Goal: Task Accomplishment & Management: Manage account settings

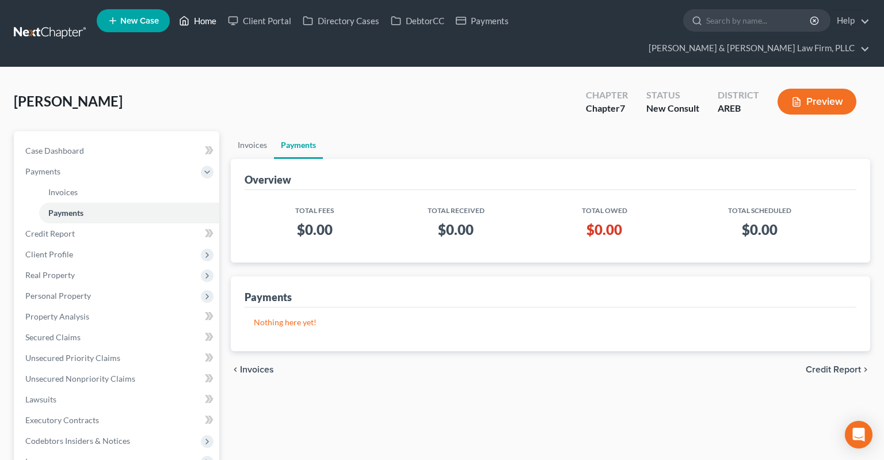
click at [203, 20] on link "Home" at bounding box center [197, 20] width 49 height 21
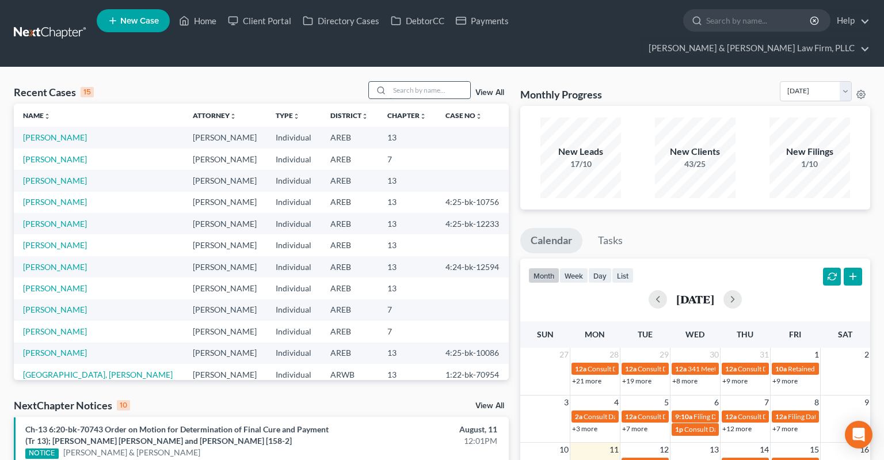
click at [393, 82] on input "search" at bounding box center [430, 90] width 81 height 17
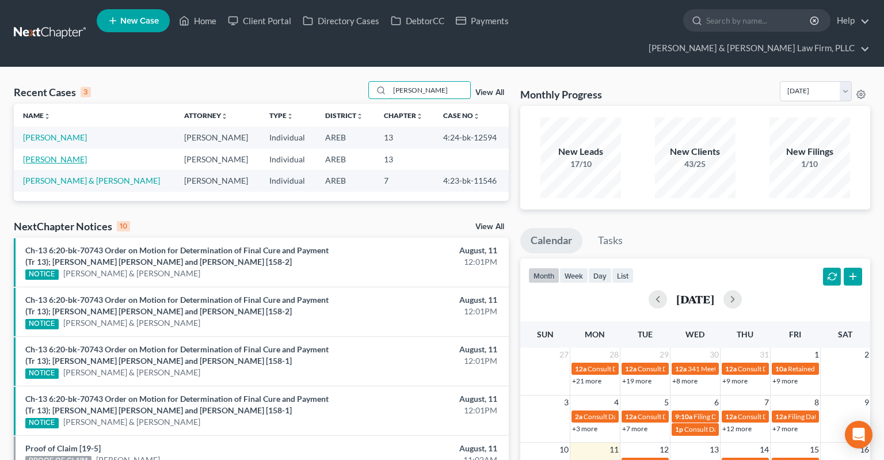
type input "[PERSON_NAME]"
click at [52, 154] on link "[PERSON_NAME]" at bounding box center [55, 159] width 64 height 10
select select "2"
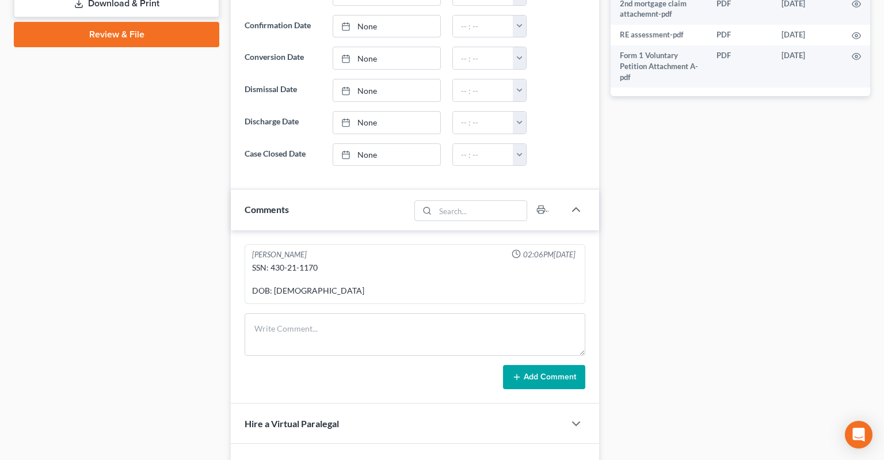
scroll to position [608, 0]
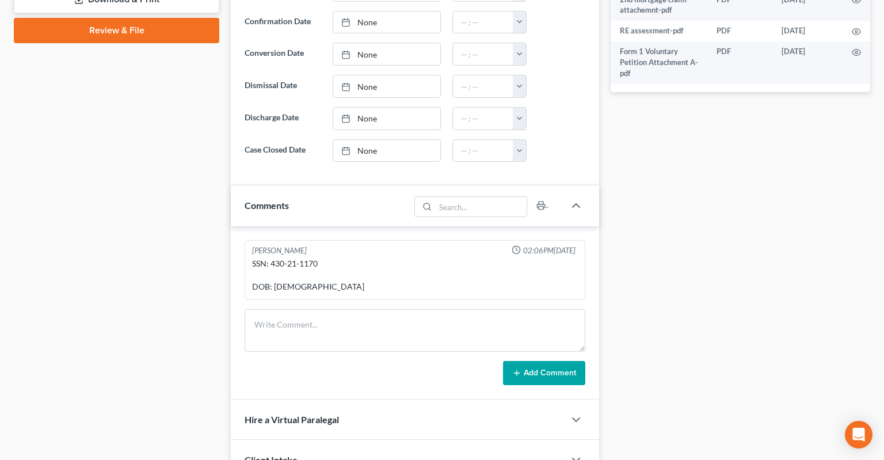
click at [277, 258] on div "SSN: 430-21-1170 DOB: [DEMOGRAPHIC_DATA]" at bounding box center [415, 275] width 326 height 35
click at [276, 258] on div "SSN: 430-21-1170 DOB: [DEMOGRAPHIC_DATA]" at bounding box center [415, 275] width 326 height 35
drag, startPoint x: 276, startPoint y: 239, endPoint x: 310, endPoint y: 239, distance: 34.0
click at [310, 258] on div "SSN: 430-21-1170 DOB: [DEMOGRAPHIC_DATA]" at bounding box center [415, 275] width 326 height 35
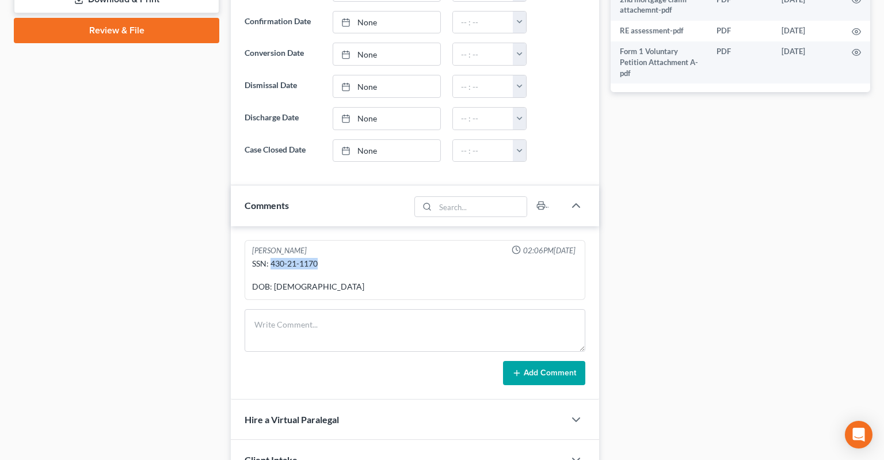
copy div "430-21-1170"
click at [109, 273] on div "Case Dashboard Payments Invoices Payments Payments Credit Report Client Profile" at bounding box center [116, 42] width 217 height 1038
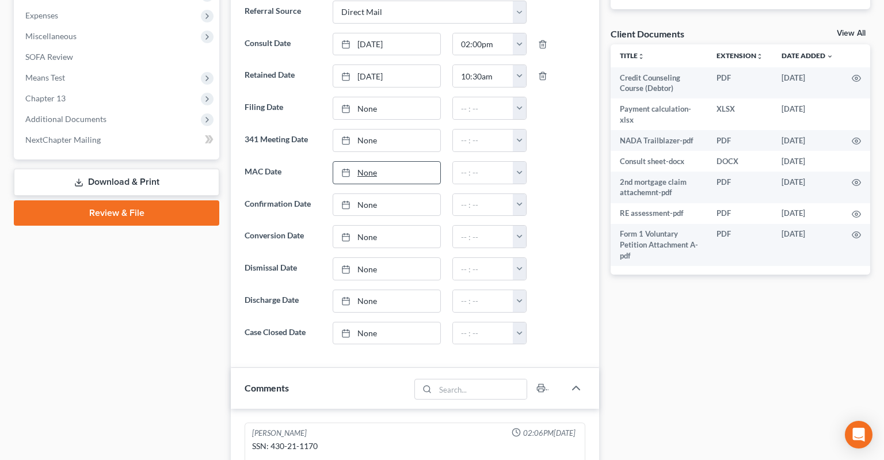
drag, startPoint x: 113, startPoint y: 161, endPoint x: 407, endPoint y: 146, distance: 293.9
click at [114, 169] on link "Download & Print" at bounding box center [116, 182] width 205 height 27
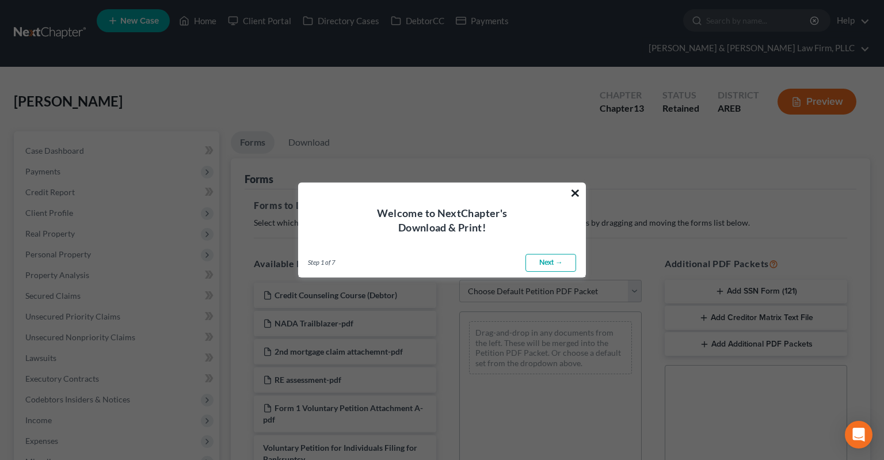
click at [573, 192] on button "×" at bounding box center [575, 193] width 11 height 18
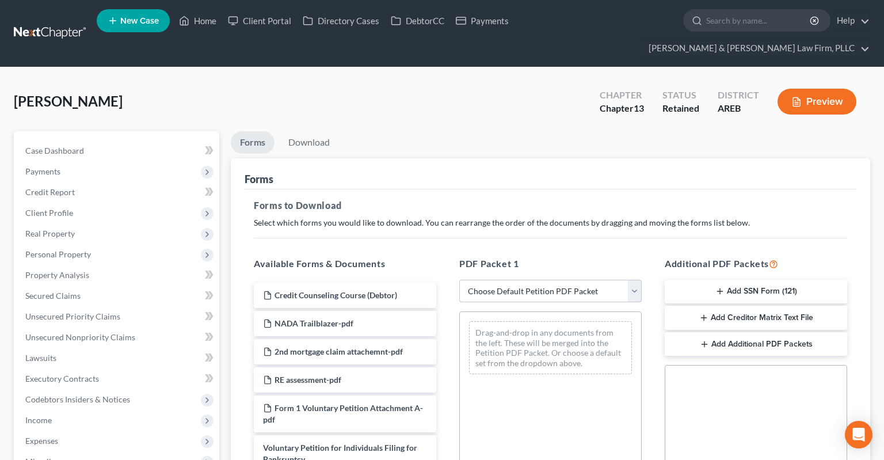
click at [459, 280] on select "Choose Default Petition PDF Packet Complete Bankruptcy Petition (all forms and …" at bounding box center [550, 291] width 182 height 23
select select "0"
click option "Complete Bankruptcy Petition (all forms and schedules)" at bounding box center [0, 0] width 0 height 0
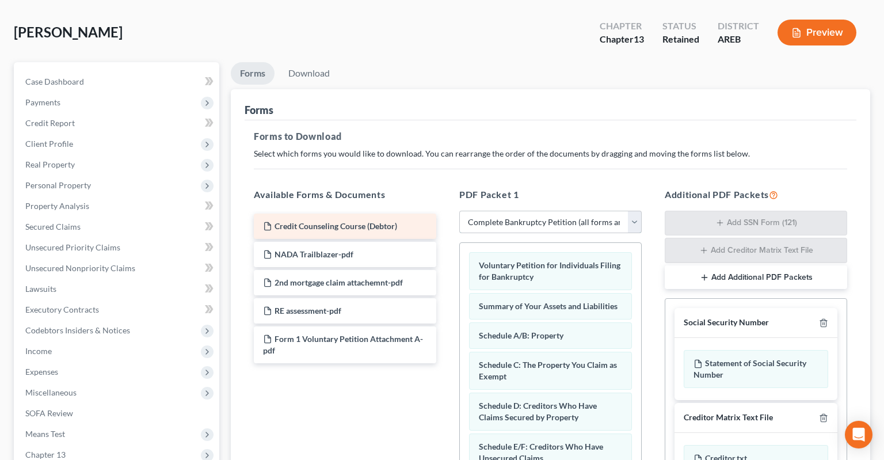
scroll to position [121, 0]
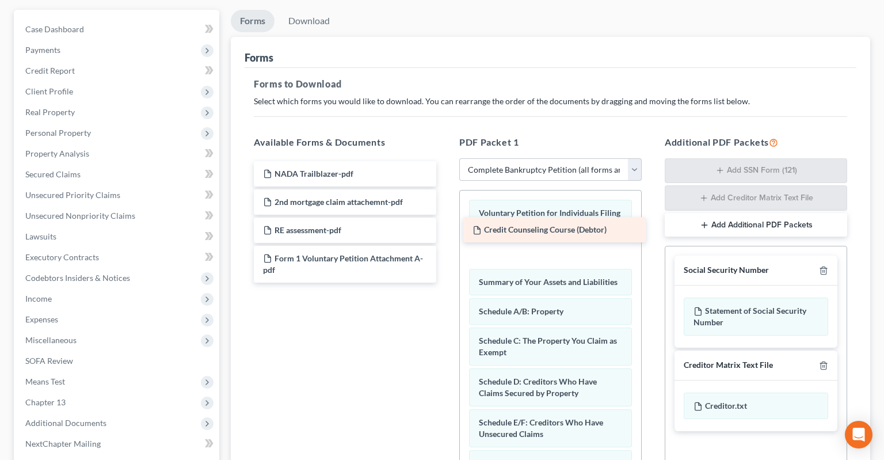
drag, startPoint x: 383, startPoint y: 147, endPoint x: 589, endPoint y: 229, distance: 221.9
click at [446, 226] on div "Credit Counseling Course (Debtor) Credit Counseling Course (Debtor) NADA Trailb…" at bounding box center [345, 221] width 201 height 121
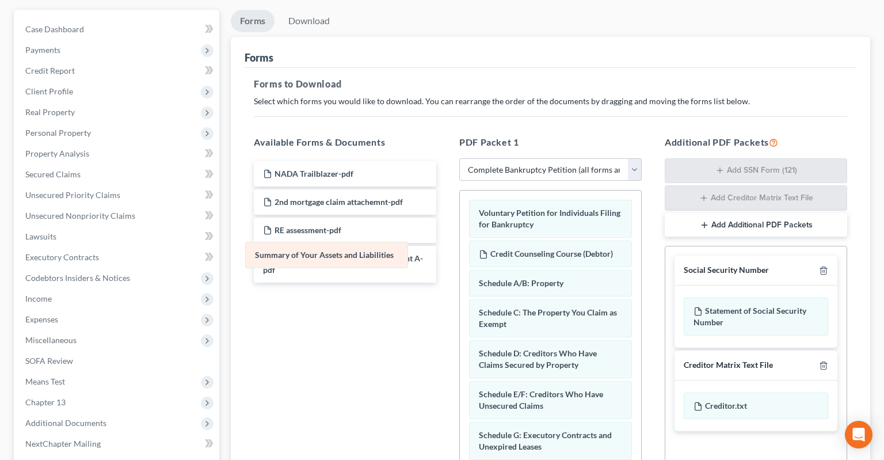
drag, startPoint x: 574, startPoint y: 260, endPoint x: 352, endPoint y: 282, distance: 223.3
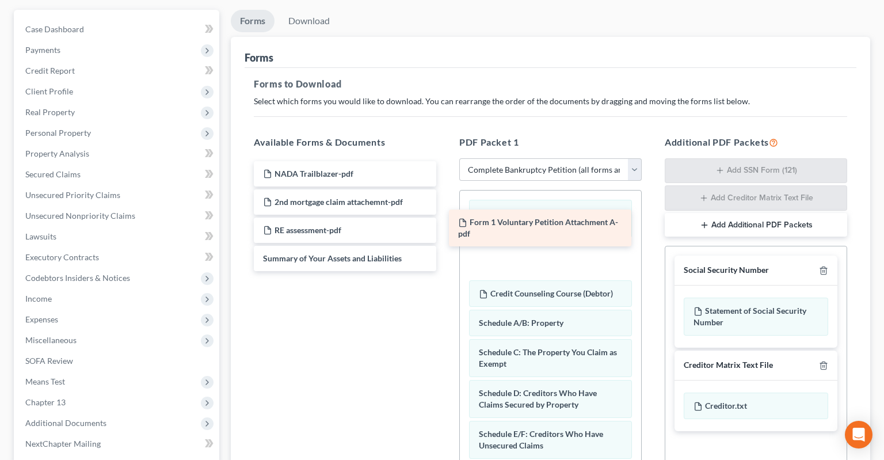
drag, startPoint x: 404, startPoint y: 239, endPoint x: 600, endPoint y: 229, distance: 196.0
click at [446, 225] on div "Form 1 Voluntary Petition Attachment A-pdf NADA Trailblazer-pdf 2nd mortgage cl…" at bounding box center [345, 216] width 201 height 110
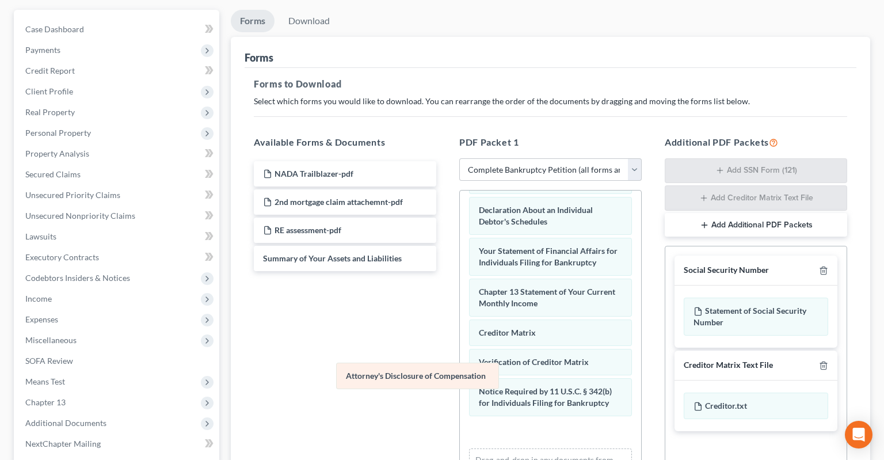
scroll to position [365, 0]
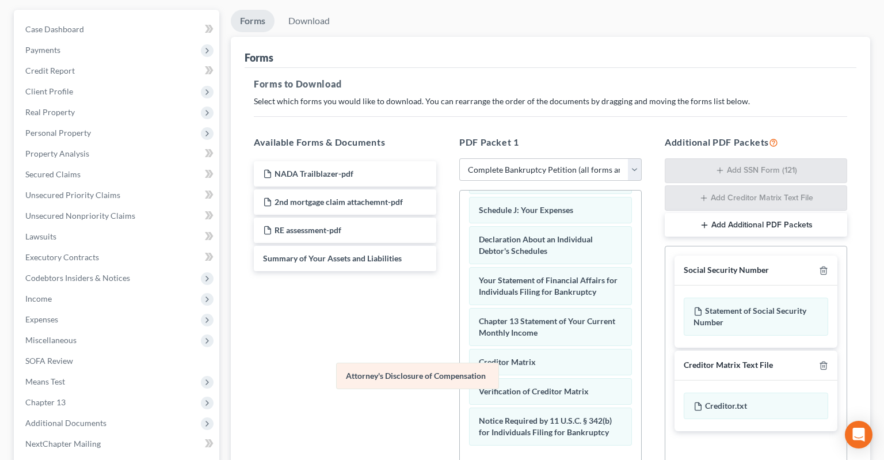
drag, startPoint x: 539, startPoint y: 405, endPoint x: 364, endPoint y: 360, distance: 181.2
click at [460, 363] on div "Attorney's Disclosure of Compensation Voluntary Petition for Individuals Filing…" at bounding box center [550, 182] width 181 height 715
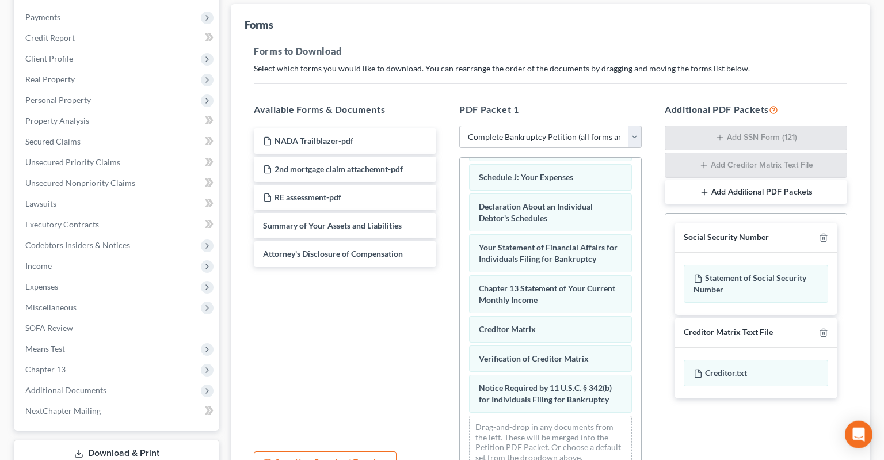
scroll to position [182, 0]
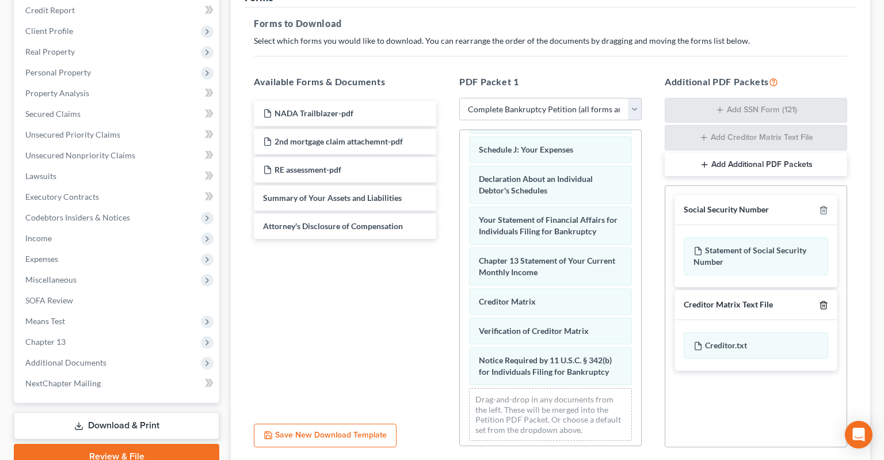
click at [824, 303] on polyline "button" at bounding box center [823, 303] width 7 height 0
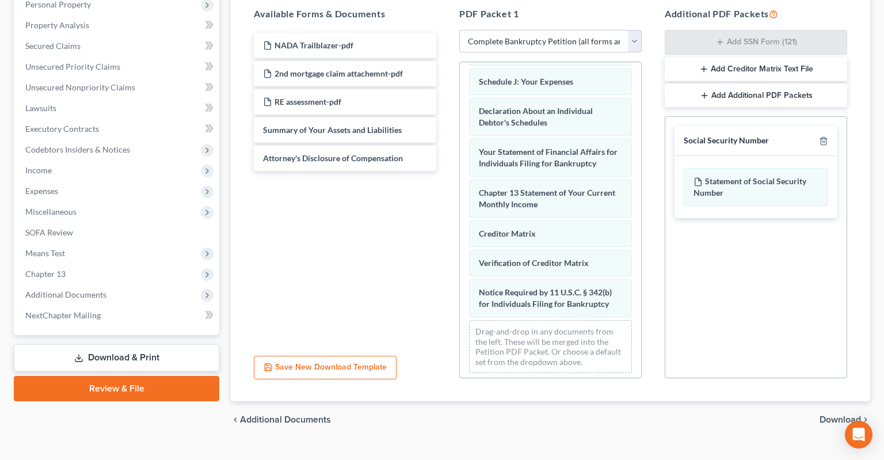
click at [827, 415] on span "Download" at bounding box center [840, 419] width 41 height 9
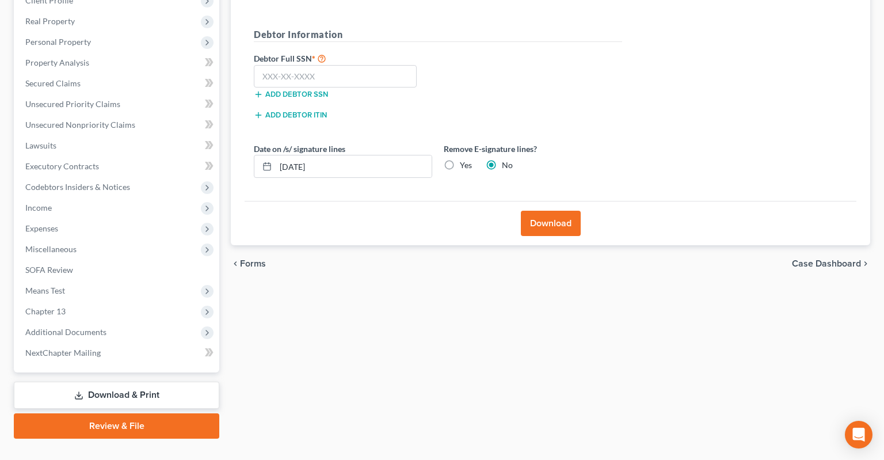
scroll to position [30, 0]
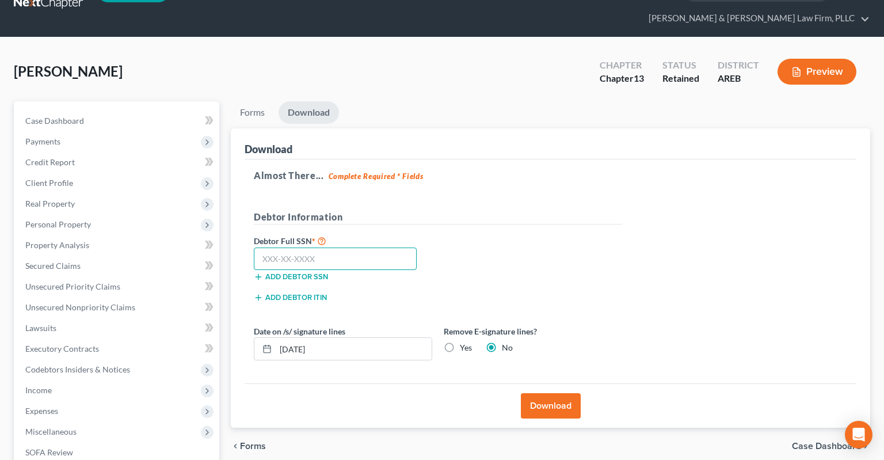
click at [341, 248] on input "text" at bounding box center [335, 259] width 163 height 23
paste input "430-21-1170"
type input "430-21-1170"
click at [460, 342] on label "Yes" at bounding box center [466, 348] width 12 height 12
click at [464, 342] on input "Yes" at bounding box center [467, 345] width 7 height 7
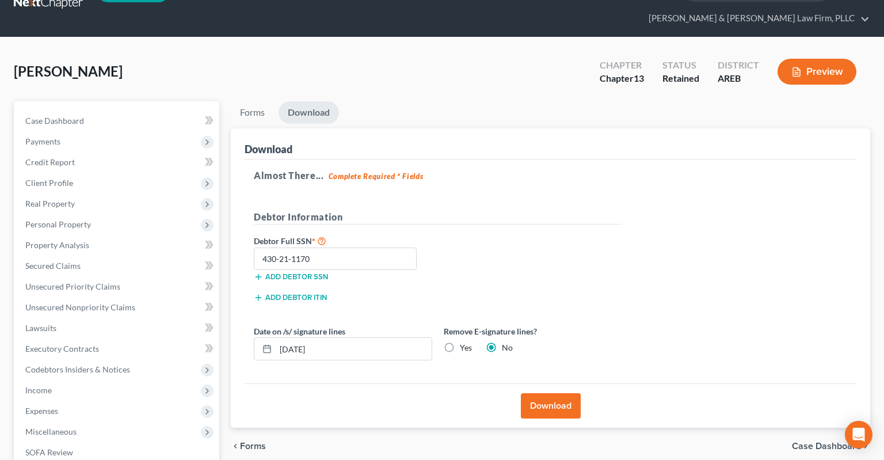
radio input "true"
radio input "false"
drag, startPoint x: 553, startPoint y: 390, endPoint x: 551, endPoint y: 379, distance: 11.1
click at [553, 393] on button "Download" at bounding box center [551, 405] width 60 height 25
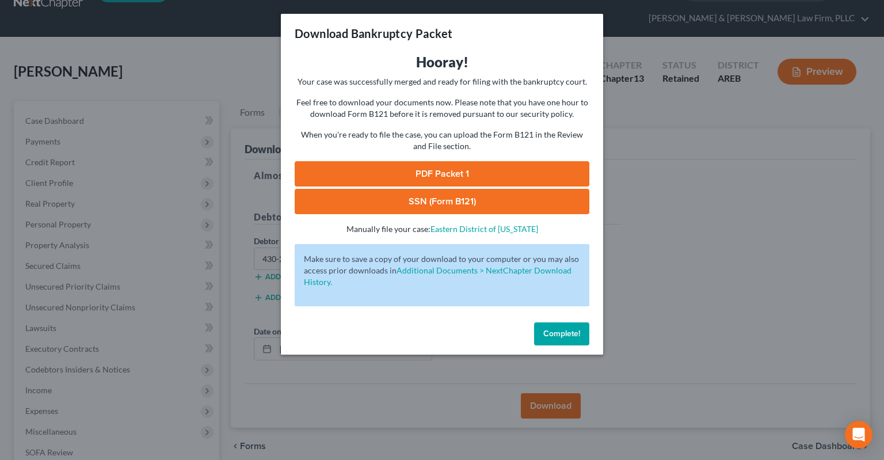
click at [423, 172] on link "PDF Packet 1" at bounding box center [442, 173] width 295 height 25
click at [402, 208] on link "SSN (Form B121)" at bounding box center [442, 201] width 295 height 25
click at [562, 341] on button "Complete!" at bounding box center [561, 333] width 55 height 23
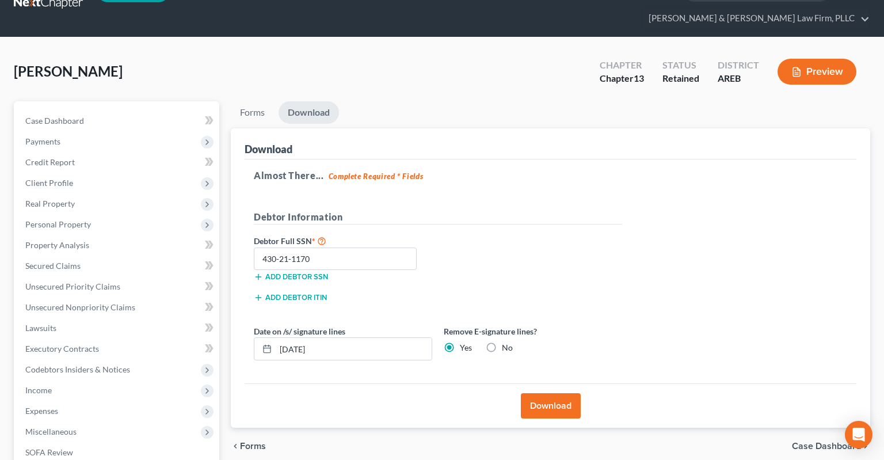
scroll to position [0, 0]
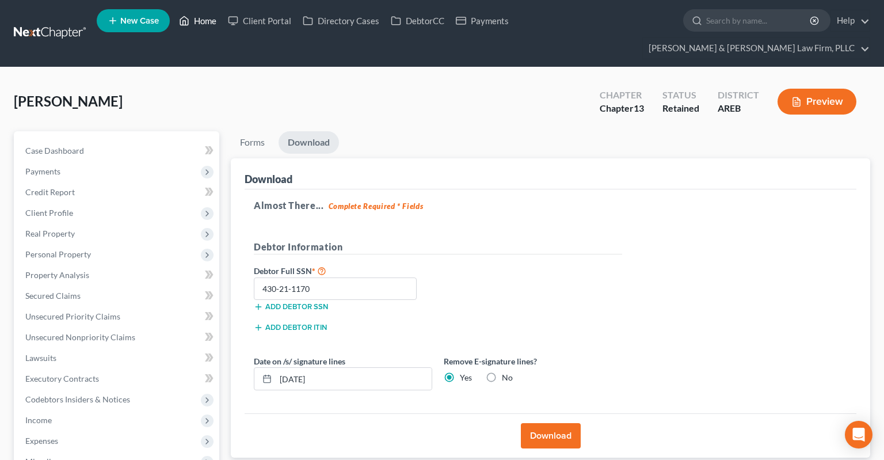
click at [199, 17] on link "Home" at bounding box center [197, 20] width 49 height 21
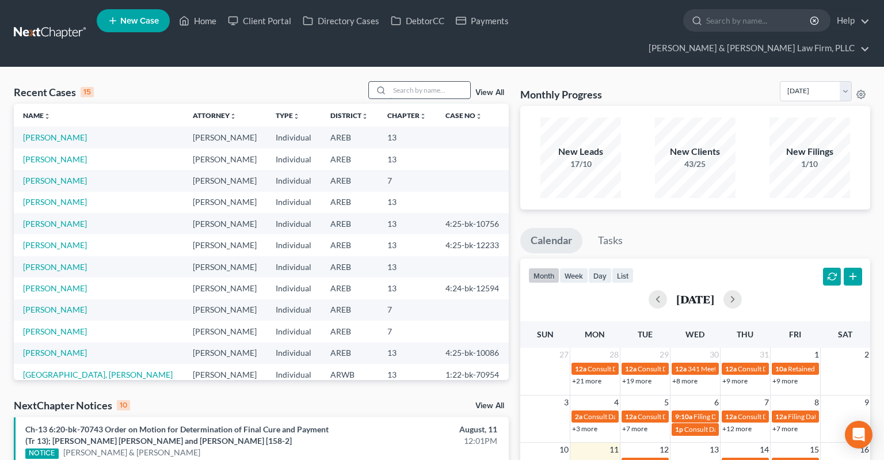
click at [421, 82] on input "search" at bounding box center [430, 90] width 81 height 17
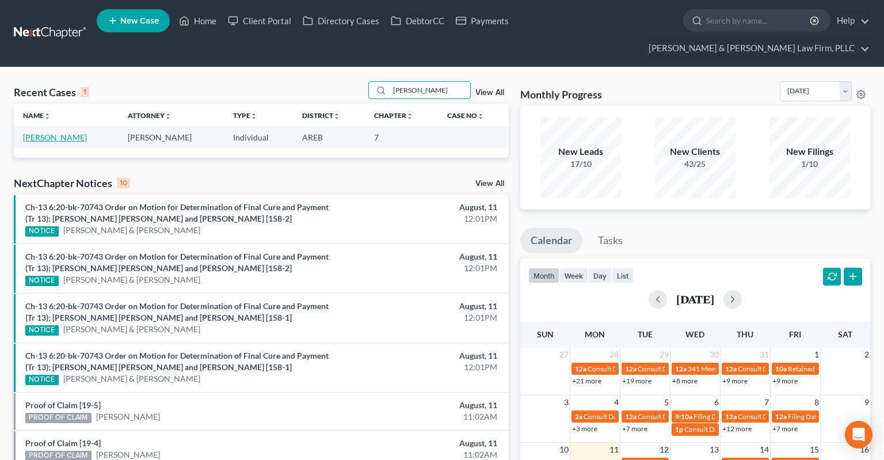
type input "[PERSON_NAME]"
click at [56, 132] on link "[PERSON_NAME]" at bounding box center [55, 137] width 64 height 10
select select "4"
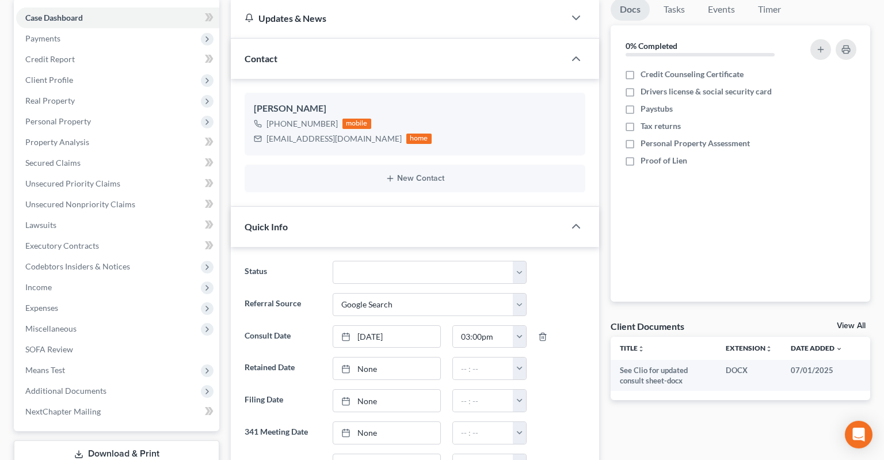
scroll to position [121, 0]
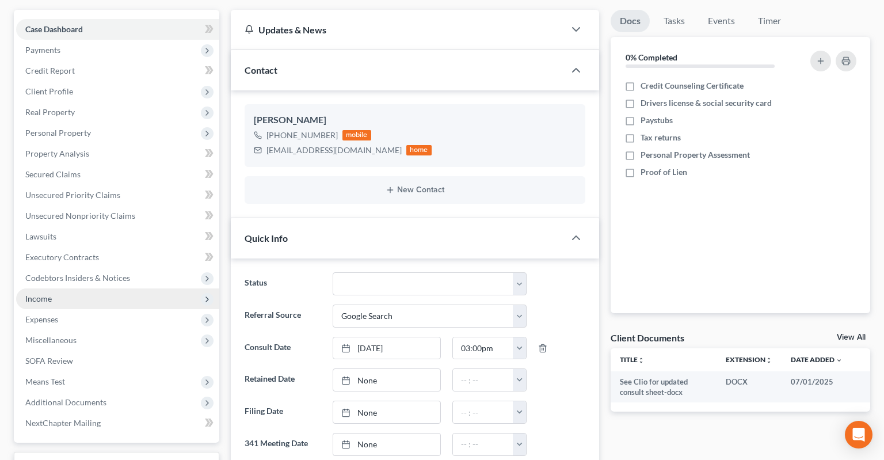
click at [96, 288] on span "Income" at bounding box center [117, 298] width 203 height 21
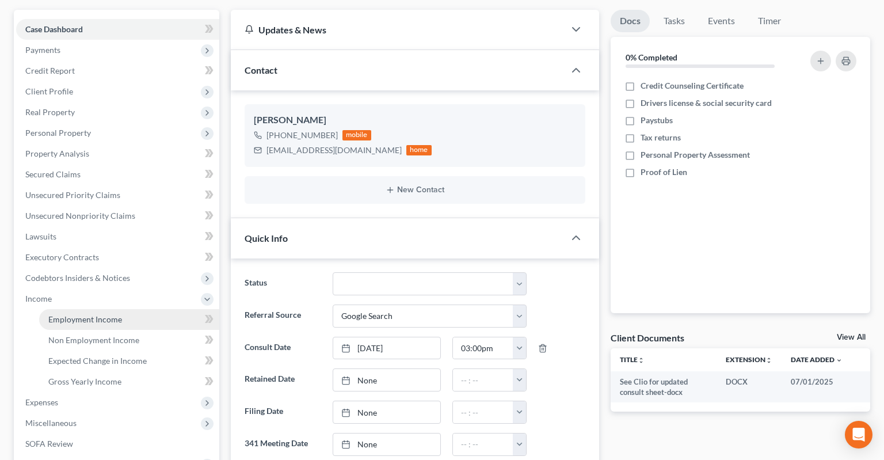
click at [147, 309] on link "Employment Income" at bounding box center [129, 319] width 180 height 21
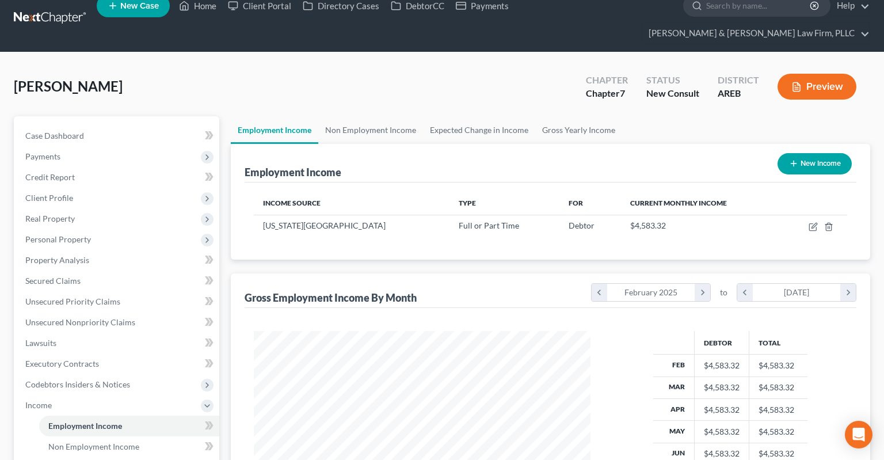
scroll to position [275, 0]
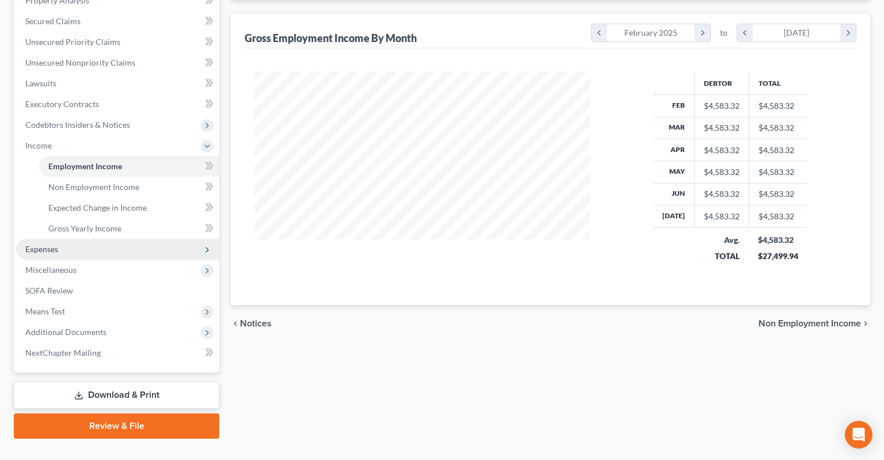
click at [112, 239] on span "Expenses" at bounding box center [117, 249] width 203 height 21
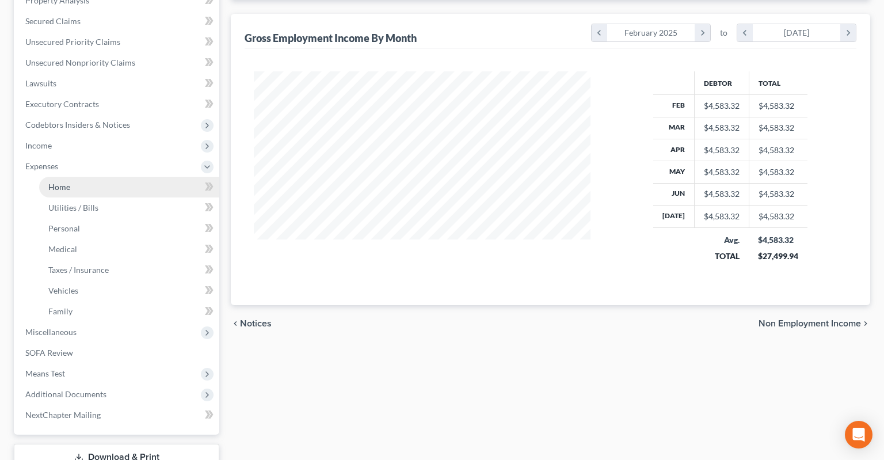
click at [130, 177] on link "Home" at bounding box center [129, 187] width 180 height 21
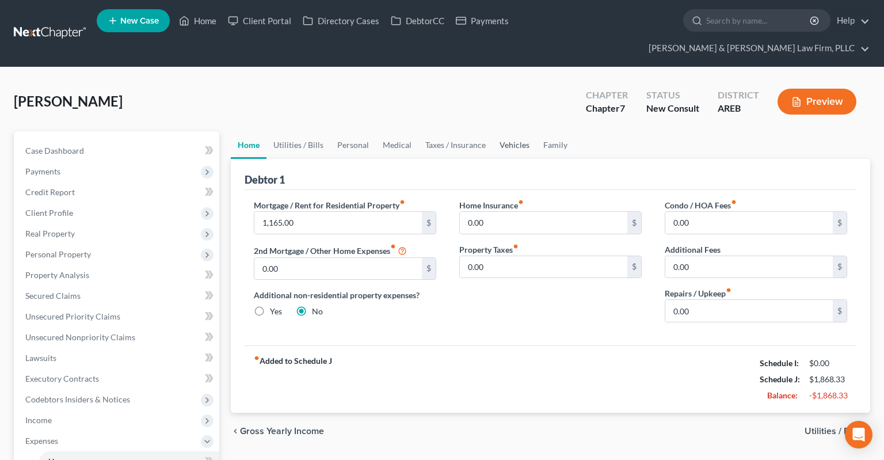
click at [511, 131] on link "Vehicles" at bounding box center [515, 145] width 44 height 28
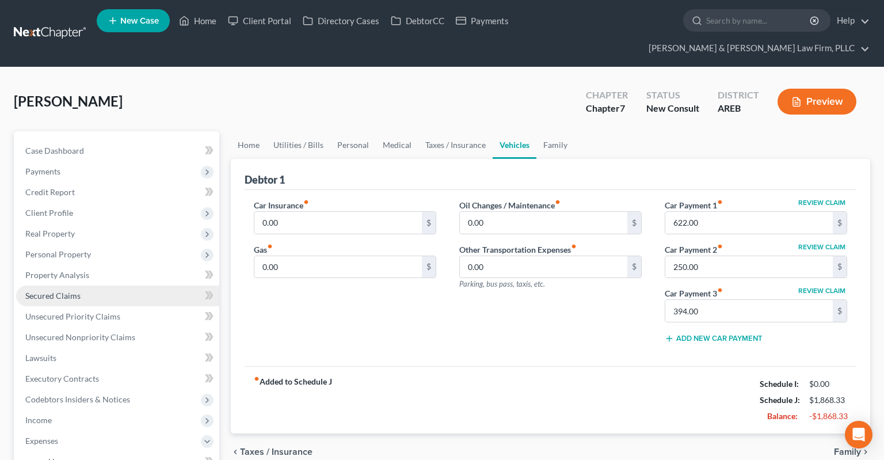
click at [127, 285] on link "Secured Claims" at bounding box center [117, 295] width 203 height 21
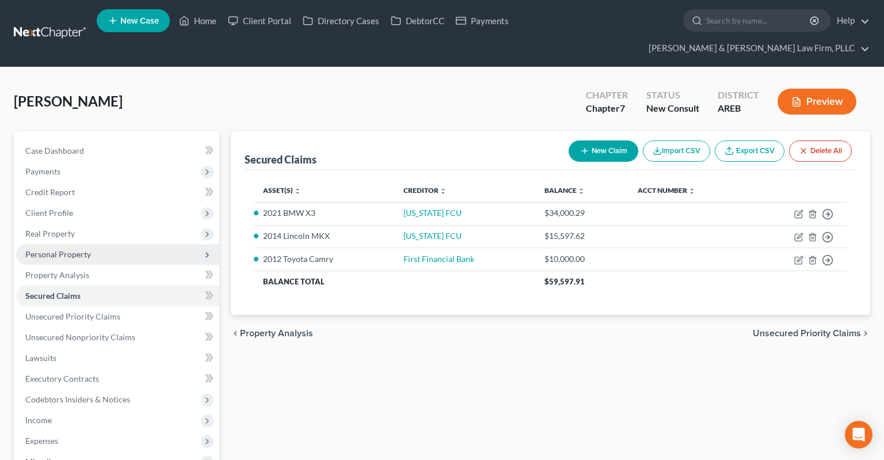
click at [113, 244] on span "Personal Property" at bounding box center [117, 254] width 203 height 21
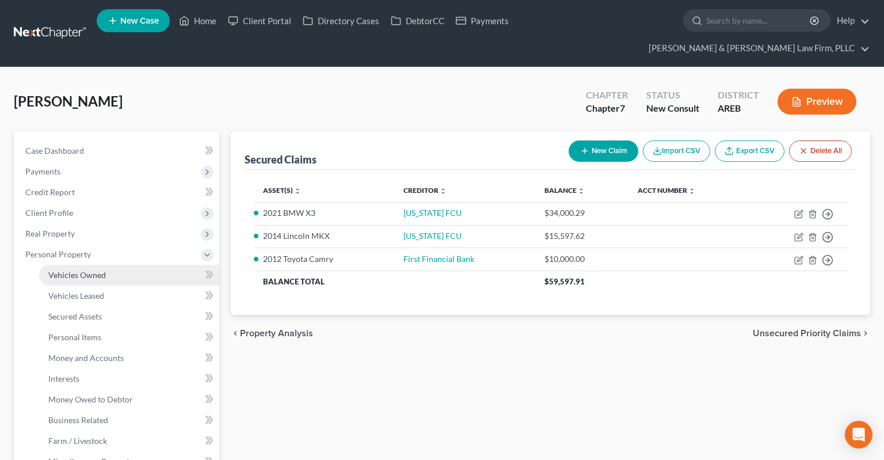
click at [134, 265] on link "Vehicles Owned" at bounding box center [129, 275] width 180 height 21
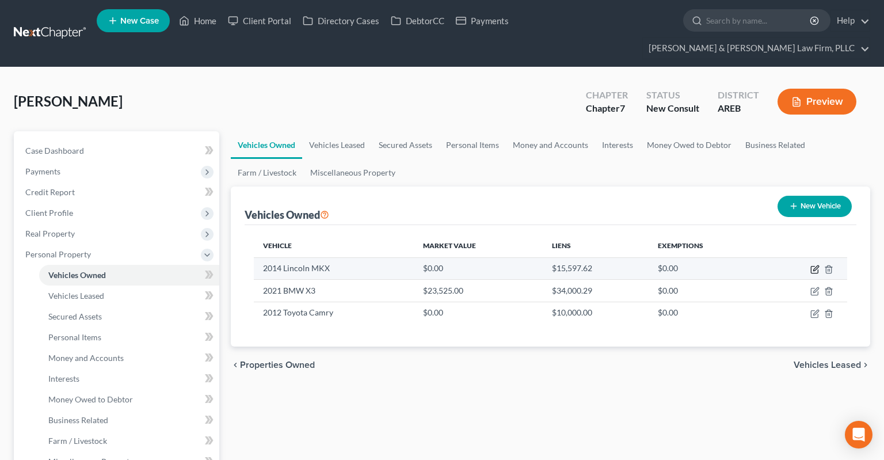
click at [815, 265] on icon "button" at bounding box center [814, 269] width 9 height 9
select select "0"
select select "12"
select select "0"
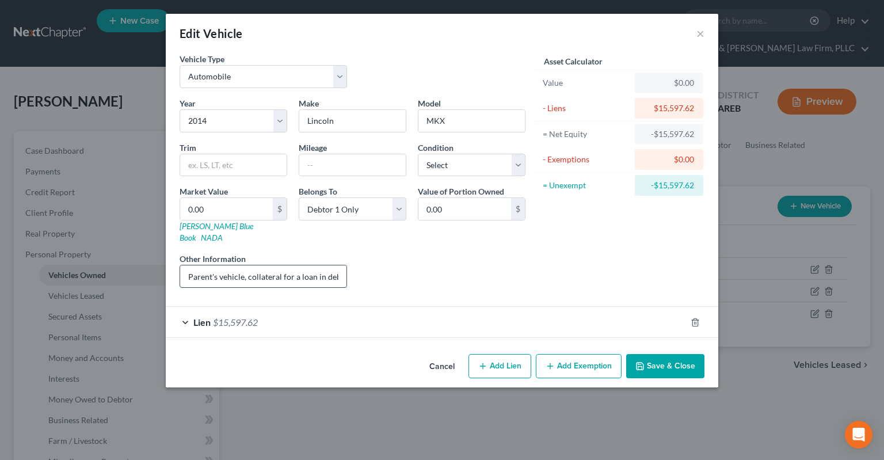
click at [328, 265] on input "Parent's vehicle, collateral for a loan in debtor's name" at bounding box center [263, 276] width 166 height 22
click at [453, 355] on button "Cancel" at bounding box center [442, 366] width 44 height 23
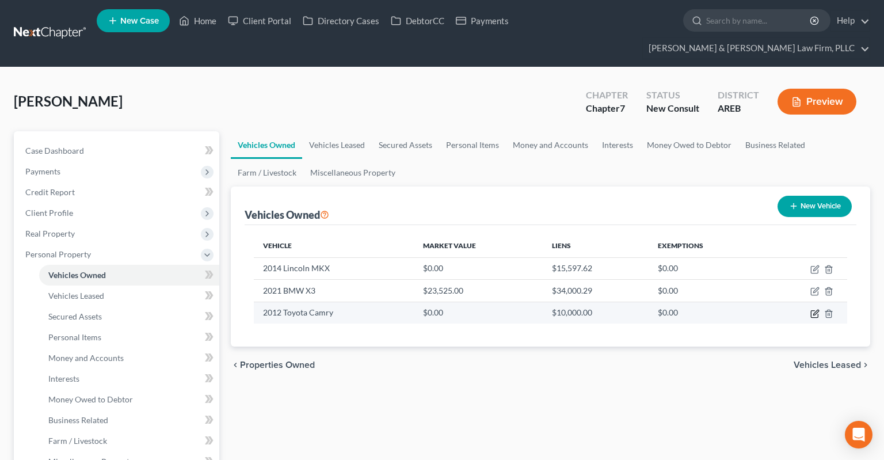
click at [813, 309] on icon "button" at bounding box center [814, 313] width 9 height 9
select select "0"
select select "14"
select select "0"
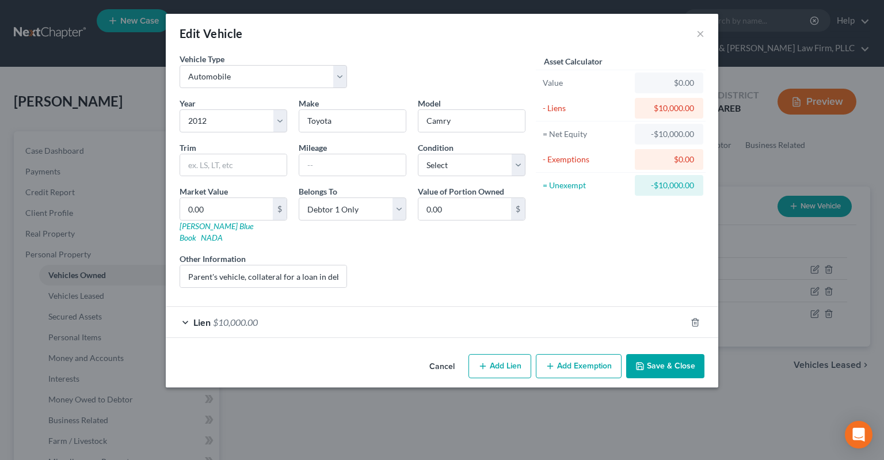
click at [436, 355] on button "Cancel" at bounding box center [442, 366] width 44 height 23
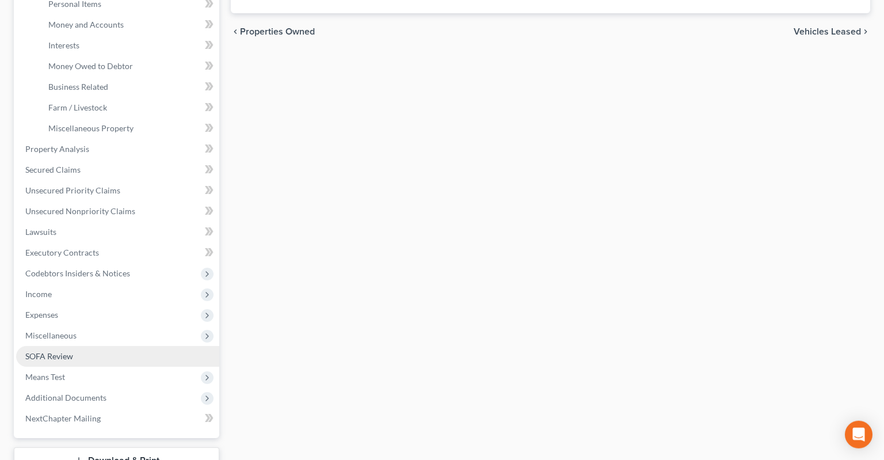
scroll to position [364, 0]
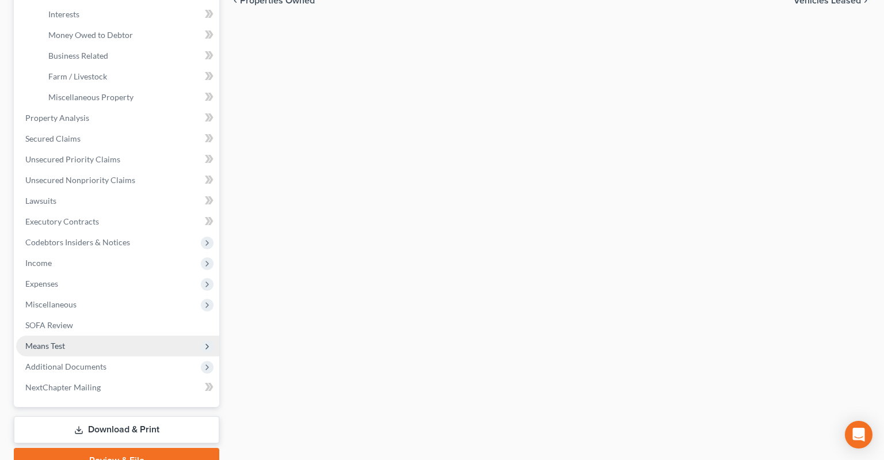
click at [85, 336] on span "Means Test" at bounding box center [117, 346] width 203 height 21
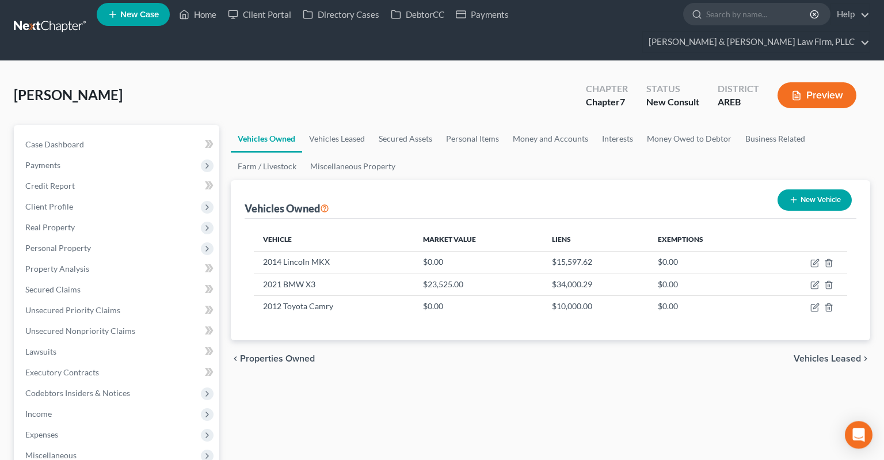
scroll to position [0, 0]
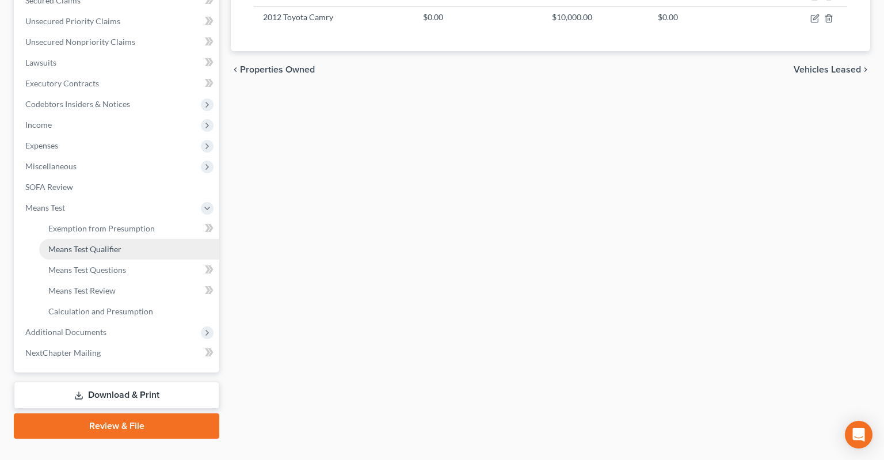
click at [150, 239] on link "Means Test Qualifier" at bounding box center [129, 249] width 180 height 21
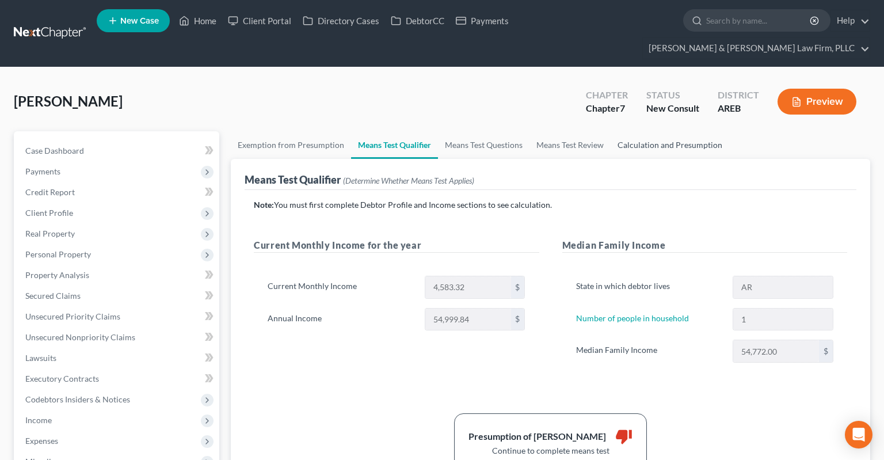
click at [641, 131] on link "Calculation and Presumption" at bounding box center [670, 145] width 119 height 28
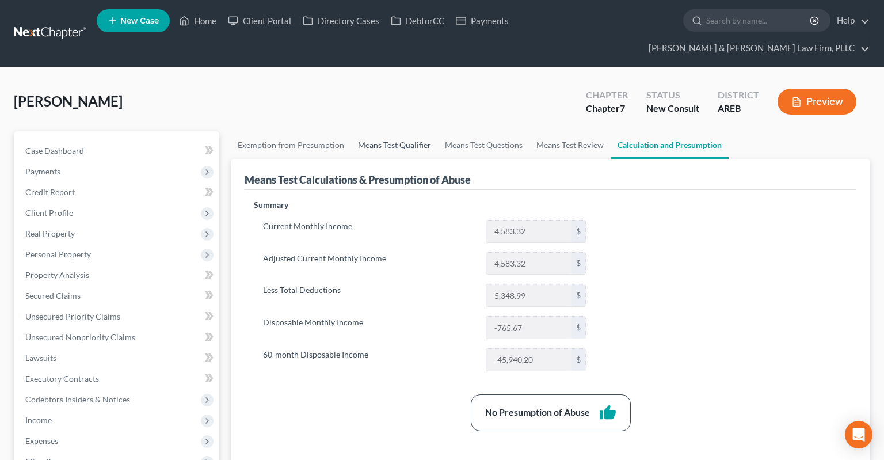
click at [397, 131] on link "Means Test Qualifier" at bounding box center [394, 145] width 87 height 28
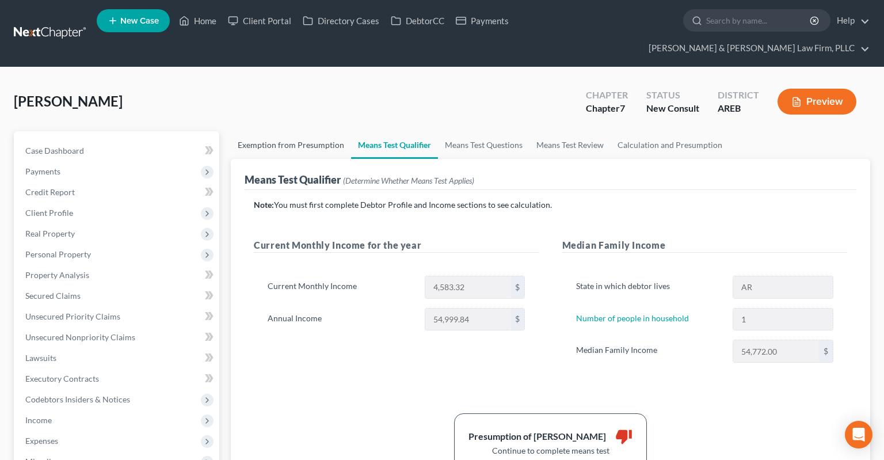
click at [323, 131] on link "Exemption from Presumption" at bounding box center [291, 145] width 120 height 28
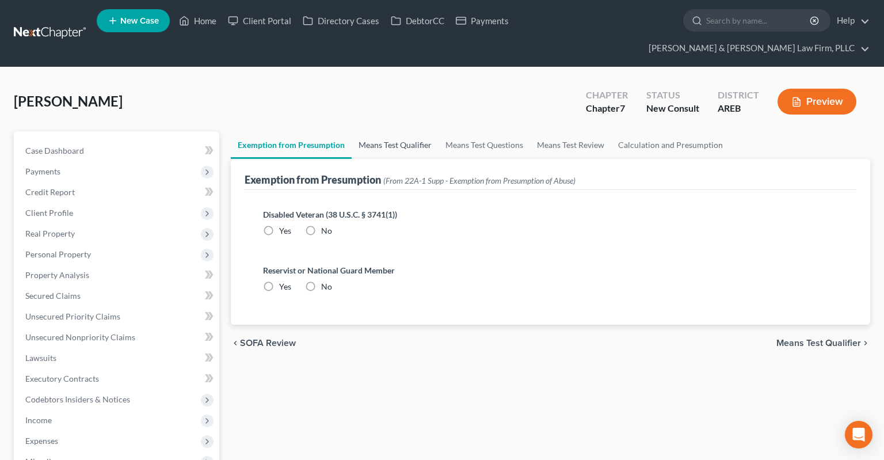
click at [385, 131] on link "Means Test Qualifier" at bounding box center [395, 145] width 87 height 28
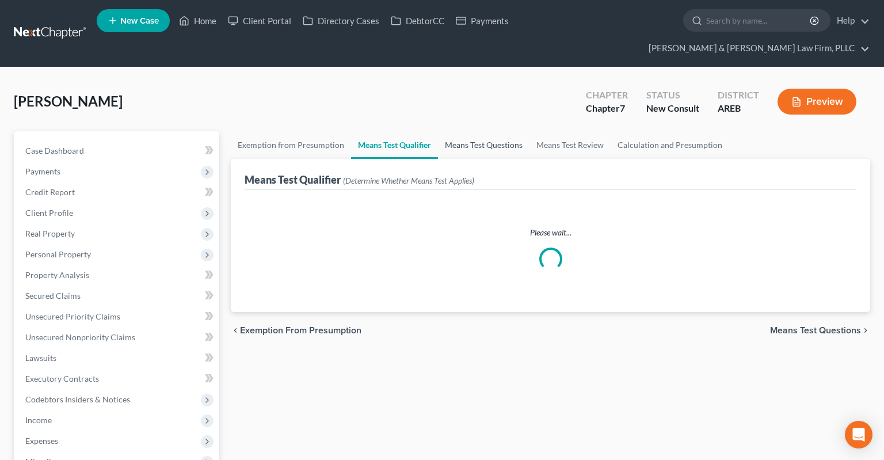
click at [496, 131] on link "Means Test Questions" at bounding box center [484, 145] width 92 height 28
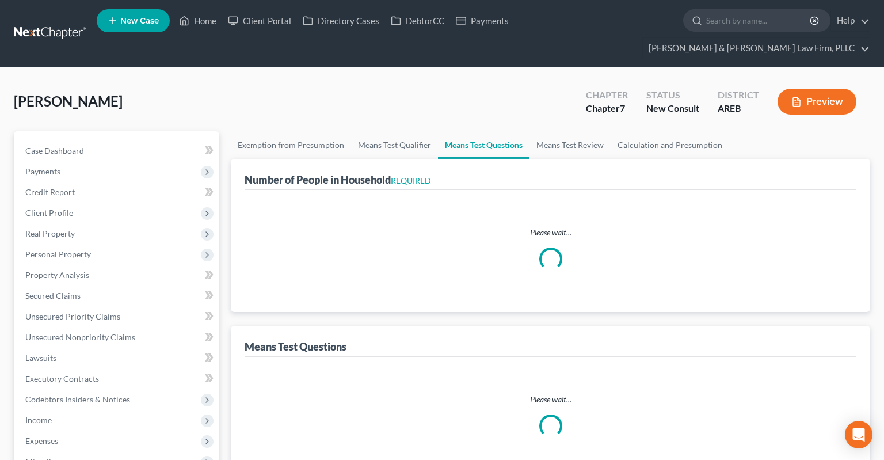
select select "1"
select select "60"
select select "1"
select select "60"
select select "1"
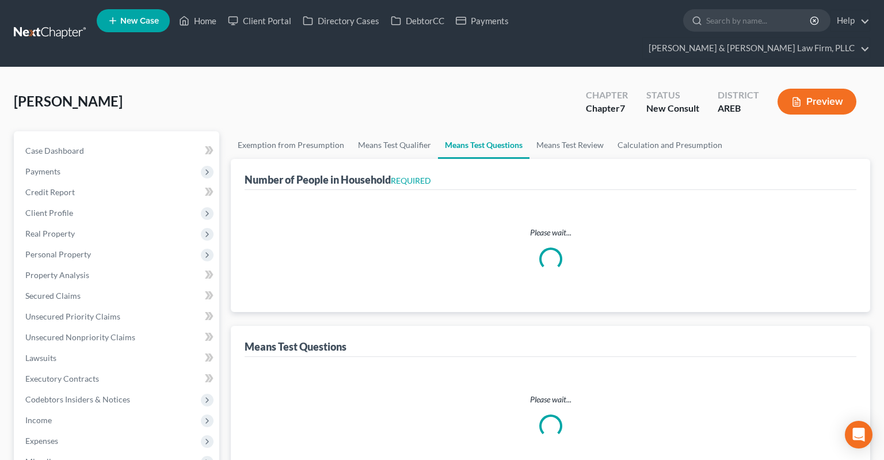
select select "60"
select select "1"
select select "0"
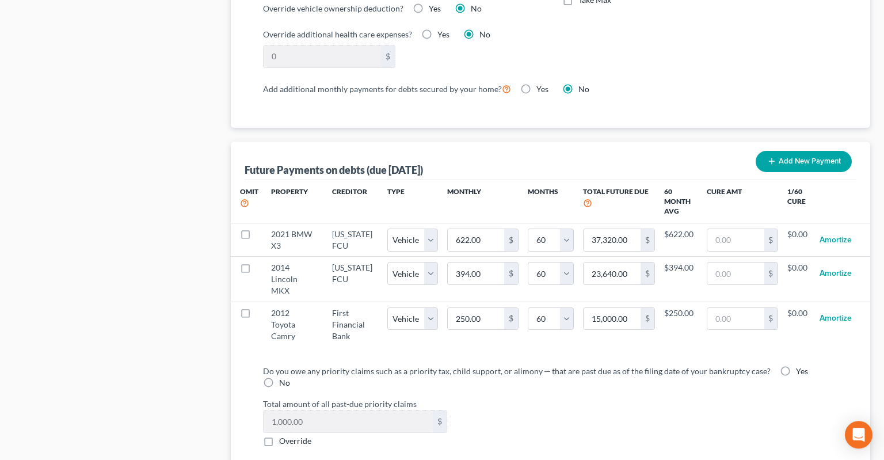
scroll to position [1094, 0]
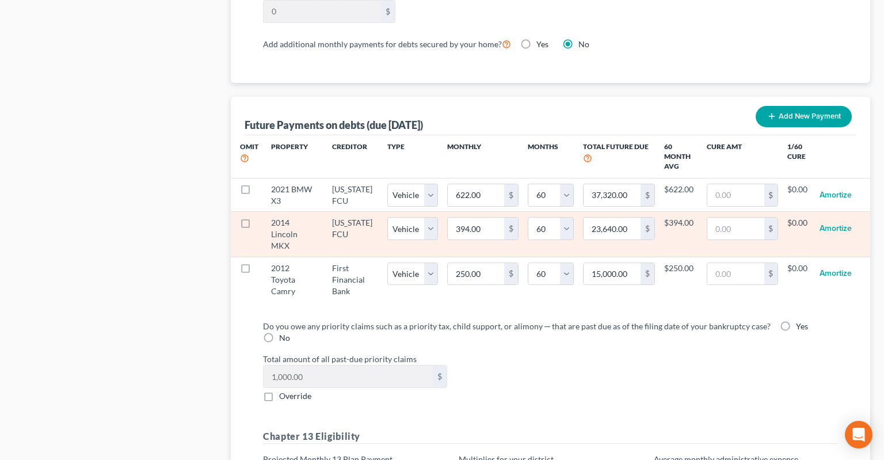
click at [256, 226] on label at bounding box center [256, 226] width 0 height 0
click at [261, 217] on input "checkbox" at bounding box center [264, 220] width 7 height 7
checkbox input "true"
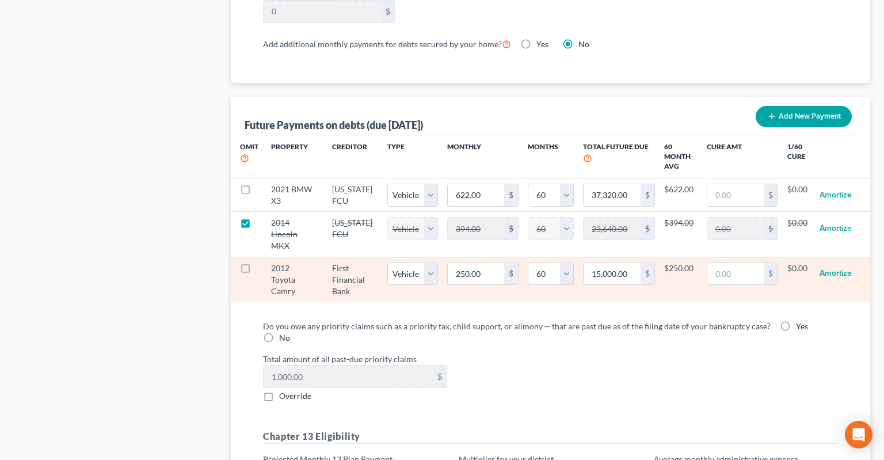
click at [256, 271] on label at bounding box center [256, 271] width 0 height 0
click at [261, 262] on input "checkbox" at bounding box center [264, 265] width 7 height 7
checkbox input "true"
select select "1"
select select "60"
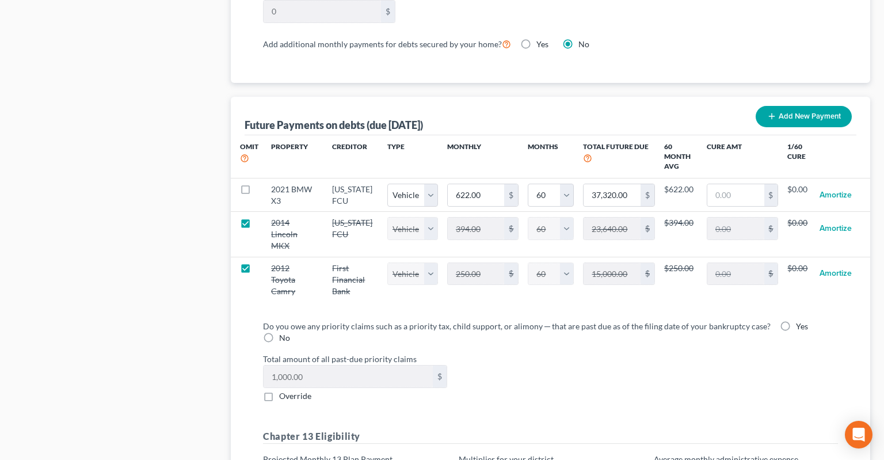
select select "1"
select select "60"
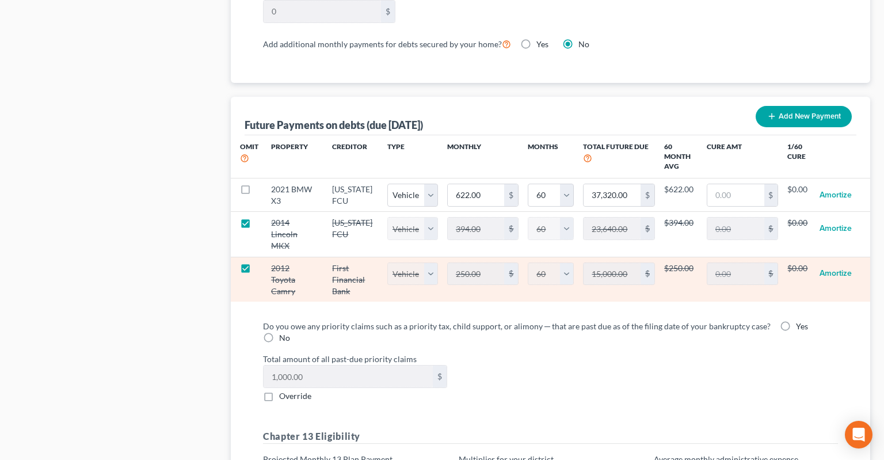
click at [256, 271] on label at bounding box center [256, 271] width 0 height 0
click at [261, 262] on input "checkbox" at bounding box center [264, 265] width 7 height 7
checkbox input "false"
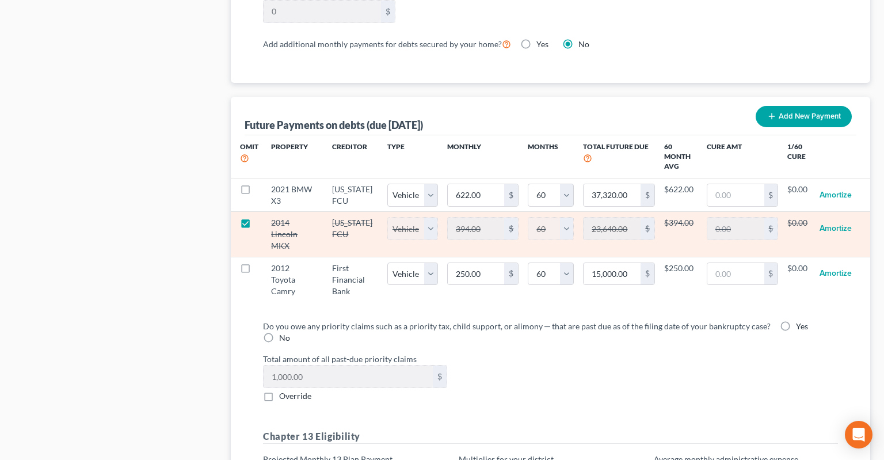
click at [256, 226] on label at bounding box center [256, 226] width 0 height 0
click at [261, 217] on input "checkbox" at bounding box center [264, 220] width 7 height 7
checkbox input "false"
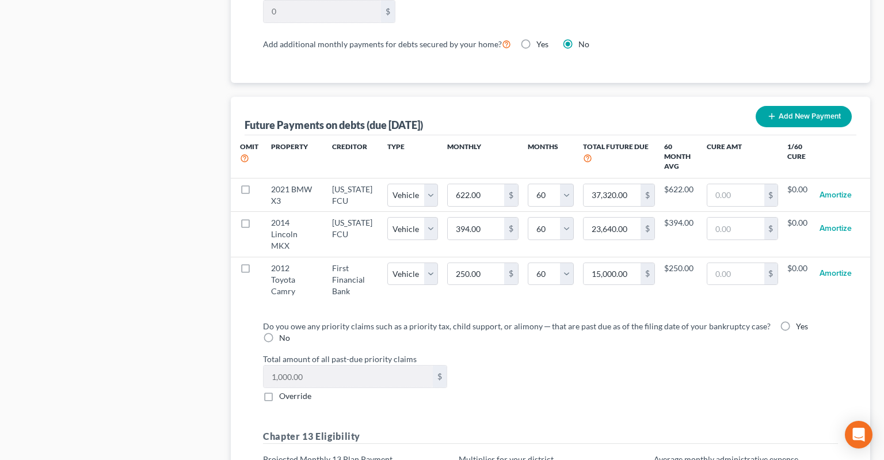
select select "1"
select select "60"
select select "1"
select select "60"
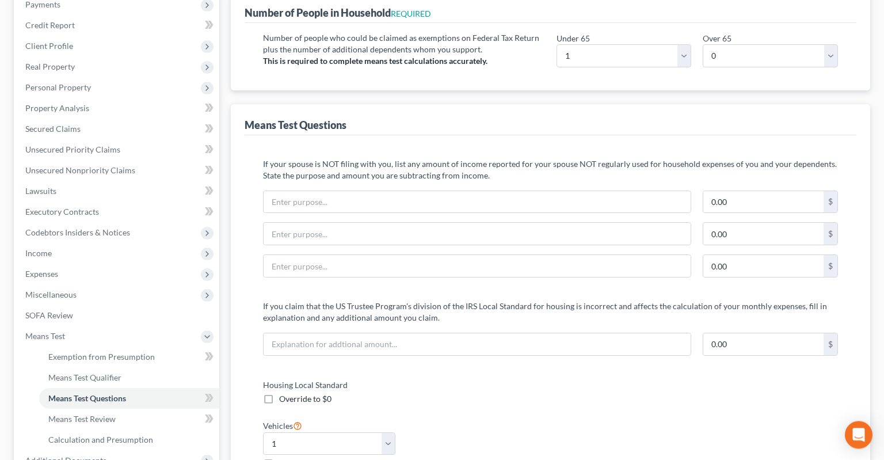
scroll to position [0, 0]
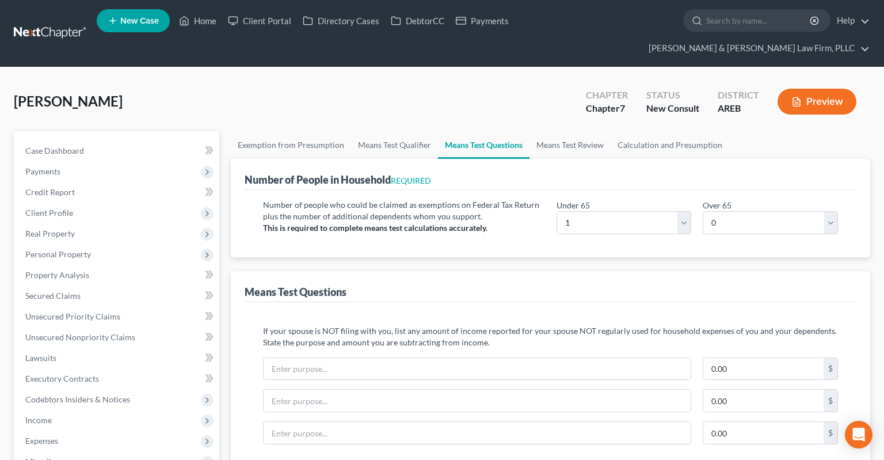
click at [833, 89] on button "Preview" at bounding box center [817, 102] width 79 height 26
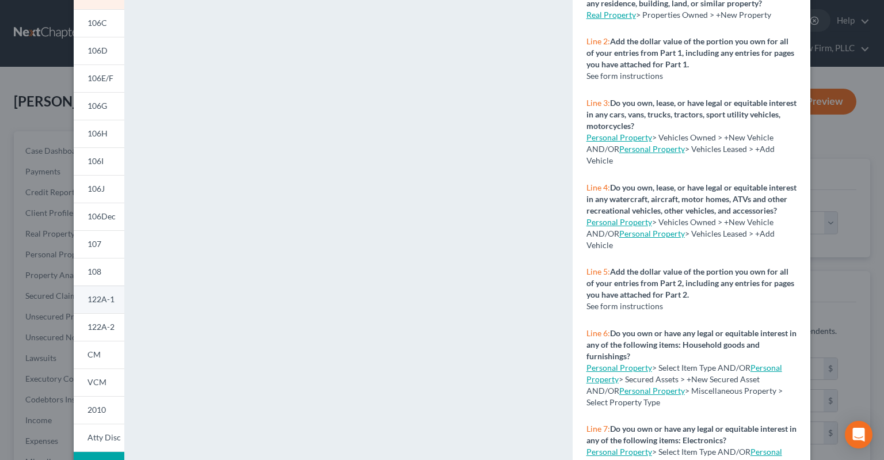
scroll to position [120, 0]
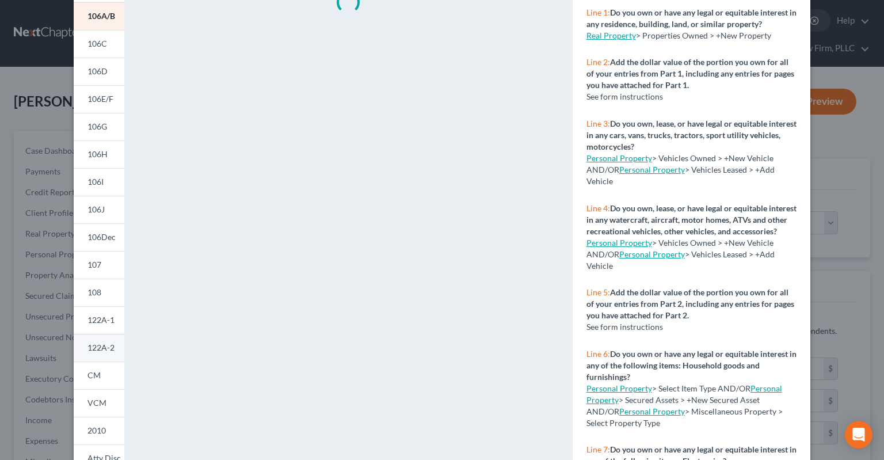
click at [105, 345] on span "122A-2" at bounding box center [100, 347] width 27 height 10
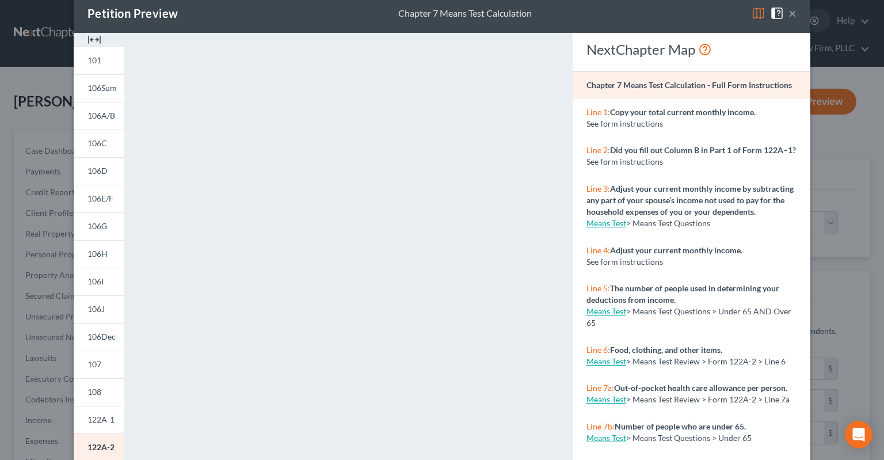
scroll to position [0, 0]
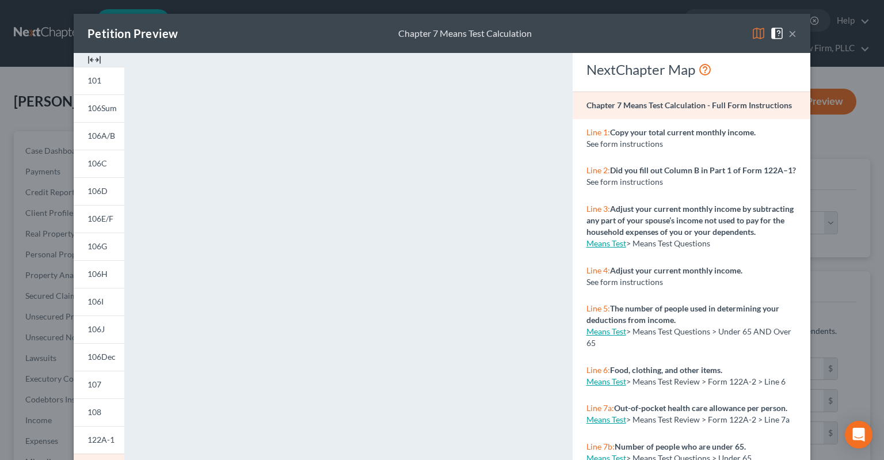
click at [795, 29] on button "×" at bounding box center [793, 33] width 8 height 14
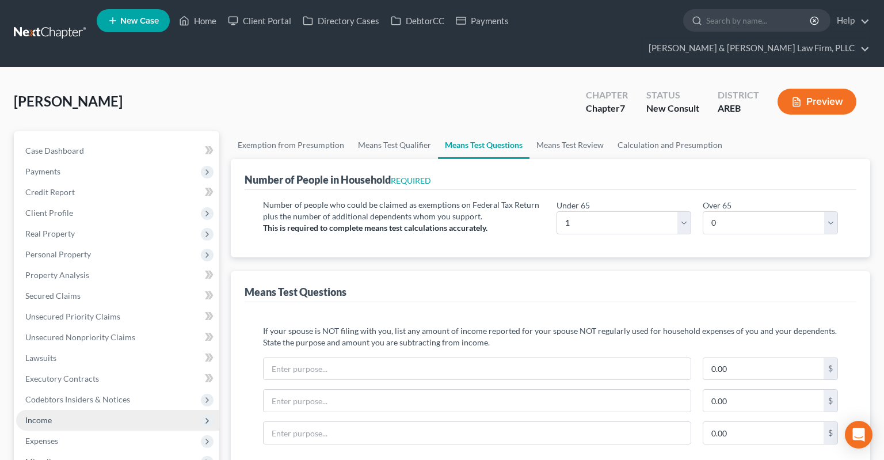
click at [135, 410] on span "Income" at bounding box center [117, 420] width 203 height 21
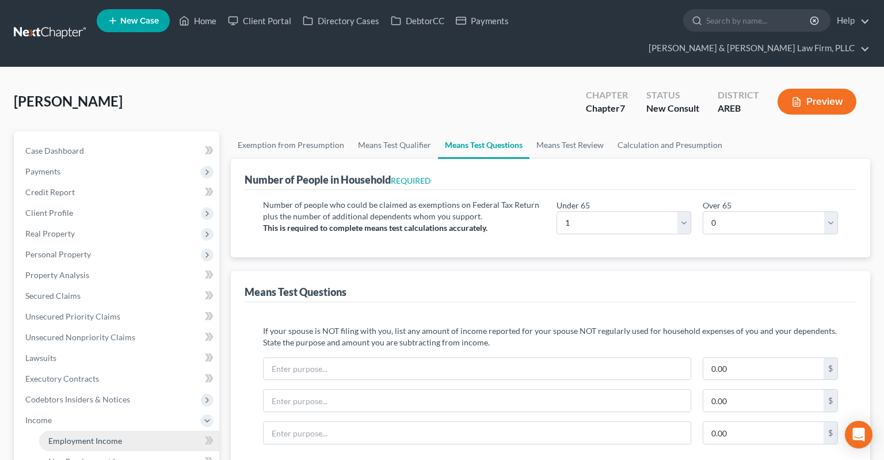
click at [123, 431] on link "Employment Income" at bounding box center [129, 441] width 180 height 21
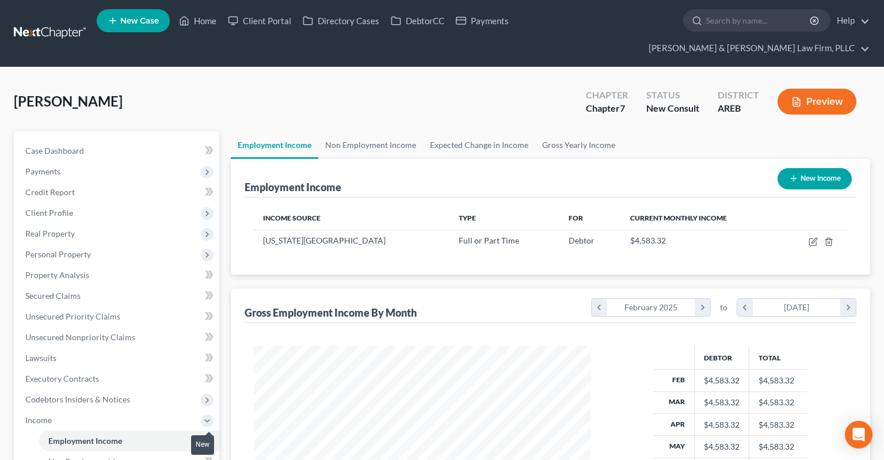
scroll to position [205, 359]
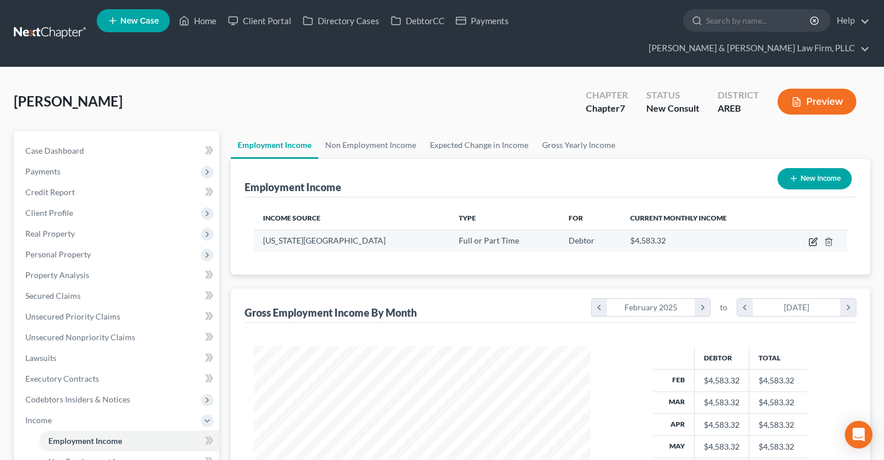
click at [814, 237] on icon "button" at bounding box center [813, 241] width 9 height 9
select select "0"
select select "2"
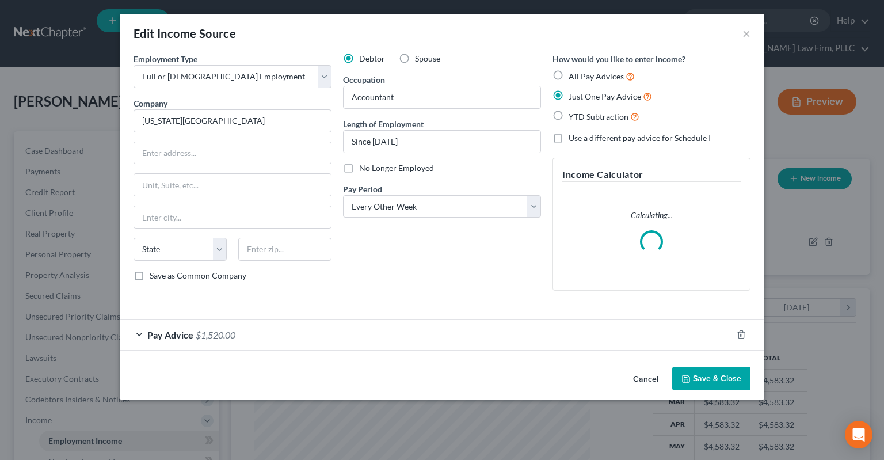
click at [386, 337] on div "Pay Advice $1,520.00" at bounding box center [426, 334] width 612 height 31
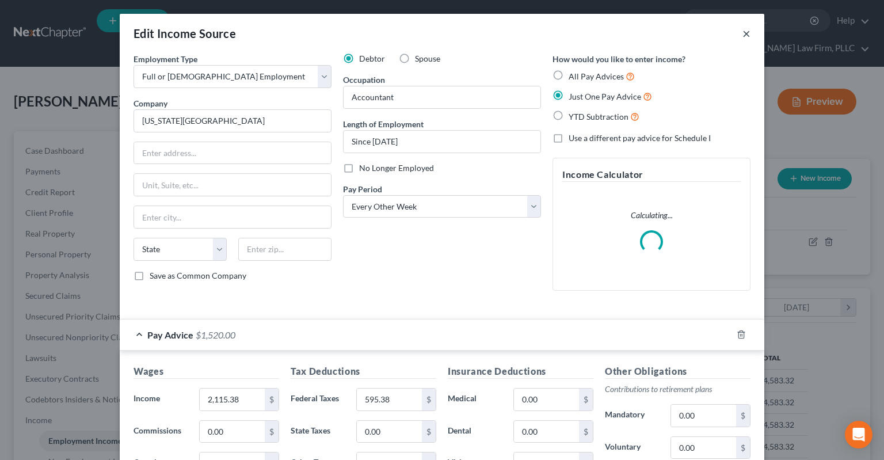
click at [745, 33] on button "×" at bounding box center [747, 33] width 8 height 14
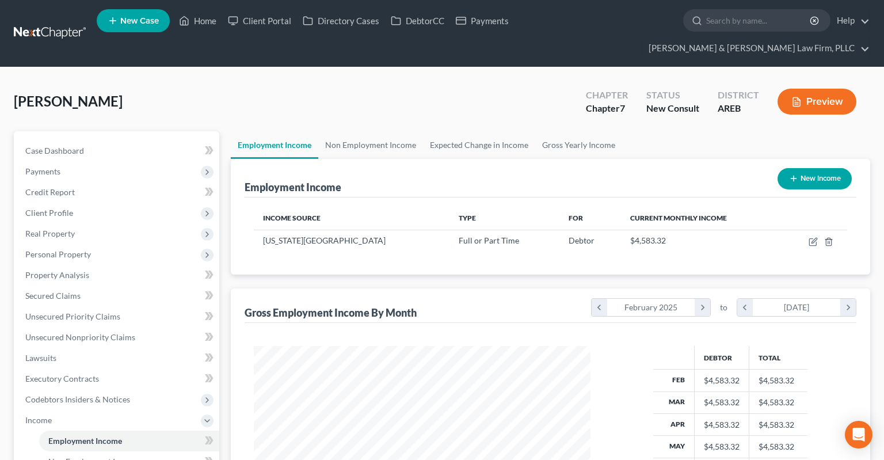
drag, startPoint x: 526, startPoint y: 91, endPoint x: 517, endPoint y: 90, distance: 9.2
click at [521, 88] on div "[PERSON_NAME] Upgraded Chapter Chapter 7 Status New Consult District AREB Previ…" at bounding box center [442, 106] width 856 height 50
click at [63, 270] on span "Property Analysis" at bounding box center [57, 275] width 64 height 10
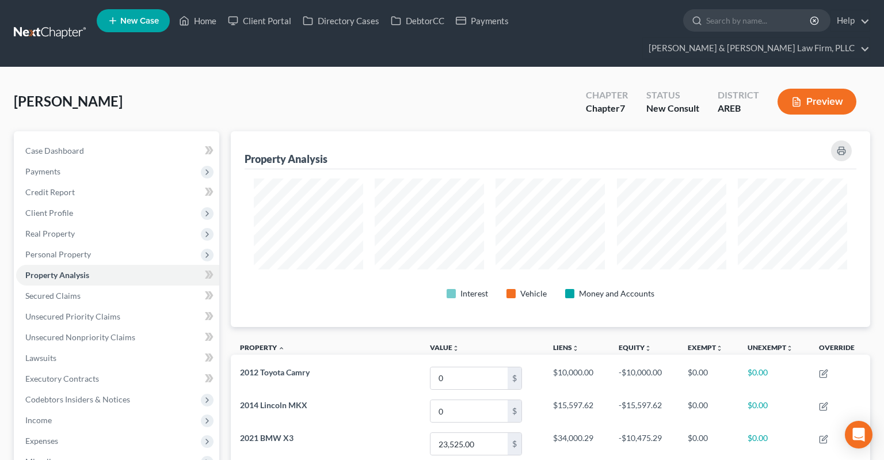
click at [459, 81] on div "[PERSON_NAME] Upgraded Chapter Chapter 7 Status New Consult District AREB Previ…" at bounding box center [442, 106] width 856 height 50
drag, startPoint x: 103, startPoint y: 128, endPoint x: 106, endPoint y: 134, distance: 6.4
click at [105, 140] on link "Case Dashboard" at bounding box center [117, 150] width 203 height 21
select select "5"
select select "4"
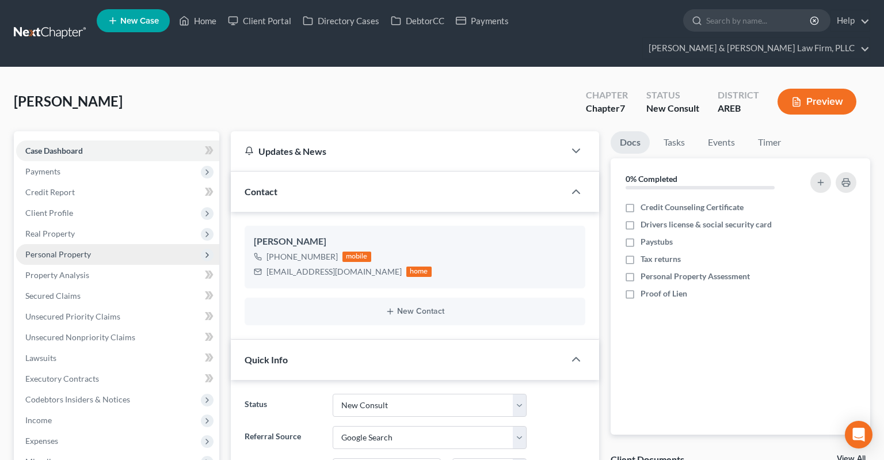
click at [131, 244] on span "Personal Property" at bounding box center [117, 254] width 203 height 21
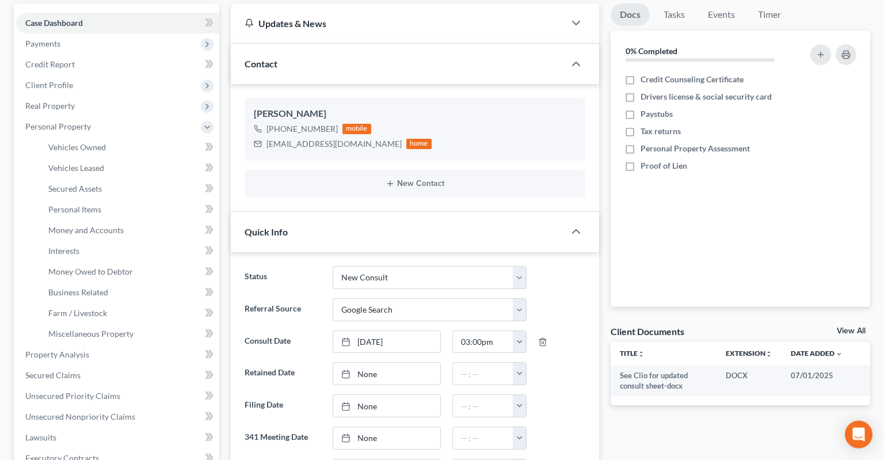
scroll to position [364, 0]
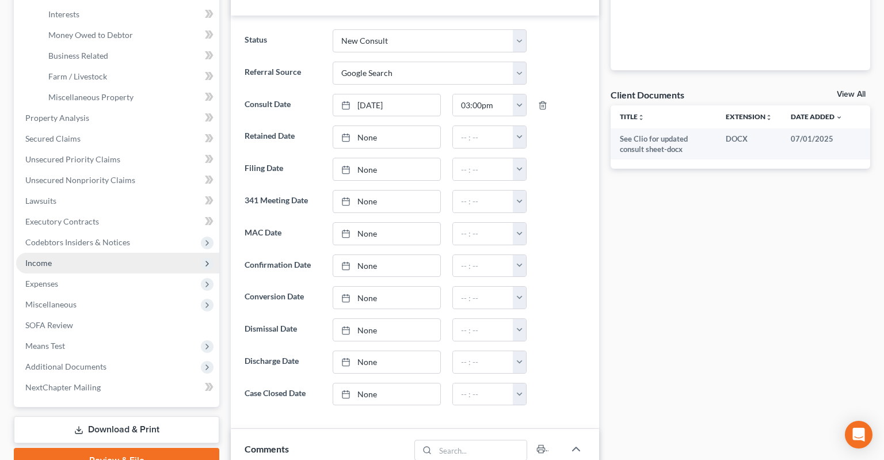
click at [133, 253] on span "Income" at bounding box center [117, 263] width 203 height 21
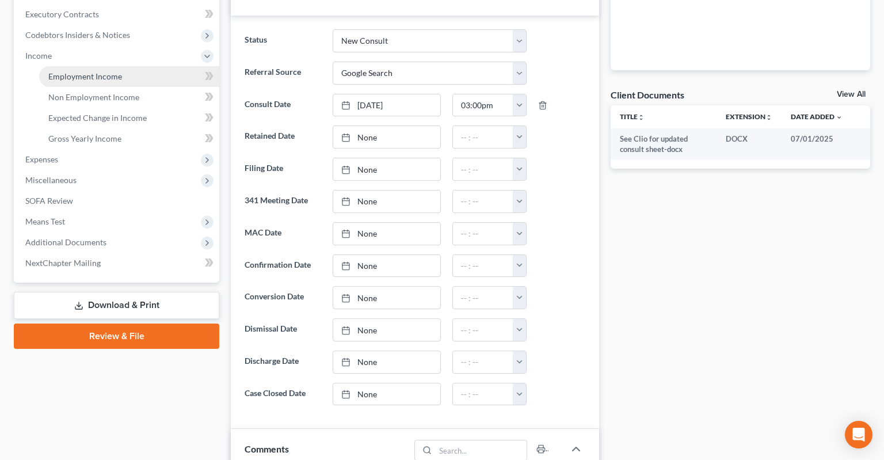
click at [127, 66] on link "Employment Income" at bounding box center [129, 76] width 180 height 21
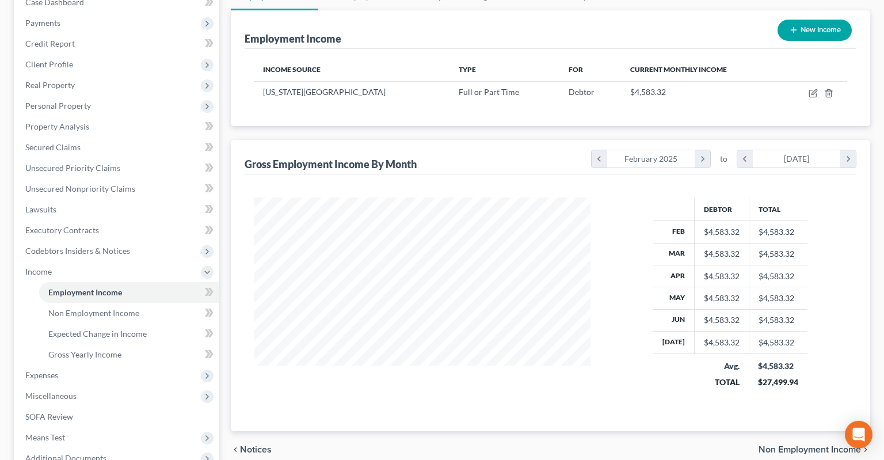
scroll to position [92, 0]
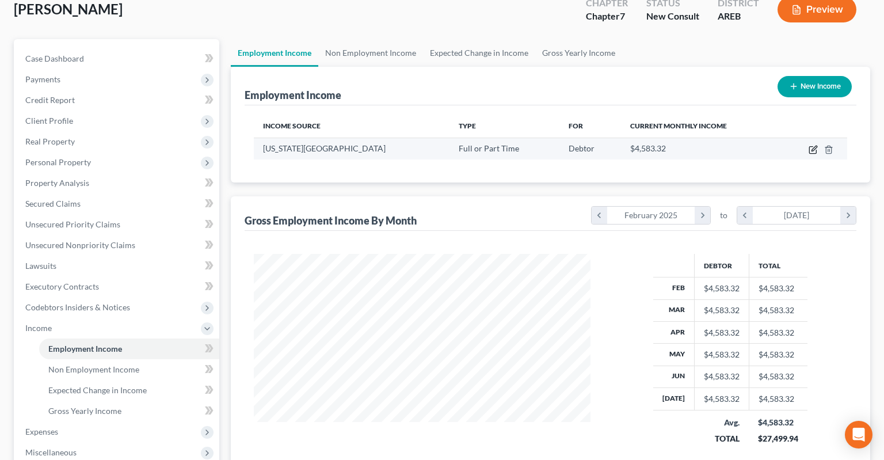
click at [809, 145] on icon "button" at bounding box center [813, 149] width 9 height 9
select select "0"
select select "2"
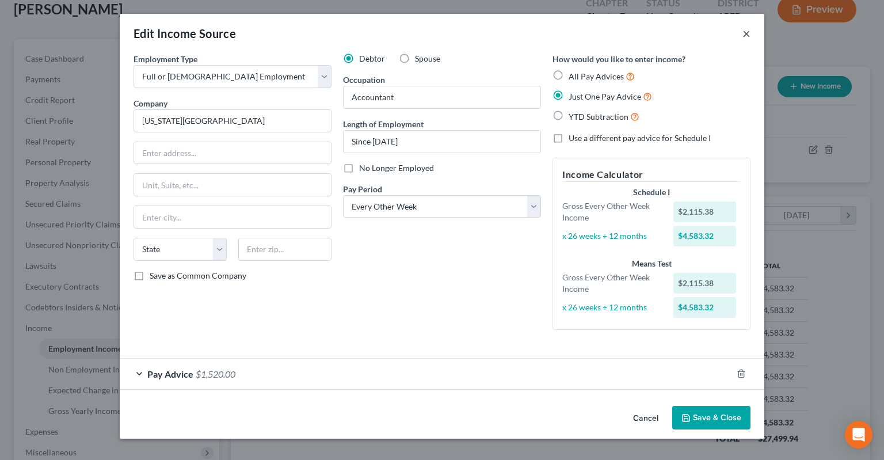
click at [745, 33] on button "×" at bounding box center [747, 33] width 8 height 14
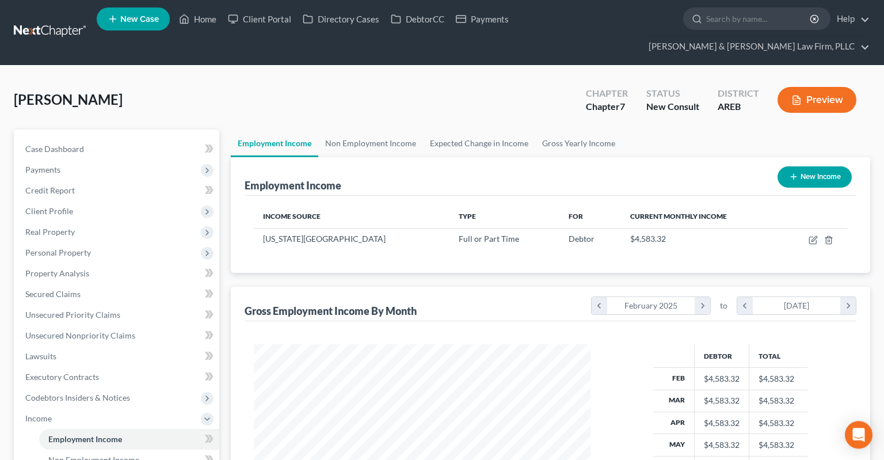
scroll to position [0, 0]
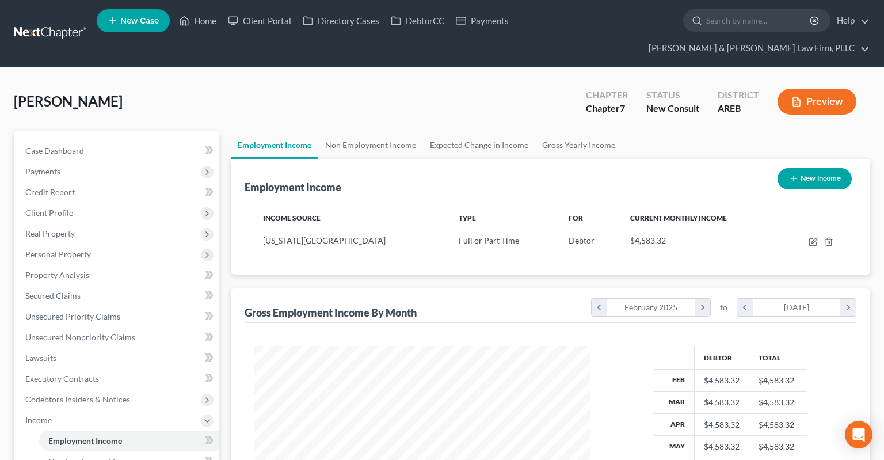
drag, startPoint x: 208, startPoint y: 87, endPoint x: 203, endPoint y: 83, distance: 6.2
click at [208, 84] on div "[PERSON_NAME] Upgraded Chapter Chapter 7 Status New Consult District AREB Previ…" at bounding box center [442, 106] width 856 height 50
click at [210, 30] on link "Home" at bounding box center [197, 20] width 49 height 21
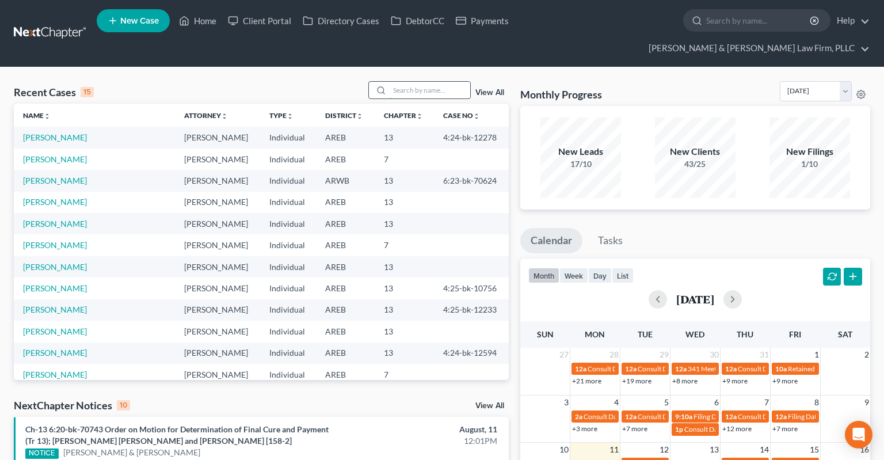
click at [406, 82] on input "search" at bounding box center [430, 90] width 81 height 17
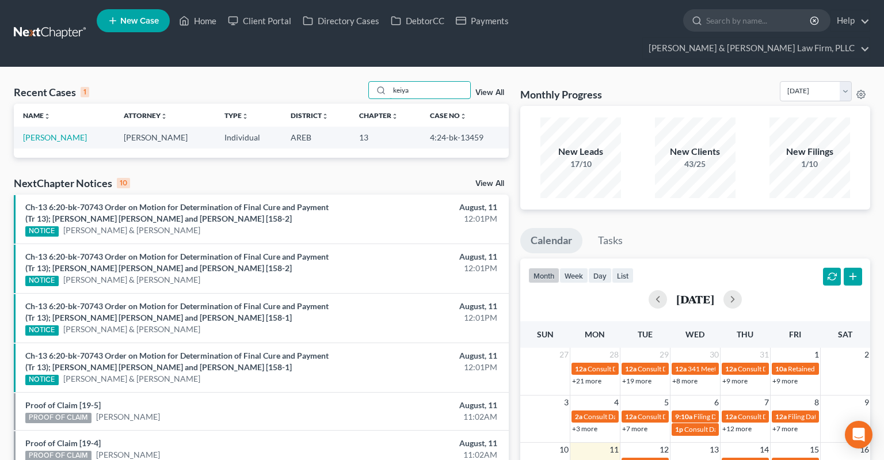
type input "keiya"
click at [58, 132] on link "[PERSON_NAME]" at bounding box center [55, 137] width 64 height 10
select select "2"
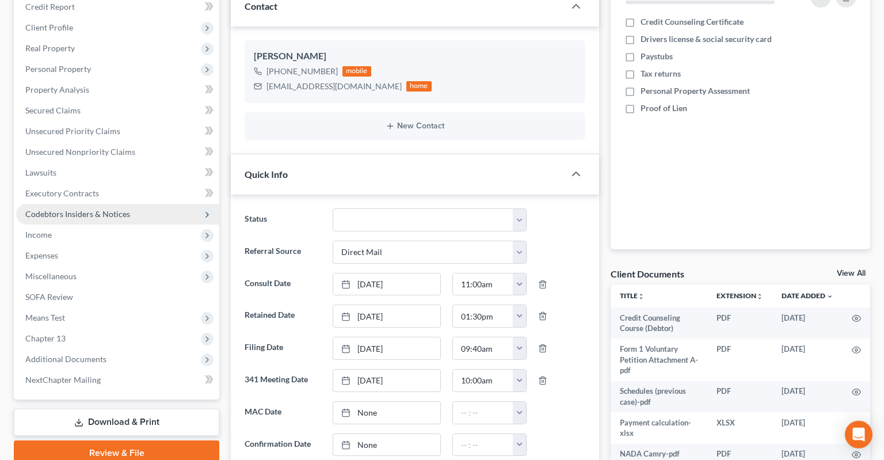
scroll to position [243, 0]
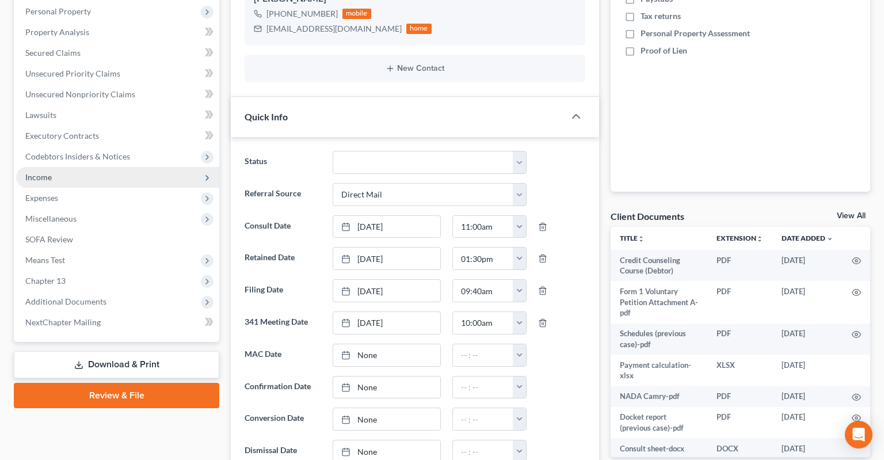
click at [86, 167] on span "Income" at bounding box center [117, 177] width 203 height 21
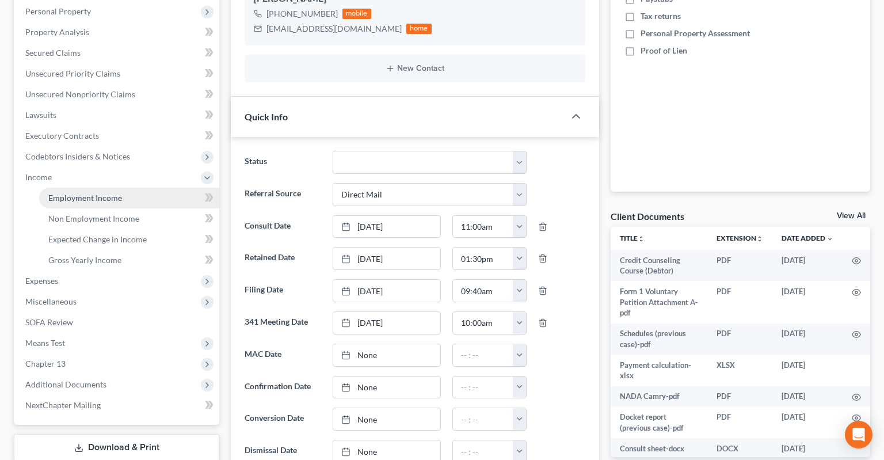
click at [96, 188] on link "Employment Income" at bounding box center [129, 198] width 180 height 21
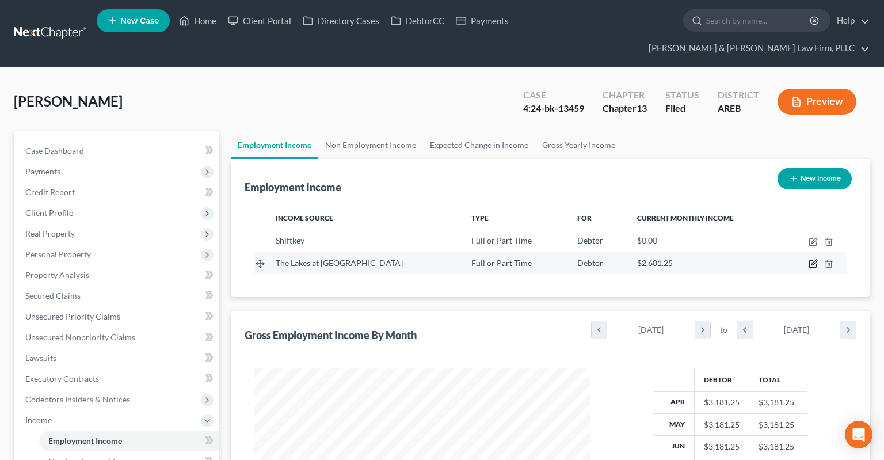
click at [812, 259] on icon "button" at bounding box center [813, 263] width 9 height 9
select select "0"
select select "2"
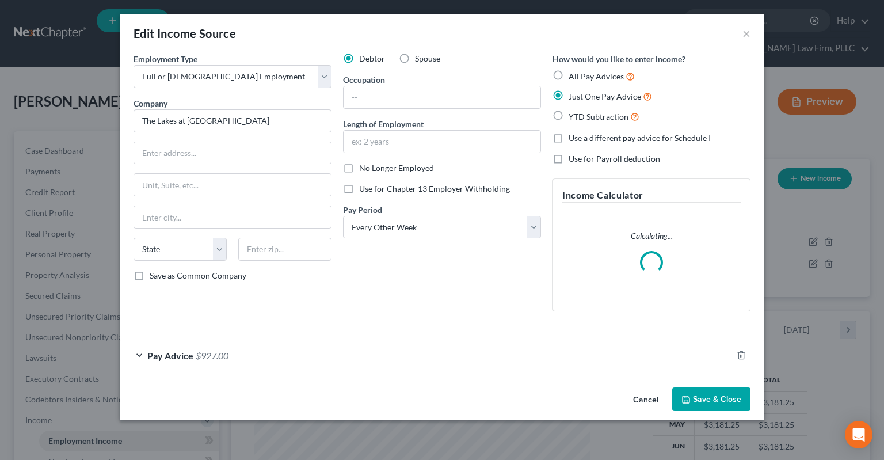
click at [332, 355] on div "Pay Advice $927.00" at bounding box center [426, 355] width 612 height 31
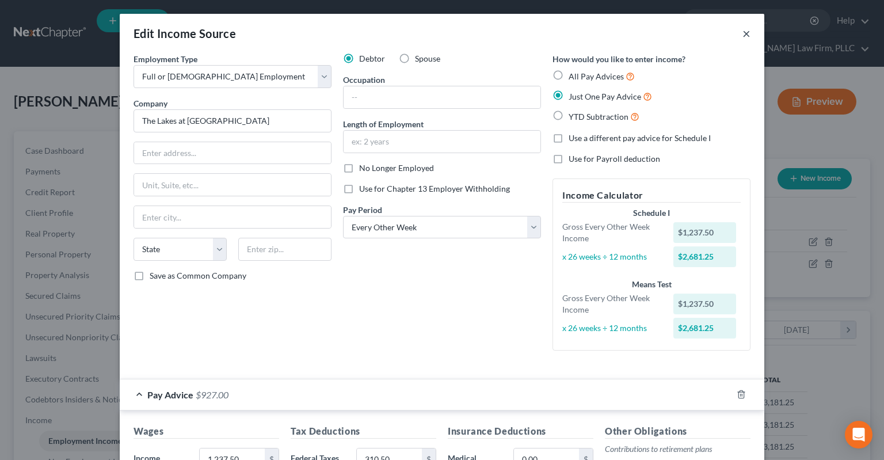
click at [746, 35] on button "×" at bounding box center [747, 33] width 8 height 14
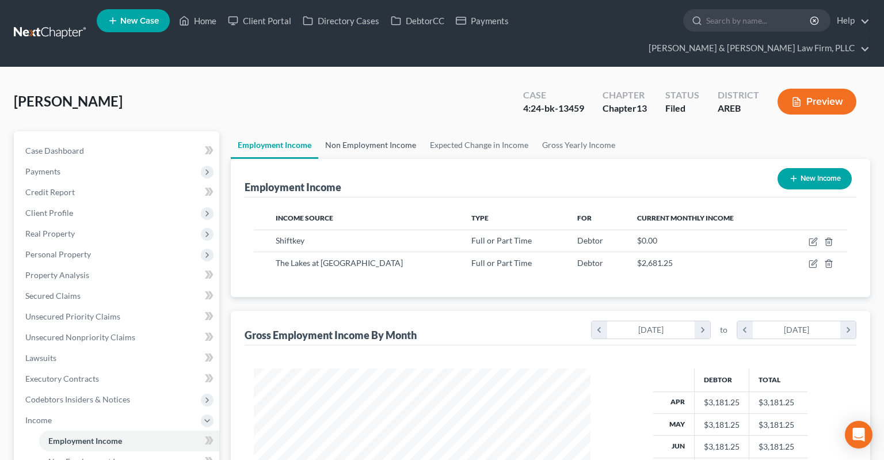
click at [389, 131] on link "Non Employment Income" at bounding box center [370, 145] width 105 height 28
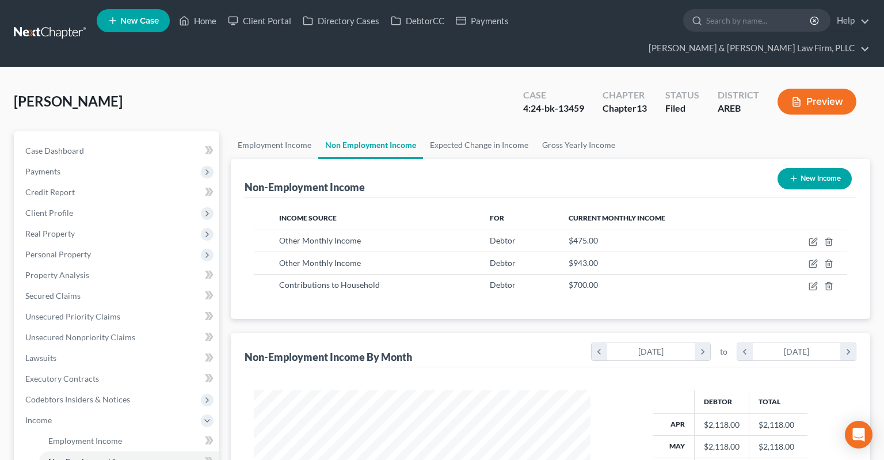
scroll to position [205, 359]
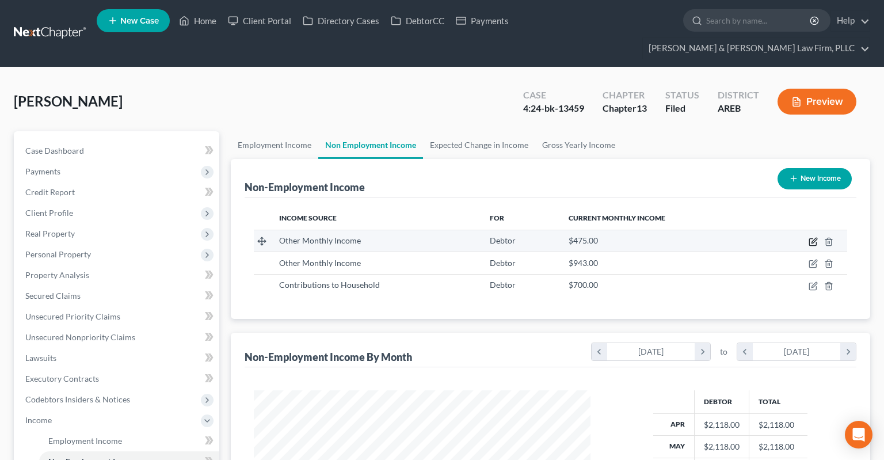
click at [813, 237] on icon "button" at bounding box center [813, 241] width 9 height 9
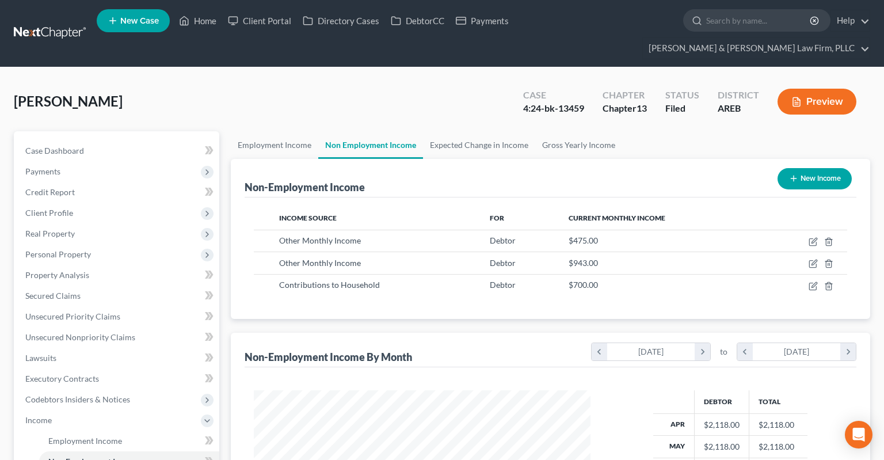
select select "13"
select select "0"
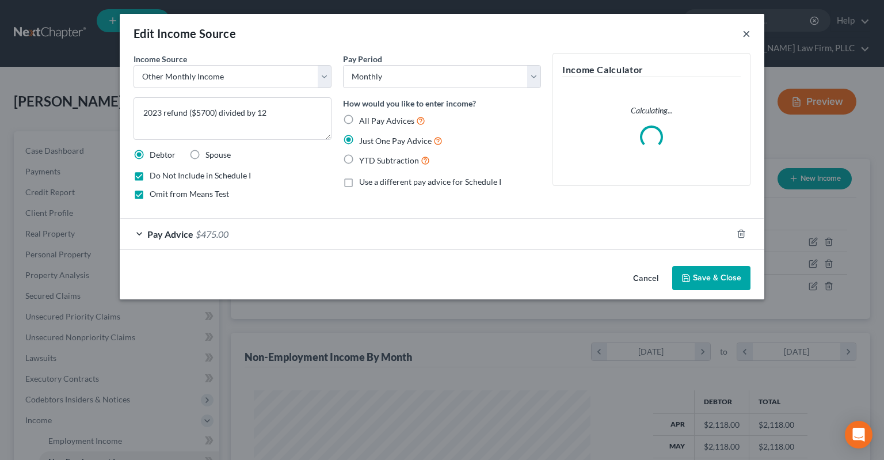
click at [745, 31] on button "×" at bounding box center [747, 33] width 8 height 14
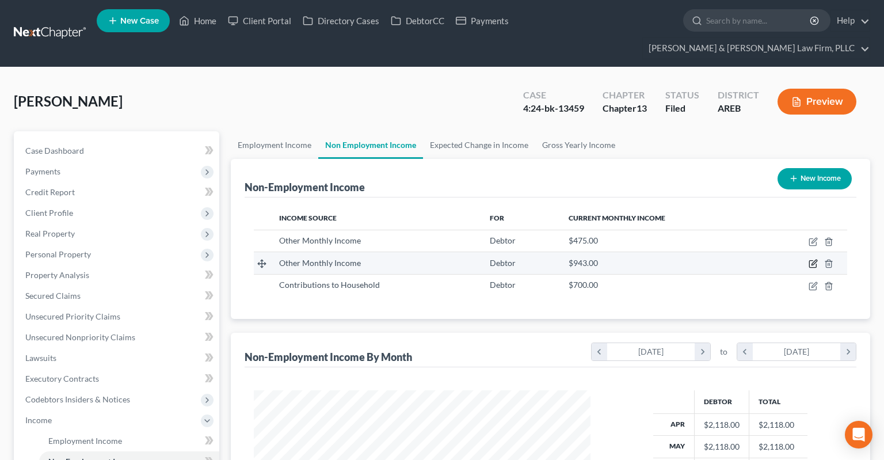
click at [812, 259] on icon "button" at bounding box center [813, 263] width 9 height 9
select select "13"
select select "0"
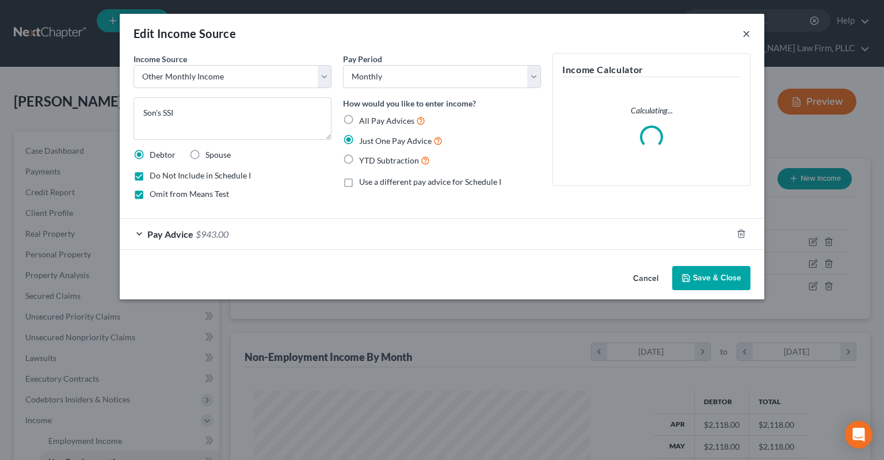
click at [745, 31] on button "×" at bounding box center [747, 33] width 8 height 14
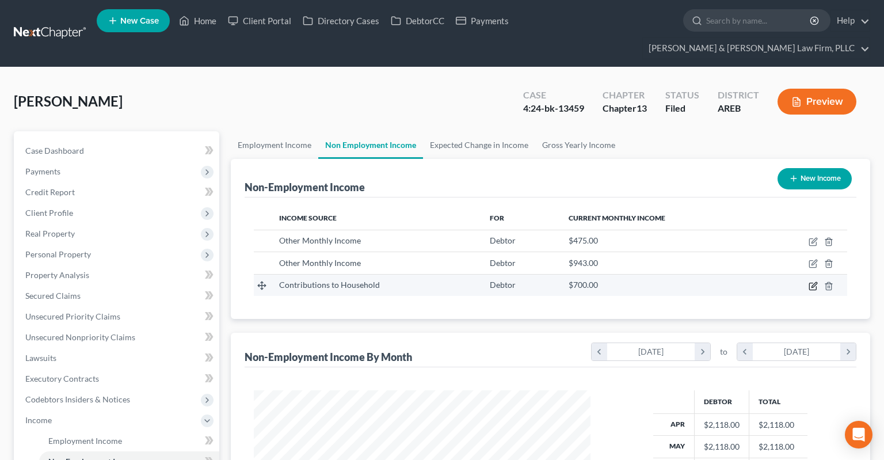
click at [812, 281] on icon "button" at bounding box center [813, 285] width 9 height 9
select select "8"
select select "0"
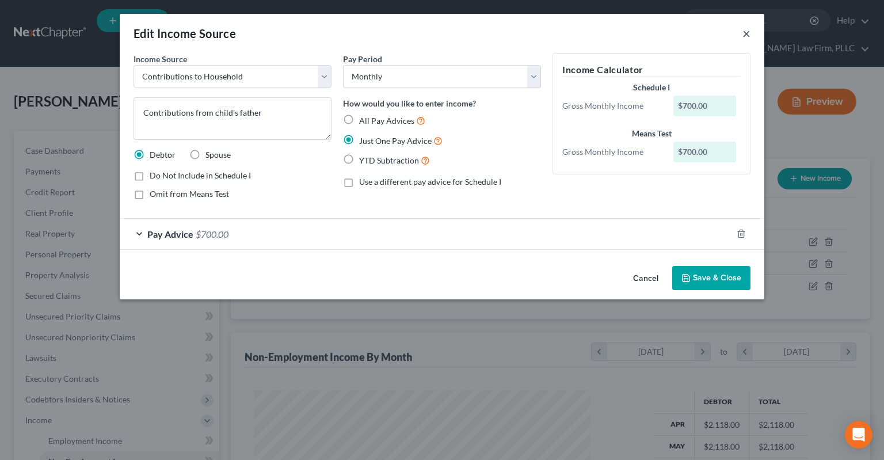
click at [749, 31] on button "×" at bounding box center [747, 33] width 8 height 14
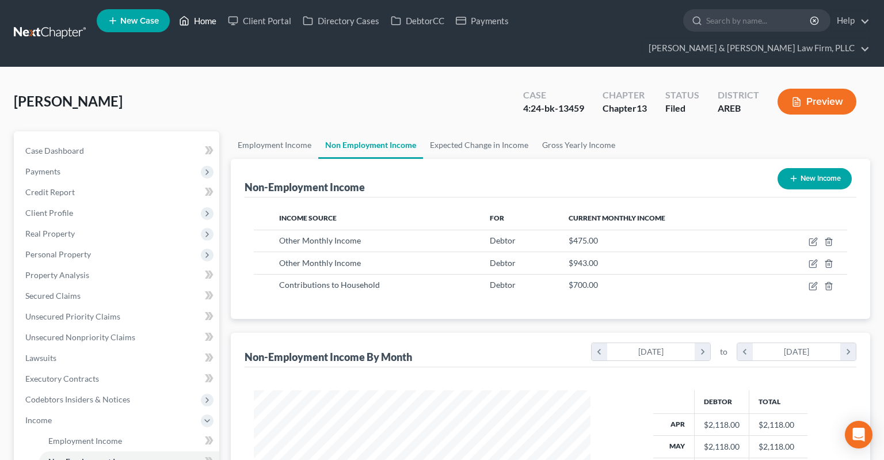
click at [196, 24] on link "Home" at bounding box center [197, 20] width 49 height 21
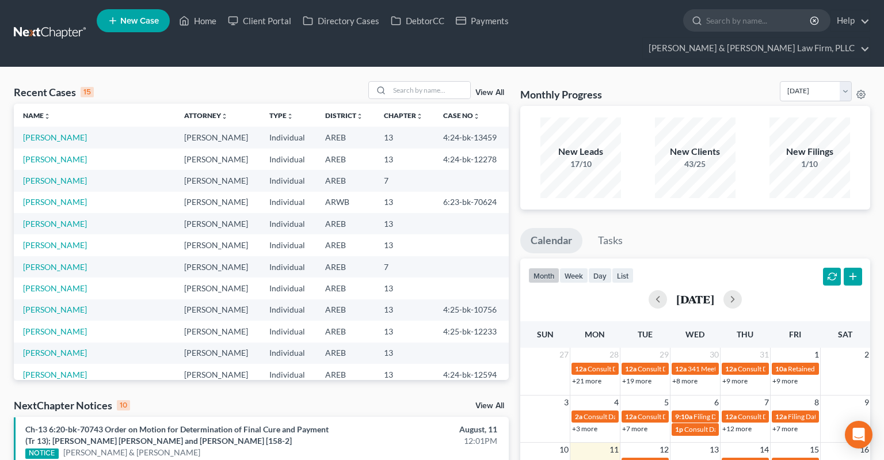
click at [493, 81] on div "View All" at bounding box center [438, 90] width 140 height 18
click at [493, 89] on link "View All" at bounding box center [489, 93] width 29 height 8
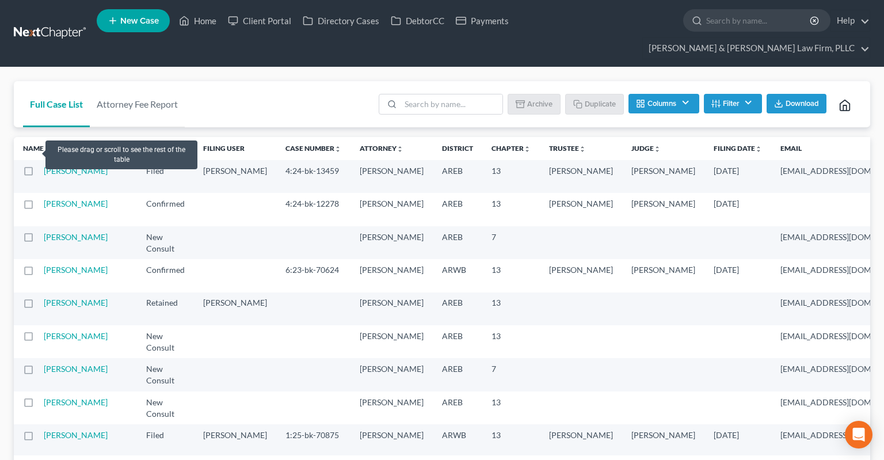
click at [39, 174] on label at bounding box center [39, 174] width 0 height 0
click at [44, 165] on input "checkbox" at bounding box center [47, 168] width 7 height 7
checkbox input "true"
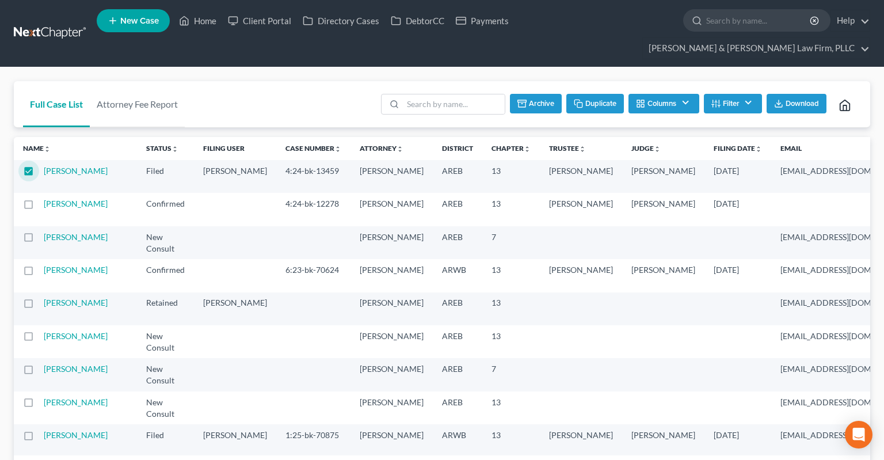
click at [592, 94] on button "Duplicate" at bounding box center [595, 104] width 58 height 20
click at [197, 21] on link "Home" at bounding box center [197, 20] width 49 height 21
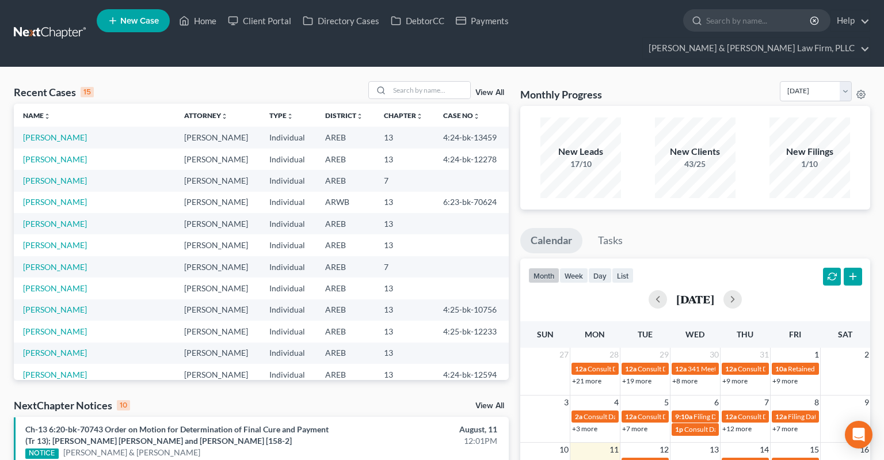
click at [498, 89] on link "View All" at bounding box center [489, 93] width 29 height 8
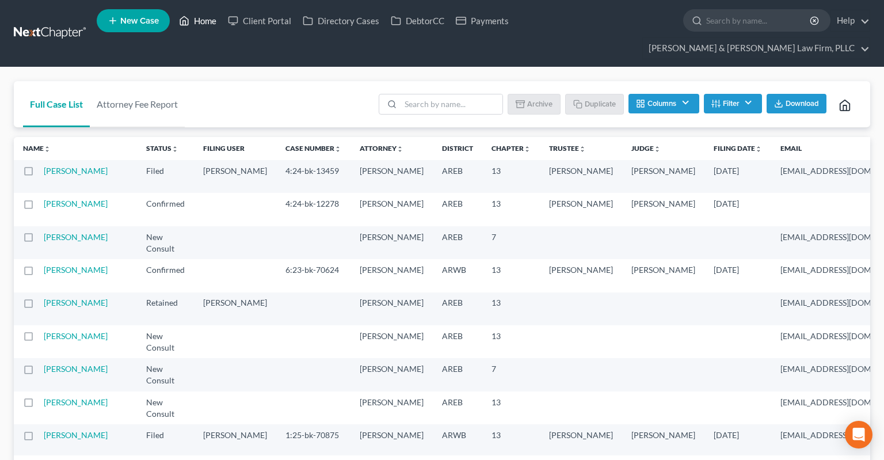
click at [203, 21] on link "Home" at bounding box center [197, 20] width 49 height 21
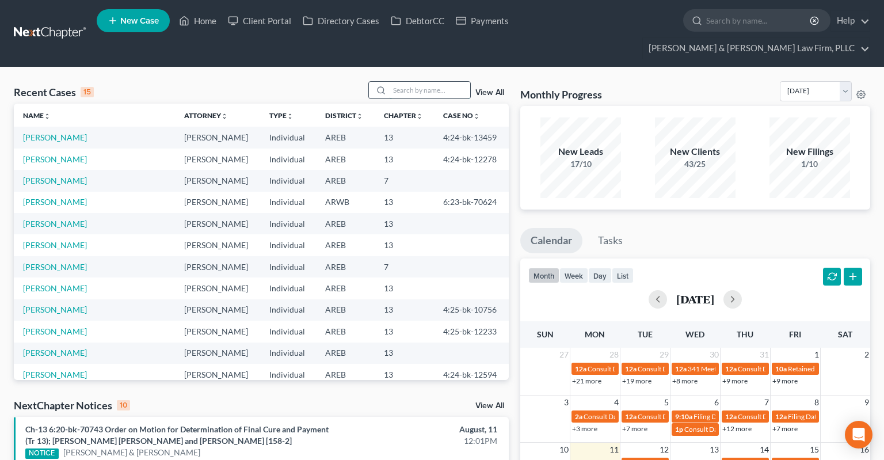
click at [418, 82] on input "search" at bounding box center [430, 90] width 81 height 17
type input "keiya"
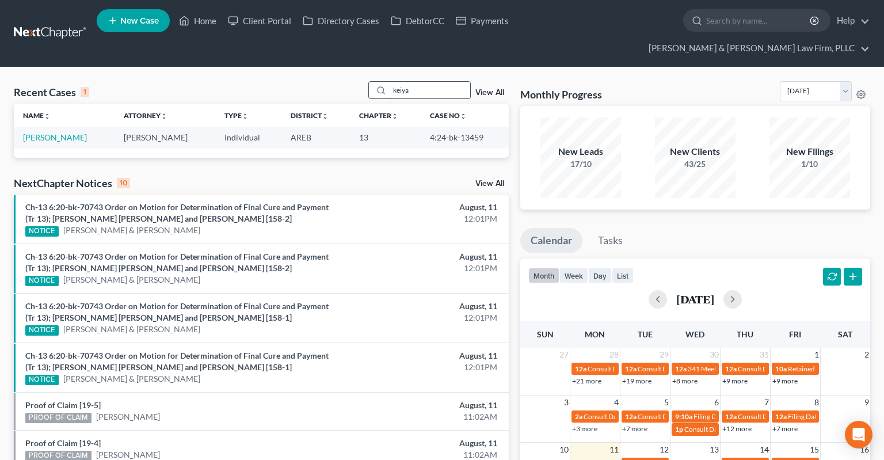
click at [390, 82] on input "keiya" at bounding box center [430, 90] width 81 height 17
click at [273, 81] on div "Recent Cases 1 View All" at bounding box center [261, 92] width 495 height 22
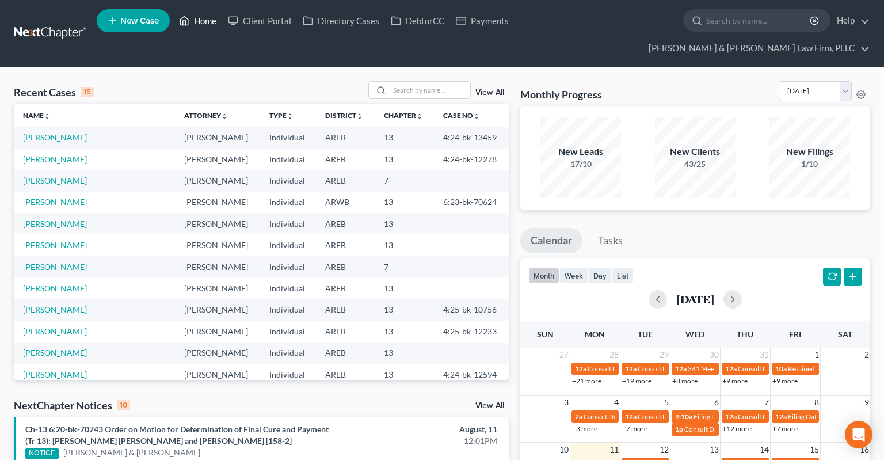
click at [211, 25] on link "Home" at bounding box center [197, 20] width 49 height 21
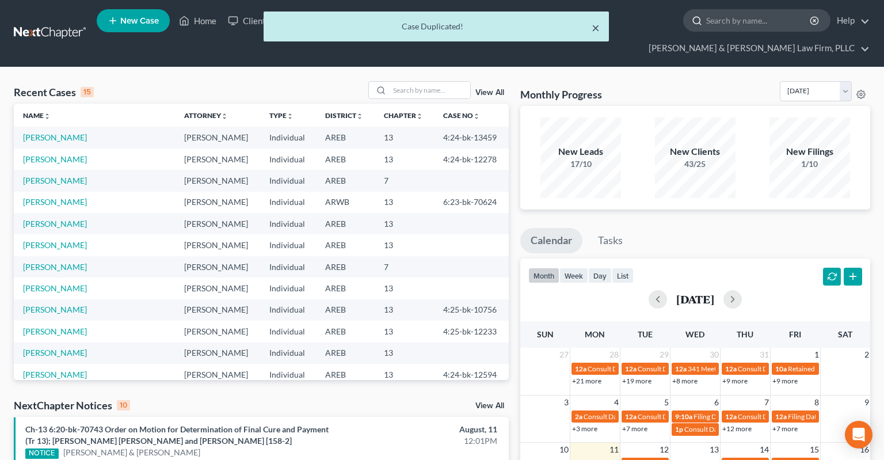
drag, startPoint x: 595, startPoint y: 26, endPoint x: 585, endPoint y: 33, distance: 12.0
click at [596, 26] on button "×" at bounding box center [596, 28] width 8 height 14
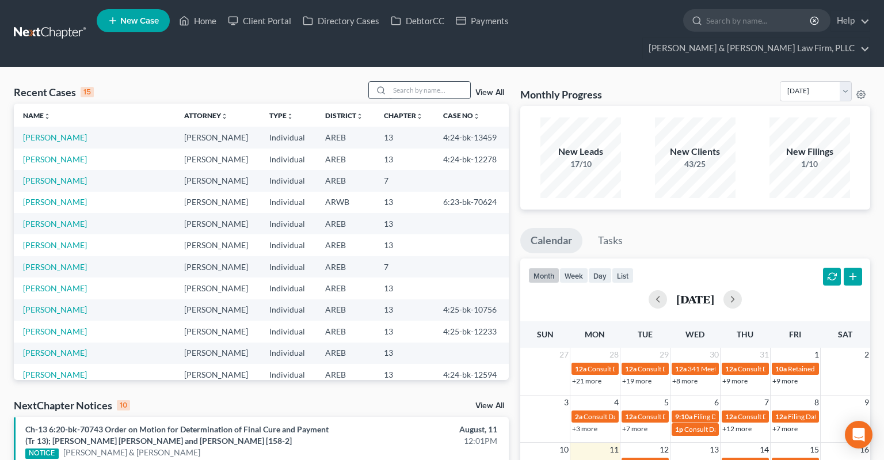
click at [417, 81] on div "Recent Cases 15 View All" at bounding box center [261, 92] width 495 height 22
click at [417, 82] on input "search" at bounding box center [430, 90] width 81 height 17
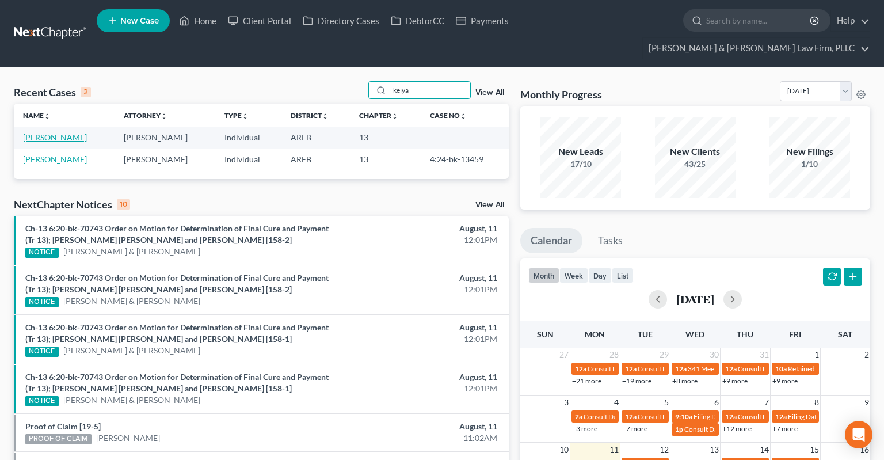
type input "keiya"
click at [73, 132] on link "[PERSON_NAME]" at bounding box center [55, 137] width 64 height 10
select select "2"
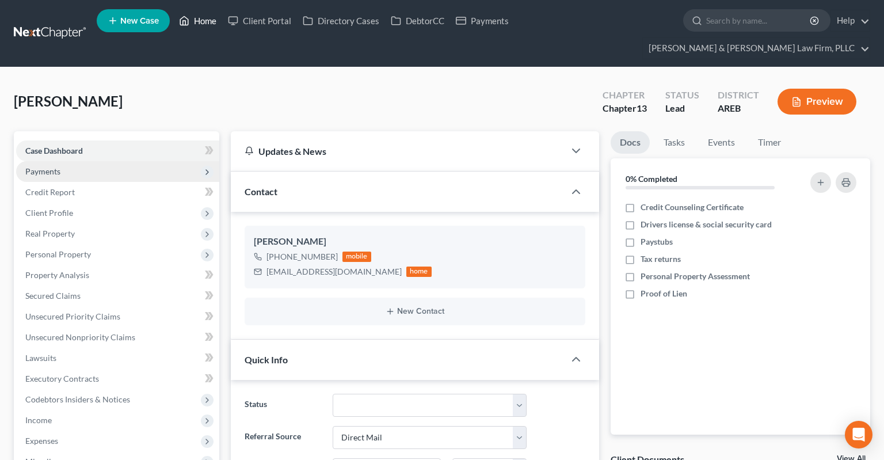
click at [211, 26] on link "Home" at bounding box center [197, 20] width 49 height 21
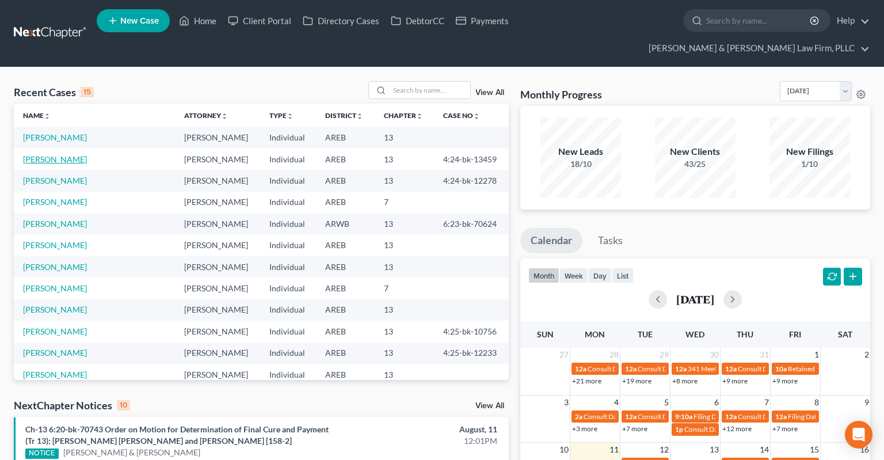
click at [62, 154] on link "[PERSON_NAME]" at bounding box center [55, 159] width 64 height 10
select select "2"
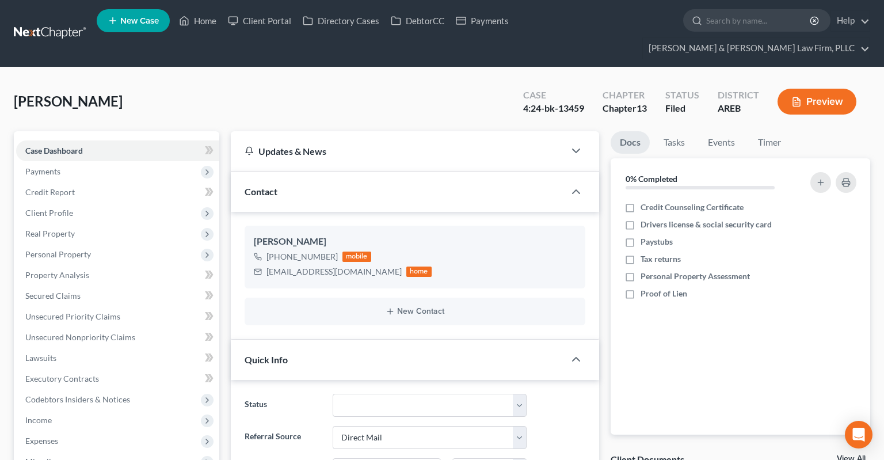
scroll to position [182, 0]
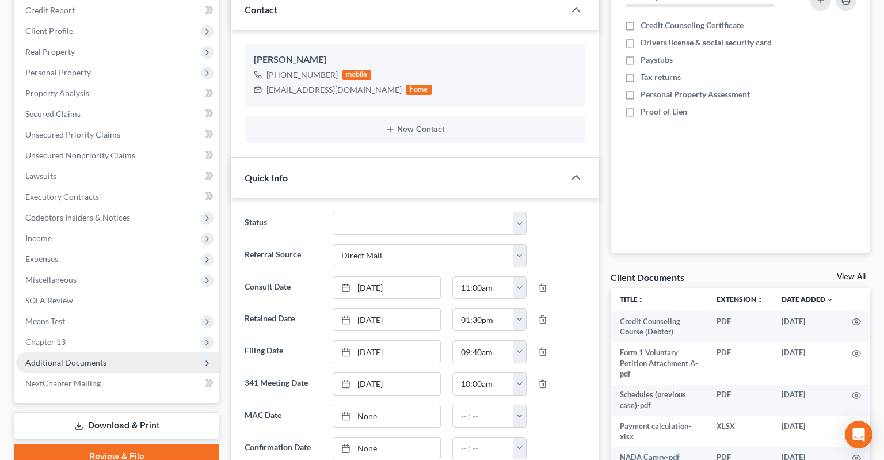
click at [159, 352] on span "Additional Documents" at bounding box center [117, 362] width 203 height 21
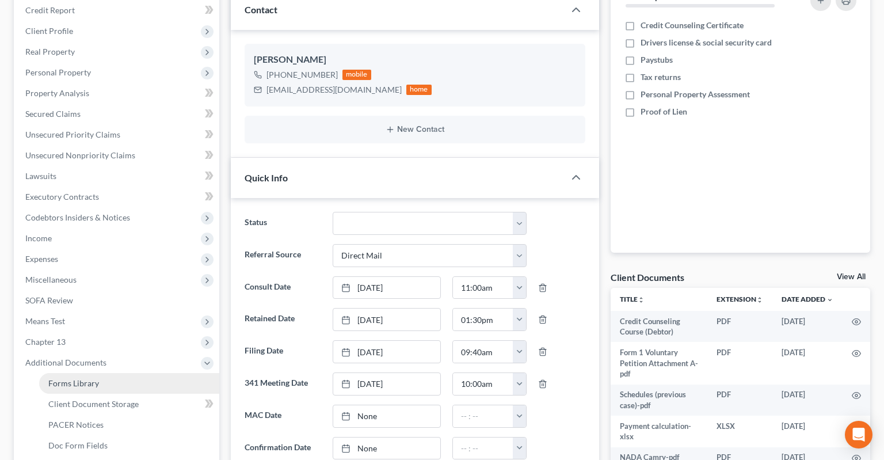
scroll to position [304, 0]
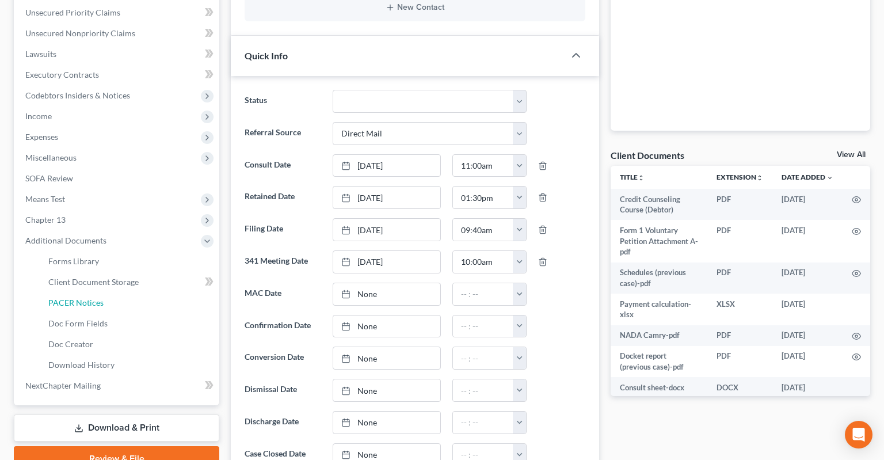
click at [145, 292] on link "PACER Notices" at bounding box center [129, 302] width 180 height 21
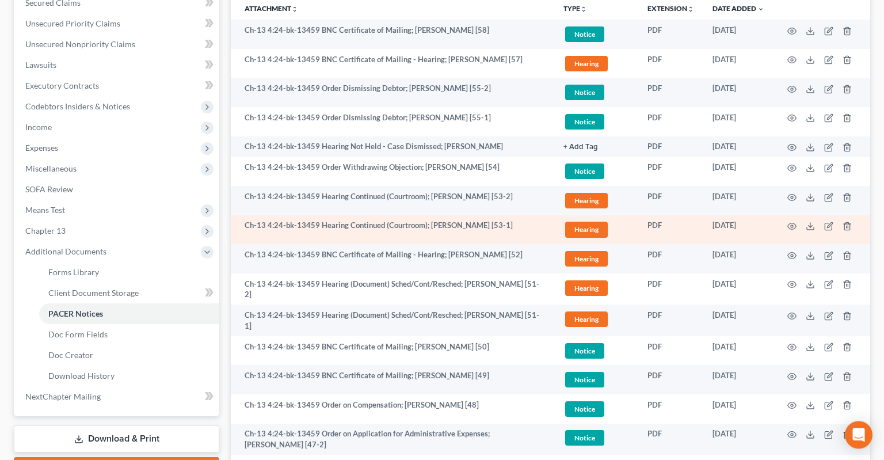
scroll to position [304, 0]
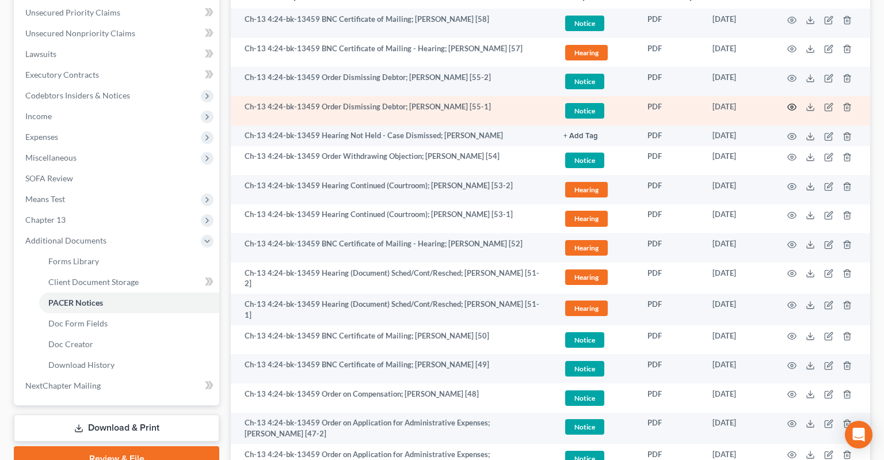
click at [789, 104] on icon "button" at bounding box center [792, 107] width 9 height 6
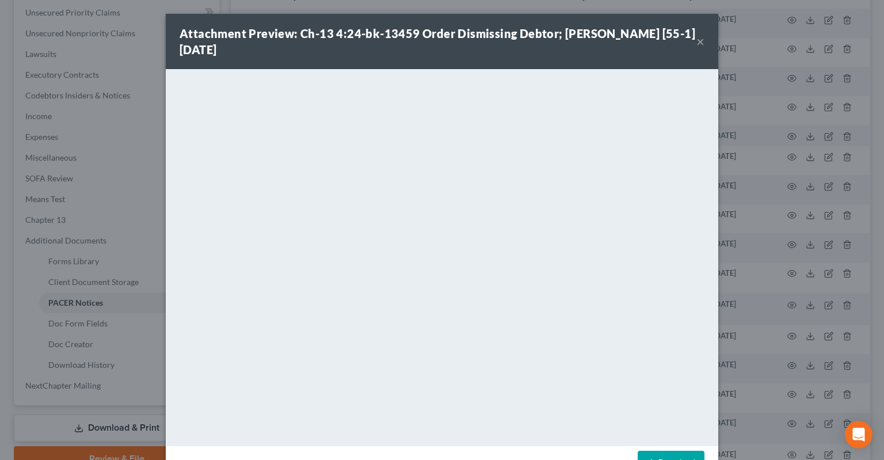
click at [701, 43] on button "×" at bounding box center [700, 42] width 8 height 14
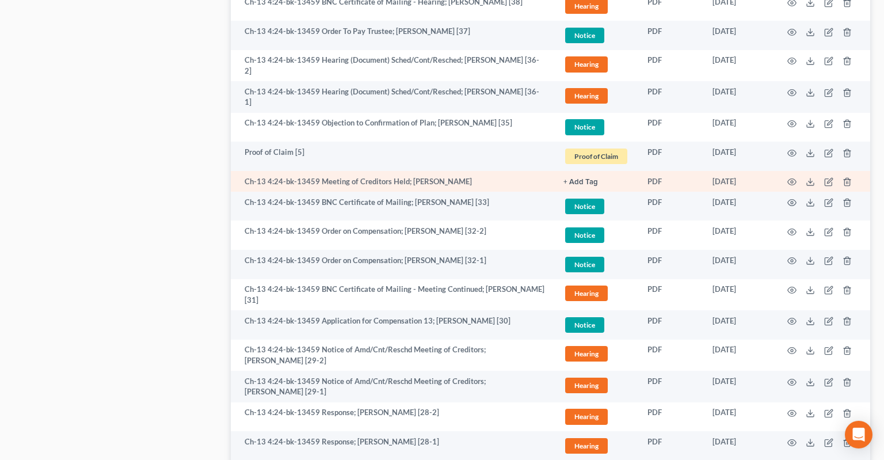
scroll to position [1033, 0]
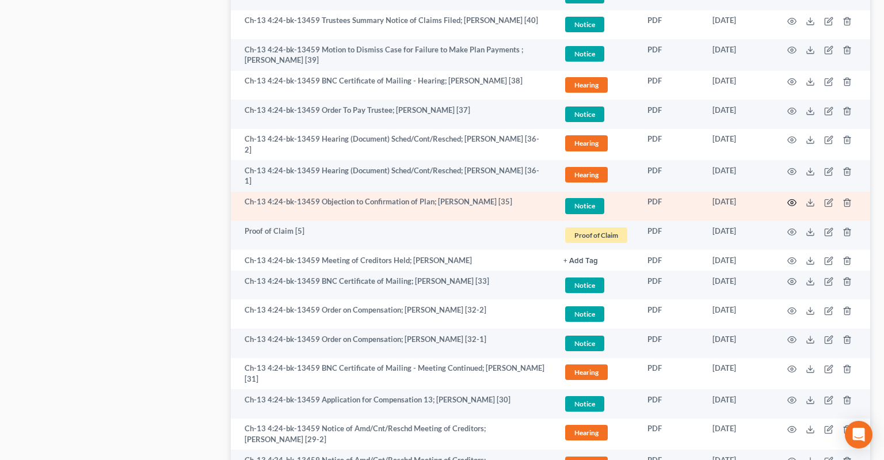
click at [793, 201] on circle "button" at bounding box center [792, 202] width 2 height 2
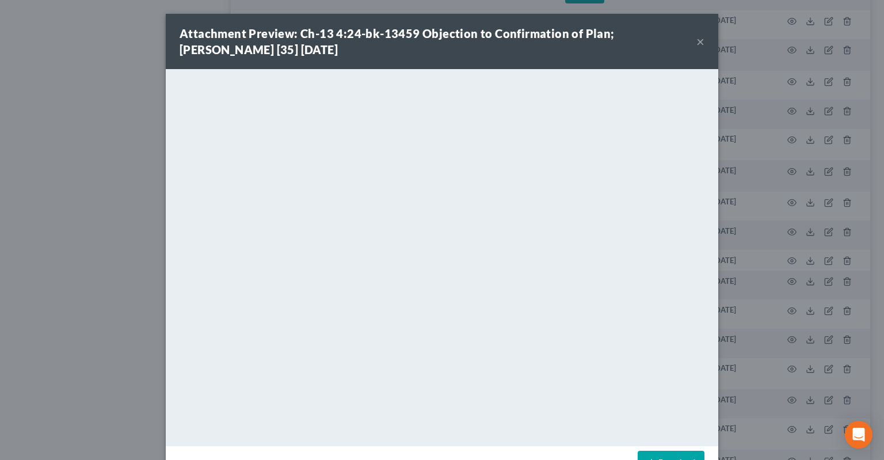
click at [698, 41] on button "×" at bounding box center [700, 42] width 8 height 14
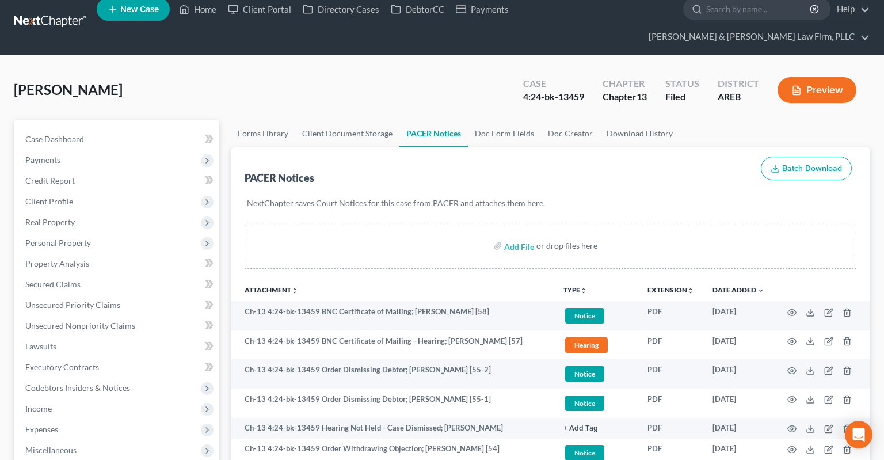
scroll to position [0, 0]
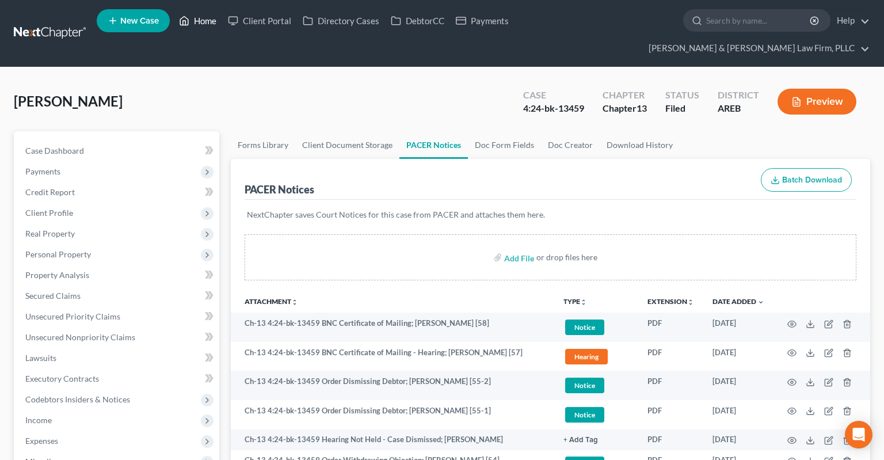
drag, startPoint x: 199, startPoint y: 33, endPoint x: 267, endPoint y: 44, distance: 69.4
click at [200, 31] on link "Home" at bounding box center [197, 20] width 49 height 21
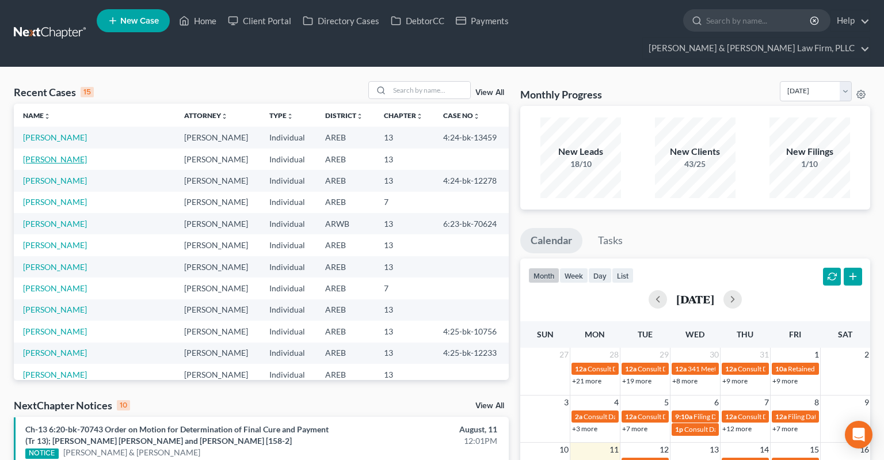
click at [63, 154] on link "[PERSON_NAME]" at bounding box center [55, 159] width 64 height 10
select select "2"
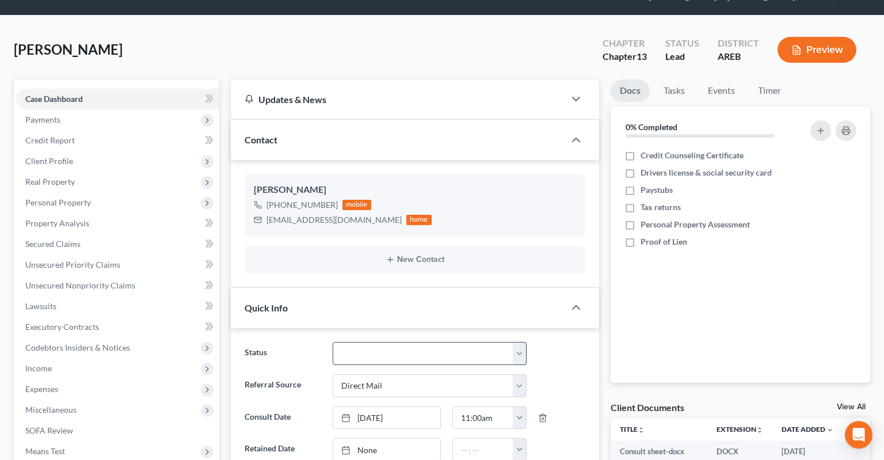
scroll to position [182, 0]
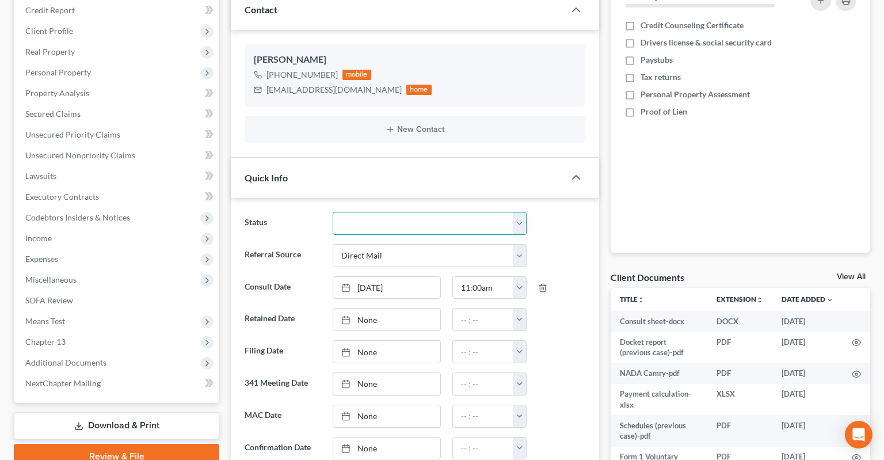
select select "5"
click option "New Consult" at bounding box center [0, 0] width 0 height 0
click at [404, 277] on link "[DATE]" at bounding box center [386, 288] width 107 height 22
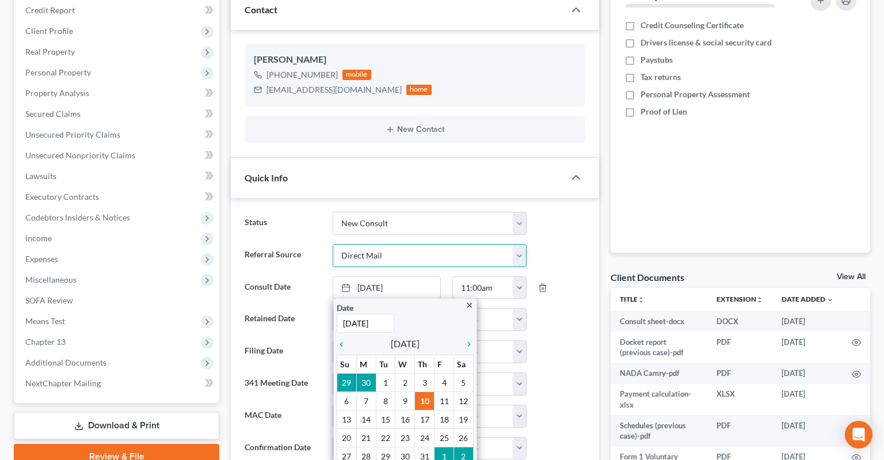
select select "1"
click option "Previous Clients" at bounding box center [0, 0] width 0 height 0
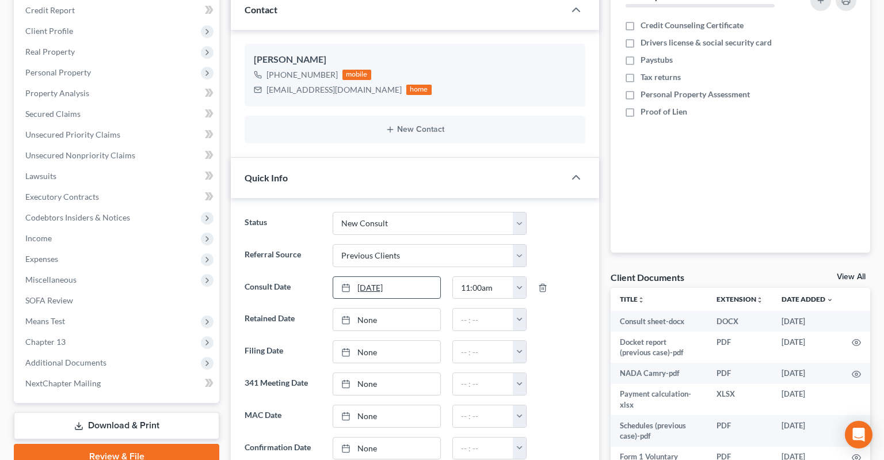
click at [416, 277] on link "[DATE]" at bounding box center [386, 288] width 107 height 22
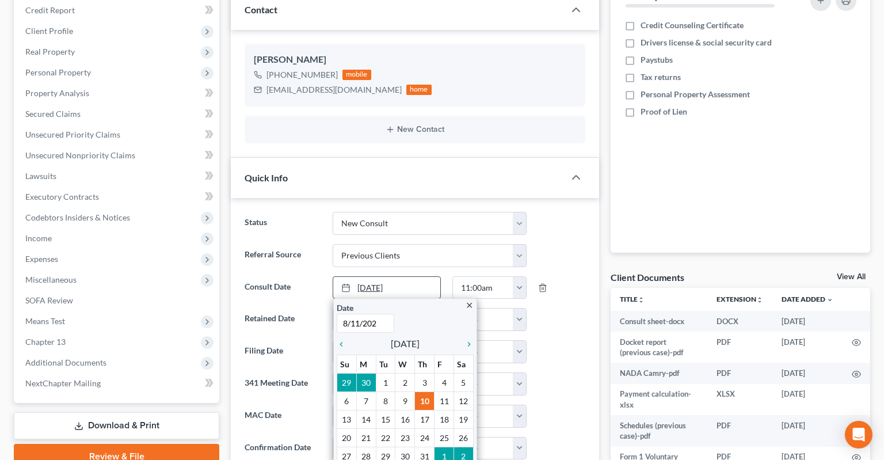
type input "[DATE]"
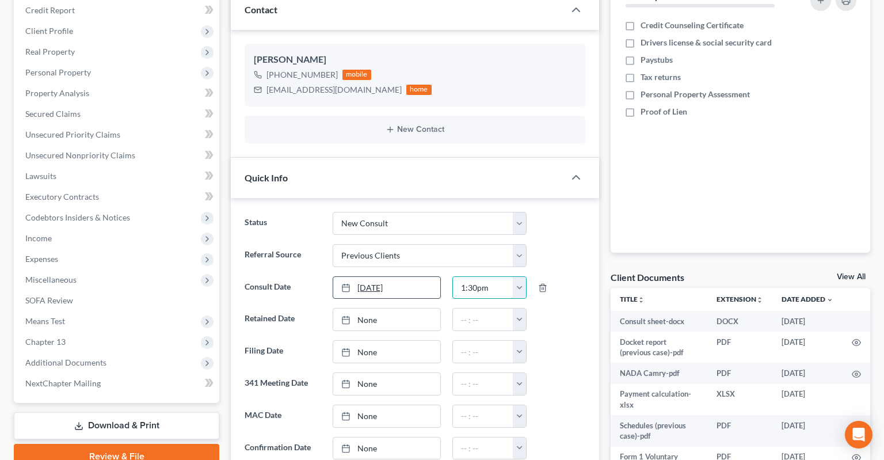
type input "1:30pm"
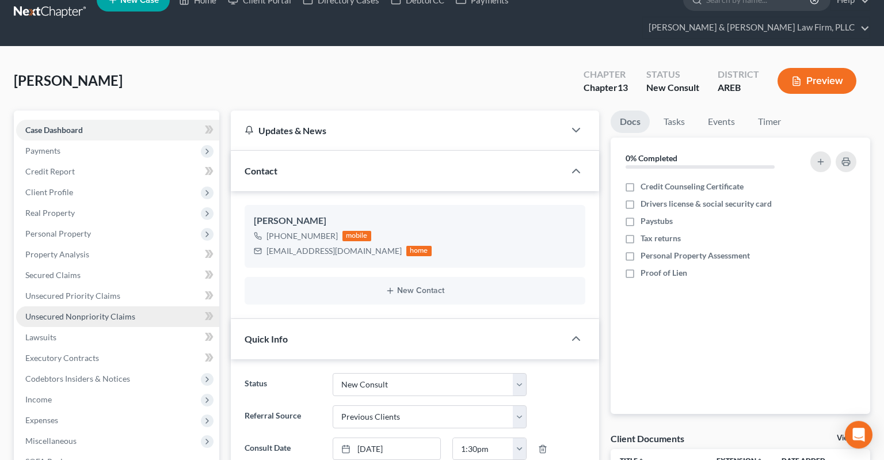
scroll to position [0, 0]
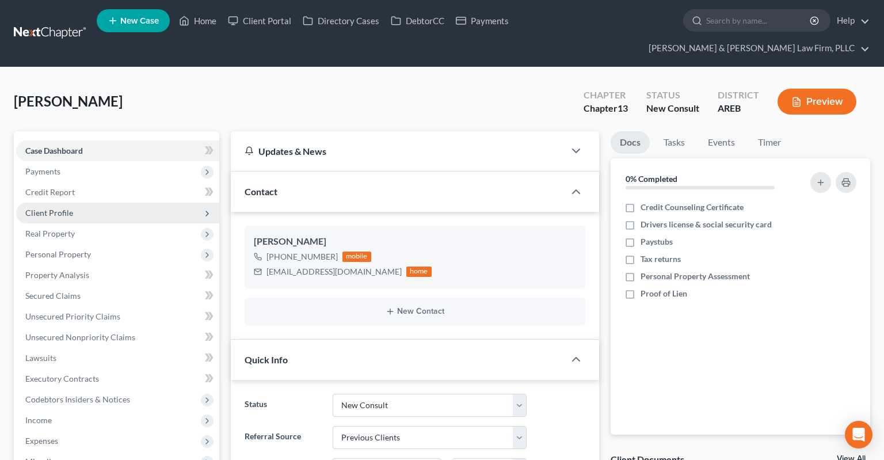
click at [98, 203] on span "Client Profile" at bounding box center [117, 213] width 203 height 21
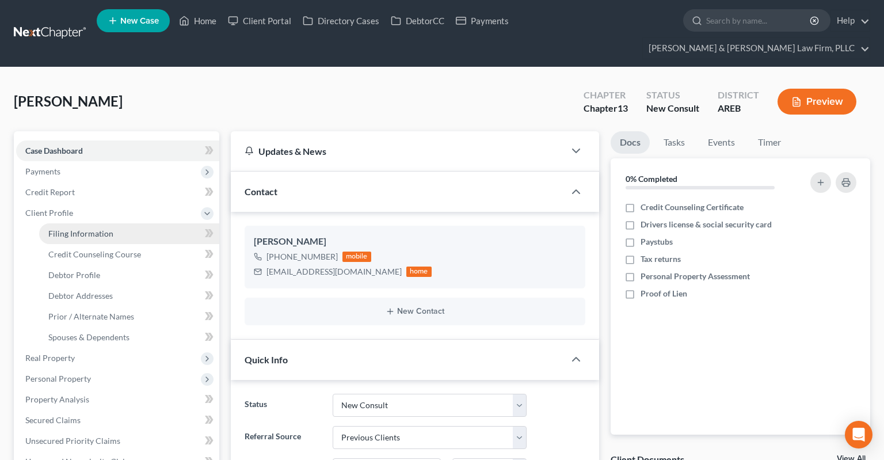
click at [112, 223] on link "Filing Information" at bounding box center [129, 233] width 180 height 21
select select "1"
select select "0"
select select "3"
select select "5"
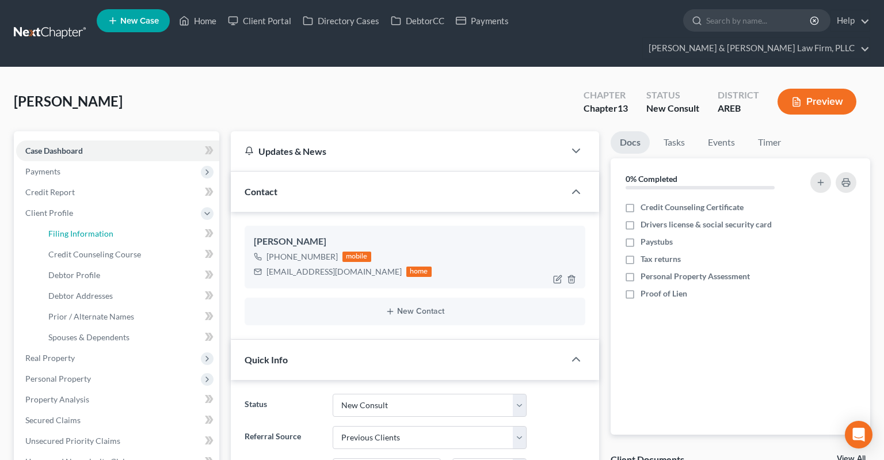
select select "2"
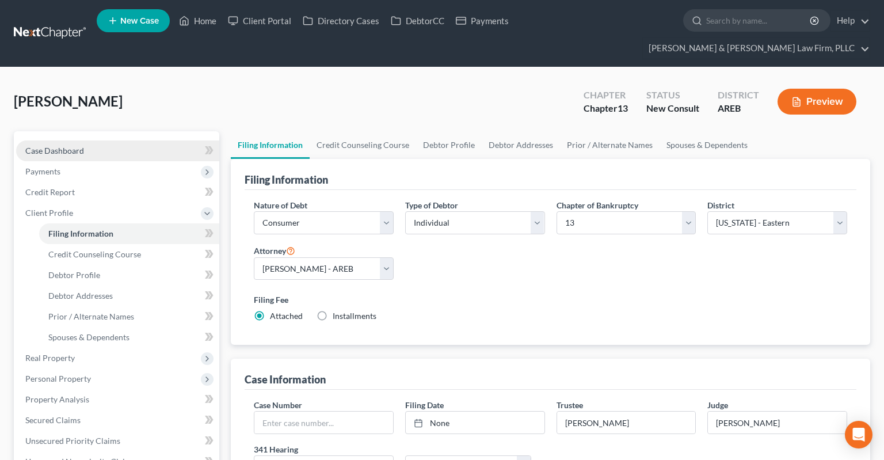
click at [111, 140] on link "Case Dashboard" at bounding box center [117, 150] width 203 height 21
select select "1"
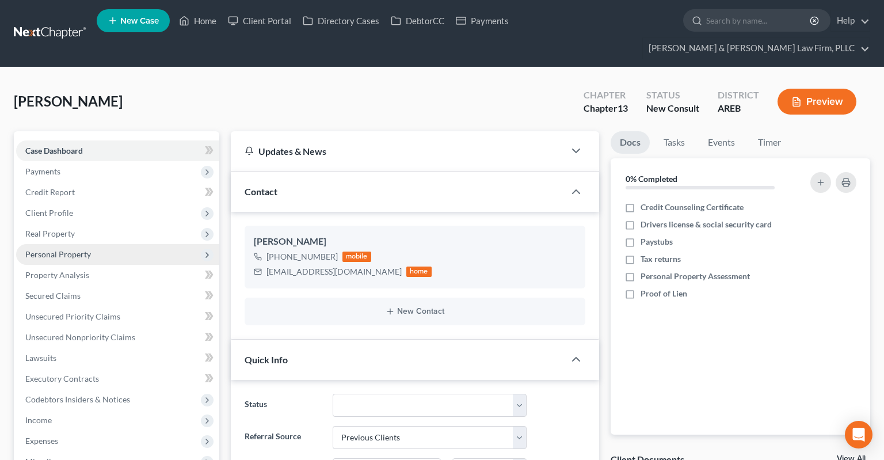
click at [77, 249] on span "Personal Property" at bounding box center [58, 254] width 66 height 10
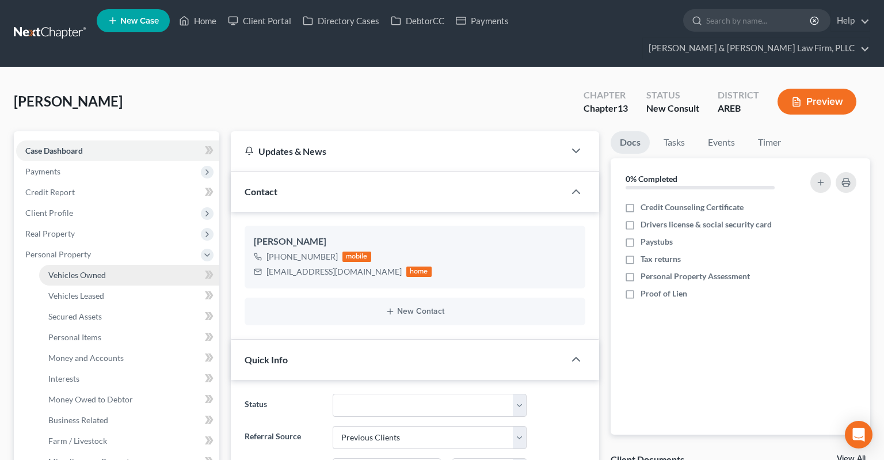
click at [89, 270] on span "Vehicles Owned" at bounding box center [77, 275] width 58 height 10
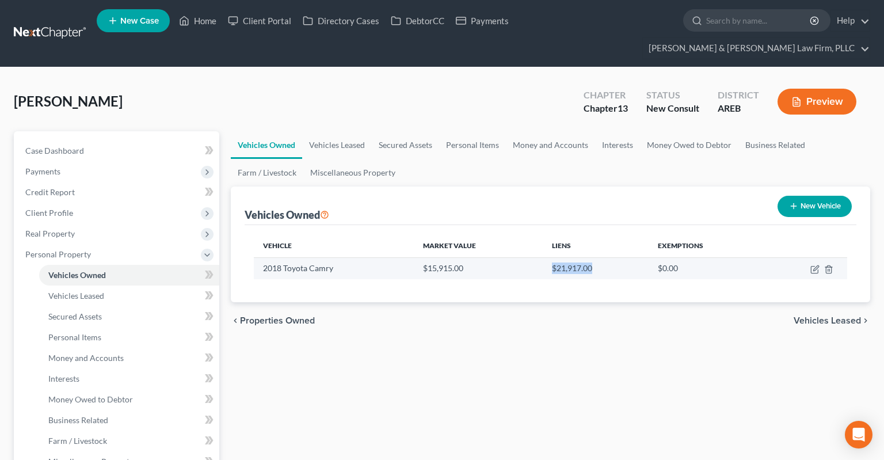
drag, startPoint x: 546, startPoint y: 246, endPoint x: 601, endPoint y: 249, distance: 55.3
click at [601, 257] on td "$21,917.00" at bounding box center [596, 268] width 106 height 22
click at [602, 257] on td "$21,917.00" at bounding box center [596, 268] width 106 height 22
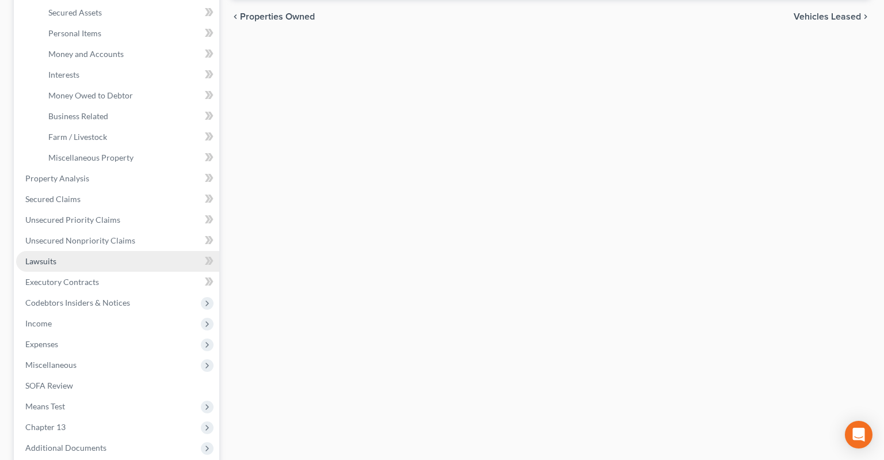
scroll to position [420, 0]
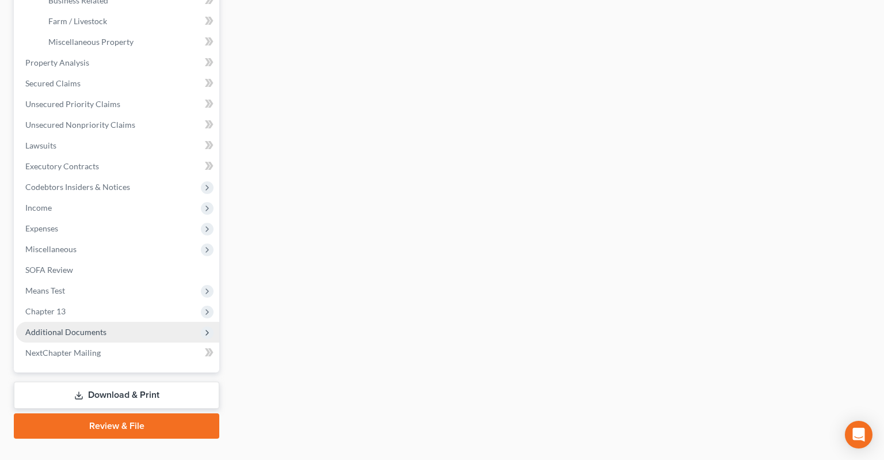
click at [98, 327] on span "Additional Documents" at bounding box center [65, 332] width 81 height 10
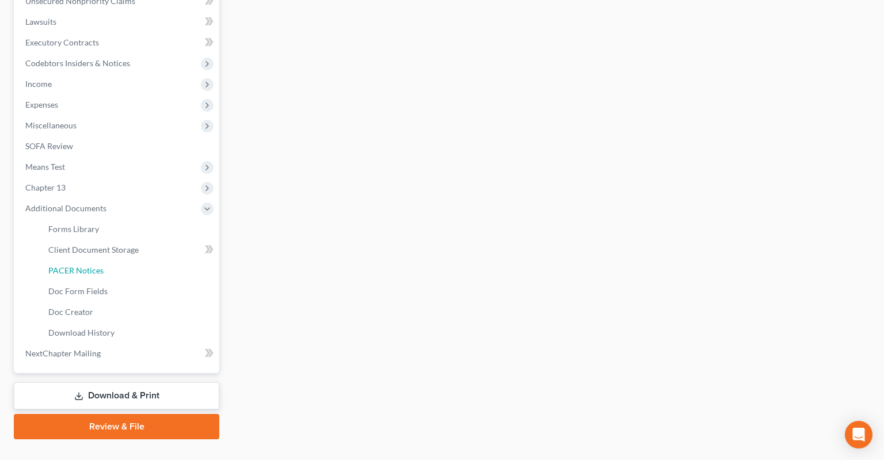
drag, startPoint x: 136, startPoint y: 251, endPoint x: 315, endPoint y: 250, distance: 179.0
click at [136, 260] on link "PACER Notices" at bounding box center [129, 270] width 180 height 21
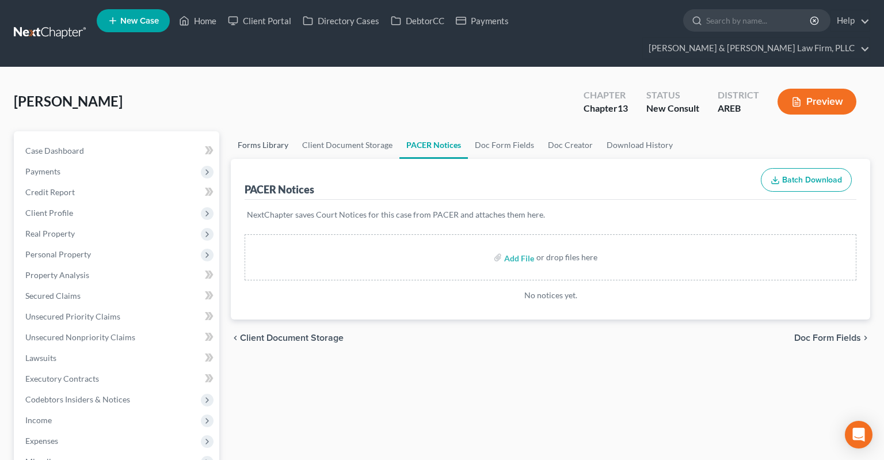
click at [279, 131] on link "Forms Library" at bounding box center [263, 145] width 64 height 28
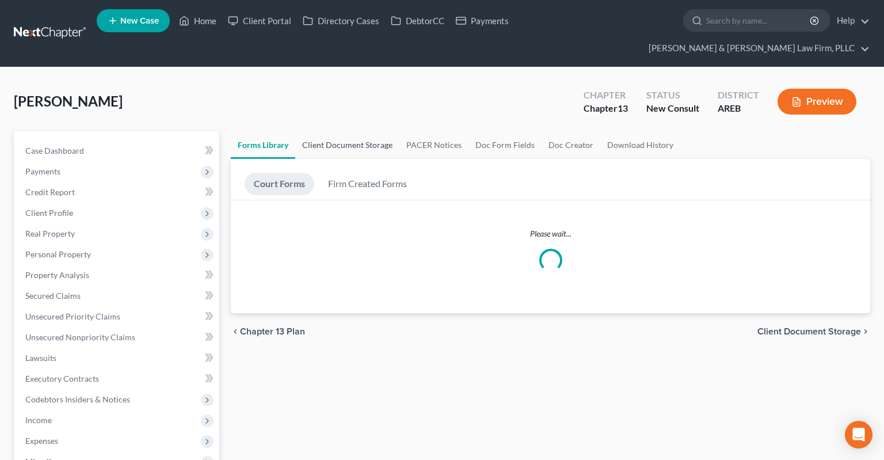
click at [318, 131] on link "Client Document Storage" at bounding box center [347, 145] width 104 height 28
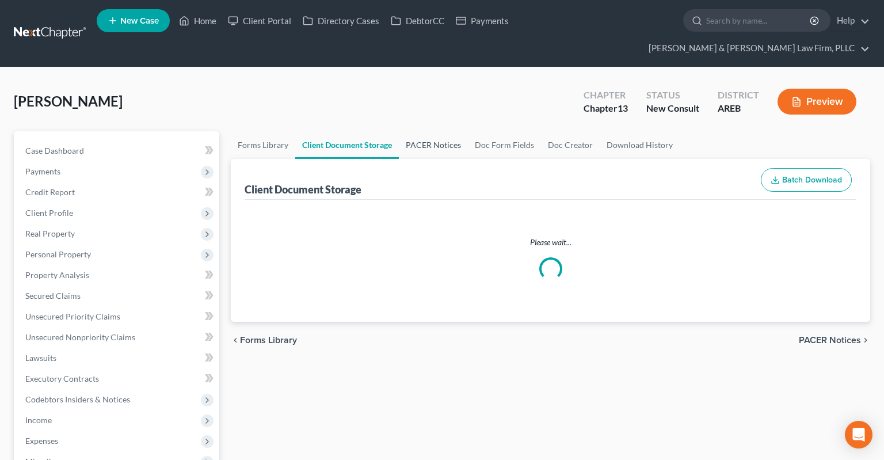
select select "0"
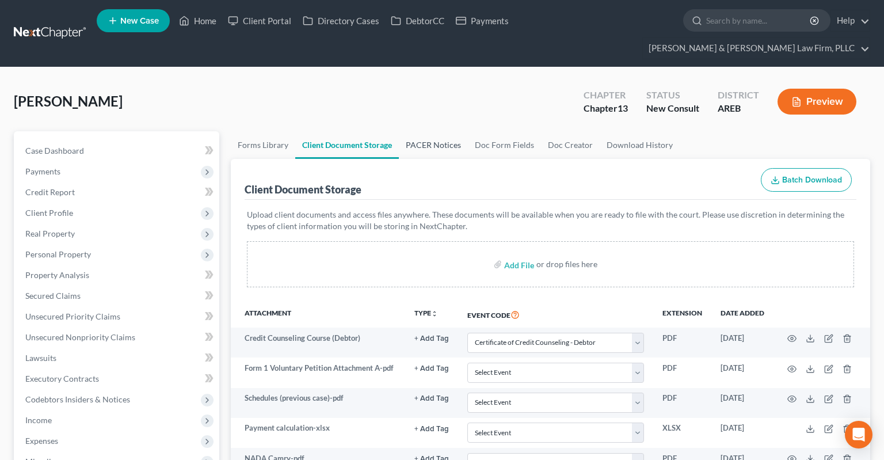
click at [422, 131] on link "PACER Notices" at bounding box center [433, 145] width 69 height 28
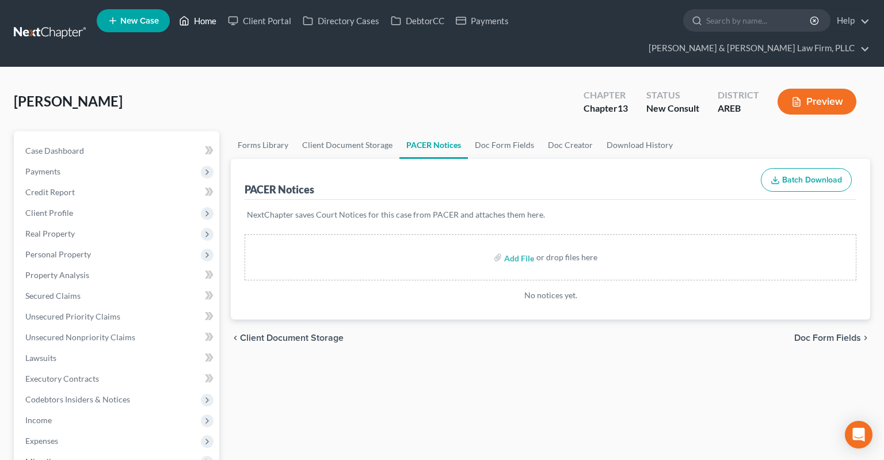
click at [206, 19] on link "Home" at bounding box center [197, 20] width 49 height 21
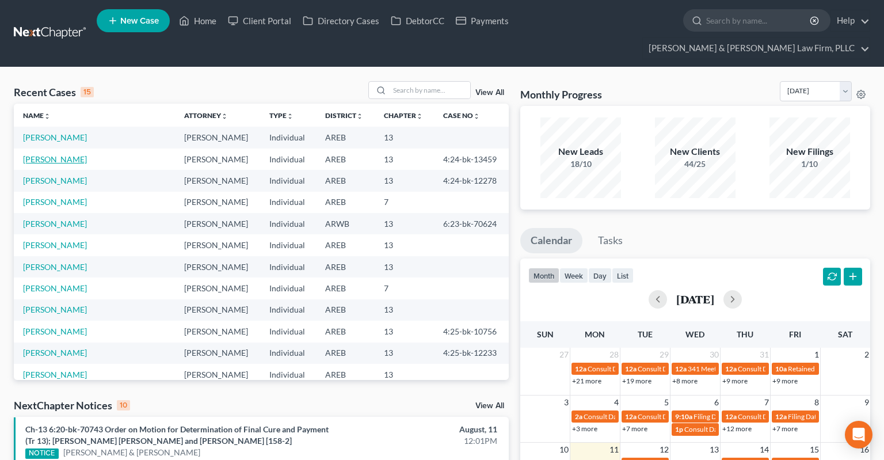
click at [65, 154] on link "[PERSON_NAME]" at bounding box center [55, 159] width 64 height 10
select select "2"
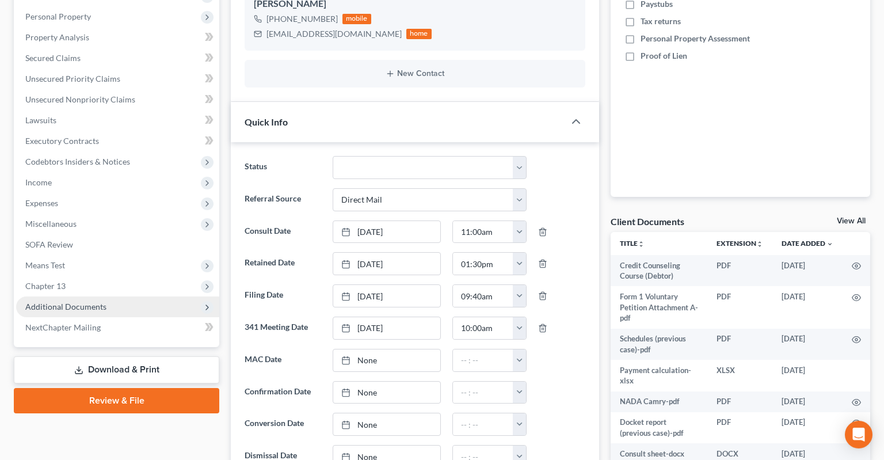
scroll to position [304, 0]
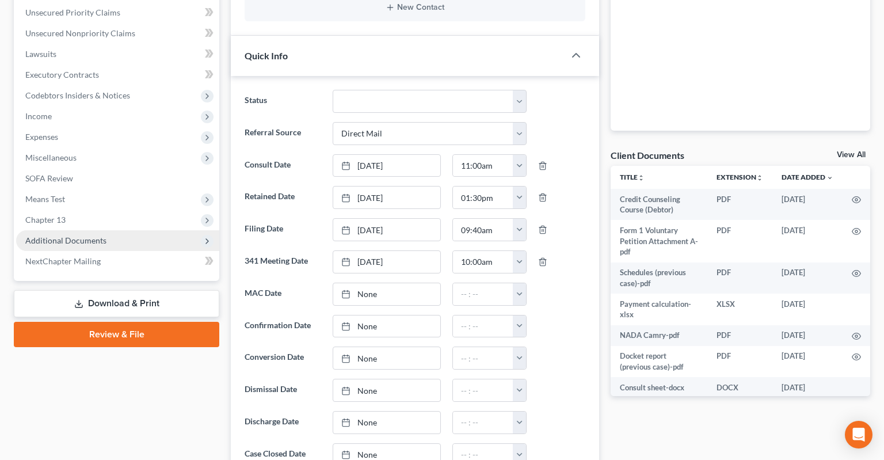
click at [135, 230] on span "Additional Documents" at bounding box center [117, 240] width 203 height 21
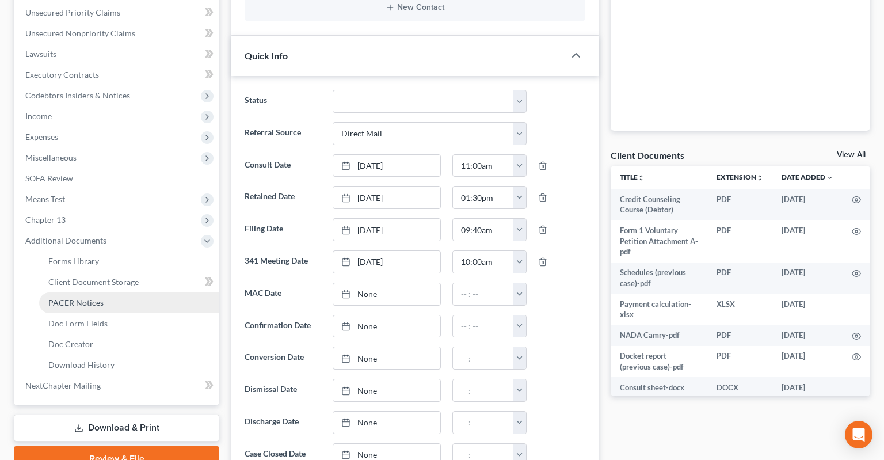
click at [142, 292] on link "PACER Notices" at bounding box center [129, 302] width 180 height 21
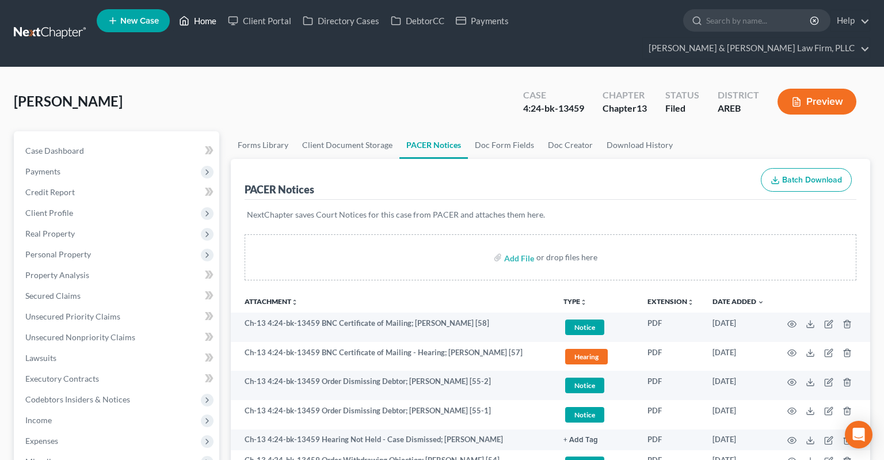
drag, startPoint x: 194, startPoint y: 21, endPoint x: 819, endPoint y: 97, distance: 629.7
click at [195, 22] on link "Home" at bounding box center [197, 20] width 49 height 21
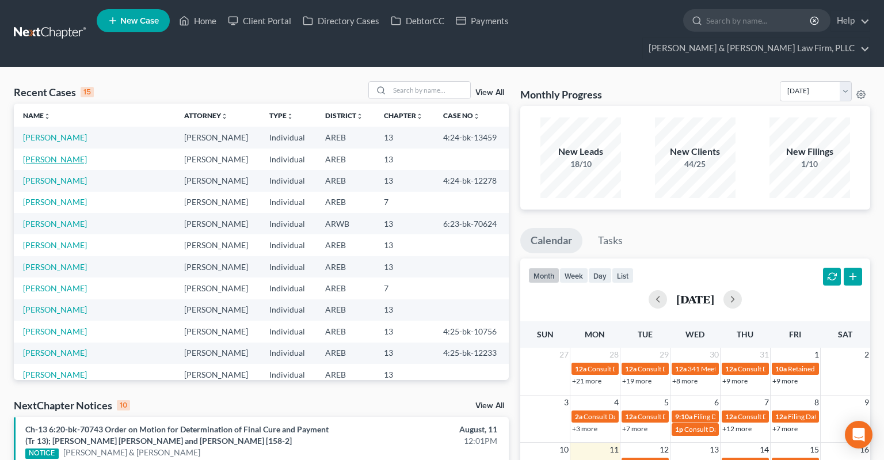
click at [63, 154] on link "[PERSON_NAME]" at bounding box center [55, 159] width 64 height 10
select select "1"
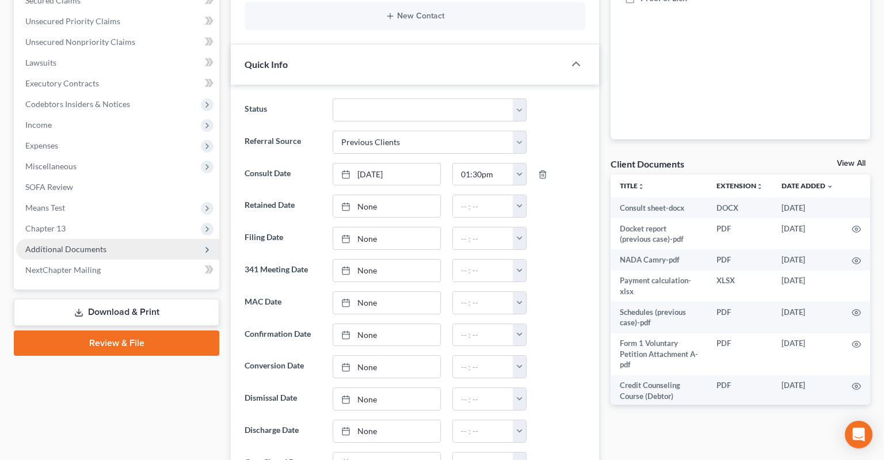
scroll to position [364, 0]
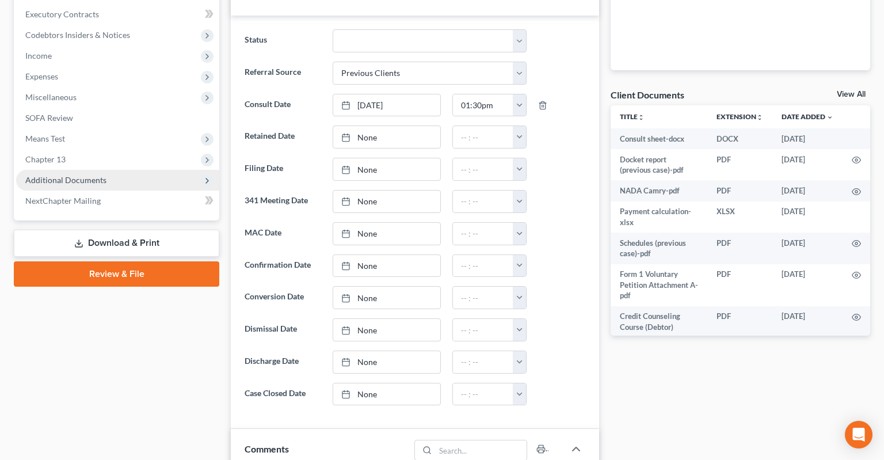
click at [163, 170] on span "Additional Documents" at bounding box center [117, 180] width 203 height 21
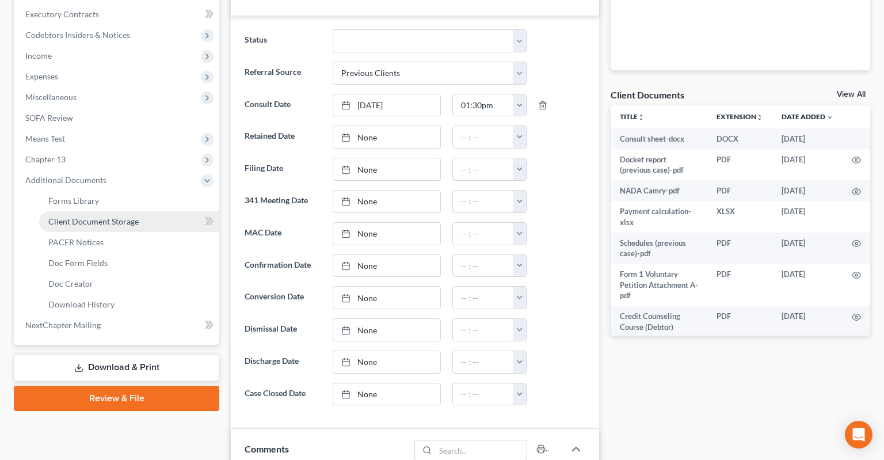
click at [139, 211] on link "Client Document Storage" at bounding box center [129, 221] width 180 height 21
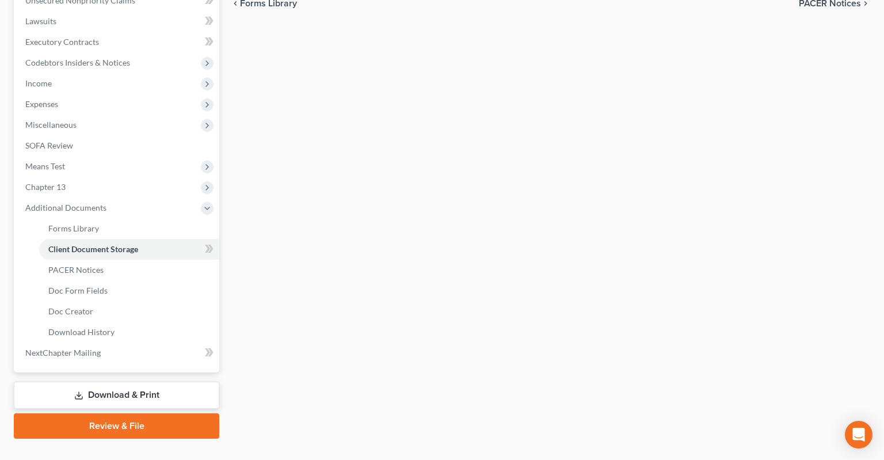
select select "0"
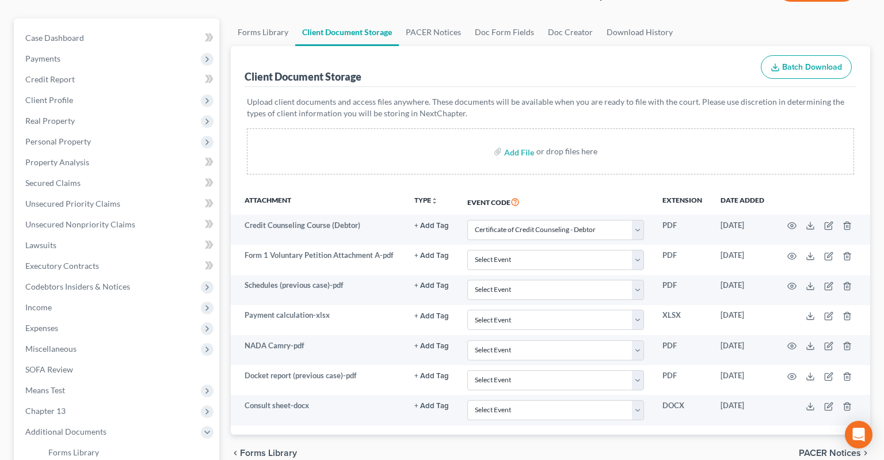
scroll to position [94, 0]
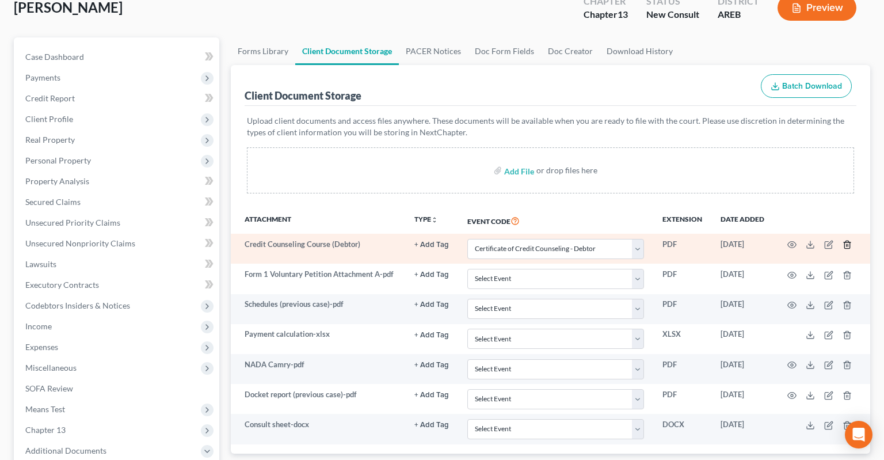
click at [846, 240] on icon "button" at bounding box center [847, 244] width 9 height 9
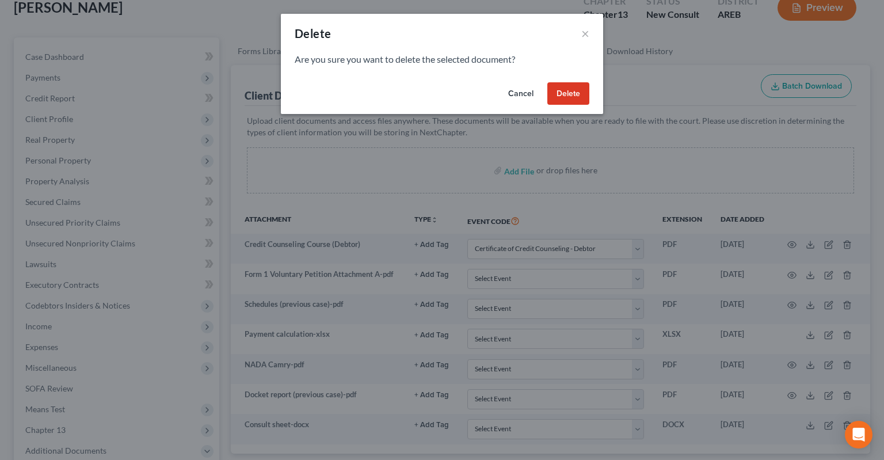
click at [568, 93] on button "Delete" at bounding box center [568, 93] width 42 height 23
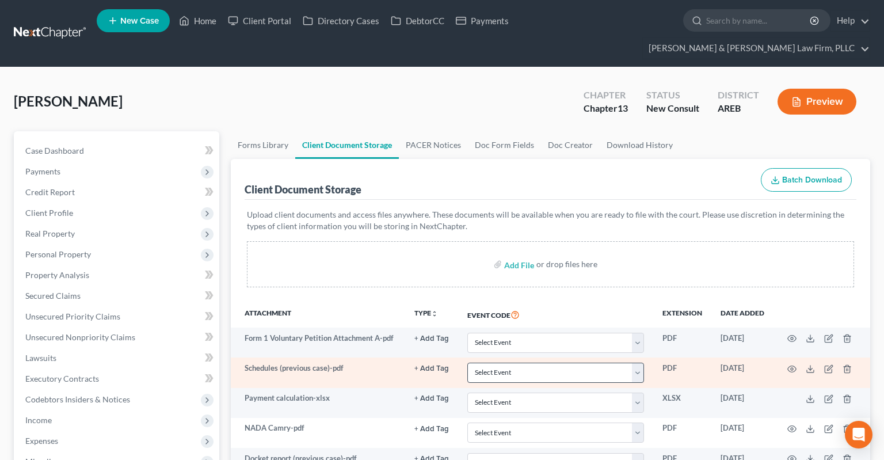
scroll to position [182, 0]
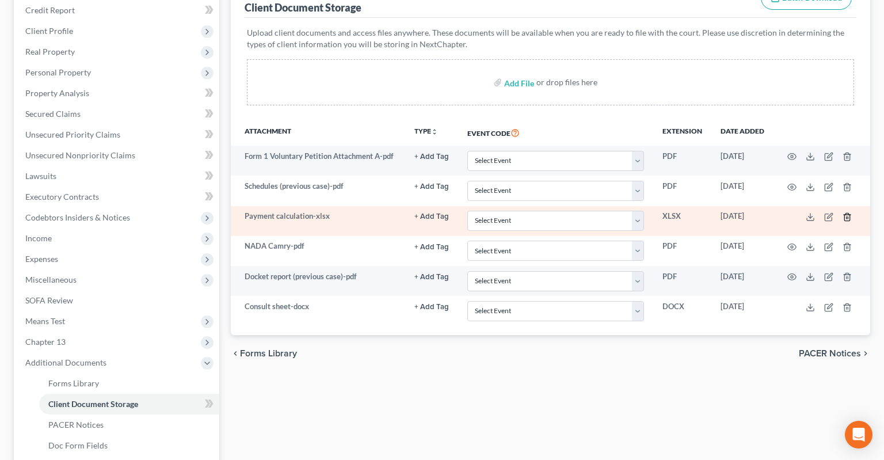
click at [847, 212] on icon "button" at bounding box center [847, 216] width 9 height 9
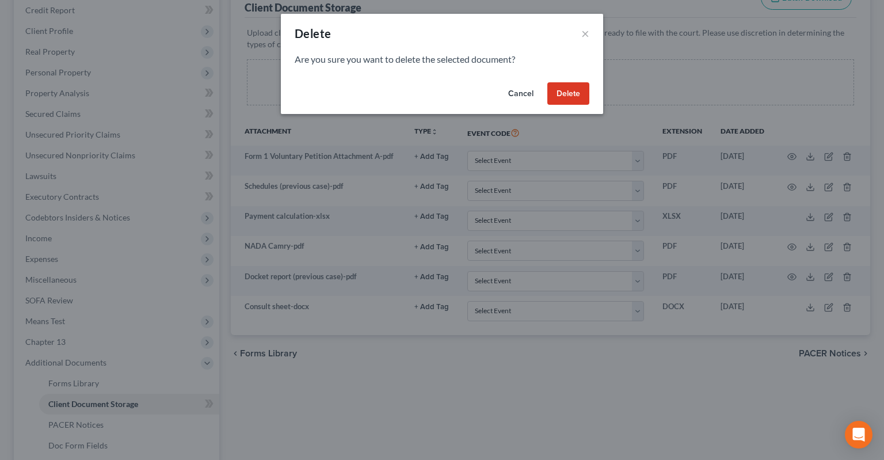
click at [568, 93] on button "Delete" at bounding box center [568, 93] width 42 height 23
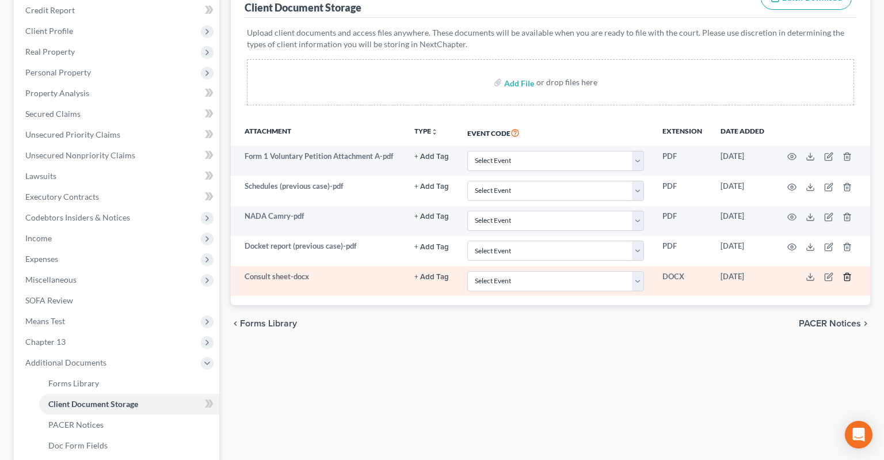
click at [850, 273] on icon "button" at bounding box center [846, 276] width 5 height 7
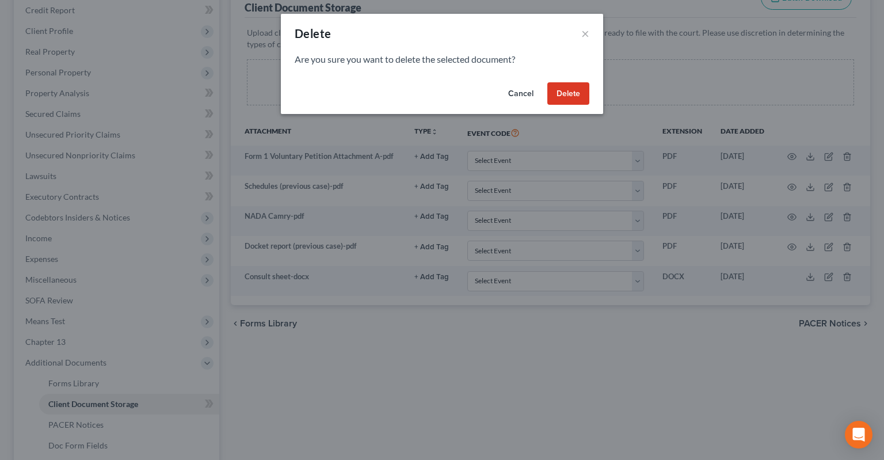
click at [557, 98] on button "Delete" at bounding box center [568, 93] width 42 height 23
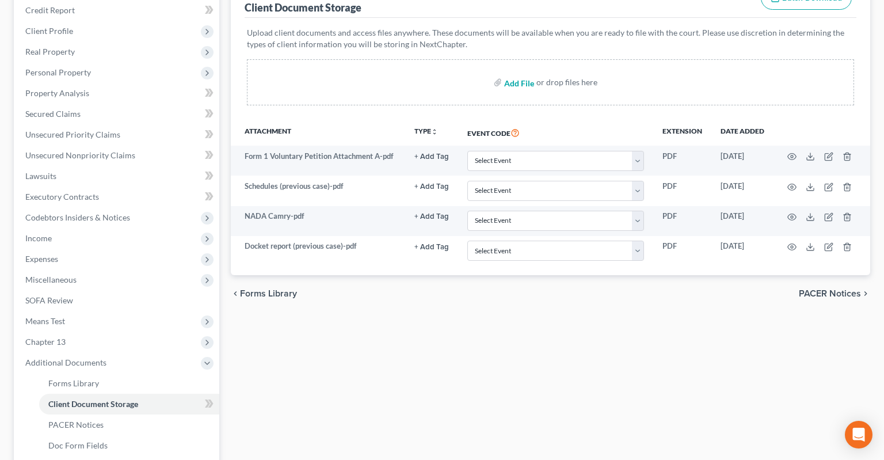
click at [516, 72] on input "file" at bounding box center [518, 82] width 28 height 21
type input "C:\fakepath\Consult sheet 2.docx"
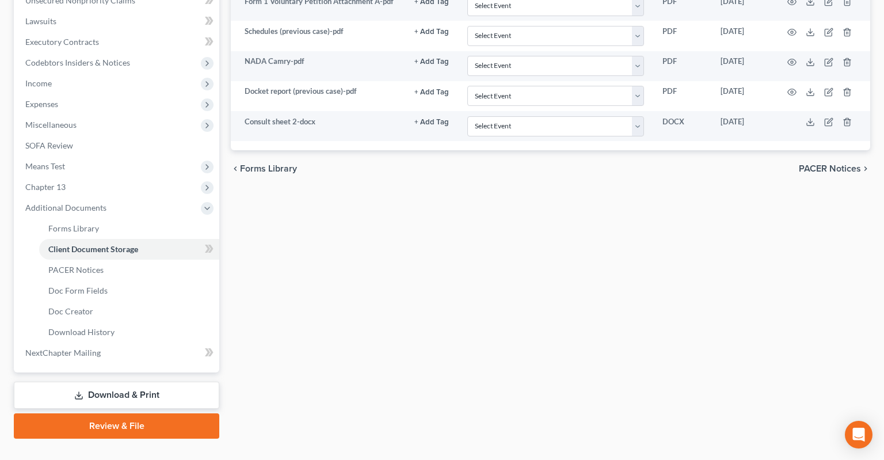
scroll to position [0, 0]
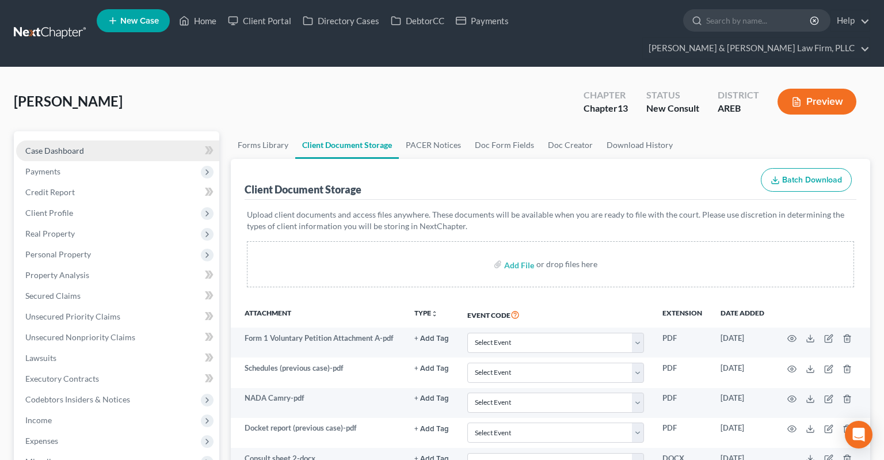
drag, startPoint x: 73, startPoint y: 130, endPoint x: 79, endPoint y: 132, distance: 6.7
click at [73, 146] on span "Case Dashboard" at bounding box center [54, 151] width 59 height 10
select select "1"
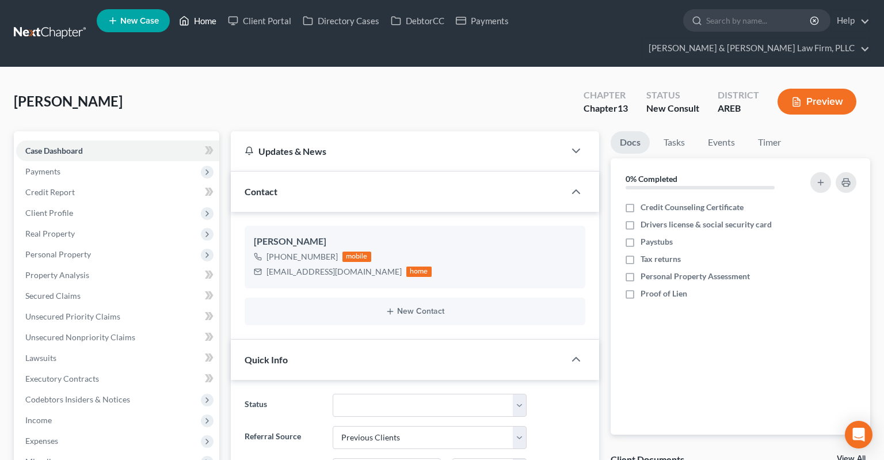
click at [197, 21] on link "Home" at bounding box center [197, 20] width 49 height 21
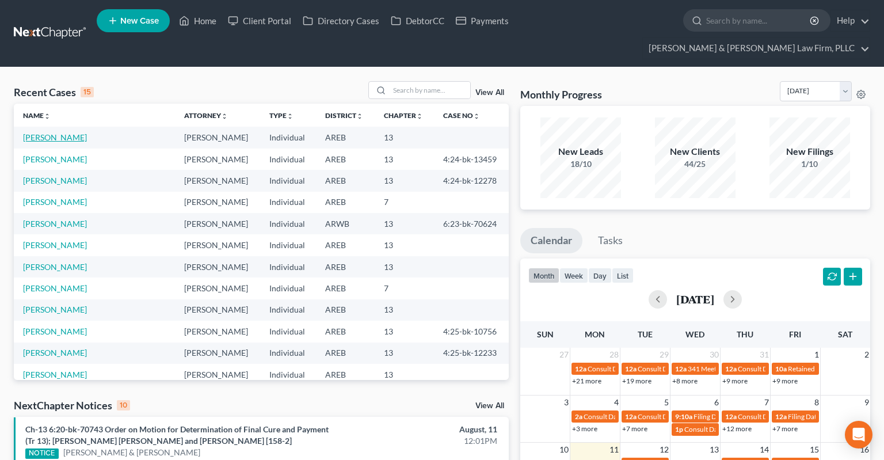
click at [43, 132] on link "[PERSON_NAME]" at bounding box center [55, 137] width 64 height 10
select select "1"
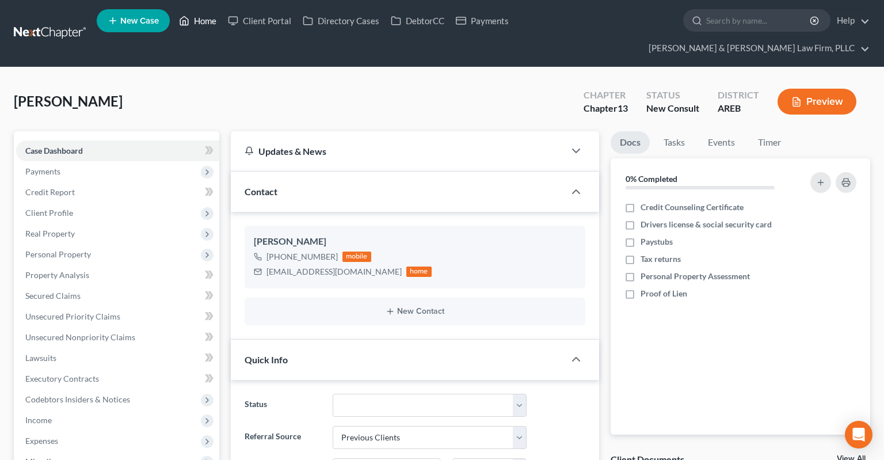
click at [196, 27] on link "Home" at bounding box center [197, 20] width 49 height 21
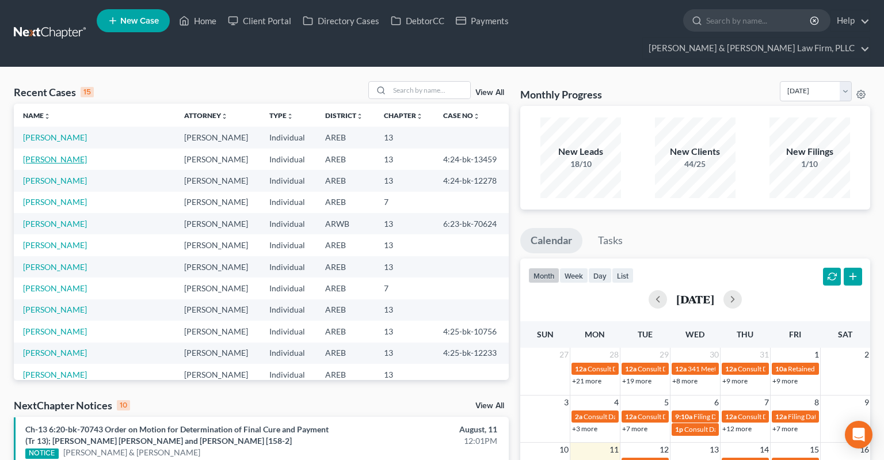
click at [75, 154] on link "[PERSON_NAME]" at bounding box center [55, 159] width 64 height 10
select select "2"
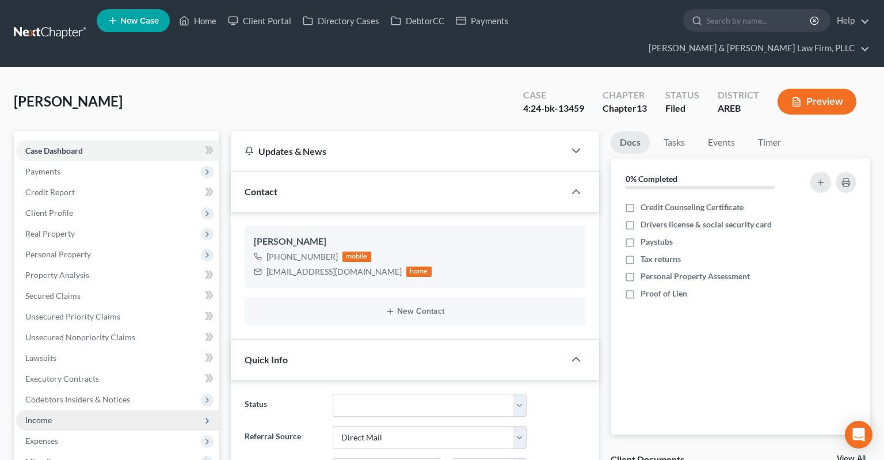
scroll to position [182, 0]
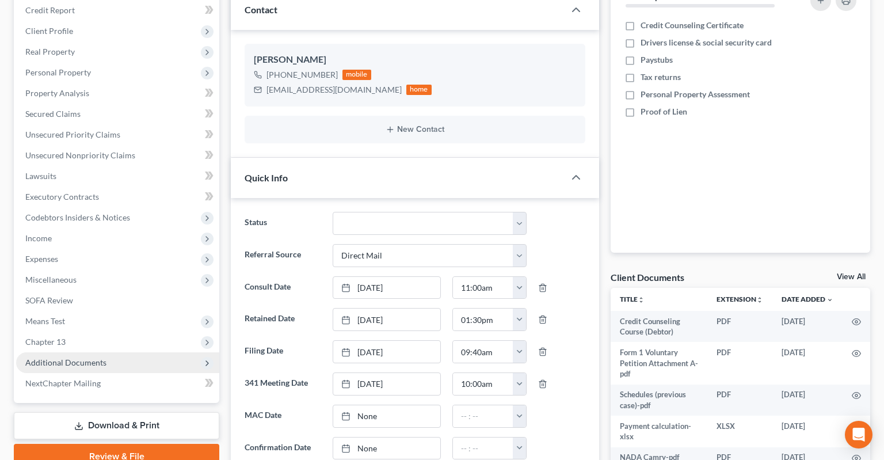
click at [86, 357] on span "Additional Documents" at bounding box center [65, 362] width 81 height 10
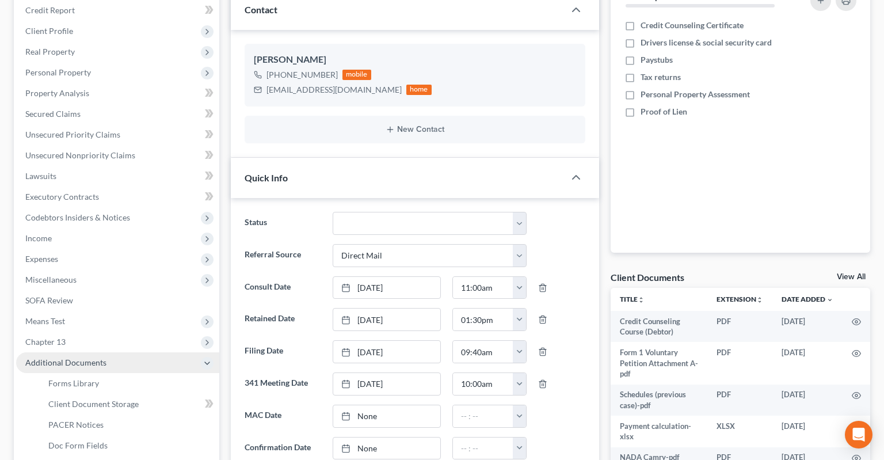
scroll to position [304, 0]
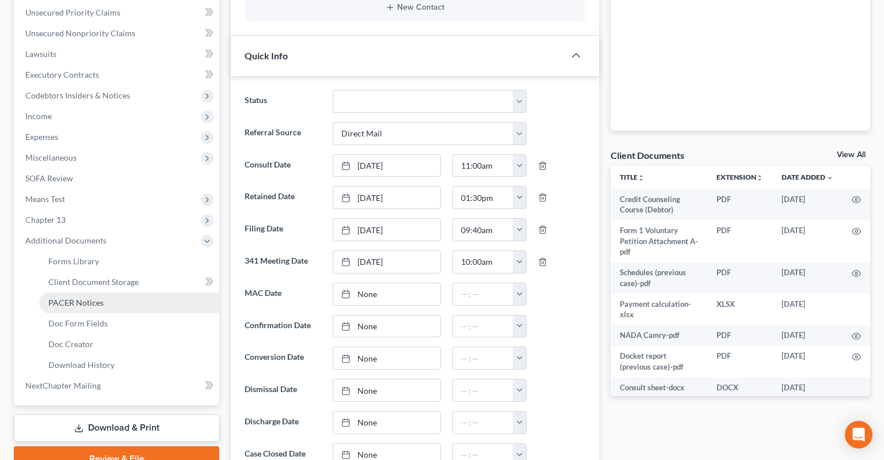
click at [118, 292] on link "PACER Notices" at bounding box center [129, 302] width 180 height 21
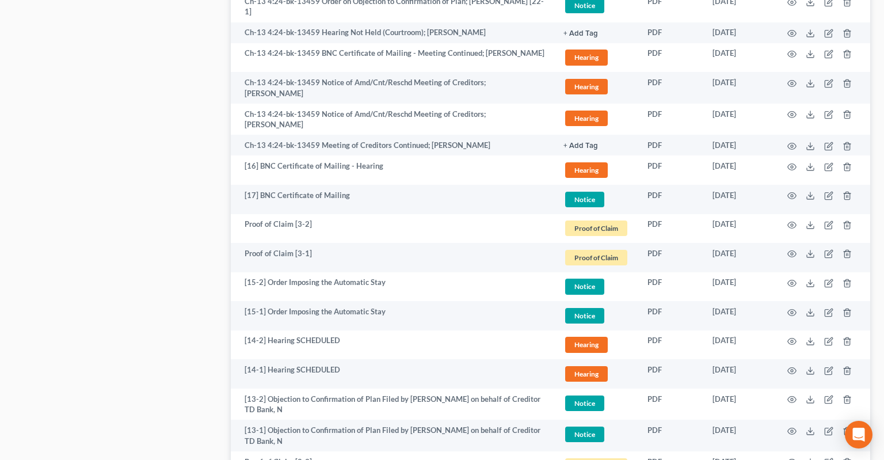
scroll to position [2127, 0]
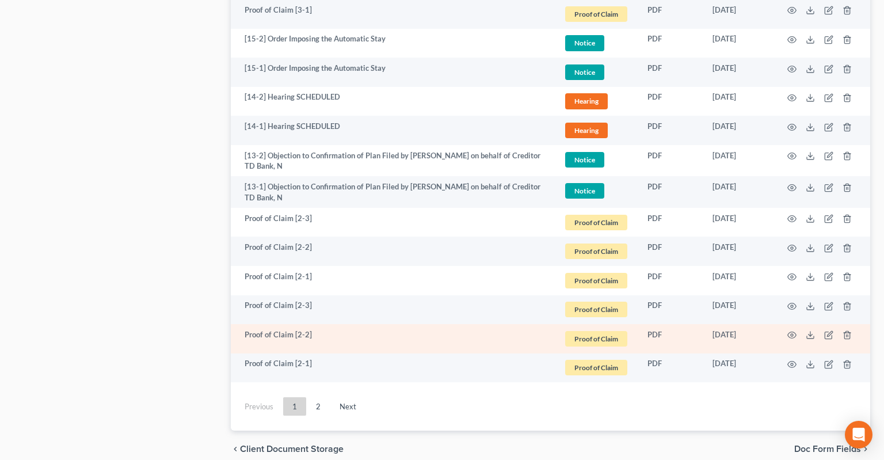
click at [313, 397] on link "2" at bounding box center [318, 406] width 23 height 18
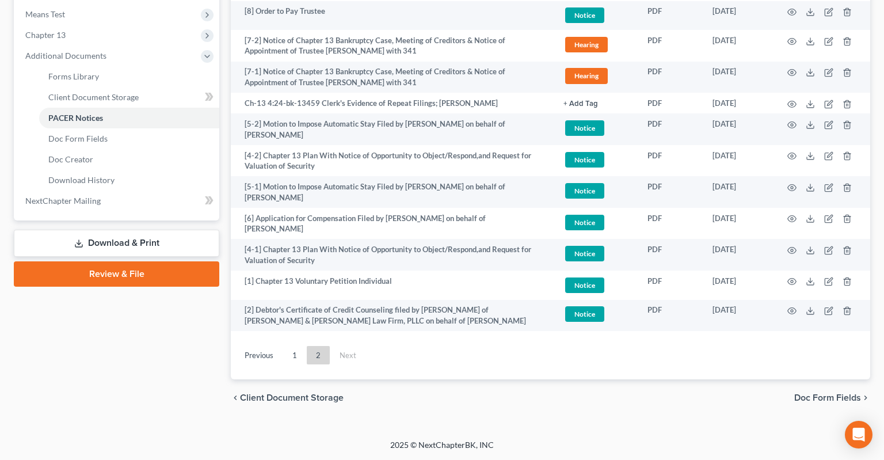
scroll to position [460, 0]
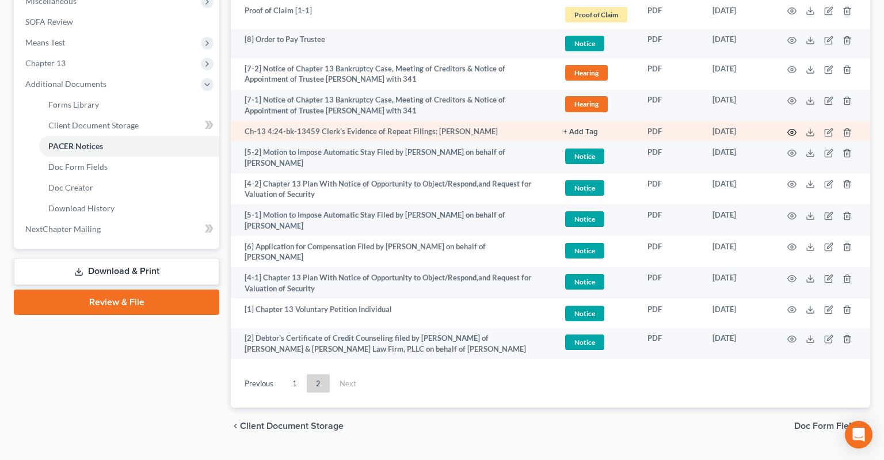
click at [792, 128] on icon "button" at bounding box center [791, 132] width 9 height 9
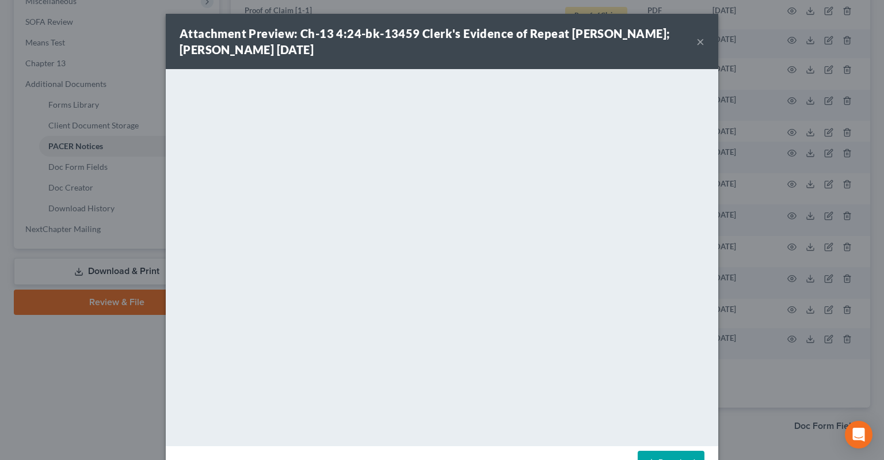
click at [696, 47] on div "Attachment Preview: Ch-13 4:24-bk-13459 Clerk's Evidence of Repeat [PERSON_NAME…" at bounding box center [438, 41] width 517 height 32
click at [704, 44] on button "×" at bounding box center [700, 42] width 8 height 14
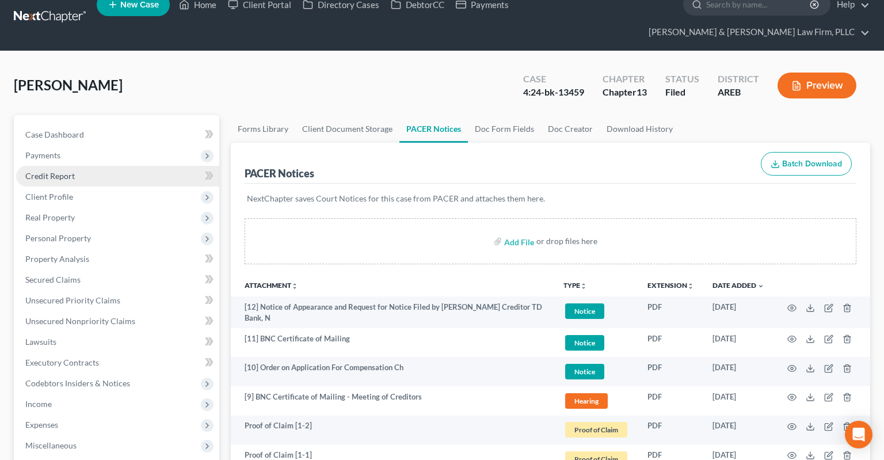
scroll to position [0, 0]
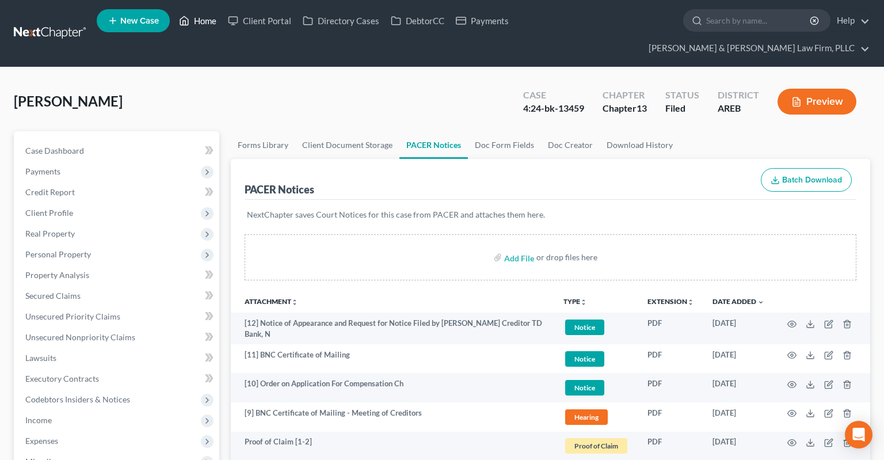
click at [210, 25] on link "Home" at bounding box center [197, 20] width 49 height 21
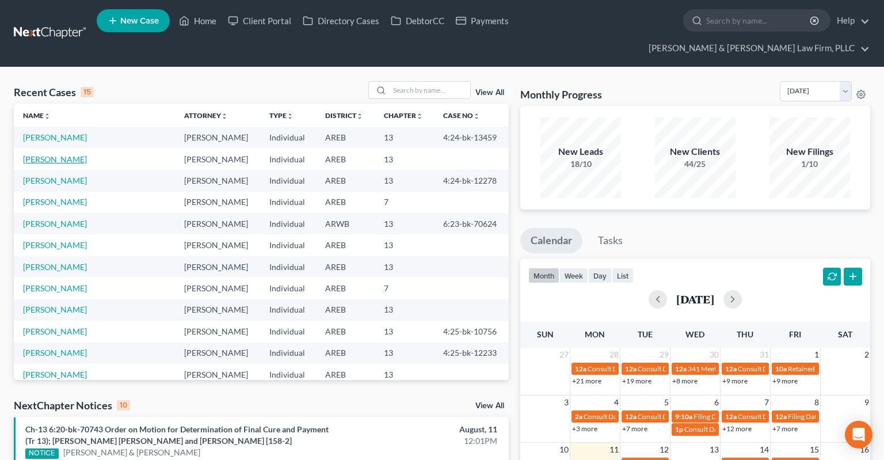
click at [63, 154] on link "[PERSON_NAME]" at bounding box center [55, 159] width 64 height 10
select select "1"
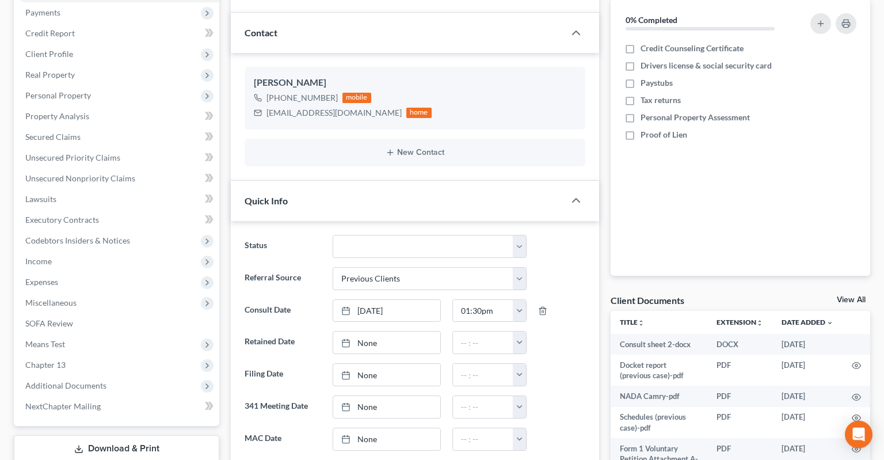
scroll to position [304, 0]
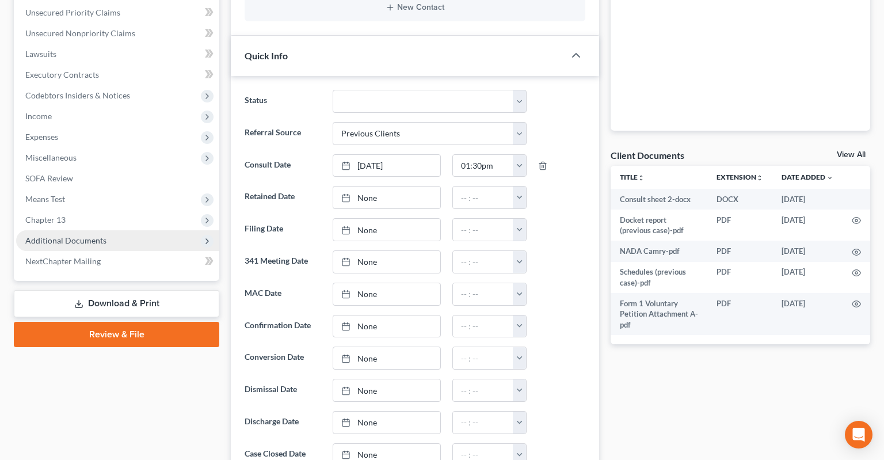
click at [136, 230] on span "Additional Documents" at bounding box center [117, 240] width 203 height 21
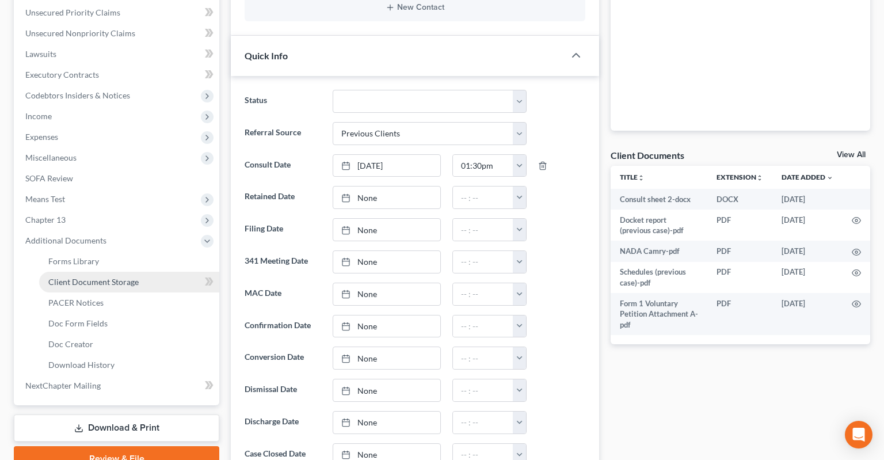
click at [135, 272] on link "Client Document Storage" at bounding box center [129, 282] width 180 height 21
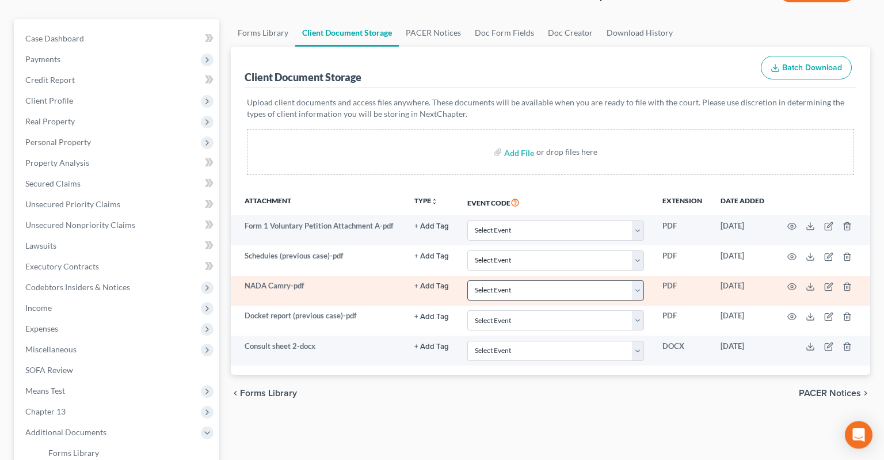
scroll to position [121, 0]
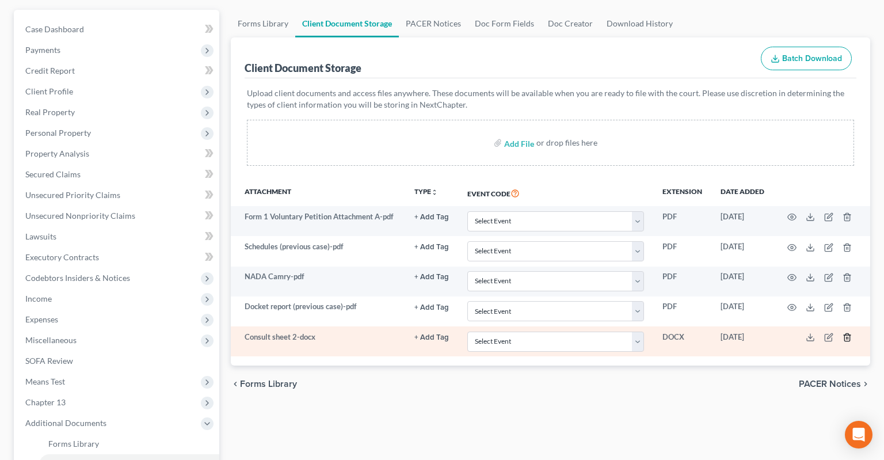
click at [848, 337] on line "button" at bounding box center [848, 338] width 0 height 2
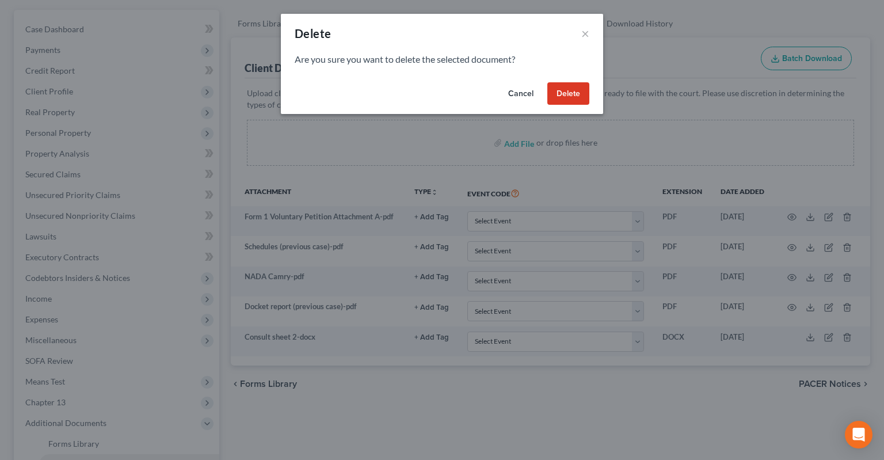
drag, startPoint x: 575, startPoint y: 96, endPoint x: 559, endPoint y: 100, distance: 16.5
click at [574, 96] on button "Delete" at bounding box center [568, 93] width 42 height 23
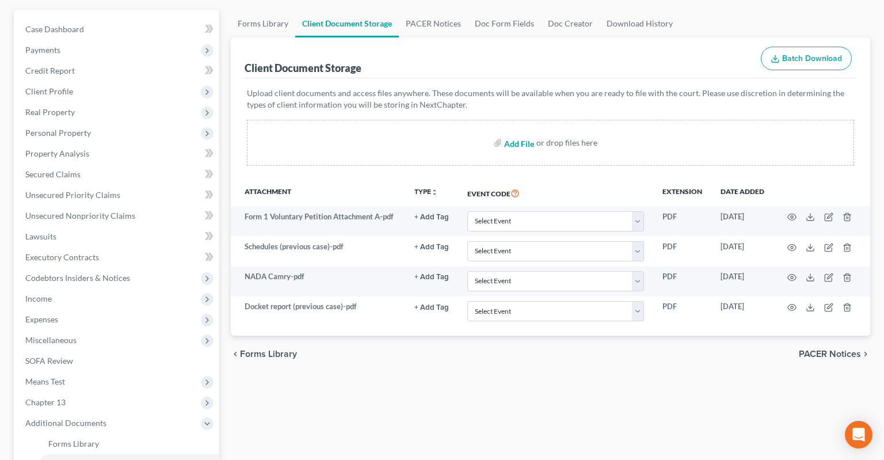
click at [521, 132] on input "file" at bounding box center [518, 142] width 28 height 21
type input "C:\fakepath\Consult sheet 2.docx"
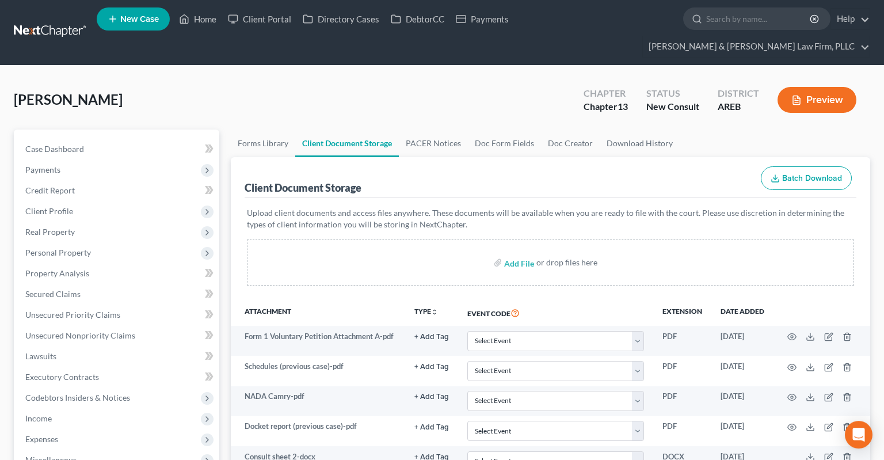
scroll to position [0, 0]
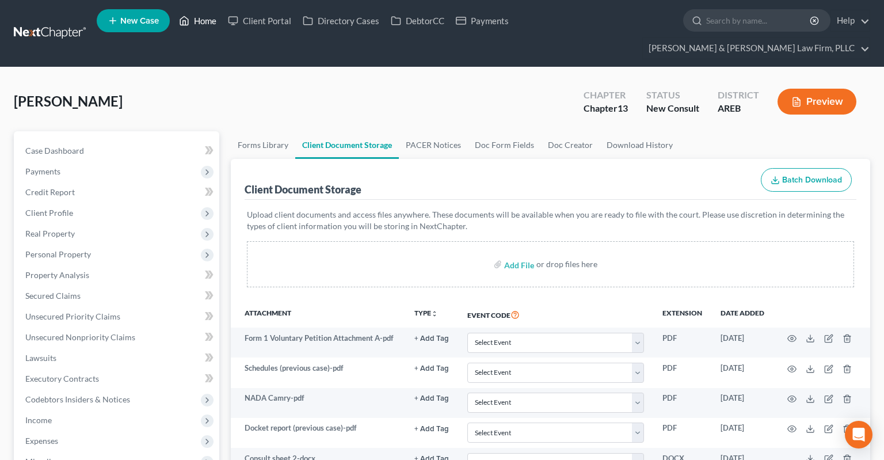
click at [201, 24] on link "Home" at bounding box center [197, 20] width 49 height 21
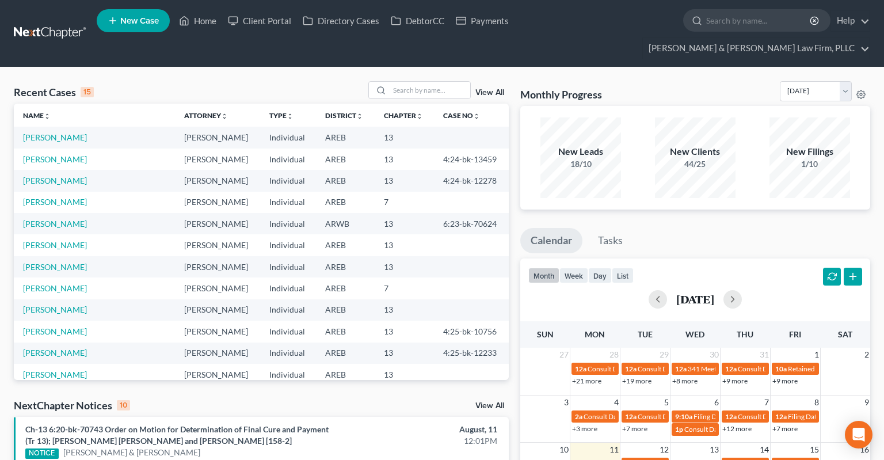
click at [143, 19] on span "New Case" at bounding box center [139, 21] width 39 height 9
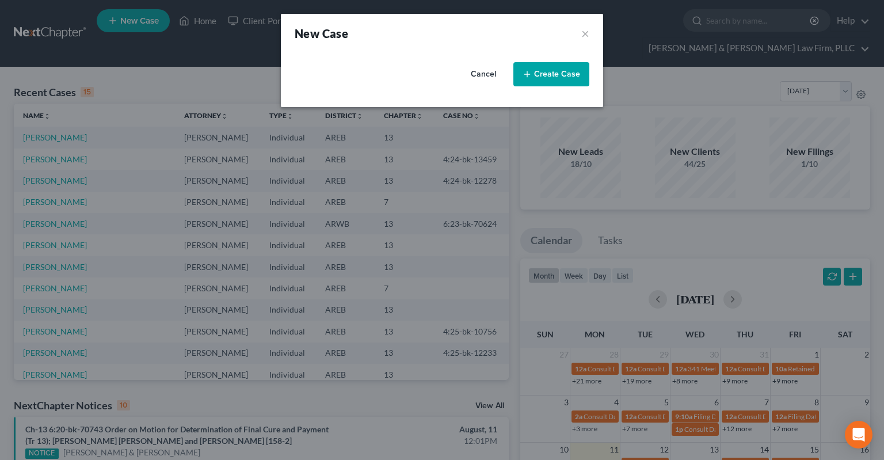
select select "5"
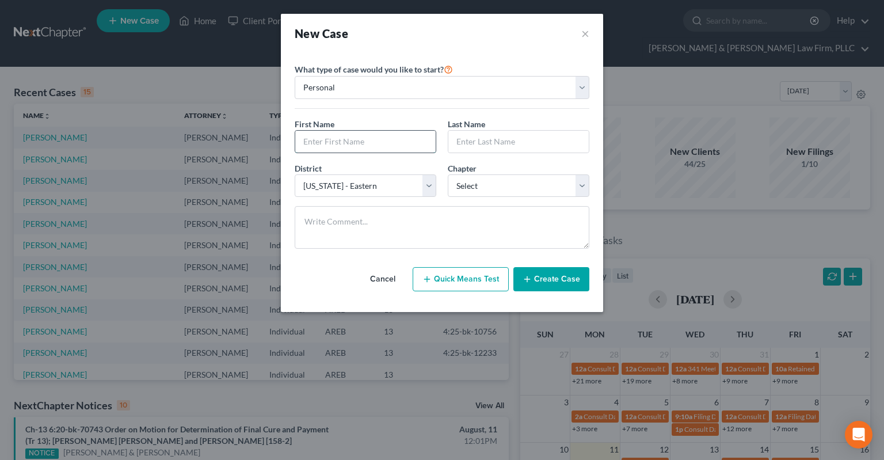
click at [380, 148] on input "text" at bounding box center [365, 142] width 140 height 22
type input "Demetrey"
type input "[PERSON_NAME]"
select select "0"
click option "7" at bounding box center [0, 0] width 0 height 0
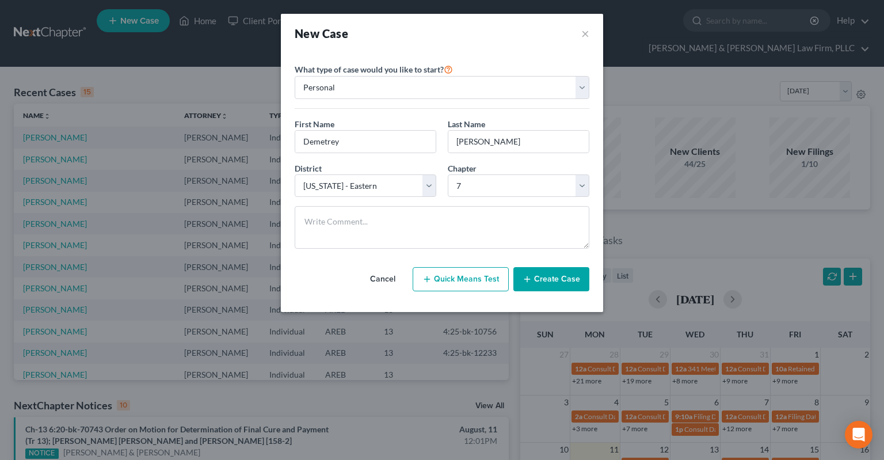
drag, startPoint x: 540, startPoint y: 293, endPoint x: 539, endPoint y: 284, distance: 8.7
click at [540, 292] on div "Cancel Quick Means Test Create Case" at bounding box center [442, 279] width 295 height 43
drag, startPoint x: 539, startPoint y: 284, endPoint x: 546, endPoint y: 277, distance: 10.2
click at [543, 280] on button "Create Case" at bounding box center [551, 279] width 76 height 24
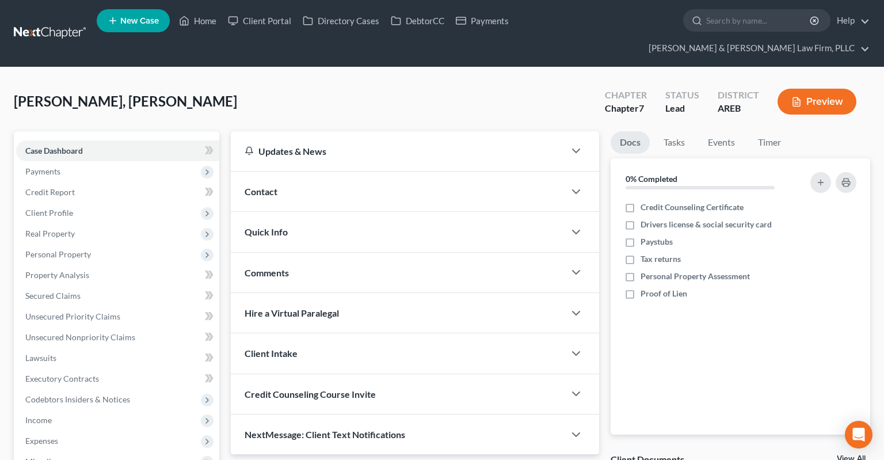
click at [399, 180] on div "Contact" at bounding box center [398, 192] width 334 height 40
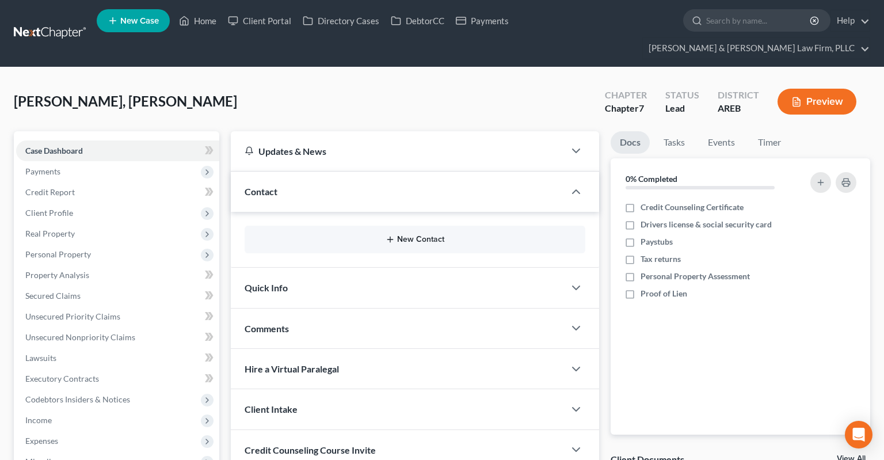
click at [390, 237] on line "button" at bounding box center [390, 239] width 0 height 5
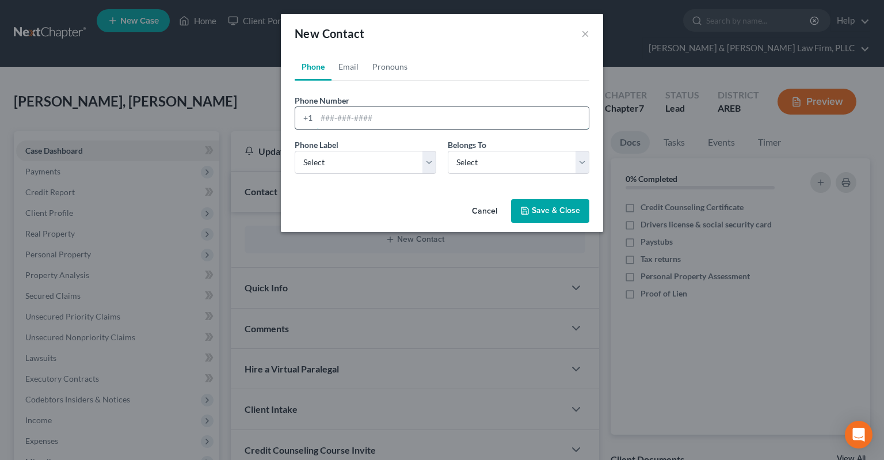
click at [367, 116] on input "tel" at bounding box center [453, 118] width 272 height 22
type input "[PHONE_NUMBER]"
click at [295, 151] on select "Select Mobile Home Work Other" at bounding box center [366, 162] width 142 height 23
select select "0"
click option "Mobile" at bounding box center [0, 0] width 0 height 0
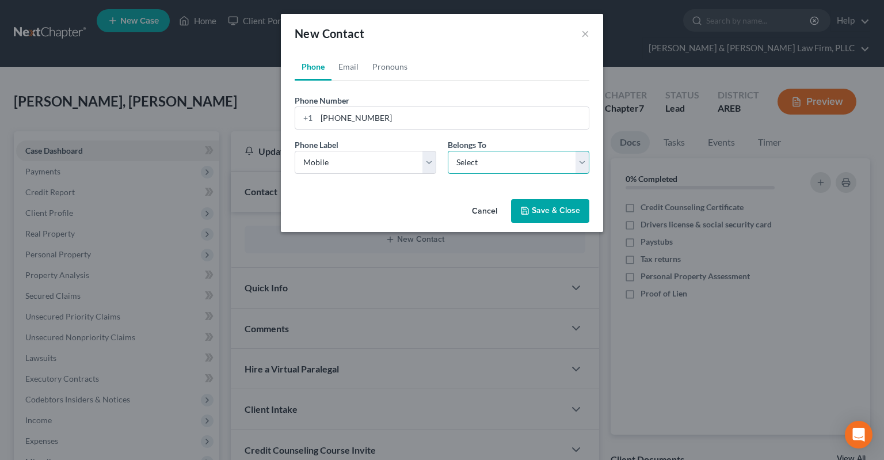
click at [448, 151] on select "Select Client Other" at bounding box center [519, 162] width 142 height 23
select select "0"
click option "Client" at bounding box center [0, 0] width 0 height 0
select select "0"
click at [349, 61] on link "Email" at bounding box center [349, 67] width 34 height 28
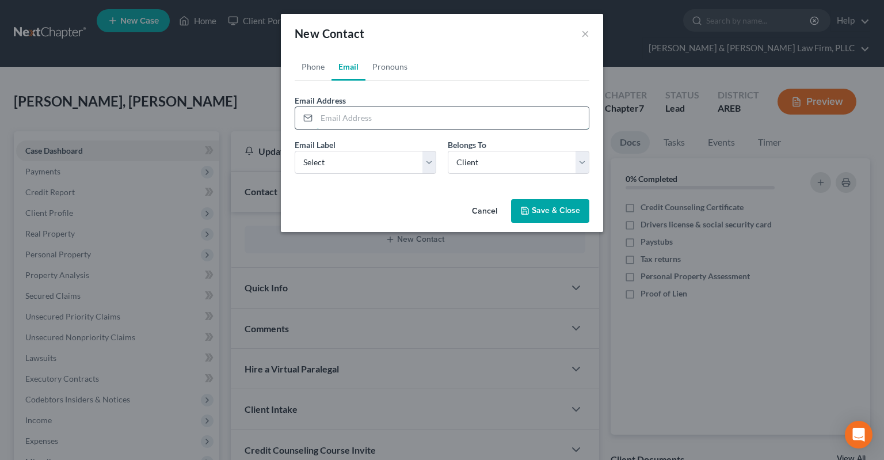
click at [364, 123] on input "email" at bounding box center [453, 118] width 272 height 22
type input "[EMAIL_ADDRESS][DOMAIN_NAME]"
click at [295, 151] on select "Select Home Work Other" at bounding box center [366, 162] width 142 height 23
select select "0"
click option "Home" at bounding box center [0, 0] width 0 height 0
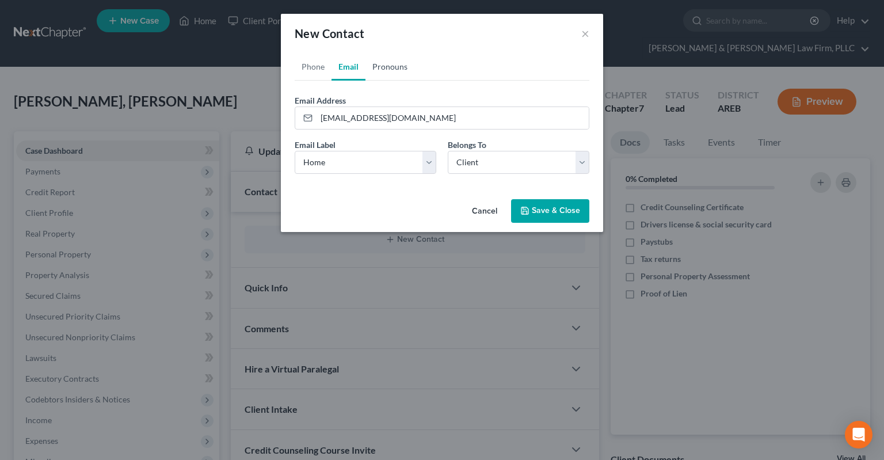
click at [389, 70] on link "Pronouns" at bounding box center [389, 67] width 49 height 28
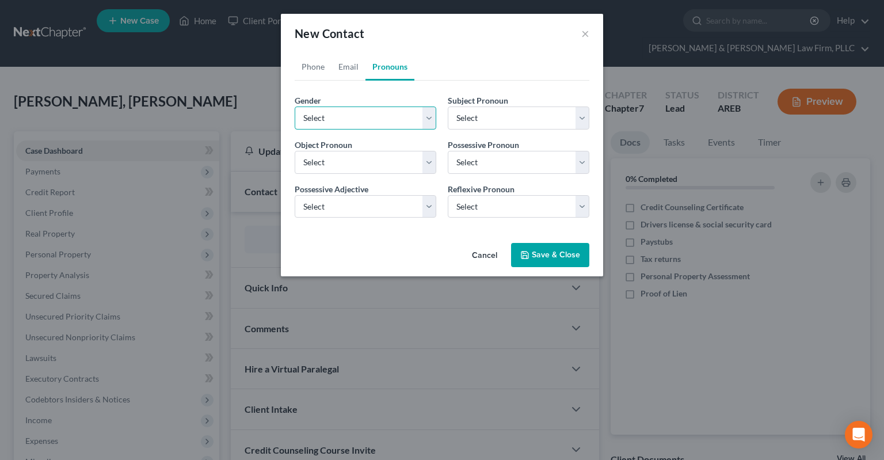
click at [295, 106] on select "Select [DEMOGRAPHIC_DATA] [DEMOGRAPHIC_DATA] [DEMOGRAPHIC_DATA] More Than One P…" at bounding box center [366, 117] width 142 height 23
select select "0"
click option "[DEMOGRAPHIC_DATA]" at bounding box center [0, 0] width 0 height 0
select select "0"
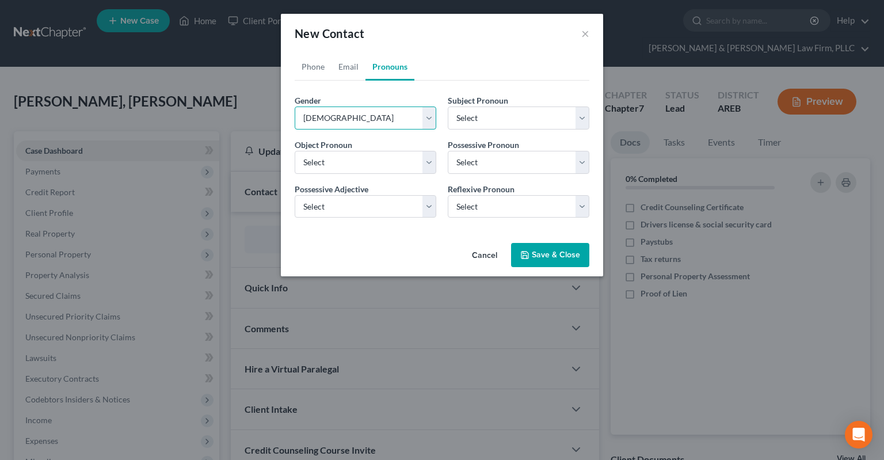
select select "0"
click at [522, 252] on button "Save & Close" at bounding box center [550, 255] width 78 height 24
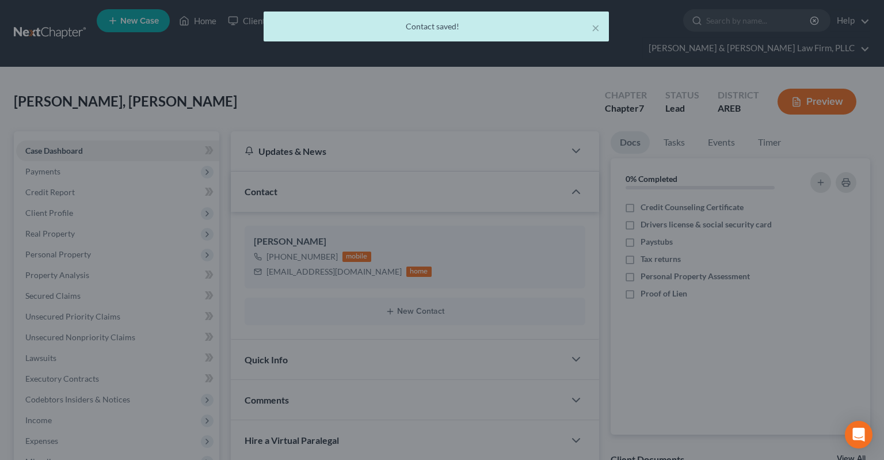
scroll to position [192, 0]
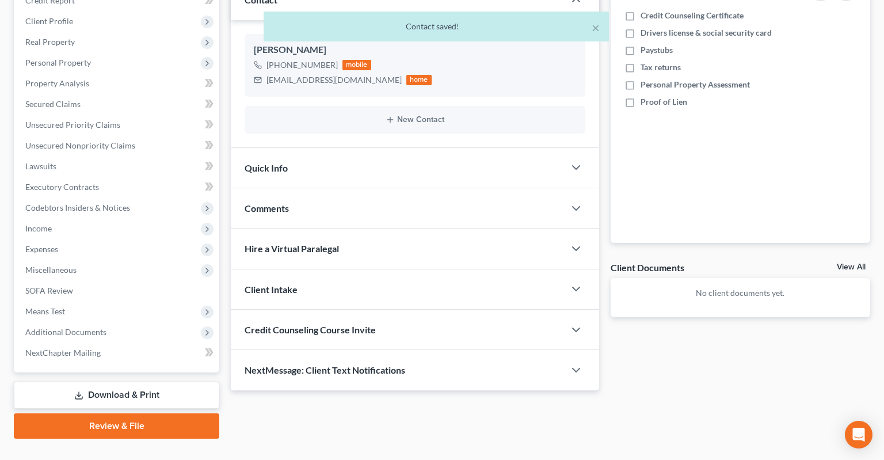
click at [395, 148] on div "Quick Info" at bounding box center [398, 168] width 334 height 40
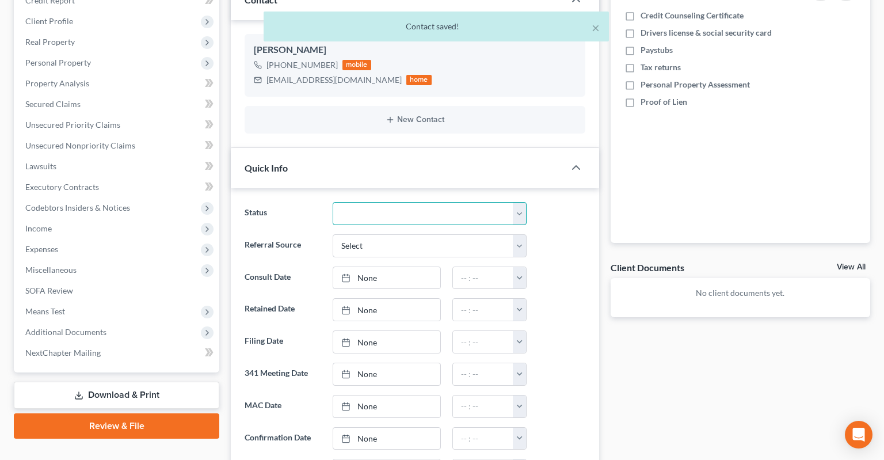
click at [333, 202] on select "Awaiting 341 Chapter 7 - Attended Meeting Confirmed Discharged Dismissed New Co…" at bounding box center [430, 213] width 194 height 23
select select "5"
click option "New Consult" at bounding box center [0, 0] width 0 height 0
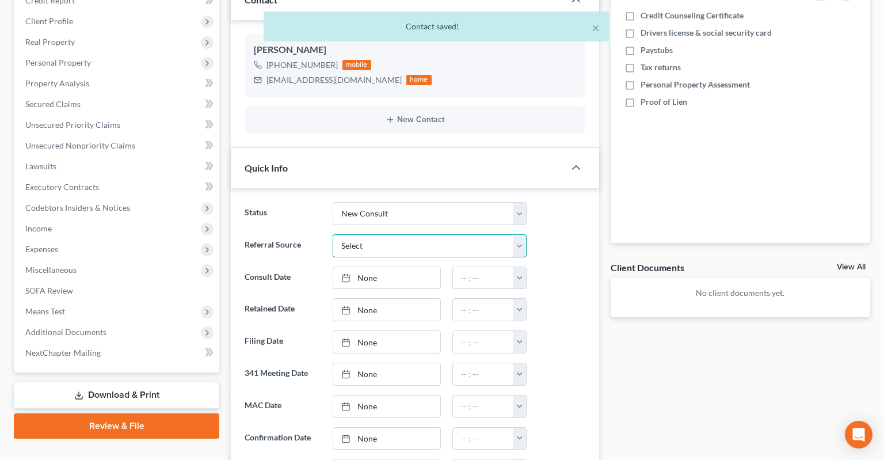
click at [333, 234] on select "Select Word Of Mouth Previous Clients Direct Mail Website Google Search Modern …" at bounding box center [430, 245] width 194 height 23
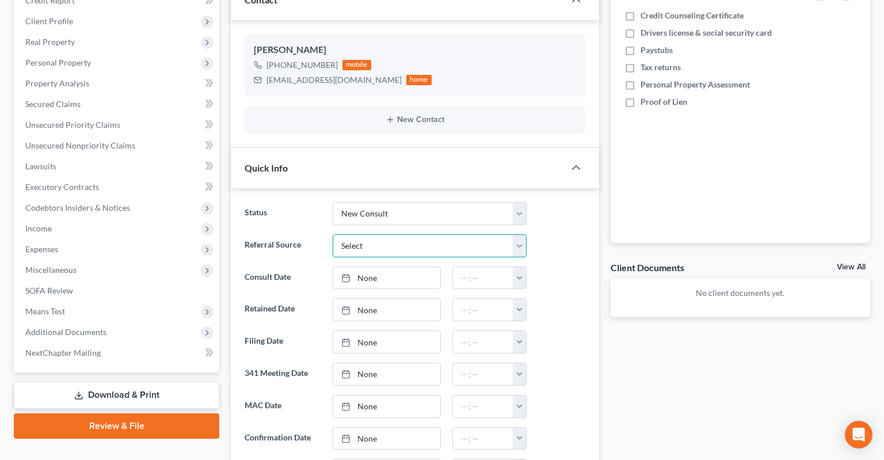
select select "2"
click option "Direct Mail" at bounding box center [0, 0] width 0 height 0
click at [393, 267] on link "None" at bounding box center [386, 278] width 107 height 22
type input "[DATE]"
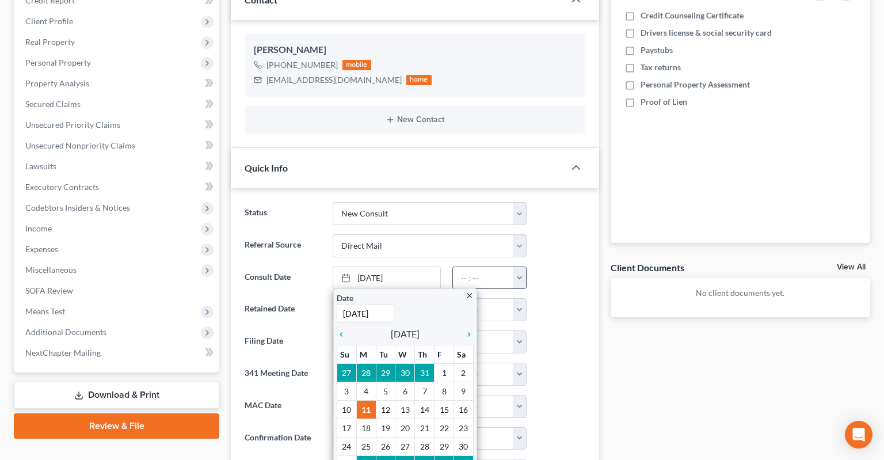
click at [483, 267] on input "text" at bounding box center [483, 278] width 60 height 22
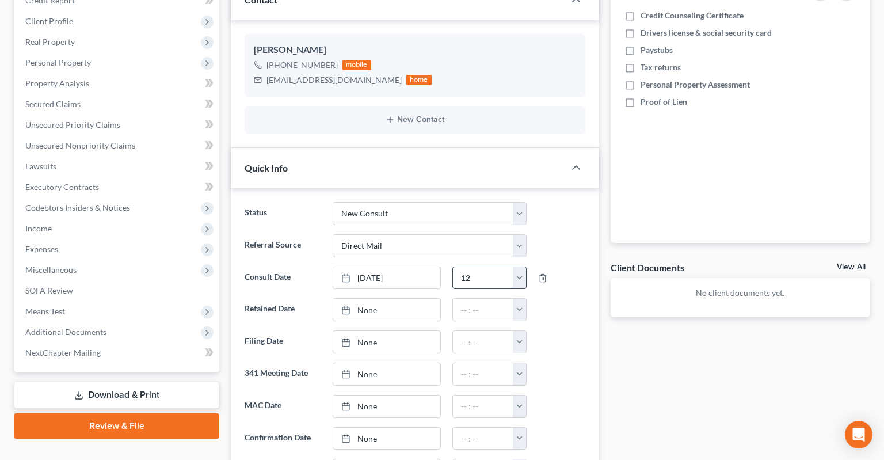
type input "1"
type input "2:00pm"
drag, startPoint x: 558, startPoint y: 323, endPoint x: 551, endPoint y: 312, distance: 13.7
click at [558, 330] on div at bounding box center [561, 341] width 59 height 23
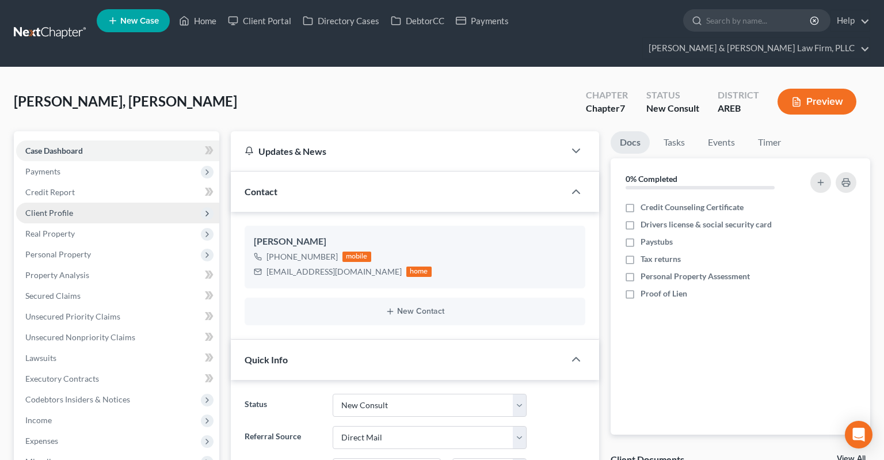
click at [96, 203] on span "Client Profile" at bounding box center [117, 213] width 203 height 21
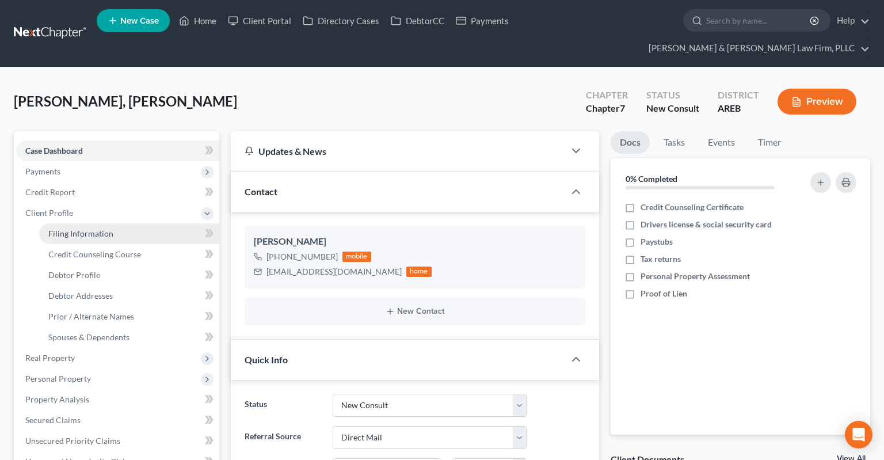
click at [105, 229] on span "Filing Information" at bounding box center [80, 234] width 65 height 10
select select "1"
select select "0"
select select "5"
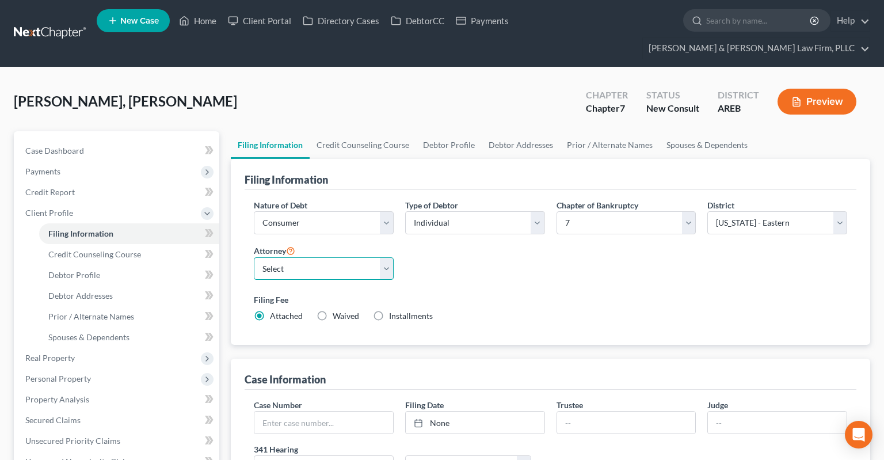
click at [254, 257] on select "Select [PERSON_NAME] - AREB [PERSON_NAME] - ARWB [PERSON_NAME] - AREB [PERSON_N…" at bounding box center [324, 268] width 140 height 23
select select "2"
click option "[PERSON_NAME] - AREB" at bounding box center [0, 0] width 0 height 0
click at [480, 294] on div "Filing Fee Attached Waived Waived Installments Installments" at bounding box center [550, 308] width 593 height 28
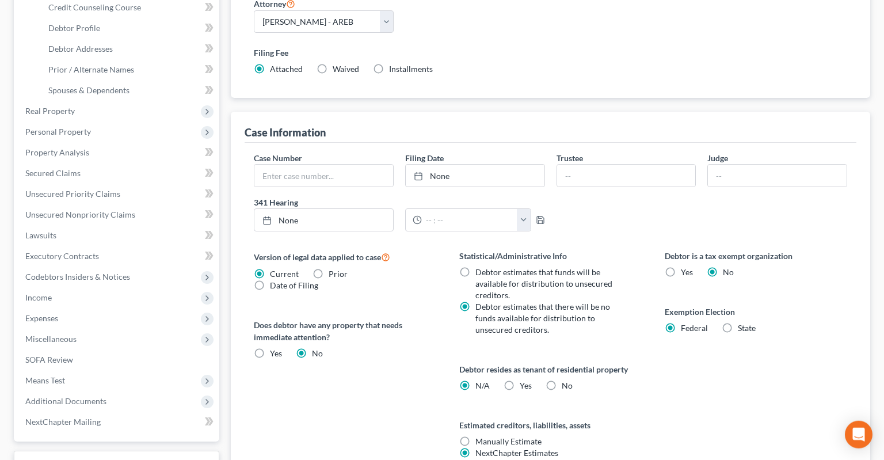
scroll to position [304, 0]
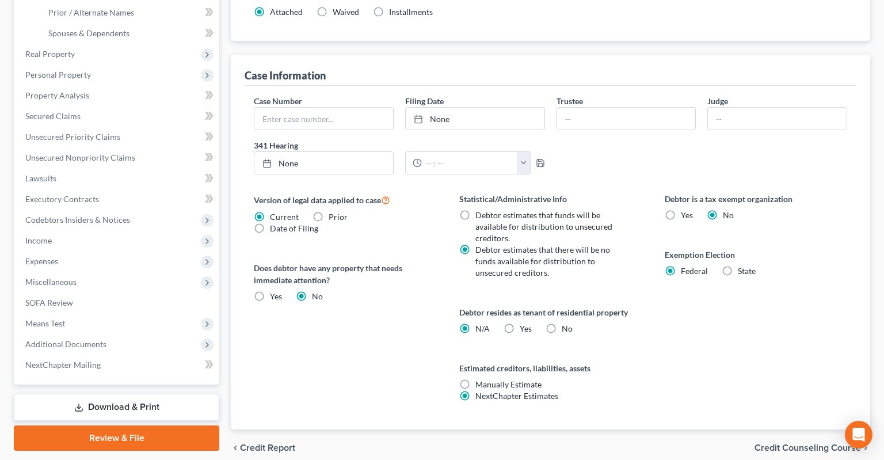
click at [562, 323] on label "No" at bounding box center [567, 329] width 11 height 12
click at [566, 323] on input "No" at bounding box center [569, 326] width 7 height 7
radio input "true"
radio input "false"
click at [618, 306] on div "Debtor resides as tenant of residential property N/A Yes Yes No" at bounding box center [550, 320] width 182 height 28
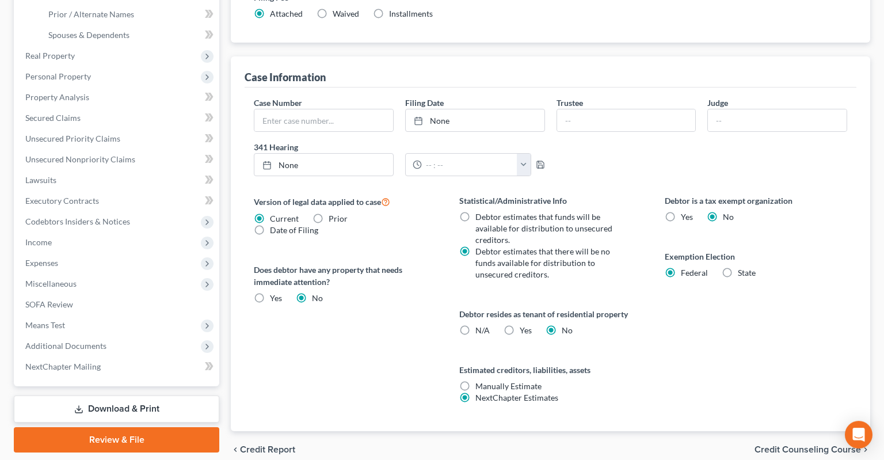
scroll to position [0, 0]
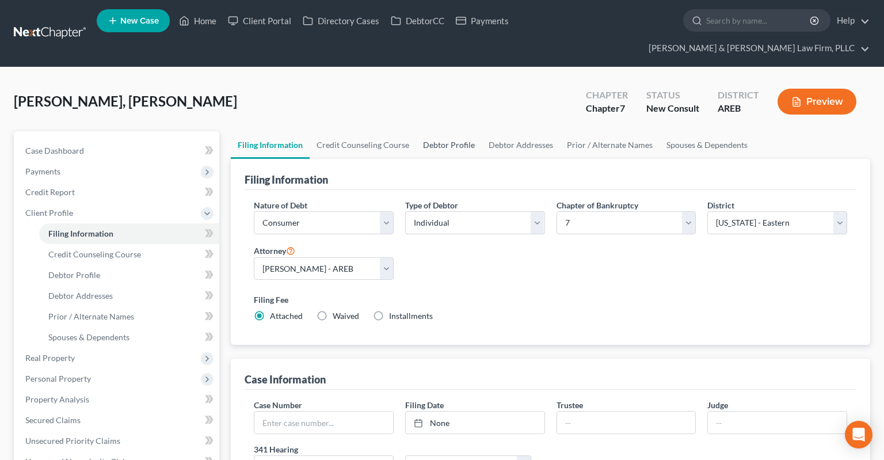
drag, startPoint x: 446, startPoint y: 132, endPoint x: 450, endPoint y: 128, distance: 6.1
click at [447, 131] on link "Debtor Profile" at bounding box center [449, 145] width 66 height 28
select select "0"
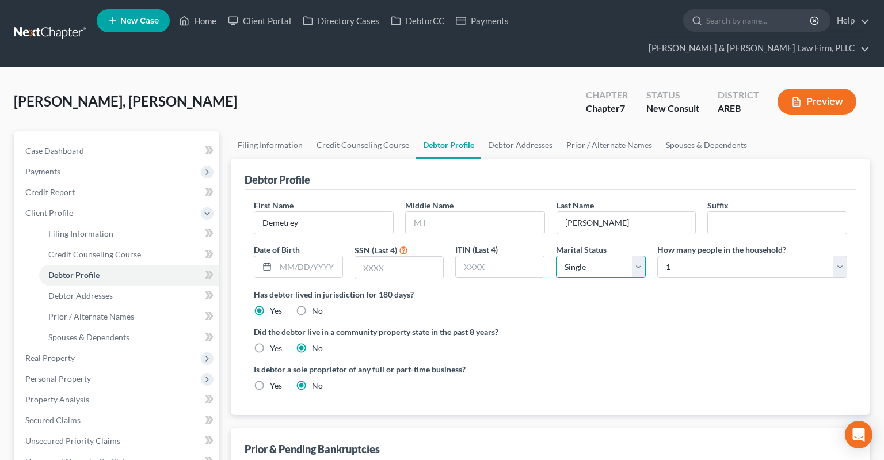
click at [556, 256] on select "Select Single Married Separated Divorced Widowed" at bounding box center [600, 267] width 89 height 23
select select "1"
click option "Married" at bounding box center [0, 0] width 0 height 0
click at [657, 256] on select "Select 1 2 3 4 5 6 7 8 9 10 11 12 13 14 15 16 17 18 19 20" at bounding box center [752, 267] width 190 height 23
select select "1"
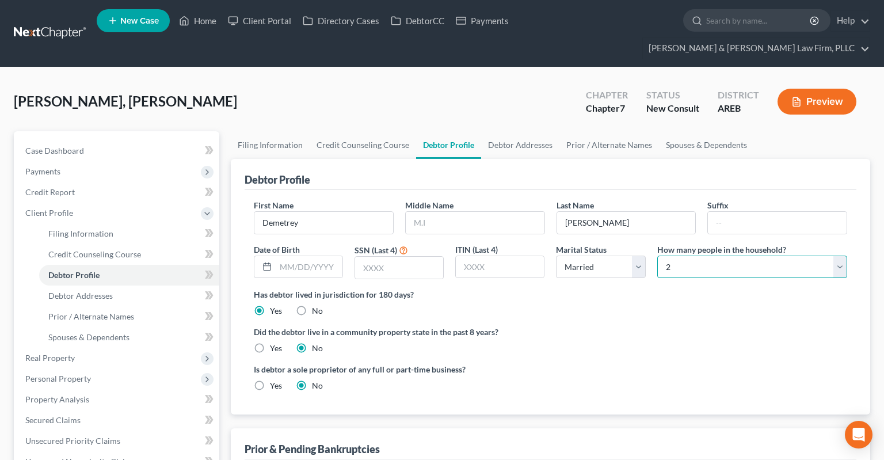
click option "2" at bounding box center [0, 0] width 0 height 0
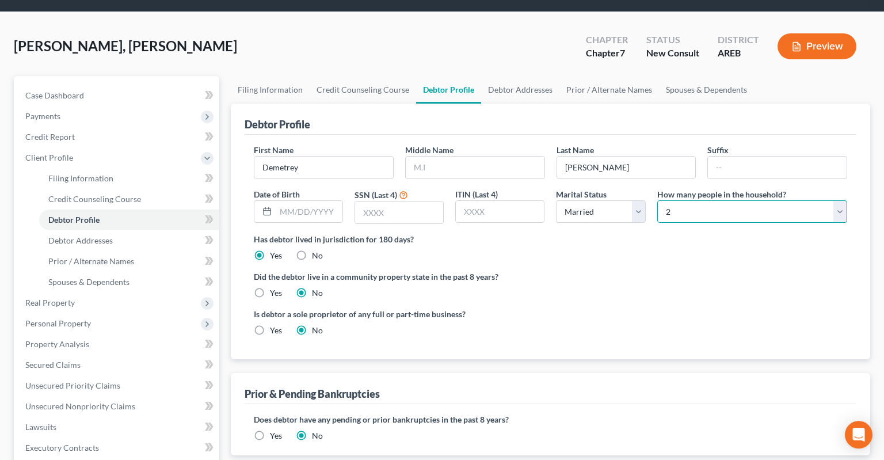
scroll to position [121, 0]
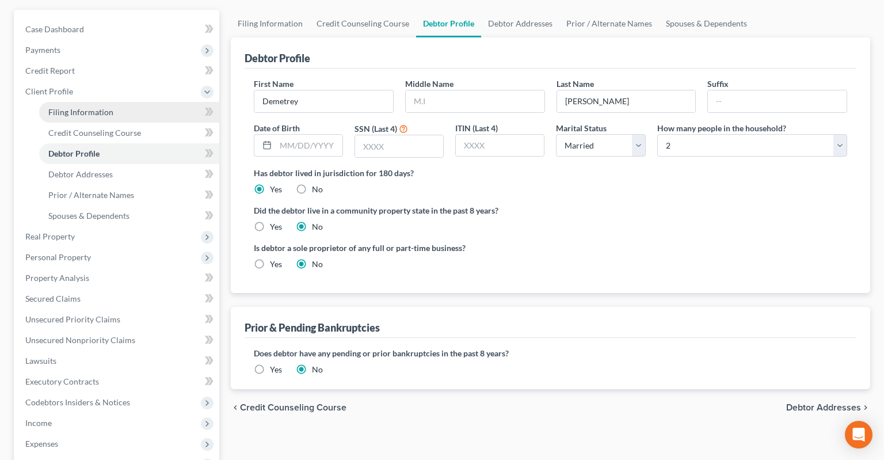
click at [120, 102] on link "Filing Information" at bounding box center [129, 112] width 180 height 21
select select "1"
select select "0"
select select "5"
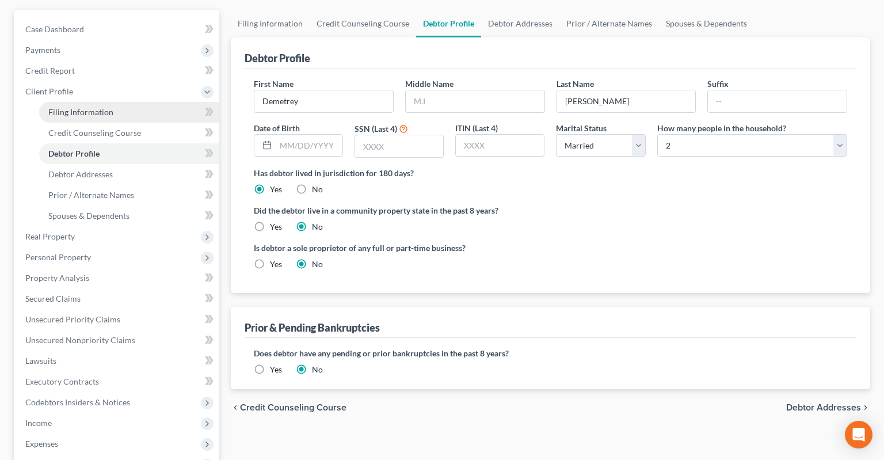
select select "2"
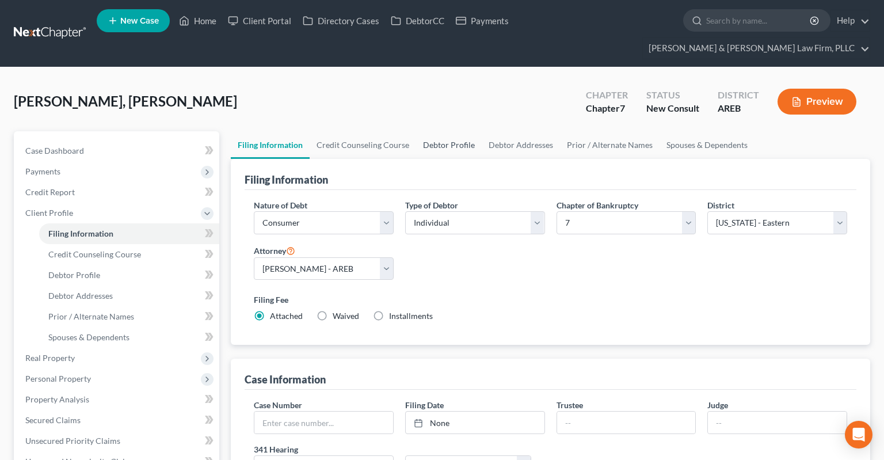
click at [452, 131] on link "Debtor Profile" at bounding box center [449, 145] width 66 height 28
select select "1"
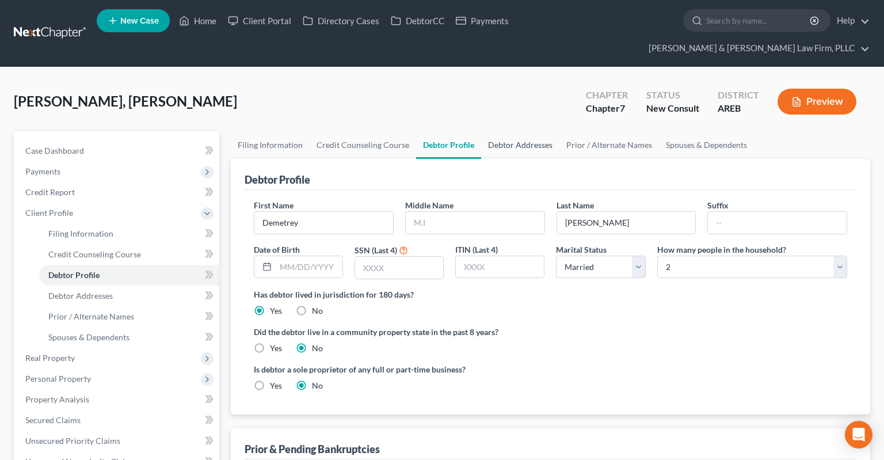
click at [531, 131] on link "Debtor Addresses" at bounding box center [520, 145] width 78 height 28
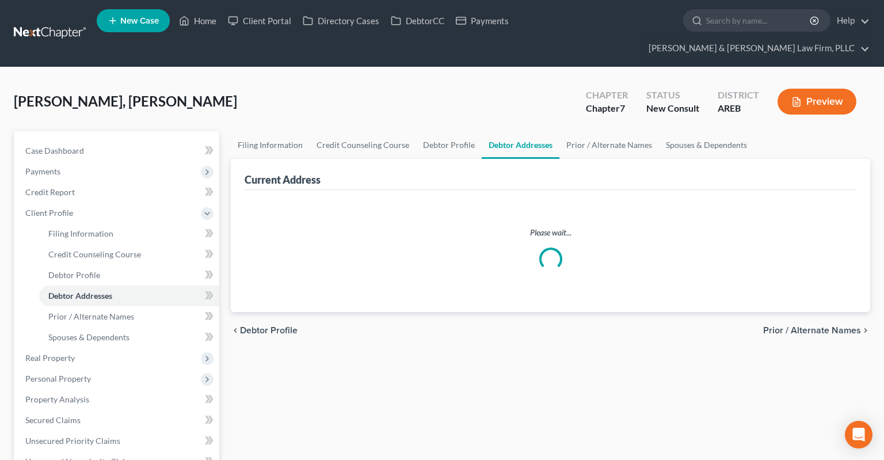
select select "0"
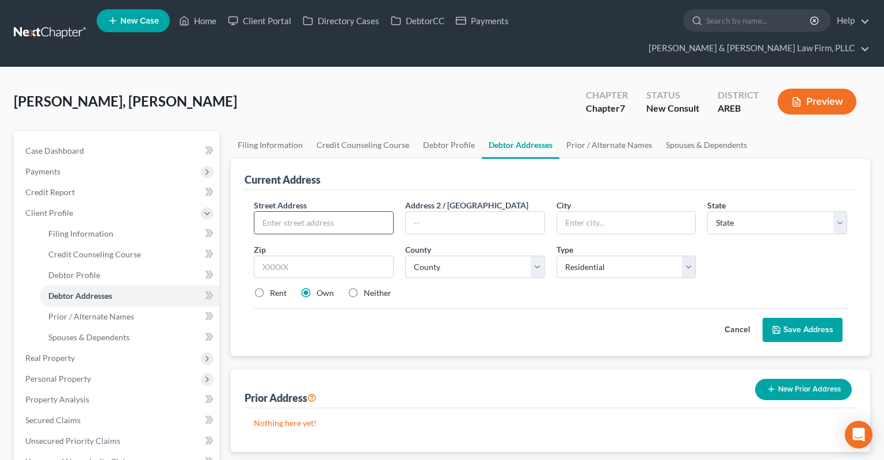
click at [381, 212] on input "text" at bounding box center [323, 223] width 139 height 22
type input "[STREET_ADDRESS]"
type input "72118"
click at [405, 256] on select "County" at bounding box center [475, 267] width 140 height 23
type input "[GEOGRAPHIC_DATA]"
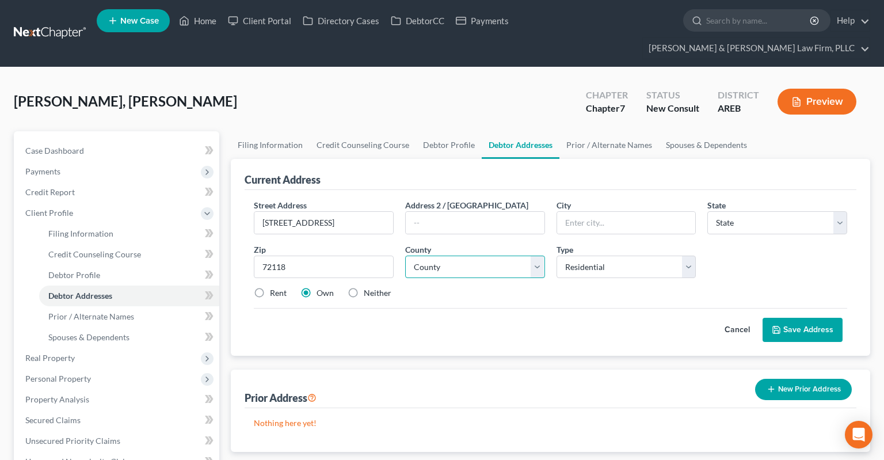
select select "2"
select select "59"
click option "[GEOGRAPHIC_DATA]" at bounding box center [0, 0] width 0 height 0
click at [364, 287] on label "Neither" at bounding box center [378, 293] width 28 height 12
click at [368, 287] on input "Neither" at bounding box center [371, 290] width 7 height 7
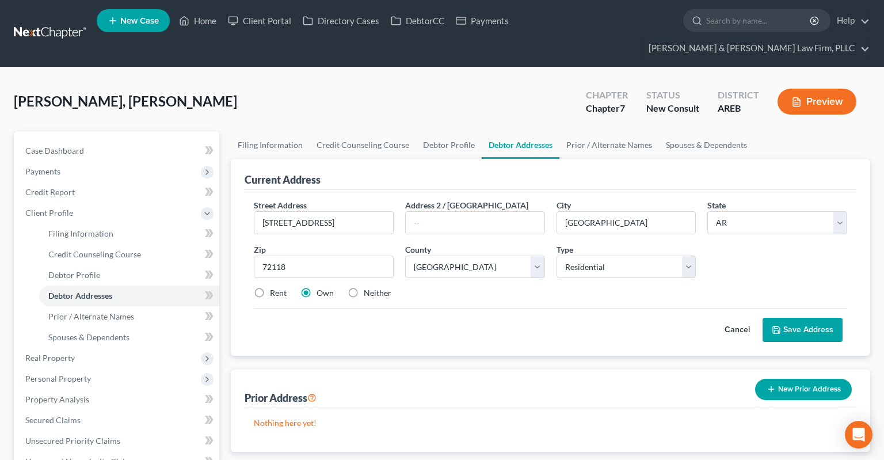
radio input "true"
click at [798, 318] on button "Save Address" at bounding box center [803, 330] width 80 height 24
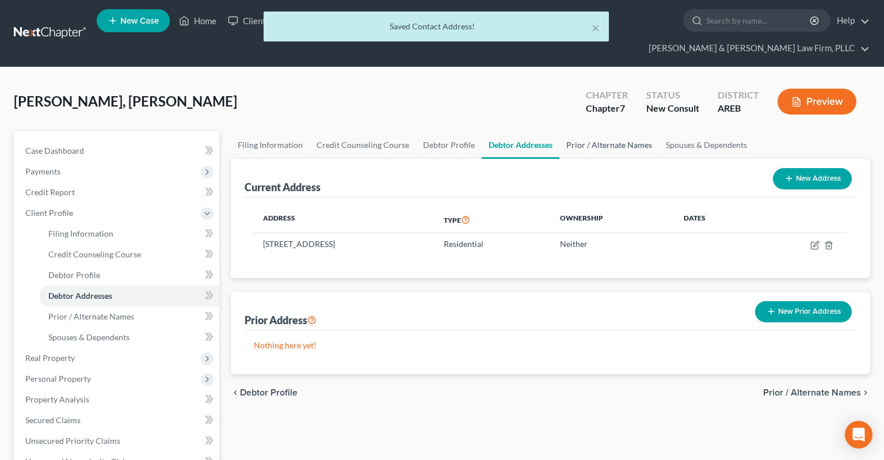
drag, startPoint x: 607, startPoint y: 130, endPoint x: 641, endPoint y: 132, distance: 34.0
click at [607, 131] on link "Prior / Alternate Names" at bounding box center [609, 145] width 100 height 28
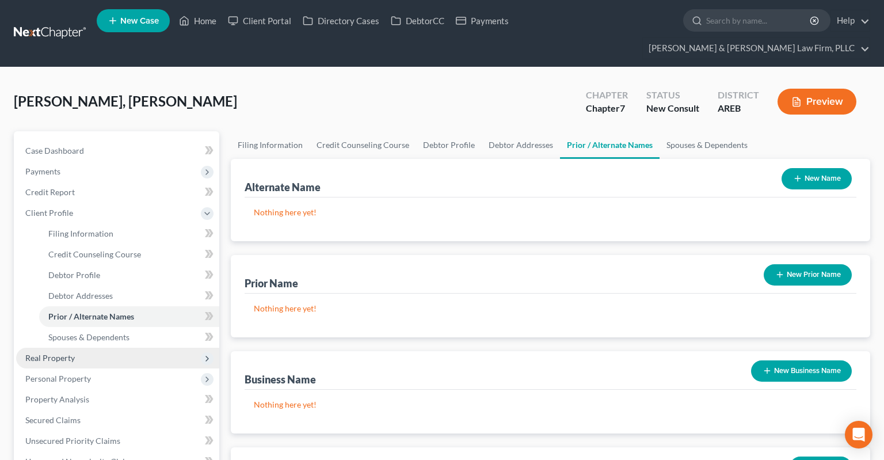
click at [123, 348] on span "Real Property" at bounding box center [117, 358] width 203 height 21
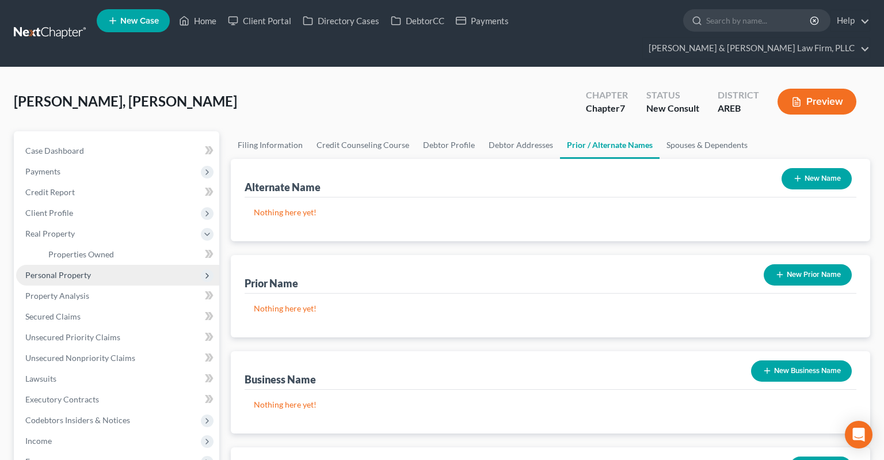
click at [140, 265] on span "Personal Property" at bounding box center [117, 275] width 203 height 21
click at [149, 265] on link "Vehicles Owned" at bounding box center [129, 275] width 180 height 21
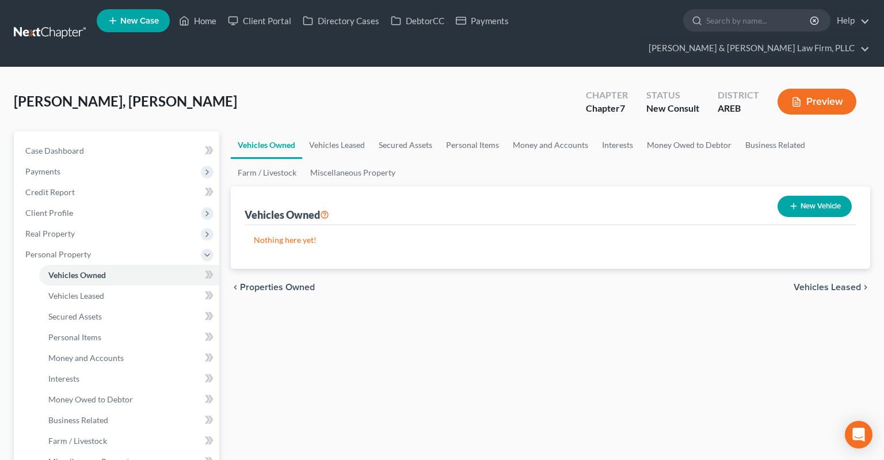
drag, startPoint x: 813, startPoint y: 182, endPoint x: 802, endPoint y: 183, distance: 10.4
click at [812, 196] on button "New Vehicle" at bounding box center [815, 206] width 74 height 21
select select "0"
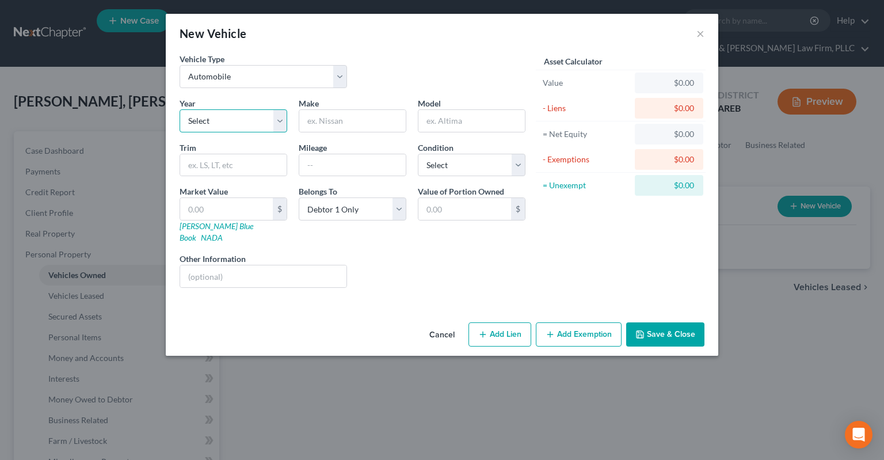
click at [180, 109] on select "Select 2026 2025 2024 2023 2022 2021 2020 2019 2018 2017 2016 2015 2014 2013 20…" at bounding box center [234, 120] width 108 height 23
select select "10"
click option "2016" at bounding box center [0, 0] width 0 height 0
click at [341, 121] on input "text" at bounding box center [352, 121] width 106 height 22
type input "Chrysler"
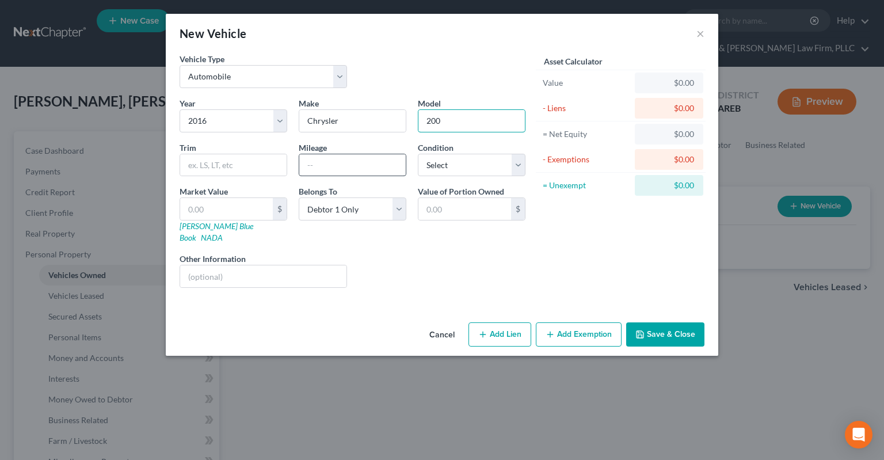
type input "200"
click at [341, 163] on input "text" at bounding box center [352, 165] width 106 height 22
type input "130000"
click at [418, 154] on select "Select Excellent Very Good Good Fair Poor" at bounding box center [472, 165] width 108 height 23
select select "3"
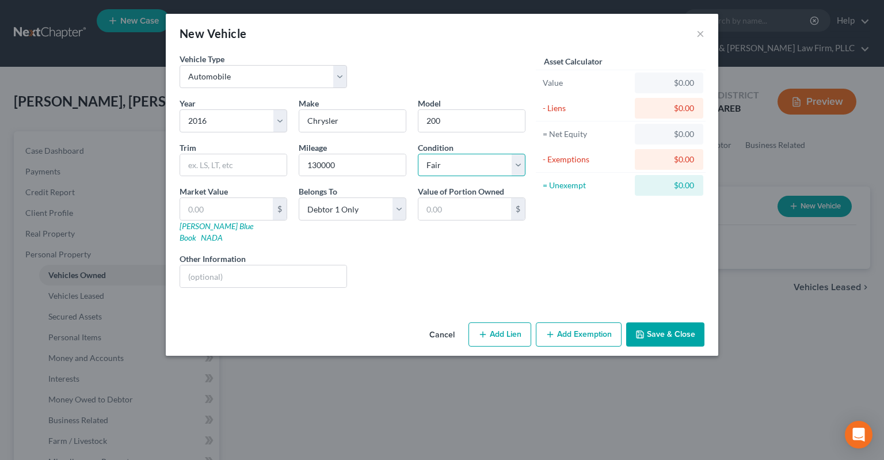
click option "Fair" at bounding box center [0, 0] width 0 height 0
drag, startPoint x: 219, startPoint y: 214, endPoint x: 226, endPoint y: 212, distance: 7.1
click at [220, 214] on input "text" at bounding box center [226, 209] width 93 height 22
paste input "$4,675"
type input "$4,675"
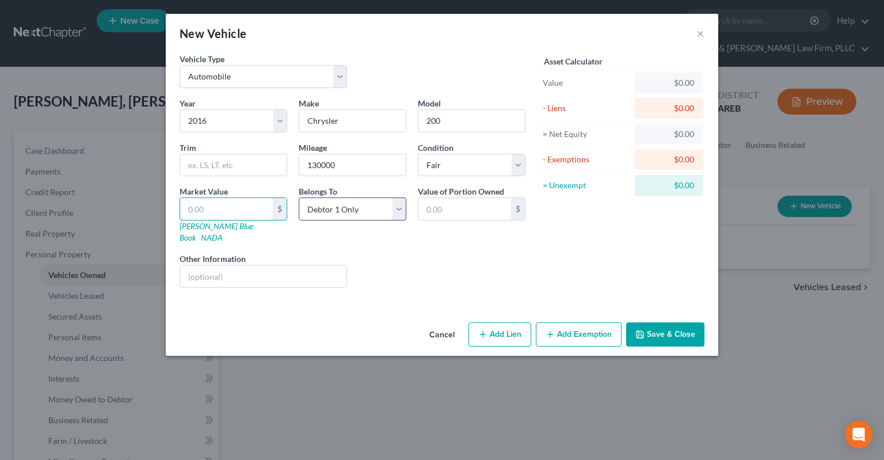
type input "4,675.00"
type input "4,675"
click at [410, 262] on div "Liens Select" at bounding box center [442, 270] width 179 height 35
click at [686, 323] on button "Save & Close" at bounding box center [665, 334] width 78 height 24
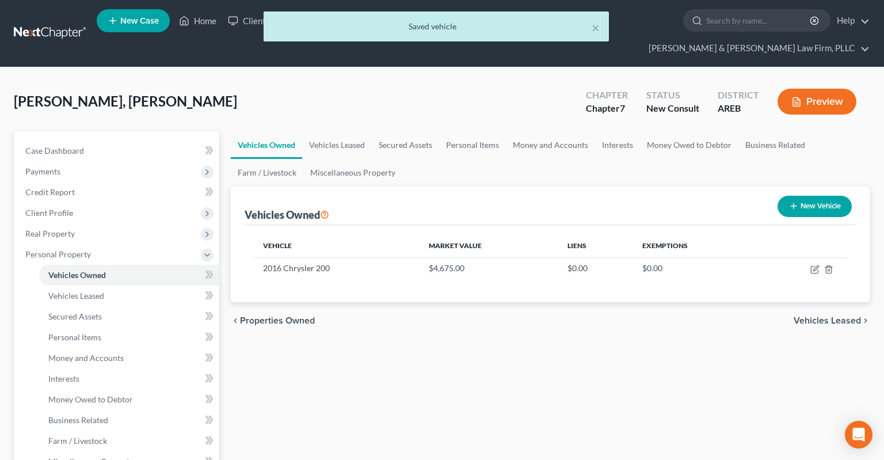
drag, startPoint x: 793, startPoint y: 190, endPoint x: 778, endPoint y: 195, distance: 15.7
click at [793, 196] on button "New Vehicle" at bounding box center [815, 206] width 74 height 21
select select "0"
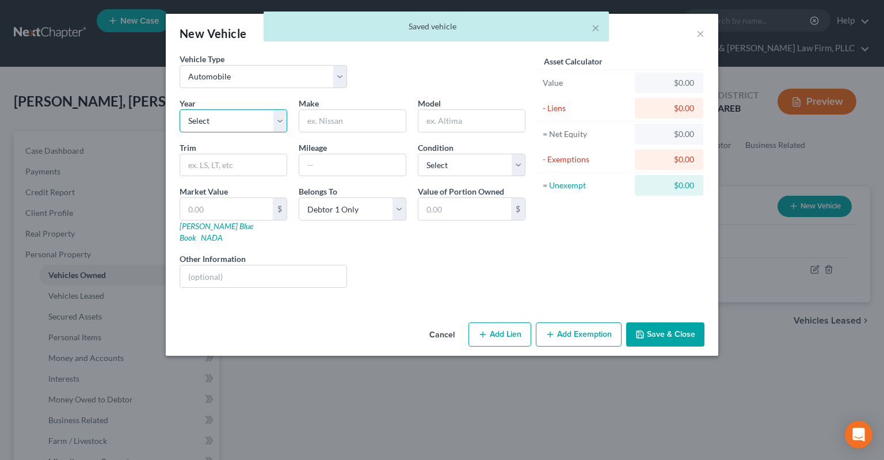
click at [180, 109] on select "Select 2026 2025 2024 2023 2022 2021 2020 2019 2018 2017 2016 2015 2014 2013 20…" at bounding box center [234, 120] width 108 height 23
select select "2"
click option "2024" at bounding box center [0, 0] width 0 height 0
click at [332, 124] on input "text" at bounding box center [352, 121] width 106 height 22
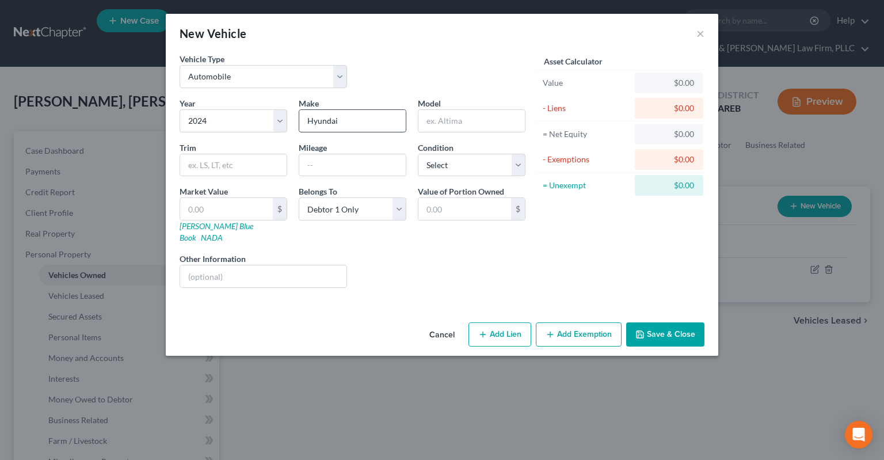
type input "Hyundai"
click at [379, 167] on input "text" at bounding box center [352, 165] width 106 height 22
click at [455, 117] on input "text" at bounding box center [471, 121] width 106 height 22
type input "Elantra"
click at [418, 154] on select "Select Excellent Very Good Good Fair Poor" at bounding box center [472, 165] width 108 height 23
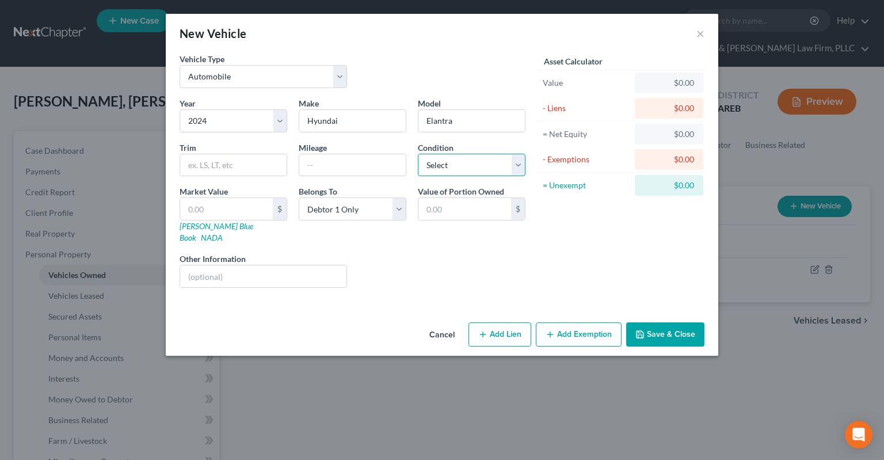
select select "2"
click option "Good" at bounding box center [0, 0] width 0 height 0
click at [341, 163] on input "text" at bounding box center [352, 165] width 106 height 22
drag, startPoint x: 341, startPoint y: 171, endPoint x: 231, endPoint y: 185, distance: 110.8
click at [299, 176] on input "16680" at bounding box center [352, 165] width 106 height 22
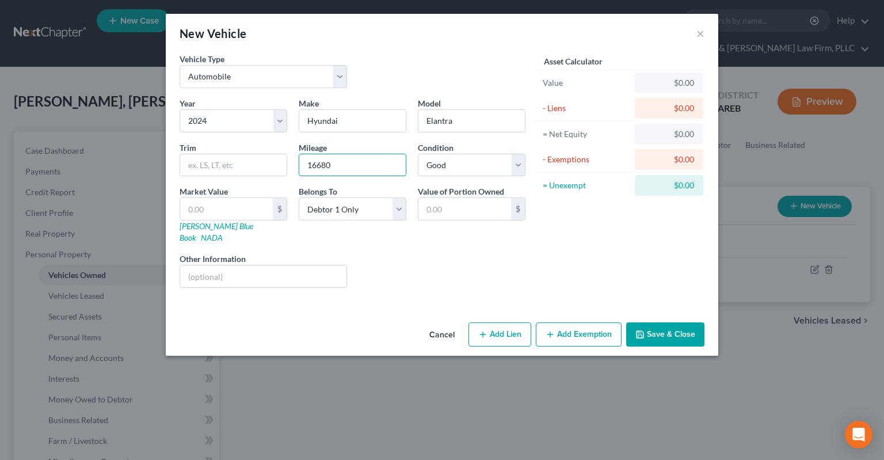
type input "16680"
click at [229, 210] on input "text" at bounding box center [226, 209] width 93 height 22
paste input "$16,850"
type input "$16,850"
type input "16,850.00"
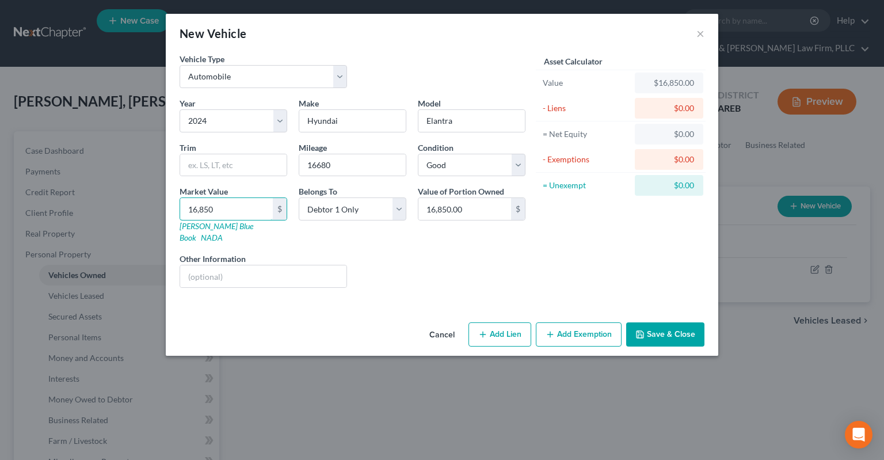
type input "16,850"
drag, startPoint x: 351, startPoint y: 252, endPoint x: 346, endPoint y: 245, distance: 8.3
click at [352, 253] on div "Other Information" at bounding box center [263, 270] width 179 height 35
drag, startPoint x: 506, startPoint y: 322, endPoint x: 409, endPoint y: 288, distance: 103.2
click at [505, 322] on button "Add Lien" at bounding box center [500, 334] width 63 height 24
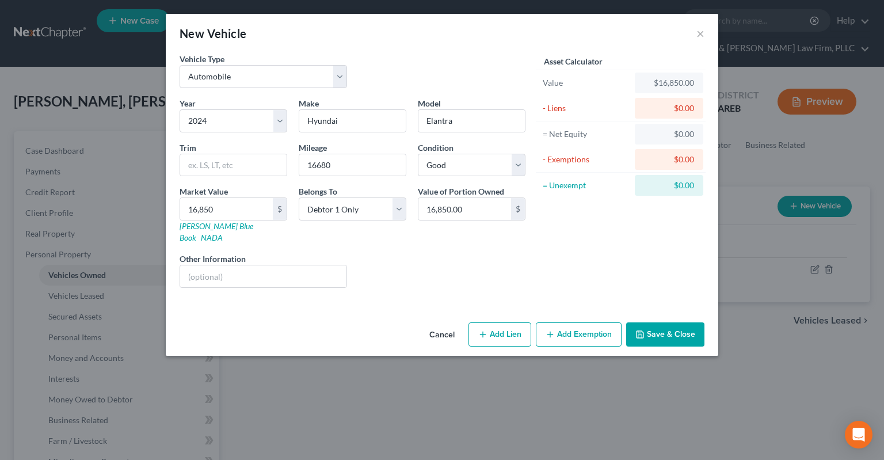
select select "0"
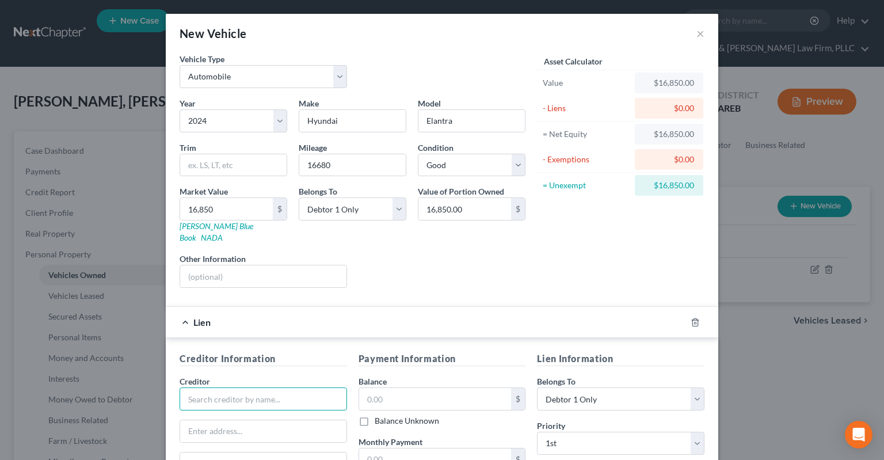
click at [294, 387] on input "text" at bounding box center [263, 398] width 167 height 23
type input "Capital One"
click at [392, 388] on input "text" at bounding box center [435, 399] width 153 height 22
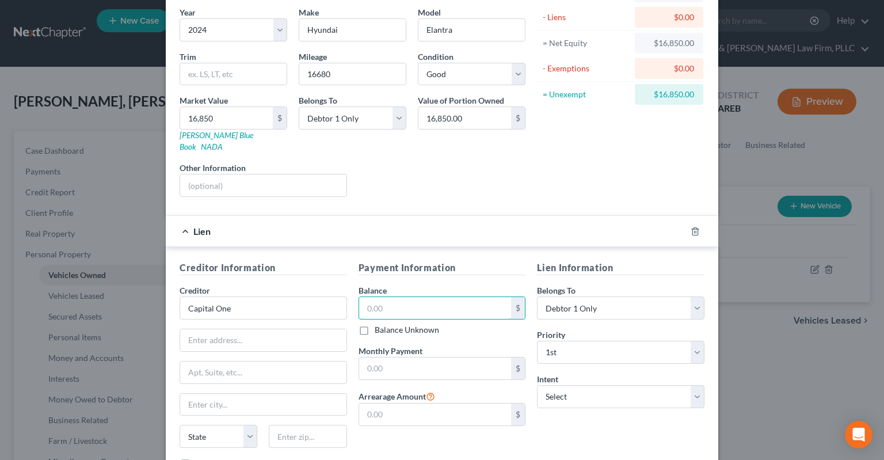
scroll to position [167, 0]
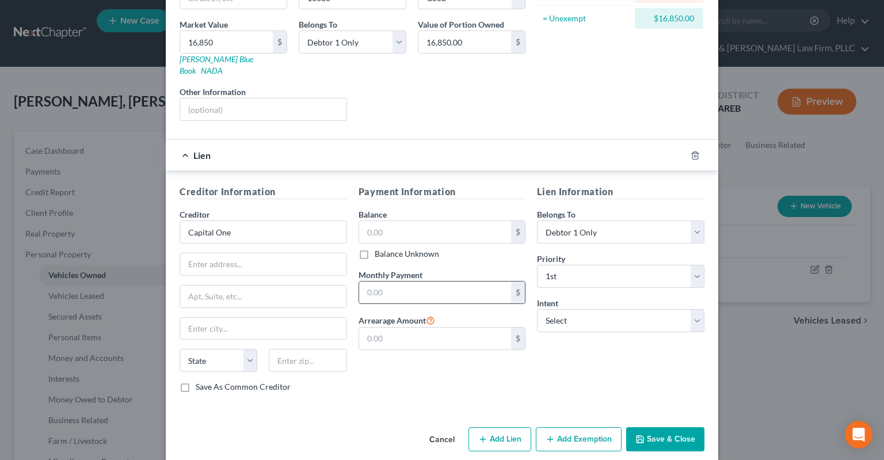
click at [404, 287] on input "text" at bounding box center [435, 292] width 153 height 22
type input "750"
drag, startPoint x: 397, startPoint y: 210, endPoint x: 396, endPoint y: 220, distance: 10.4
click at [397, 221] on input "text" at bounding box center [435, 232] width 153 height 22
type input "29,000"
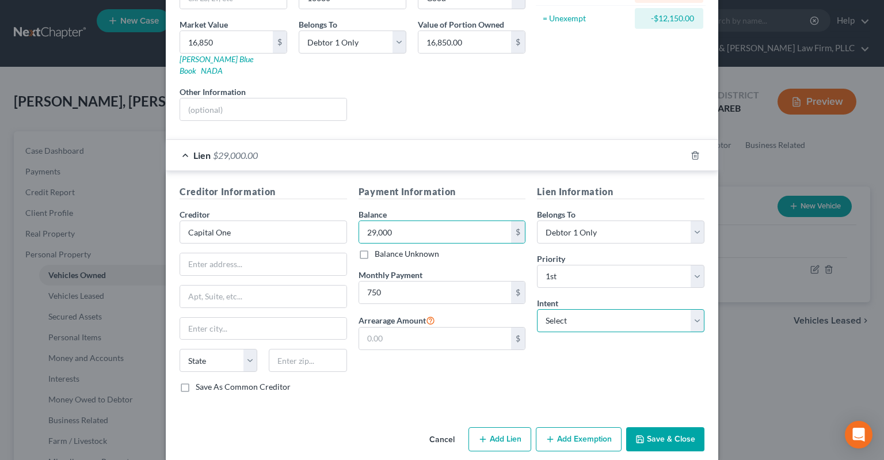
click at [537, 309] on select "Select Surrender Redeem Reaffirm Avoid Other" at bounding box center [620, 320] width 167 height 23
select select "2"
click option "Reaffirm" at bounding box center [0, 0] width 0 height 0
click at [547, 369] on div "Lien Information Belongs To * Select Debtor 1 Only Debtor 2 Only Debtor 1 And D…" at bounding box center [620, 293] width 179 height 217
click at [646, 427] on button "Save & Close" at bounding box center [665, 439] width 78 height 24
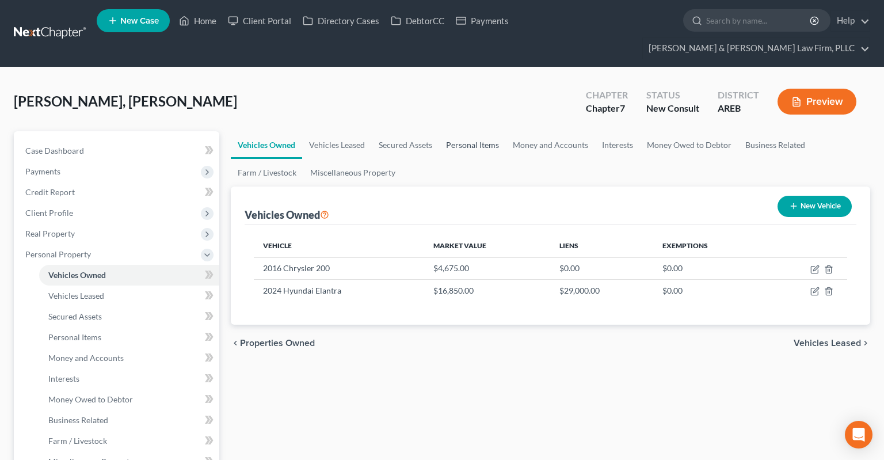
click at [494, 131] on link "Personal Items" at bounding box center [472, 145] width 67 height 28
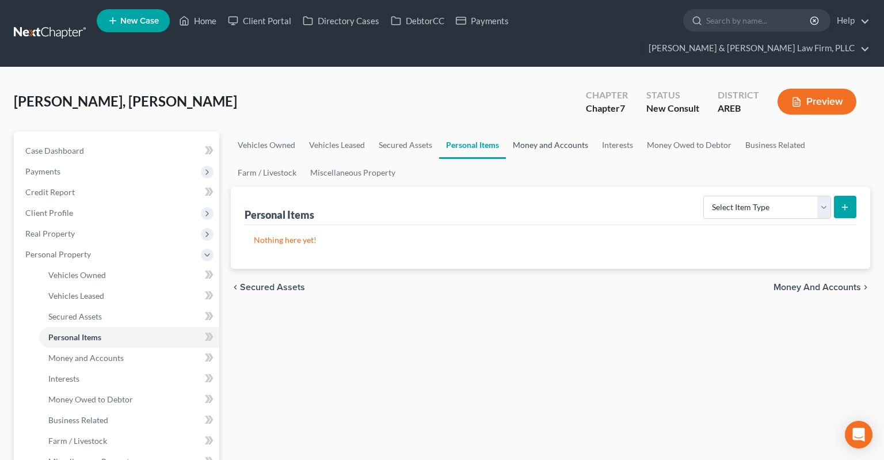
click at [556, 131] on link "Money and Accounts" at bounding box center [550, 145] width 89 height 28
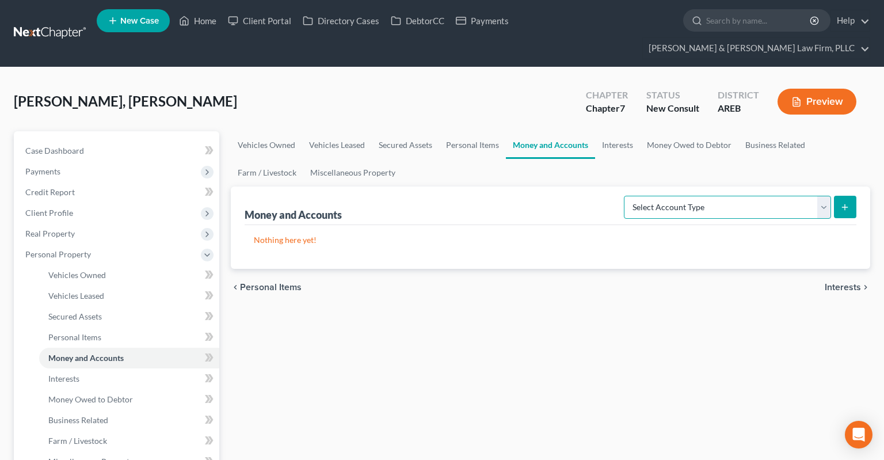
click at [624, 196] on select "Select Account Type Brokerage Cash on Hand Certificates of Deposit Checking Acc…" at bounding box center [727, 207] width 207 height 23
select select "checking"
click option "Checking Account" at bounding box center [0, 0] width 0 height 0
click at [847, 203] on icon "submit" at bounding box center [844, 207] width 9 height 9
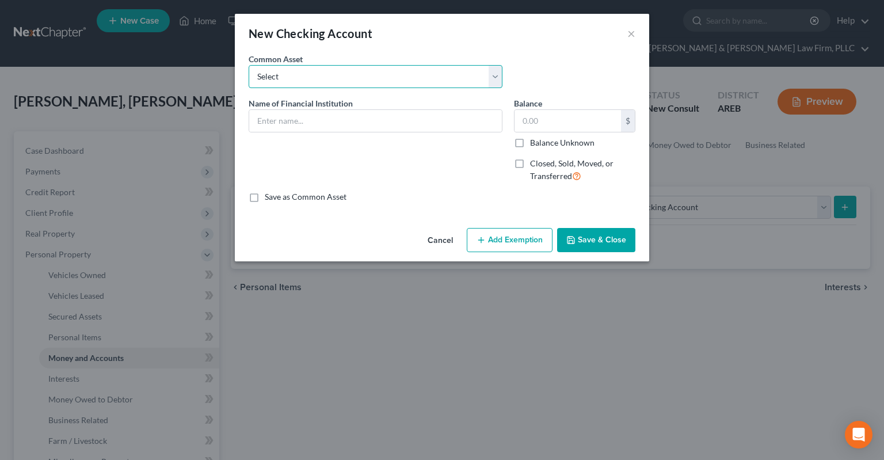
click at [249, 65] on select "Select Checking account" at bounding box center [376, 76] width 254 height 23
click at [304, 75] on select "Select Checking account" at bounding box center [376, 76] width 254 height 23
click at [312, 120] on input "text" at bounding box center [375, 121] width 253 height 22
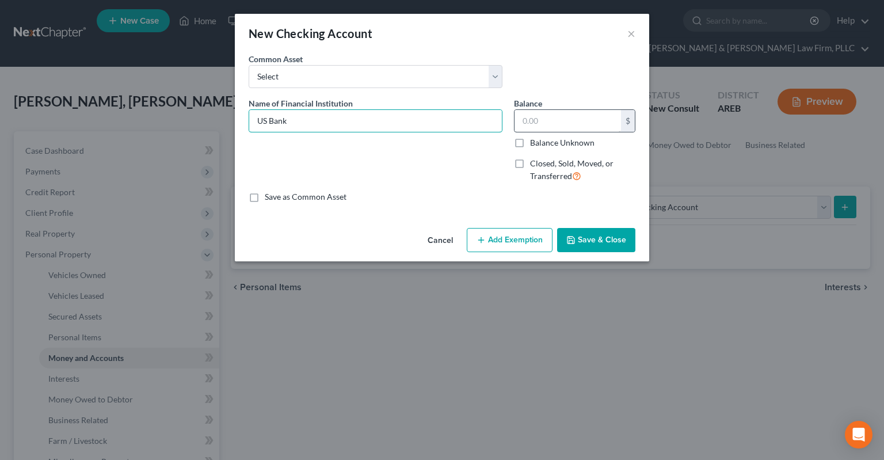
type input "US Bank"
click at [540, 121] on input "text" at bounding box center [568, 121] width 106 height 22
drag, startPoint x: 526, startPoint y: 124, endPoint x: 489, endPoint y: 125, distance: 36.9
click at [515, 124] on input "800" at bounding box center [568, 121] width 106 height 22
type input "300"
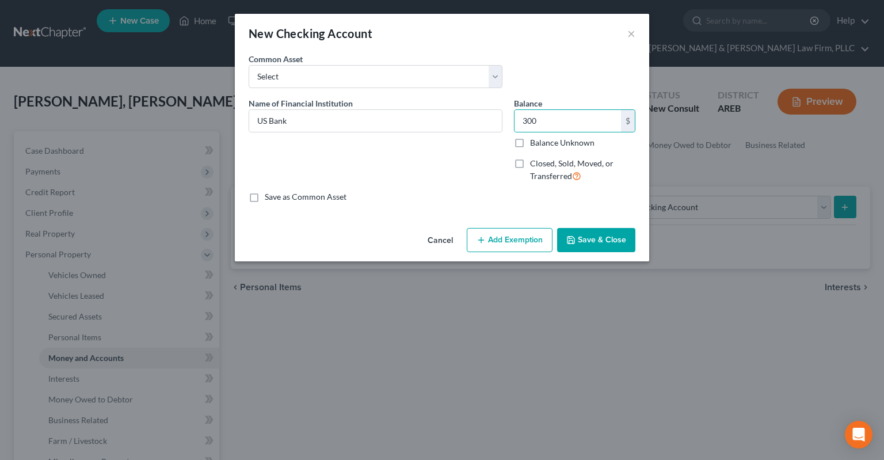
click at [608, 241] on button "Save & Close" at bounding box center [596, 240] width 78 height 24
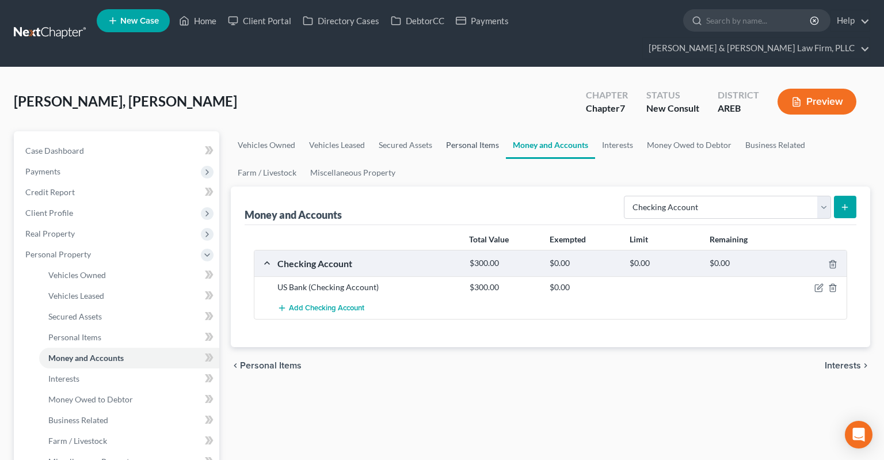
click at [493, 131] on link "Personal Items" at bounding box center [472, 145] width 67 height 28
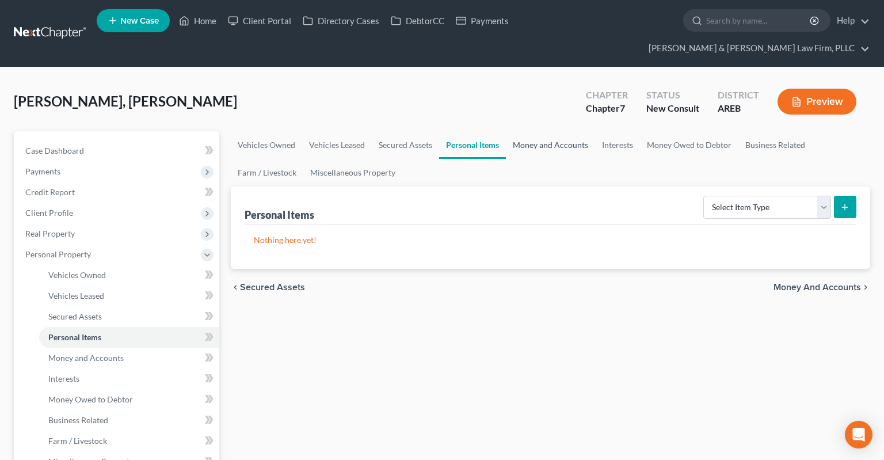
click at [552, 131] on link "Money and Accounts" at bounding box center [550, 145] width 89 height 28
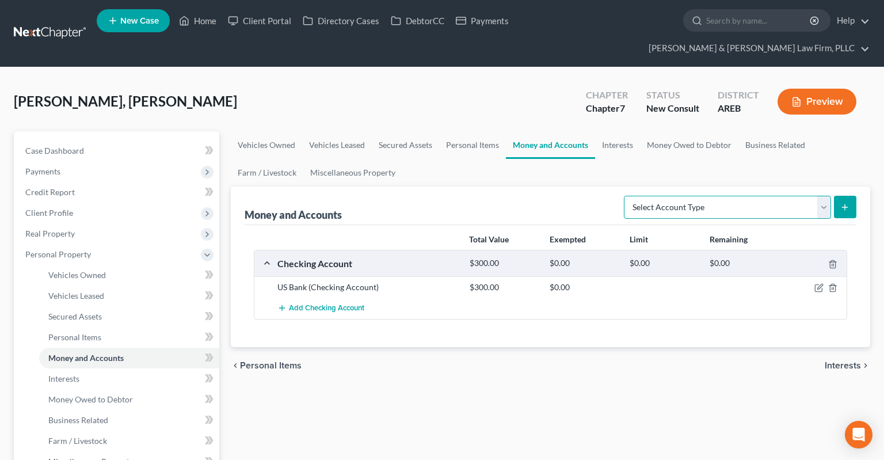
click at [624, 196] on select "Select Account Type Brokerage Cash on Hand Certificates of Deposit Checking Acc…" at bounding box center [727, 207] width 207 height 23
select select "savings"
click option "Savings Account" at bounding box center [0, 0] width 0 height 0
drag, startPoint x: 850, startPoint y: 192, endPoint x: 823, endPoint y: 191, distance: 27.1
click at [849, 196] on button "submit" at bounding box center [845, 207] width 22 height 22
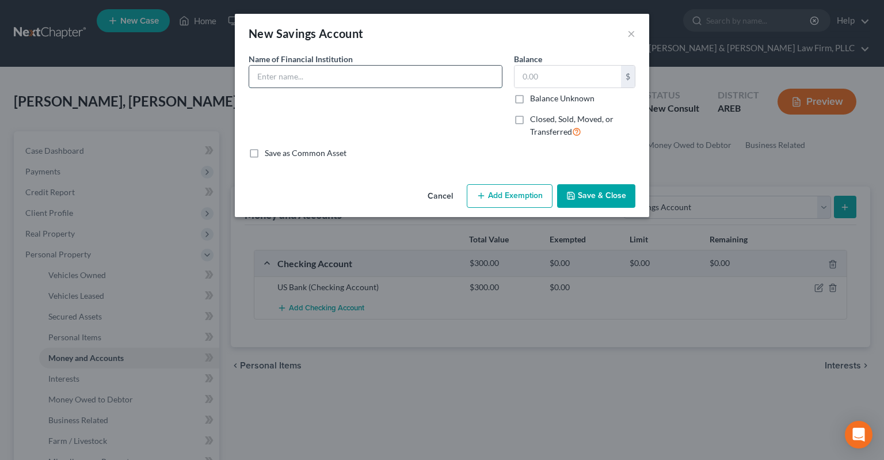
click at [372, 77] on input "text" at bounding box center [375, 77] width 253 height 22
type input "US Bank"
click at [551, 71] on input "text" at bounding box center [568, 77] width 106 height 22
type input "800"
click at [581, 191] on button "Save & Close" at bounding box center [596, 196] width 78 height 24
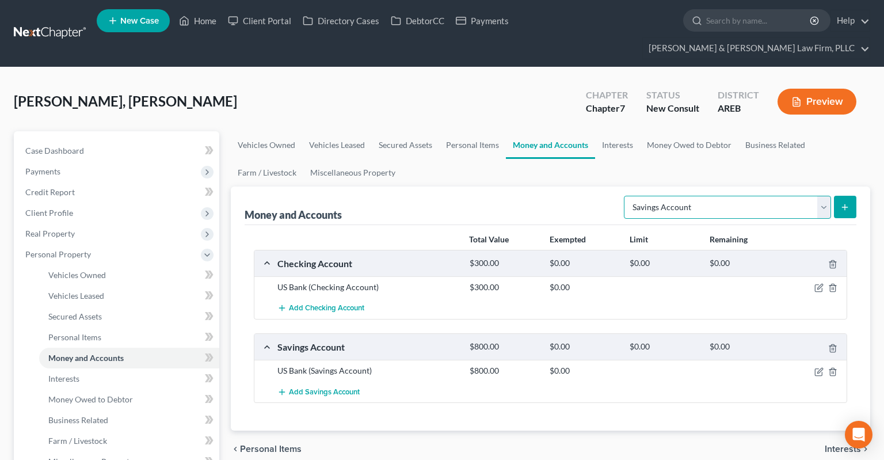
click at [624, 196] on select "Select Account Type Brokerage Cash on Hand Certificates of Deposit Checking Acc…" at bounding box center [727, 207] width 207 height 23
click at [664, 196] on select "Select Account Type Brokerage Cash on Hand Certificates of Deposit Checking Acc…" at bounding box center [727, 207] width 207 height 23
click at [593, 131] on link "Money and Accounts" at bounding box center [550, 145] width 89 height 28
click at [612, 131] on link "Interests" at bounding box center [617, 145] width 45 height 28
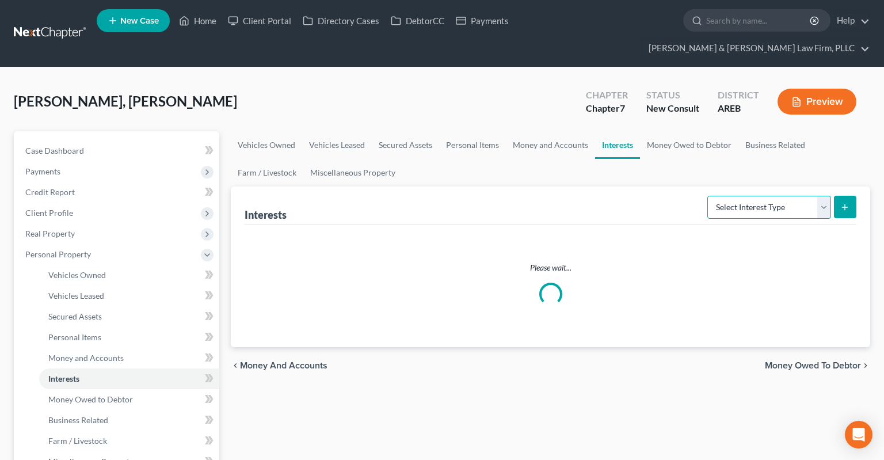
click at [707, 196] on select "Select Interest Type 401K Annuity Bond Education IRA Government Bond Government…" at bounding box center [769, 207] width 124 height 23
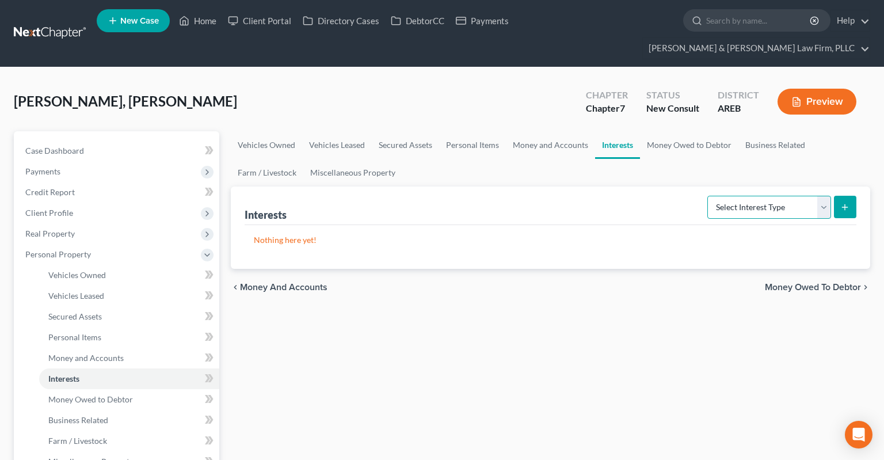
select select "401k"
click option "401K" at bounding box center [0, 0] width 0 height 0
click at [849, 203] on icon "submit" at bounding box center [844, 207] width 9 height 9
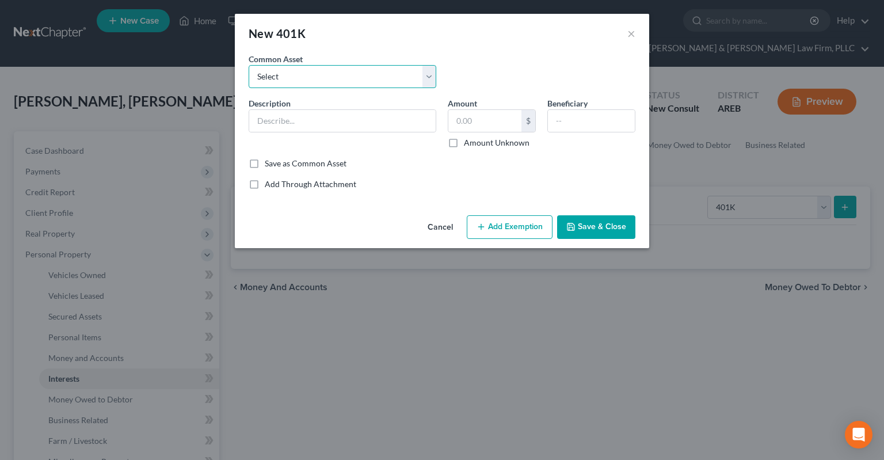
click at [249, 65] on select "Select 401k through work" at bounding box center [343, 76] width 188 height 23
select select "0"
click option "401k through work" at bounding box center [0, 0] width 0 height 0
type input "401k through work"
click at [487, 125] on input "text" at bounding box center [484, 121] width 73 height 22
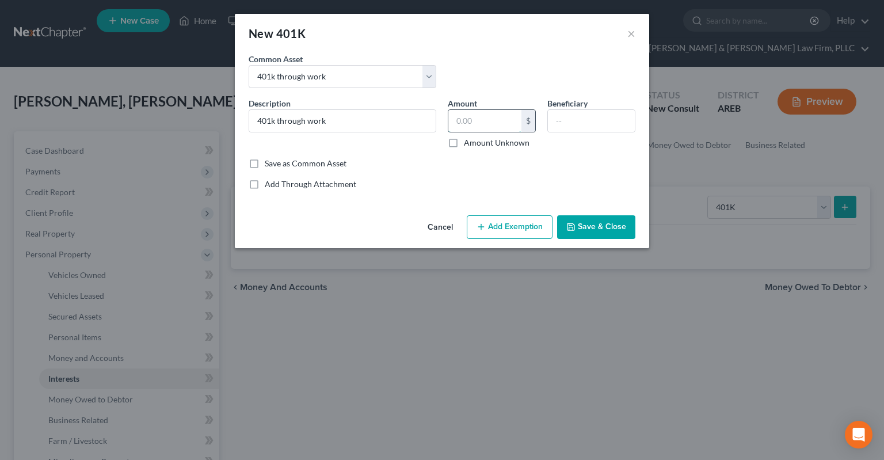
click at [491, 123] on input "text" at bounding box center [484, 121] width 73 height 22
type input "300"
click at [582, 223] on button "Save & Close" at bounding box center [596, 227] width 78 height 24
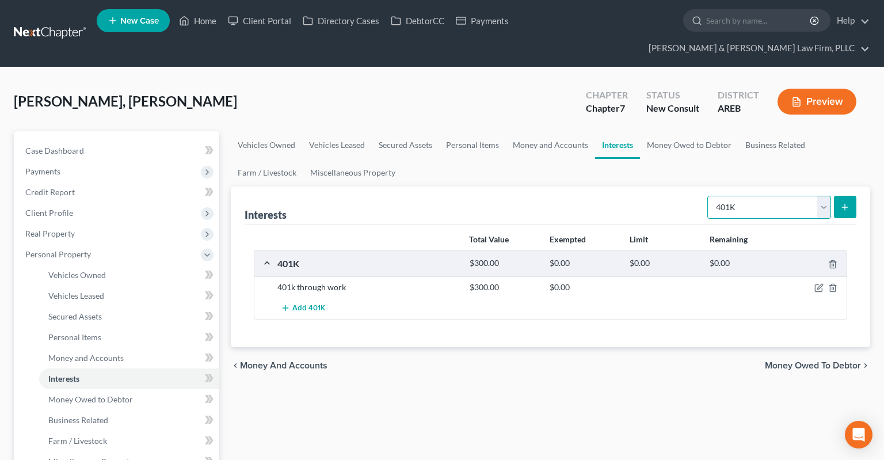
click at [707, 196] on select "Select Interest Type 401K Annuity Bond Education IRA Government Bond Government…" at bounding box center [769, 207] width 124 height 23
select select "term_life_insurance"
click option "Term Life Insurance" at bounding box center [0, 0] width 0 height 0
click at [847, 203] on icon "submit" at bounding box center [844, 207] width 9 height 9
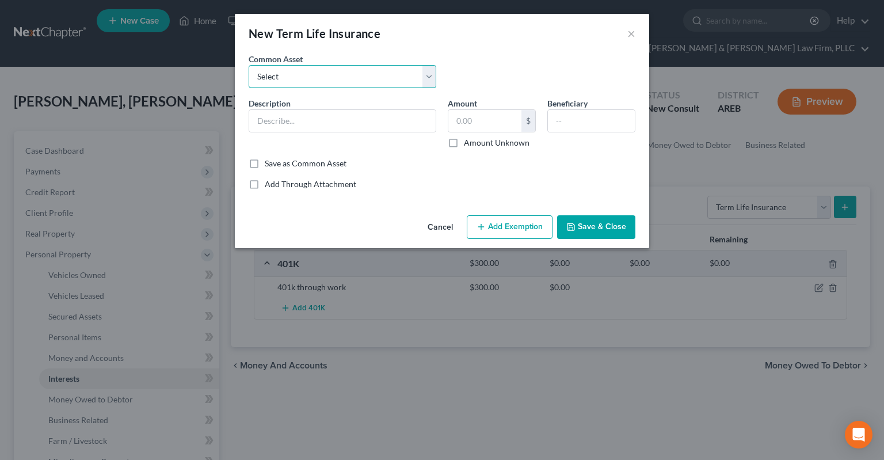
click at [249, 65] on select "Select Term life insurance" at bounding box center [343, 76] width 188 height 23
select select "0"
click option "Term life insurance" at bounding box center [0, 0] width 0 height 0
type input "Term life insurance"
click at [504, 73] on div "Common Asset Select Term life insurance" at bounding box center [442, 75] width 398 height 44
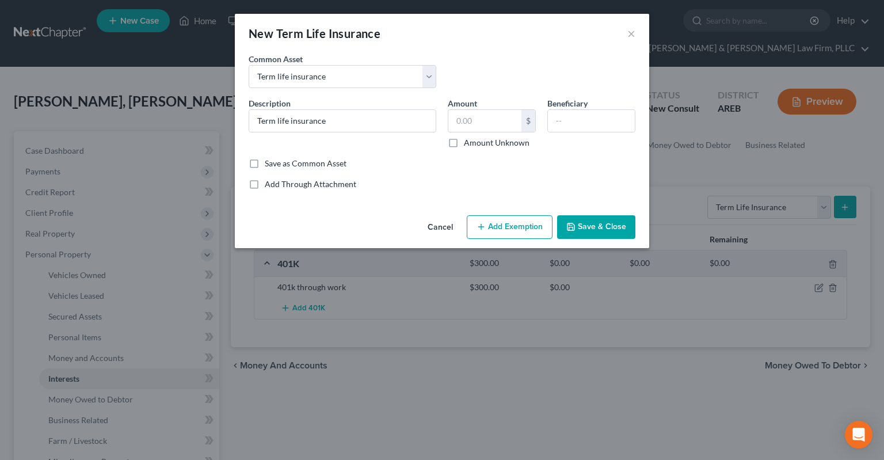
click at [440, 230] on button "Cancel" at bounding box center [440, 227] width 44 height 23
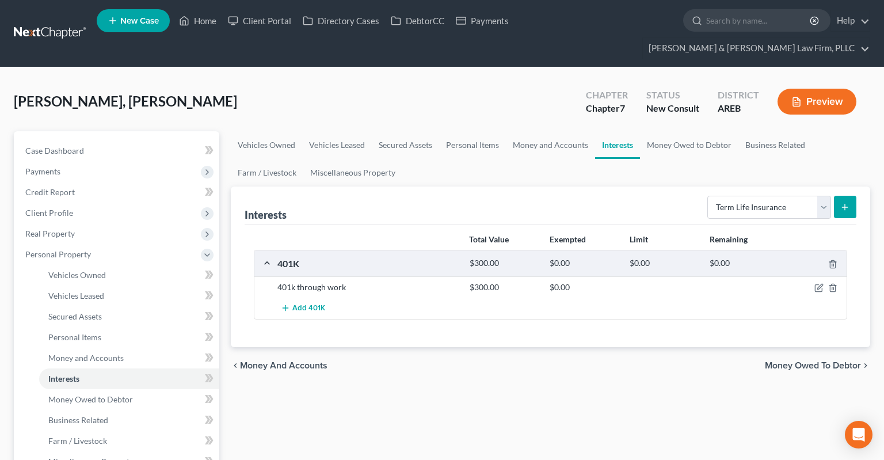
click at [638, 358] on div "chevron_left Money and Accounts Money Owed to Debtor chevron_right" at bounding box center [550, 365] width 639 height 37
click at [707, 196] on select "Select Interest Type 401K Annuity Bond Education IRA Government Bond Government…" at bounding box center [769, 207] width 124 height 23
click at [690, 131] on link "Money Owed to Debtor" at bounding box center [689, 145] width 98 height 28
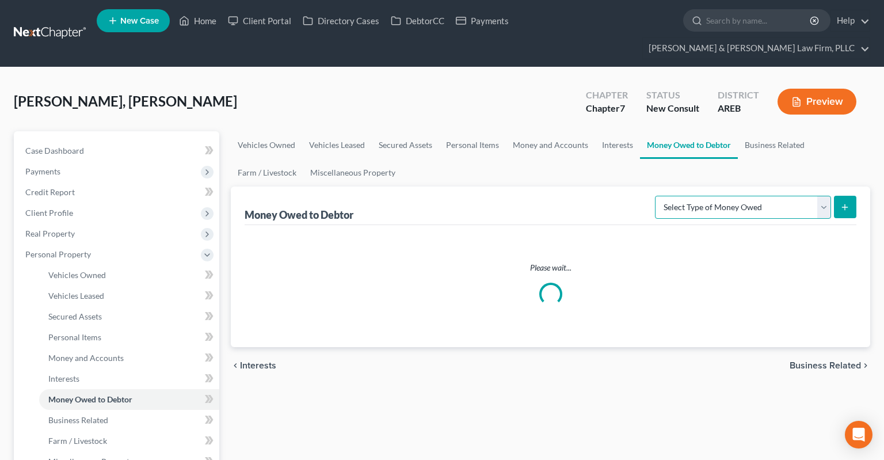
click at [655, 196] on select "Select Type of Money Owed Accounts Receivable Alimony Child Support Claims Agai…" at bounding box center [743, 207] width 176 height 23
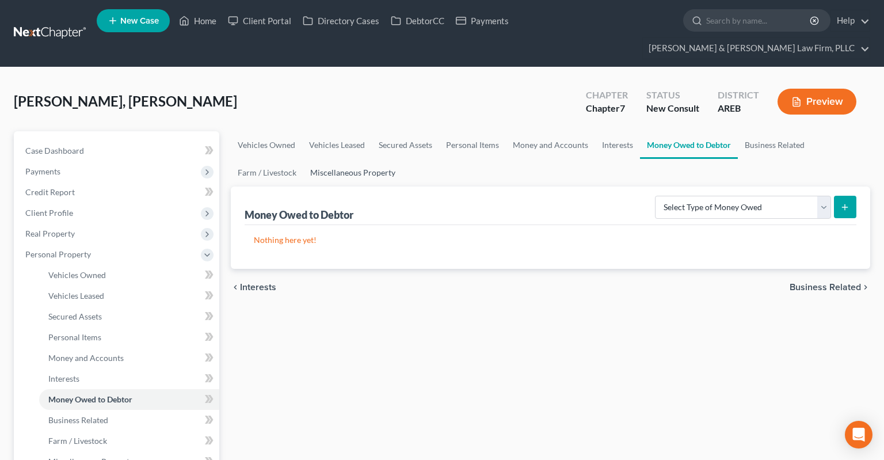
drag, startPoint x: 751, startPoint y: 181, endPoint x: 351, endPoint y: 155, distance: 400.8
click at [351, 159] on link "Miscellaneous Property" at bounding box center [352, 173] width 99 height 28
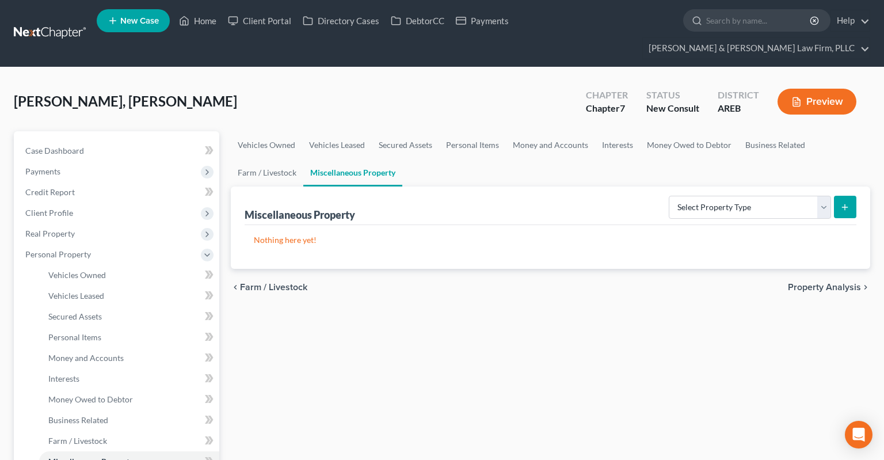
click at [720, 198] on div "Select Property Type Assigned for Creditor Benefit [DATE] Holding for Another N…" at bounding box center [760, 206] width 192 height 31
click at [669, 196] on select "Select Property Type Assigned for Creditor Benefit [DATE] Holding for Another N…" at bounding box center [750, 207] width 162 height 23
click at [602, 282] on div "chevron_left Farm / Livestock Property Analysis chevron_right" at bounding box center [550, 287] width 639 height 37
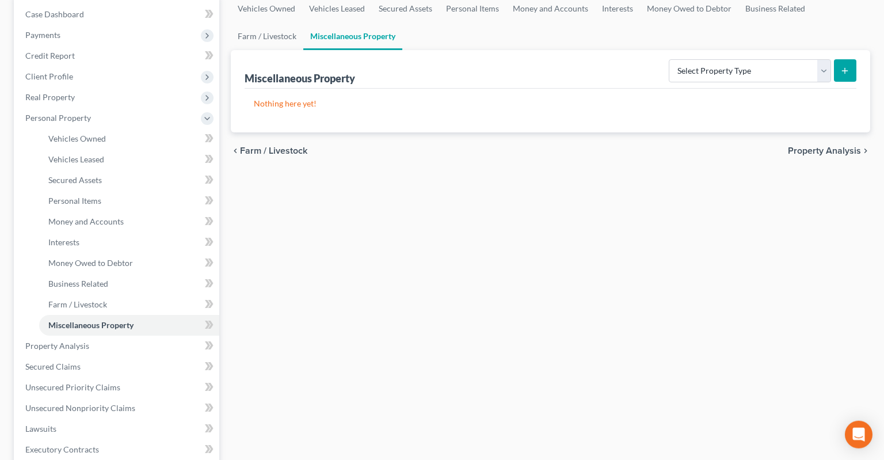
scroll to position [243, 0]
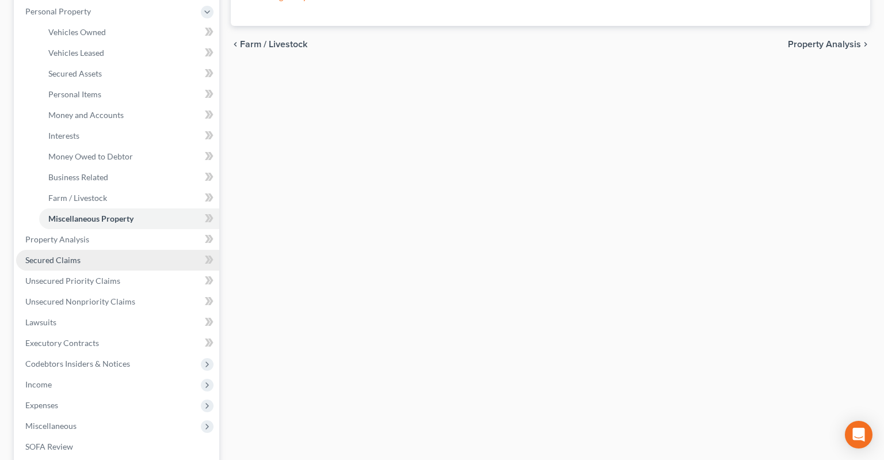
click at [67, 255] on span "Secured Claims" at bounding box center [52, 260] width 55 height 10
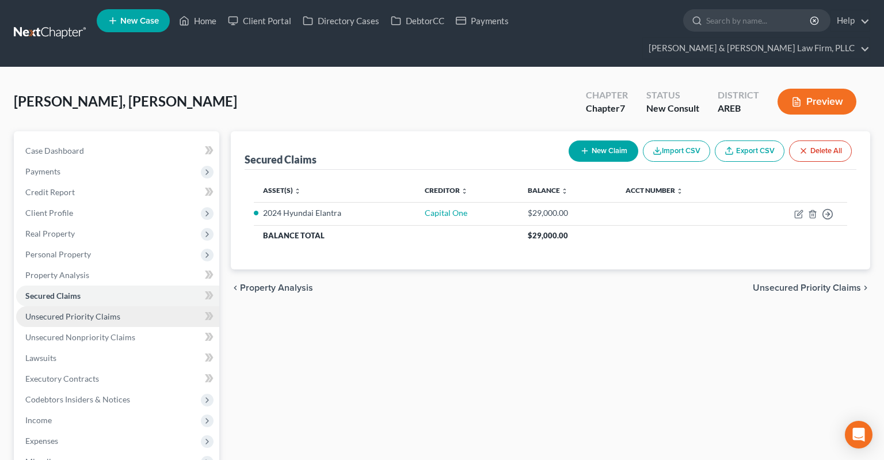
click at [103, 311] on span "Unsecured Priority Claims" at bounding box center [72, 316] width 95 height 10
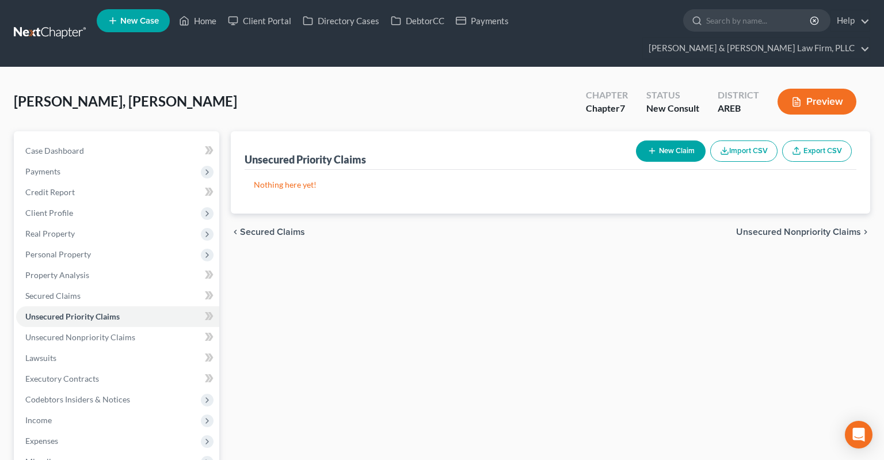
click at [664, 140] on button "New Claim" at bounding box center [671, 150] width 70 height 21
select select "0"
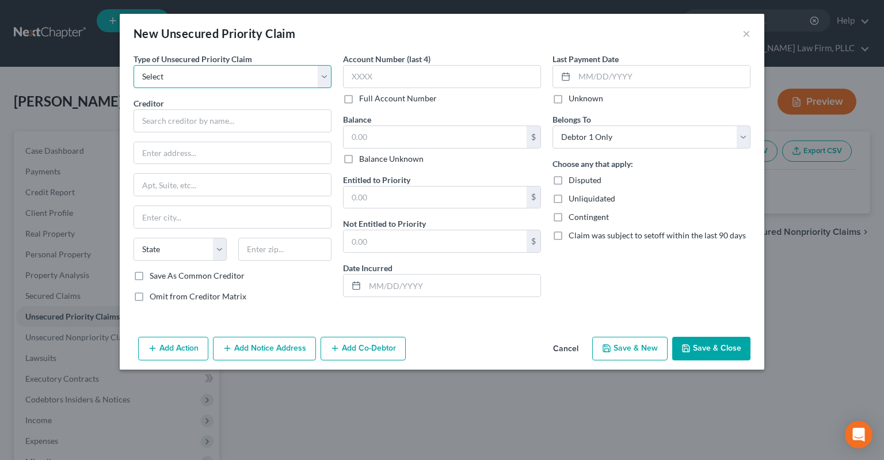
click at [134, 65] on select "Select Taxes & Other Government Units Domestic Support Obligations Extensions o…" at bounding box center [233, 76] width 198 height 23
select select "0"
click option "Taxes & Other Government Units" at bounding box center [0, 0] width 0 height 0
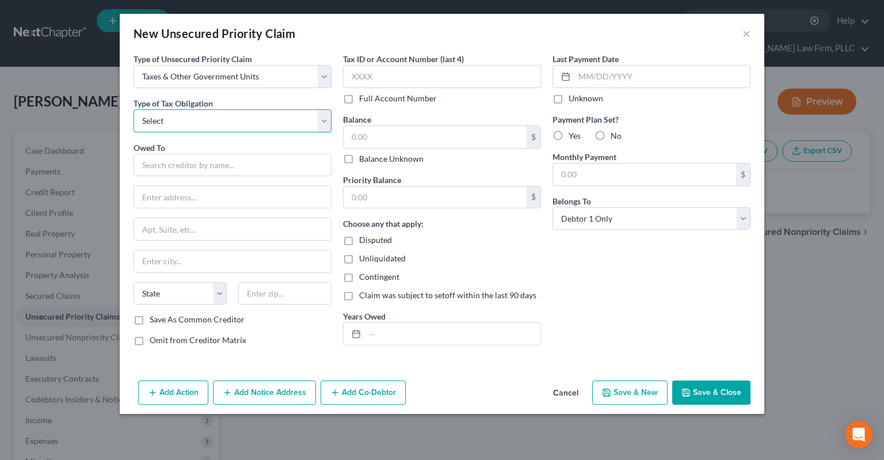
click at [134, 109] on select "Select Federal City State Franchise Tax Board Other" at bounding box center [233, 120] width 198 height 23
select select "0"
click option "Federal" at bounding box center [0, 0] width 0 height 0
click at [218, 161] on input "text" at bounding box center [233, 165] width 198 height 23
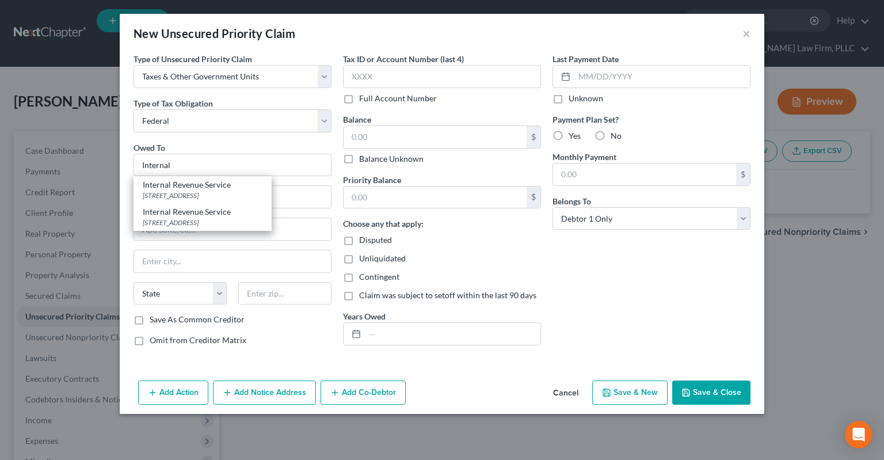
click at [226, 184] on div "Internal Revenue Service" at bounding box center [203, 185] width 120 height 12
type input "Internal Revenue Service"
type input "PO Box 7346"
type input "[GEOGRAPHIC_DATA]"
select select "39"
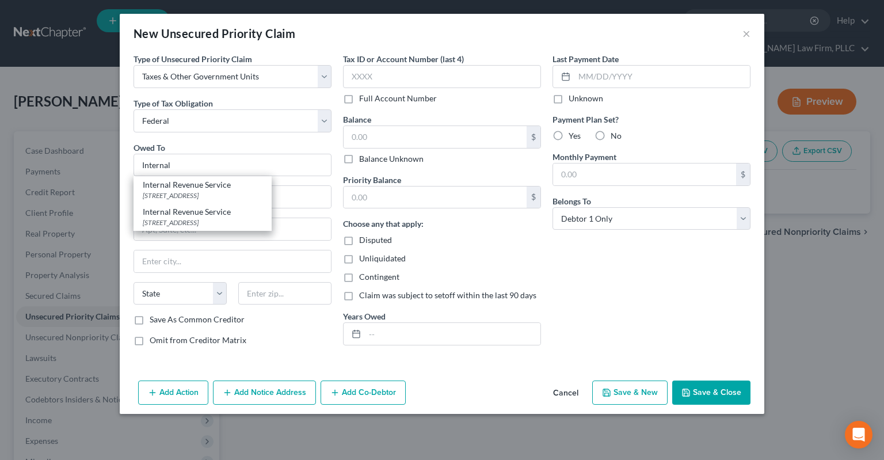
type input "19101"
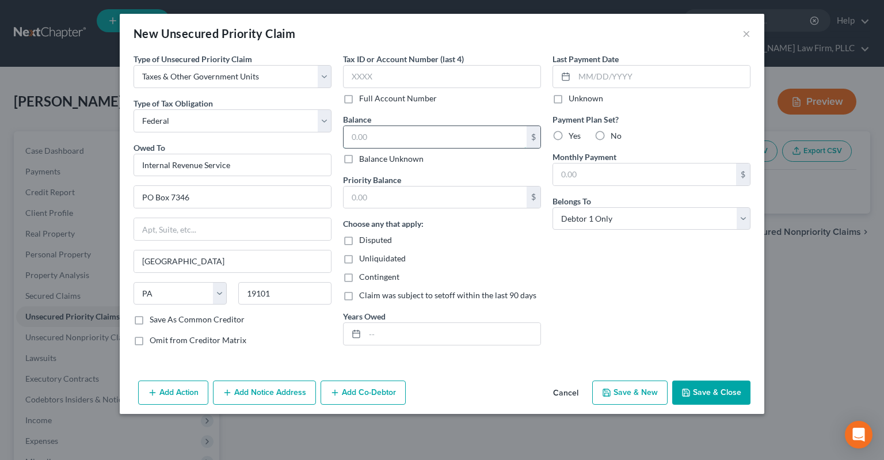
click at [391, 139] on input "text" at bounding box center [435, 137] width 183 height 22
type input "791"
click at [463, 191] on input "text" at bounding box center [435, 197] width 183 height 22
type input "791"
drag, startPoint x: 496, startPoint y: 334, endPoint x: 489, endPoint y: 330, distance: 7.2
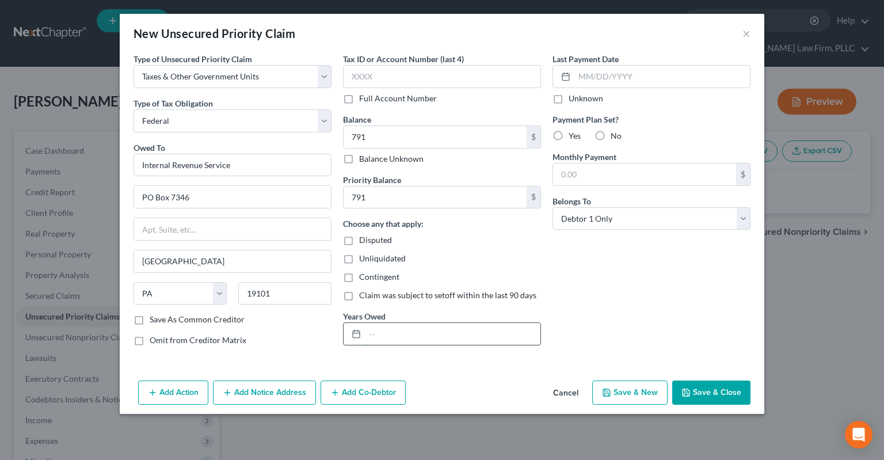
click at [491, 328] on input "text" at bounding box center [453, 334] width 176 height 22
drag, startPoint x: 413, startPoint y: 325, endPoint x: 342, endPoint y: 333, distance: 71.8
click at [365, 334] on input "2024" at bounding box center [453, 334] width 176 height 22
type input "2023"
click at [718, 388] on button "Save & Close" at bounding box center [711, 392] width 78 height 24
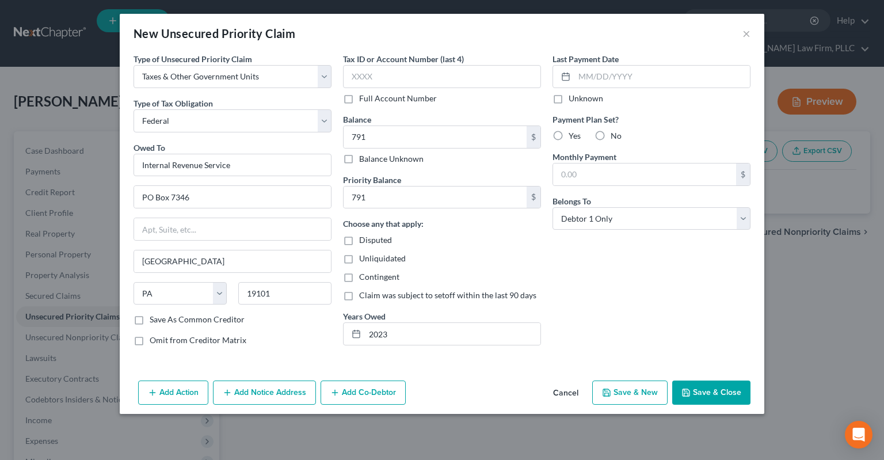
type input "791.00"
type input "0.00"
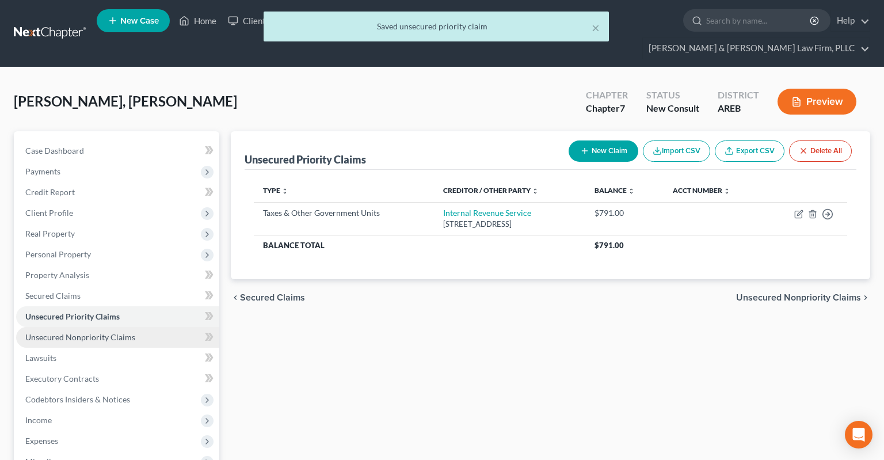
click at [132, 327] on link "Unsecured Nonpriority Claims" at bounding box center [117, 337] width 203 height 21
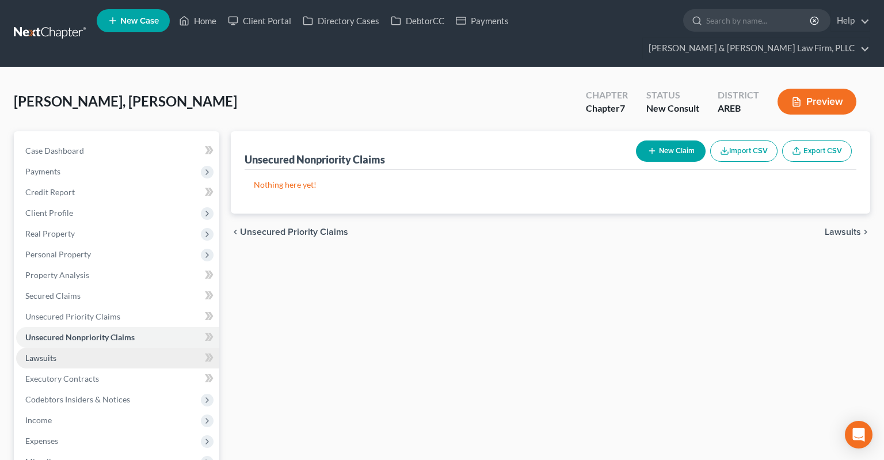
click at [137, 348] on link "Lawsuits" at bounding box center [117, 358] width 203 height 21
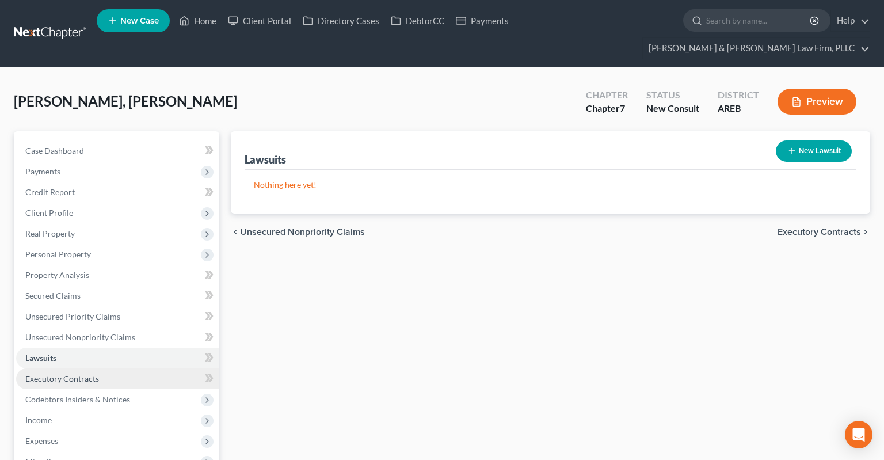
click at [130, 368] on link "Executory Contracts" at bounding box center [117, 378] width 203 height 21
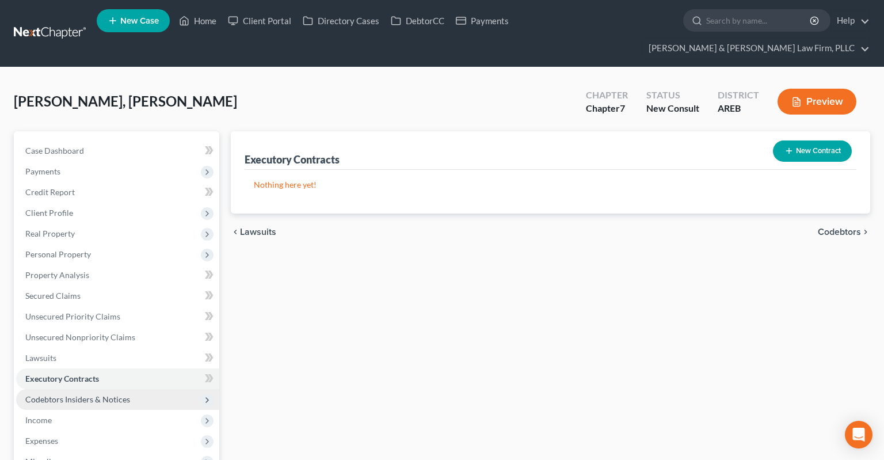
click at [120, 394] on span "Codebtors Insiders & Notices" at bounding box center [77, 399] width 105 height 10
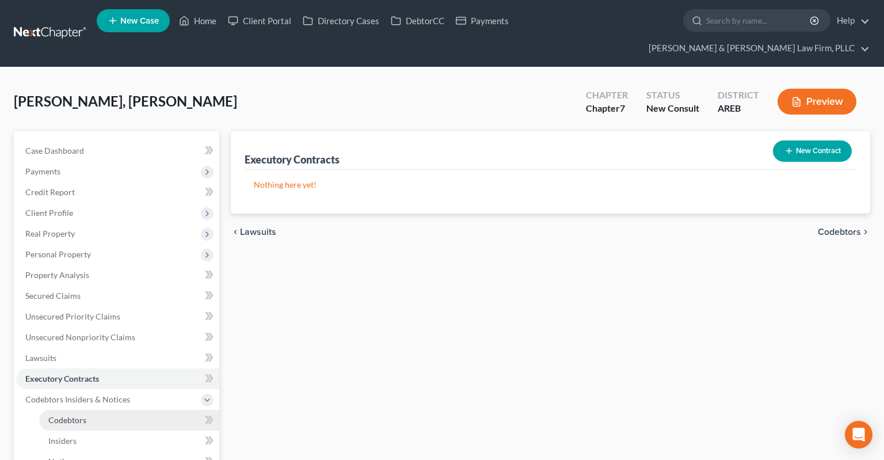
click at [94, 410] on link "Codebtors" at bounding box center [129, 420] width 180 height 21
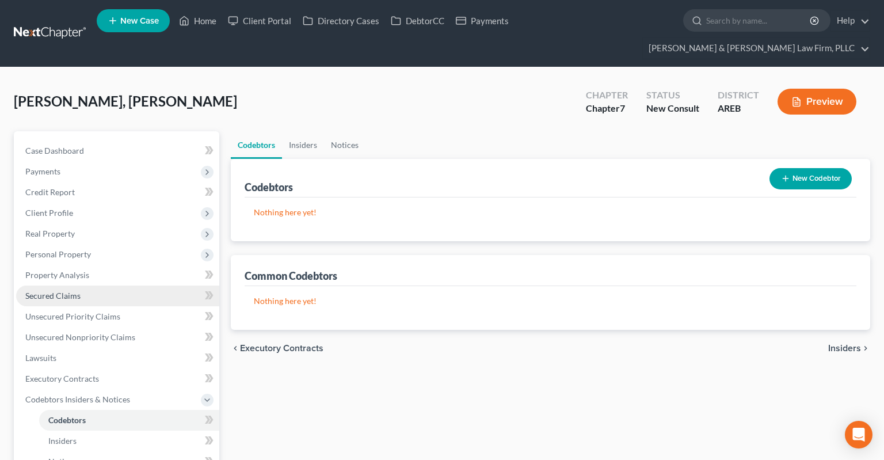
click at [149, 285] on link "Secured Claims" at bounding box center [117, 295] width 203 height 21
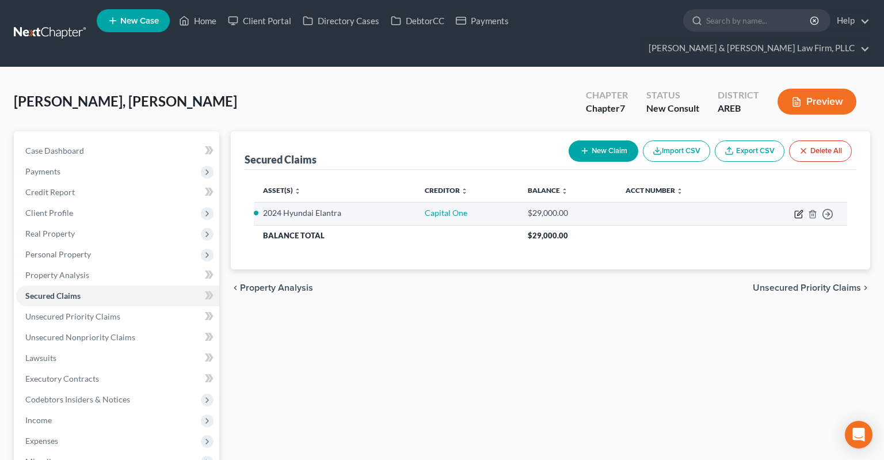
click at [797, 210] on icon "button" at bounding box center [798, 214] width 9 height 9
select select "2"
select select "0"
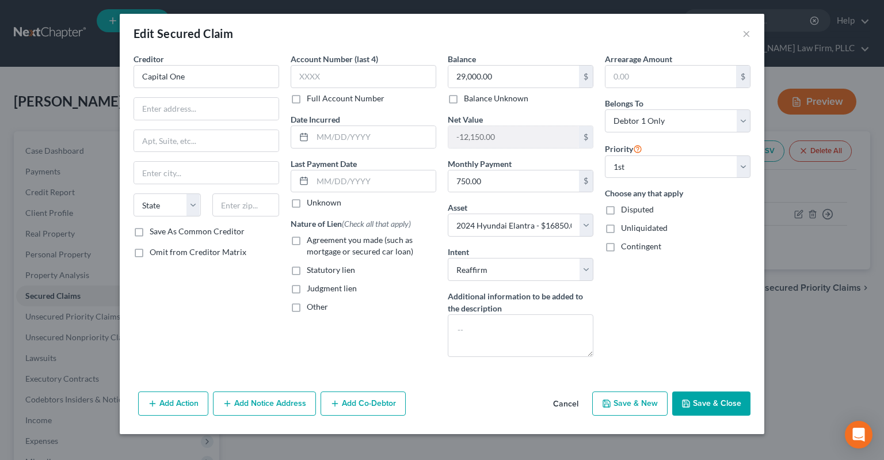
click at [344, 397] on button "Add Co-Debtor" at bounding box center [363, 403] width 85 height 24
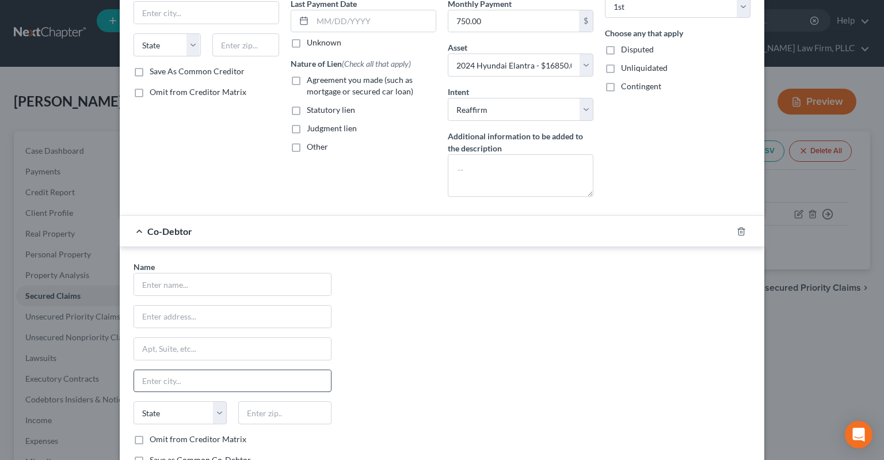
scroll to position [232, 0]
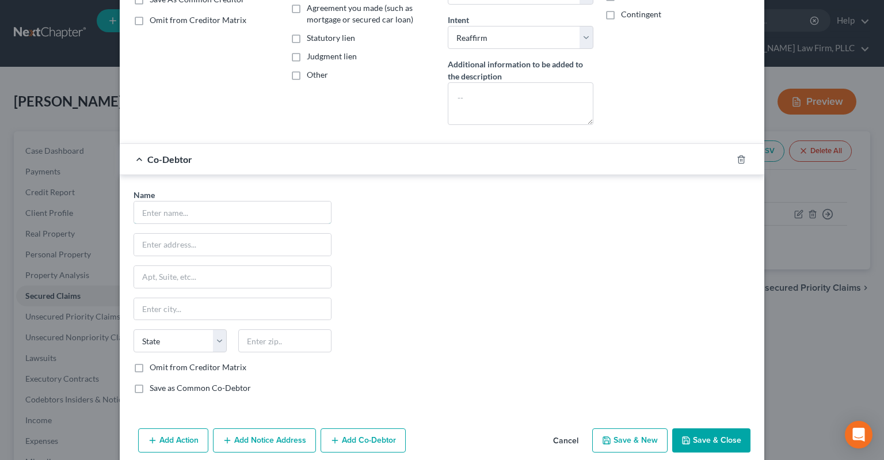
click at [201, 211] on input "text" at bounding box center [232, 212] width 197 height 22
type input "Son"
drag, startPoint x: 707, startPoint y: 427, endPoint x: 699, endPoint y: 435, distance: 11.4
click at [705, 428] on button "Save & Close" at bounding box center [711, 440] width 78 height 24
select select
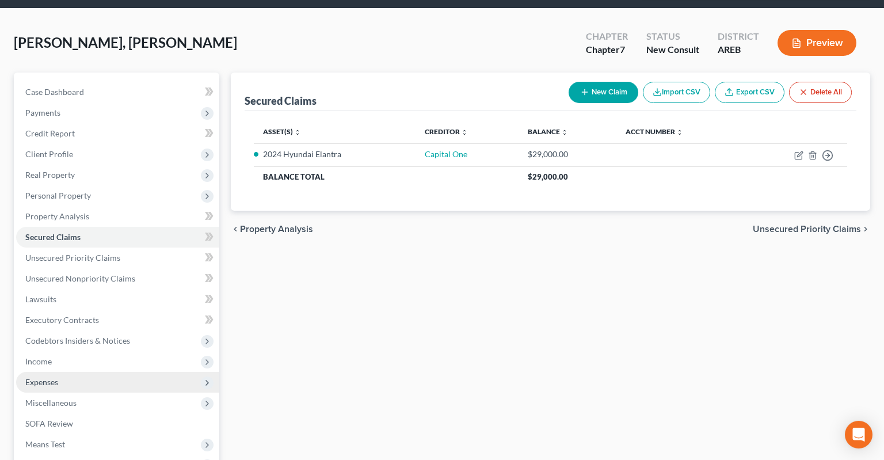
scroll to position [121, 0]
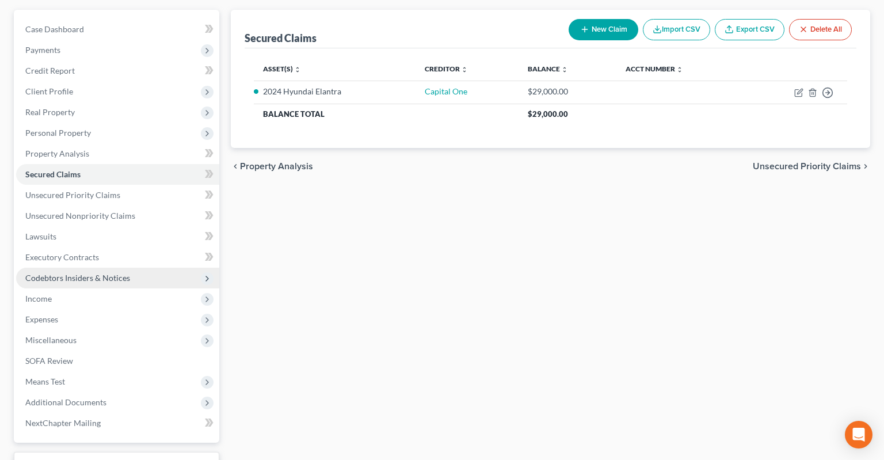
click at [135, 268] on span "Codebtors Insiders & Notices" at bounding box center [117, 278] width 203 height 21
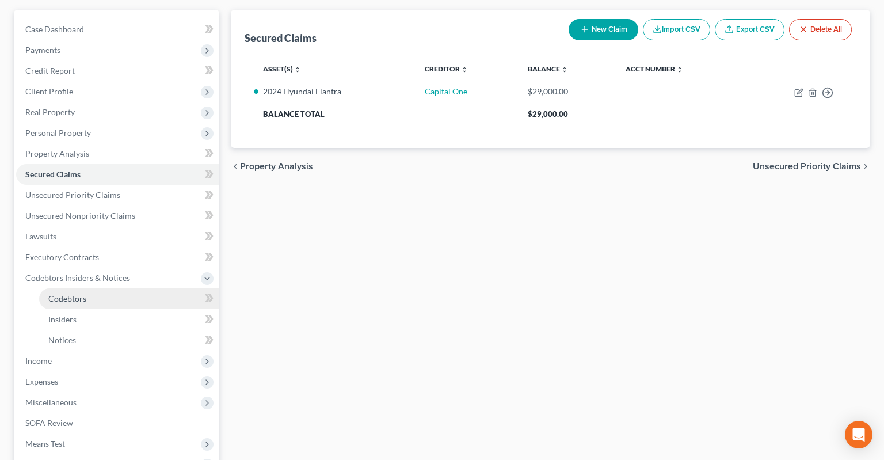
click at [151, 288] on link "Codebtors" at bounding box center [129, 298] width 180 height 21
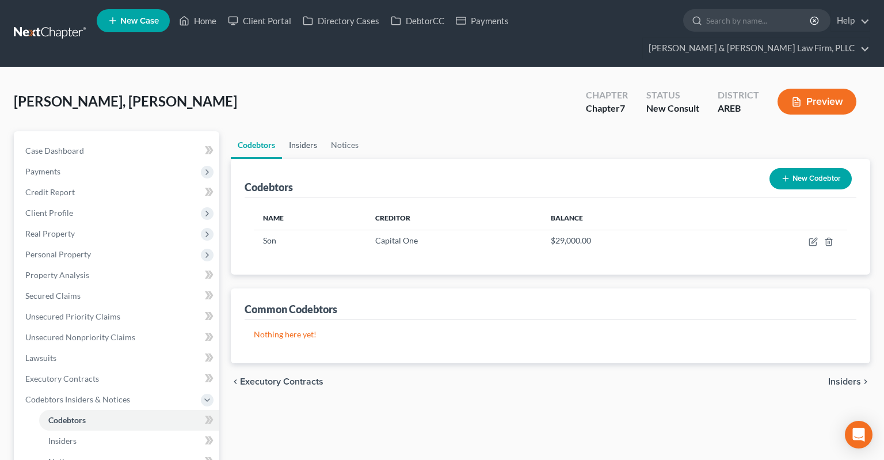
click at [301, 131] on link "Insiders" at bounding box center [303, 145] width 42 height 28
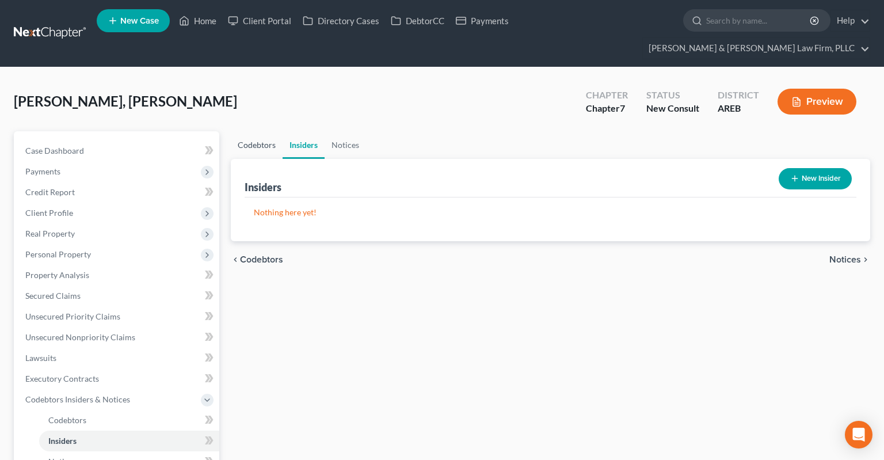
click at [275, 131] on link "Codebtors" at bounding box center [257, 145] width 52 height 28
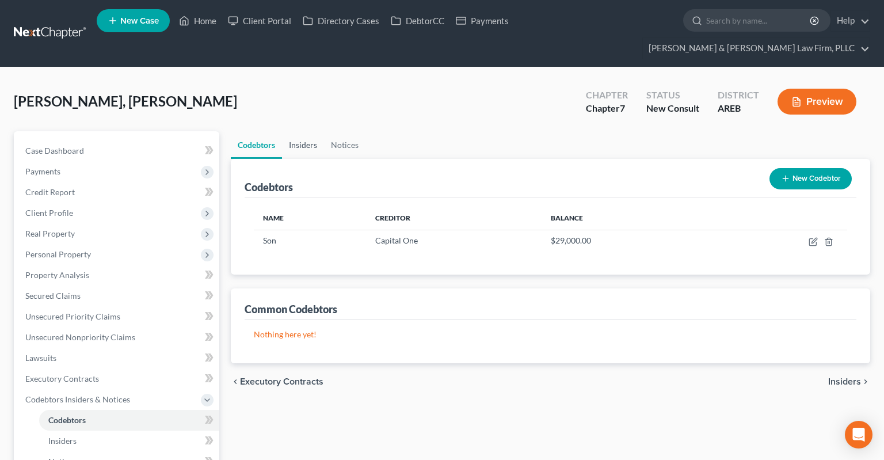
click at [310, 131] on link "Insiders" at bounding box center [303, 145] width 42 height 28
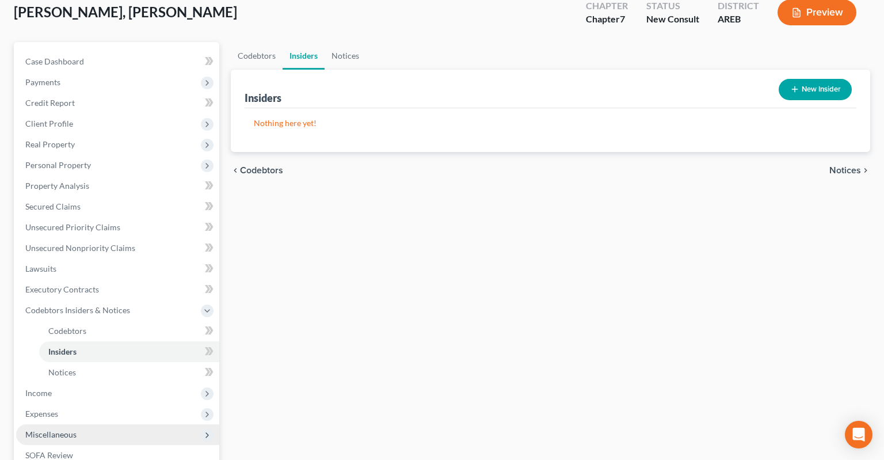
scroll to position [182, 0]
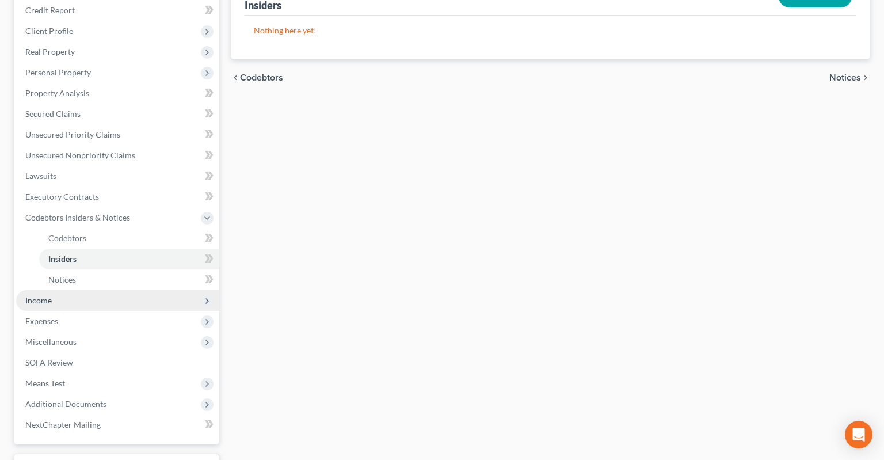
click at [75, 290] on span "Income" at bounding box center [117, 300] width 203 height 21
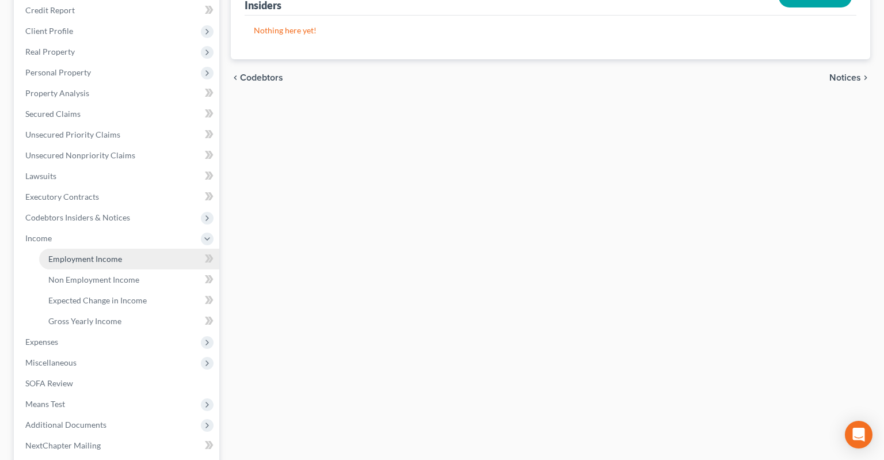
click at [98, 254] on span "Employment Income" at bounding box center [85, 259] width 74 height 10
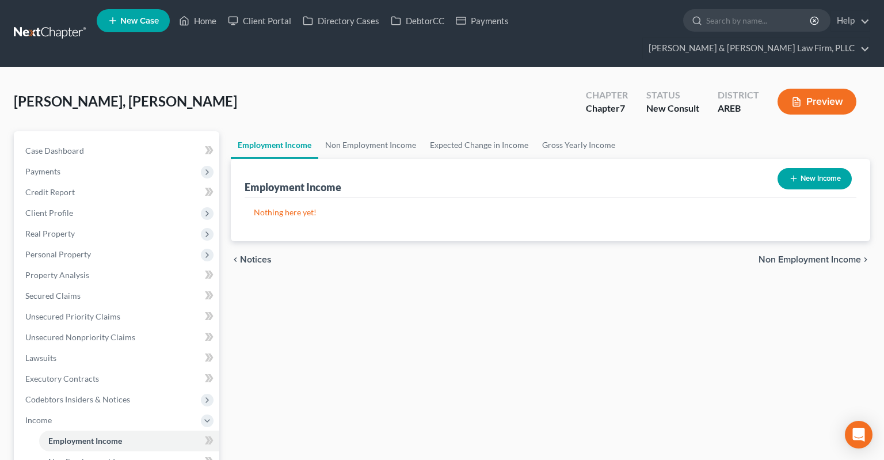
click at [829, 168] on button "New Income" at bounding box center [815, 178] width 74 height 21
select select "0"
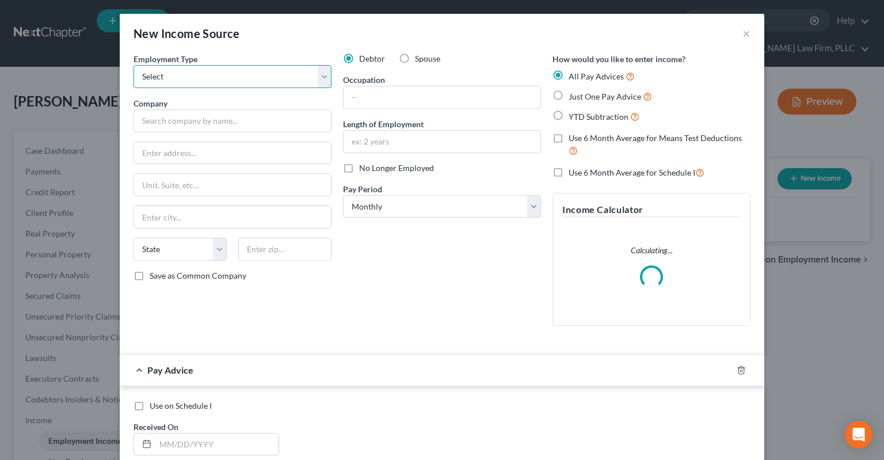
click at [134, 65] on select "Select Full or [DEMOGRAPHIC_DATA] Employment Self Employment" at bounding box center [233, 76] width 198 height 23
select select "0"
click option "Full or [DEMOGRAPHIC_DATA] Employment" at bounding box center [0, 0] width 0 height 0
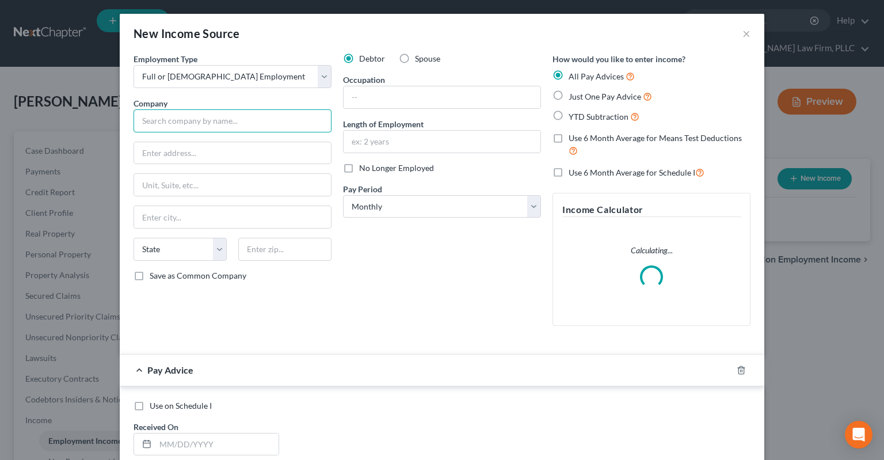
click at [234, 128] on input "text" at bounding box center [233, 120] width 198 height 23
click at [233, 125] on input "text" at bounding box center [233, 120] width 198 height 23
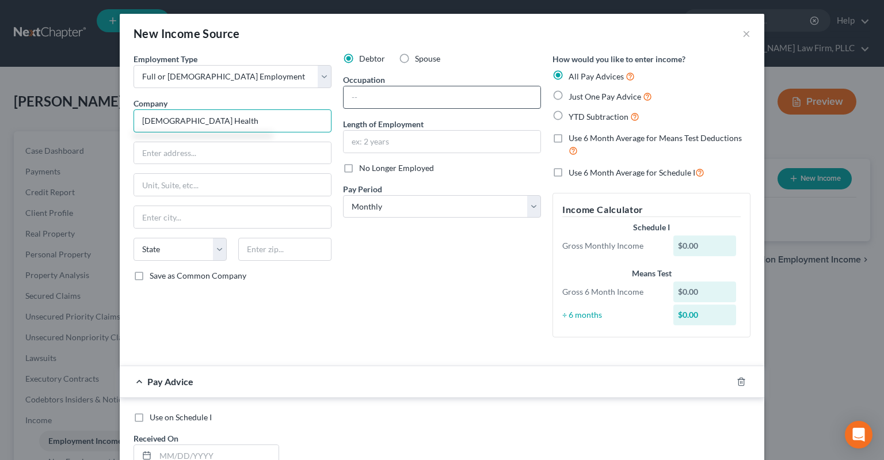
type input "[DEMOGRAPHIC_DATA] Health"
drag, startPoint x: 357, startPoint y: 105, endPoint x: 375, endPoint y: 104, distance: 17.4
click at [358, 105] on input "text" at bounding box center [442, 97] width 197 height 22
type input "Security"
click at [433, 142] on input "text" at bounding box center [442, 142] width 197 height 22
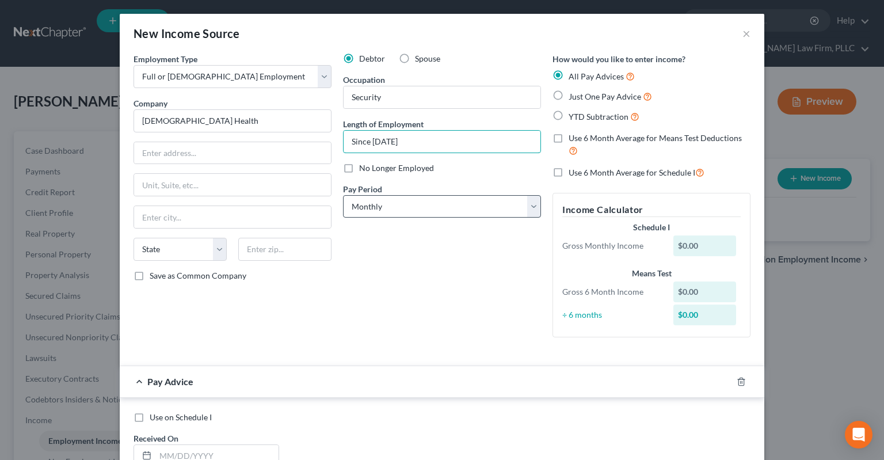
type input "Since [DATE]"
click at [343, 195] on select "Select Monthly Twice Monthly Every Other Week Weekly" at bounding box center [442, 206] width 198 height 23
drag, startPoint x: 437, startPoint y: 200, endPoint x: 571, endPoint y: 94, distance: 170.5
click at [571, 94] on span "Just One Pay Advice" at bounding box center [605, 97] width 73 height 10
drag, startPoint x: 556, startPoint y: 96, endPoint x: 538, endPoint y: 142, distance: 48.8
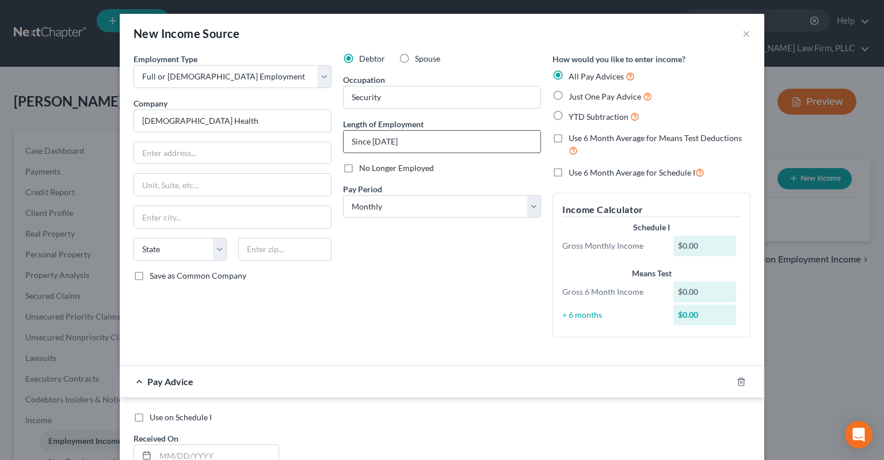
click at [569, 96] on label "Just One Pay Advice" at bounding box center [610, 96] width 83 height 13
click at [573, 96] on input "Just One Pay Advice" at bounding box center [576, 93] width 7 height 7
radio input "true"
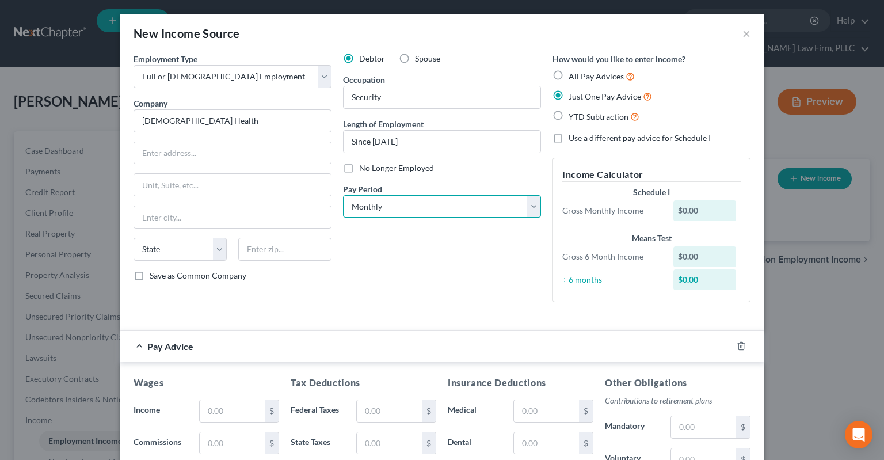
click at [343, 195] on select "Select Monthly Twice Monthly Every Other Week Weekly" at bounding box center [442, 206] width 198 height 23
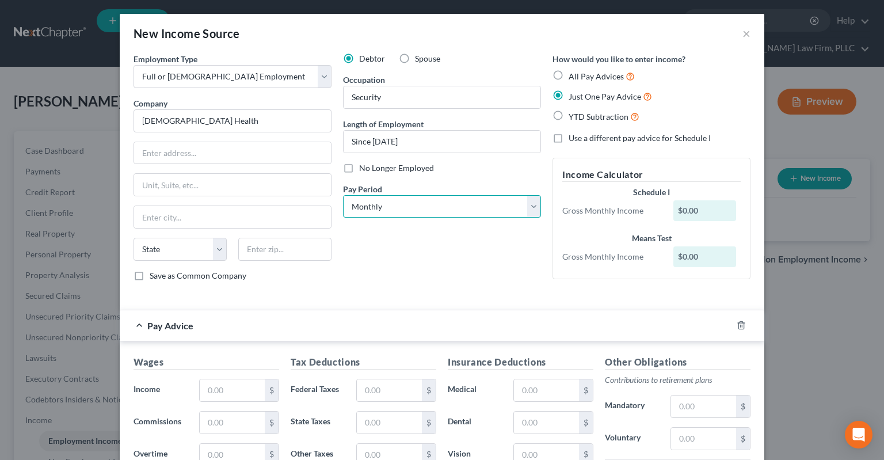
select select "2"
click option "Every Other Week" at bounding box center [0, 0] width 0 height 0
click at [471, 259] on div "Debtor Spouse Occupation Security Length of Employment Since [DATE] No Longer E…" at bounding box center [442, 172] width 210 height 238
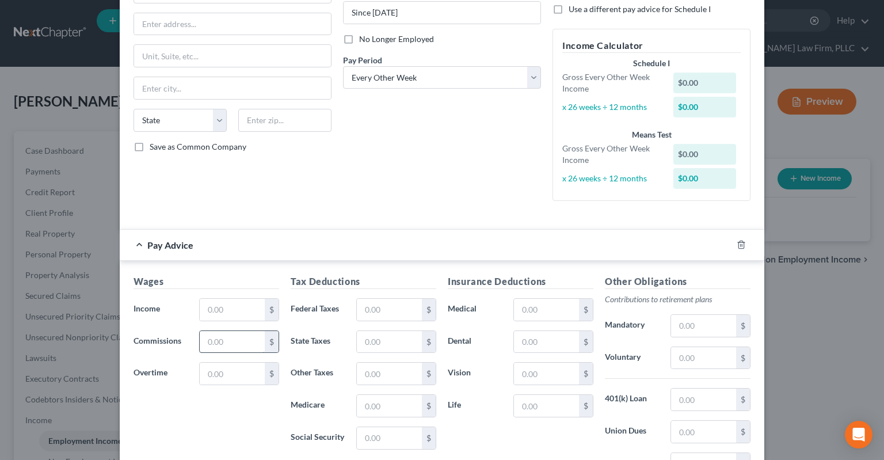
scroll to position [174, 0]
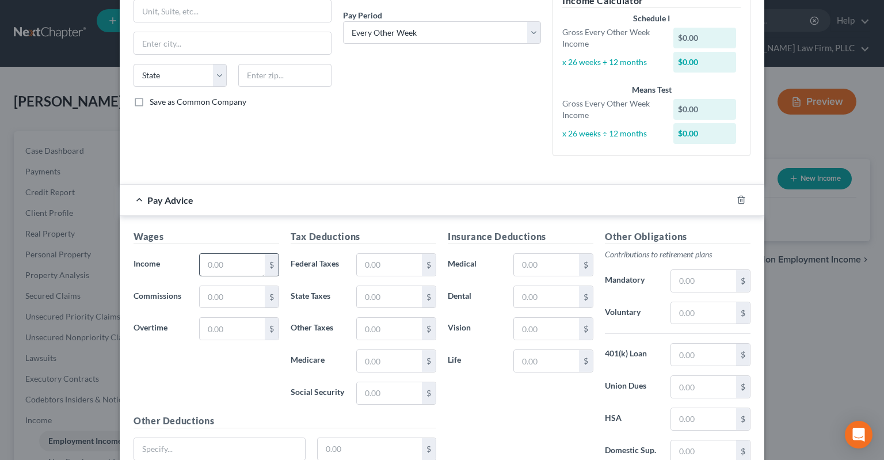
drag, startPoint x: 246, startPoint y: 277, endPoint x: 244, endPoint y: 268, distance: 8.9
click at [246, 275] on div "Wages Income * $ Commissions $ Overtime $" at bounding box center [206, 322] width 157 height 184
click at [243, 264] on input "text" at bounding box center [232, 265] width 65 height 22
type input "1,569"
click at [400, 269] on input "text" at bounding box center [389, 265] width 65 height 22
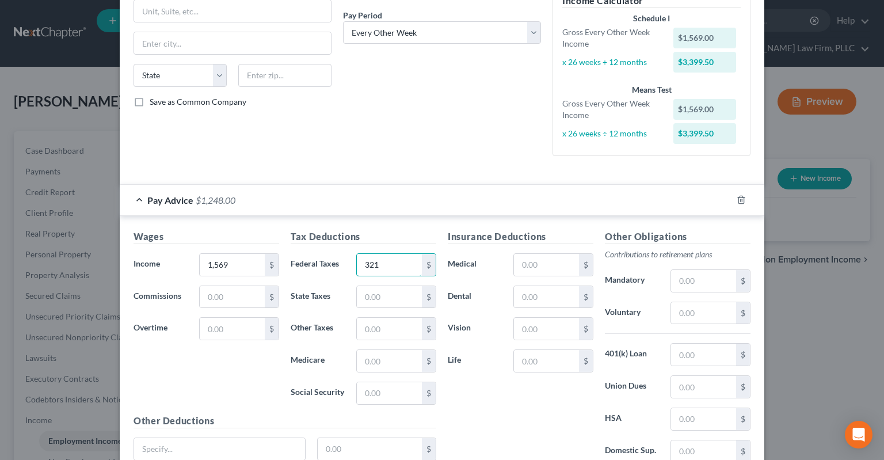
type input "321"
click at [383, 123] on div "Debtor Spouse Occupation Security Length of Employment Since [DATE] No Longer E…" at bounding box center [442, 22] width 210 height 286
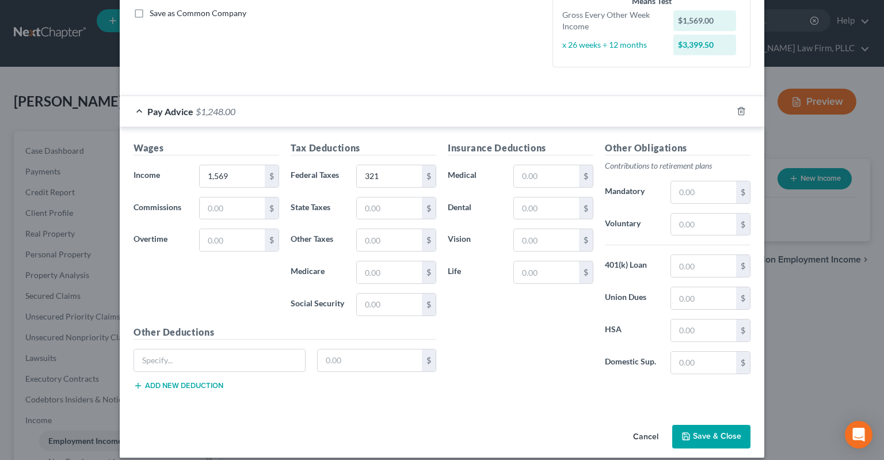
scroll to position [272, 0]
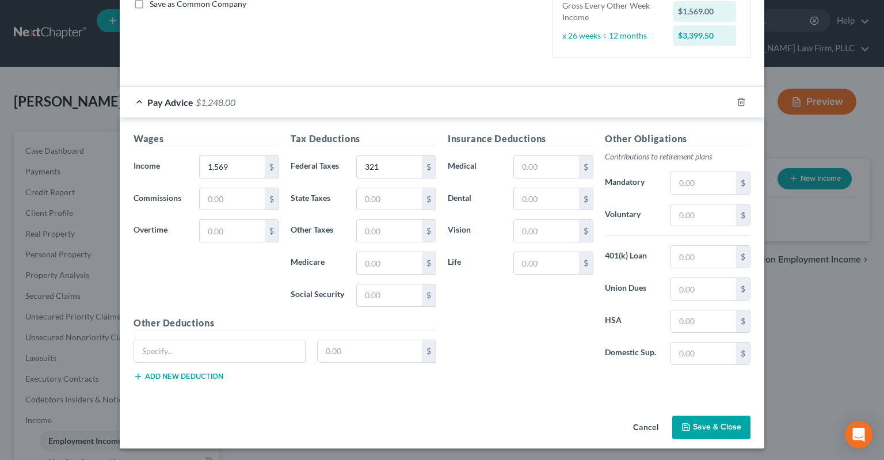
click at [717, 429] on button "Save & Close" at bounding box center [711, 428] width 78 height 24
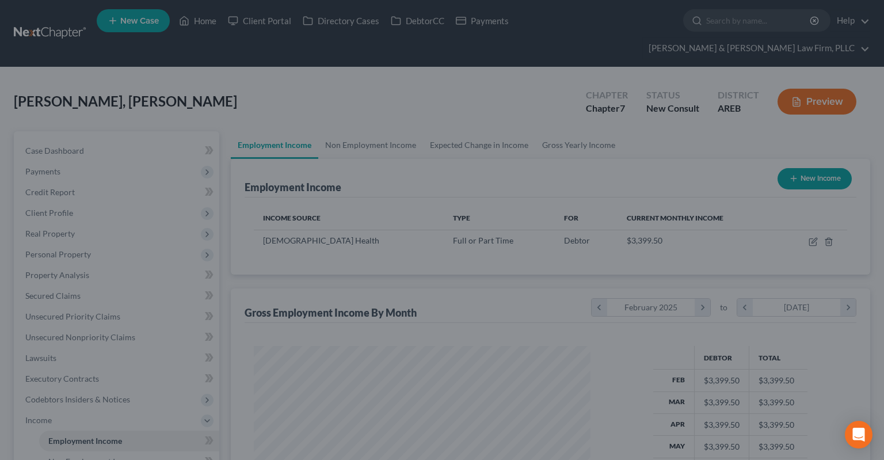
scroll to position [205, 359]
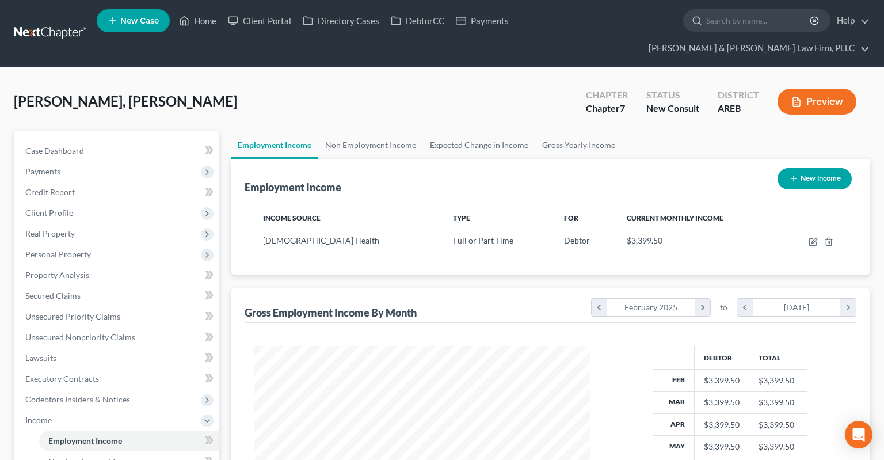
click at [823, 168] on button "New Income" at bounding box center [815, 178] width 74 height 21
select select "0"
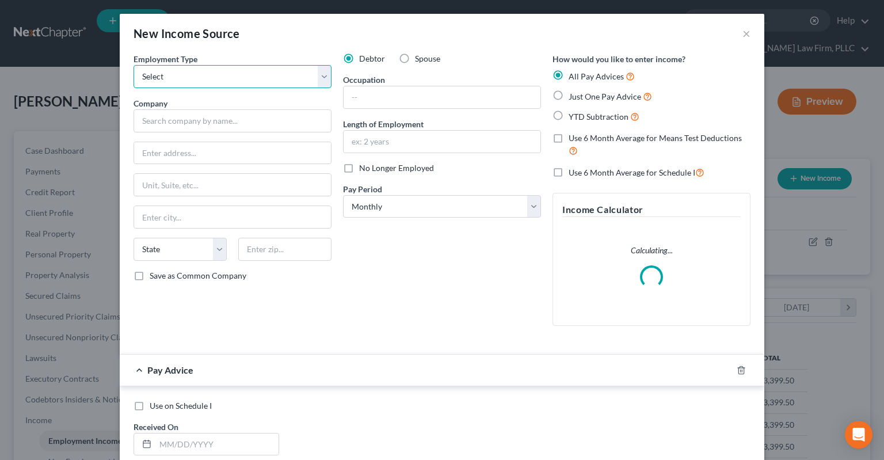
click at [134, 65] on select "Select Full or [DEMOGRAPHIC_DATA] Employment Self Employment" at bounding box center [233, 76] width 198 height 23
select select "0"
click option "Full or [DEMOGRAPHIC_DATA] Employment" at bounding box center [0, 0] width 0 height 0
click at [415, 59] on label "Spouse" at bounding box center [427, 59] width 25 height 12
click at [420, 59] on input "Spouse" at bounding box center [423, 56] width 7 height 7
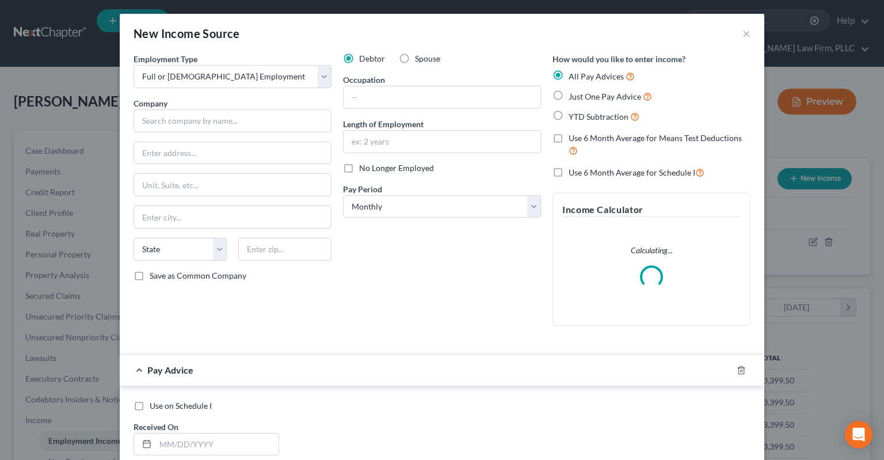
radio input "true"
click at [252, 123] on input "text" at bounding box center [233, 120] width 198 height 23
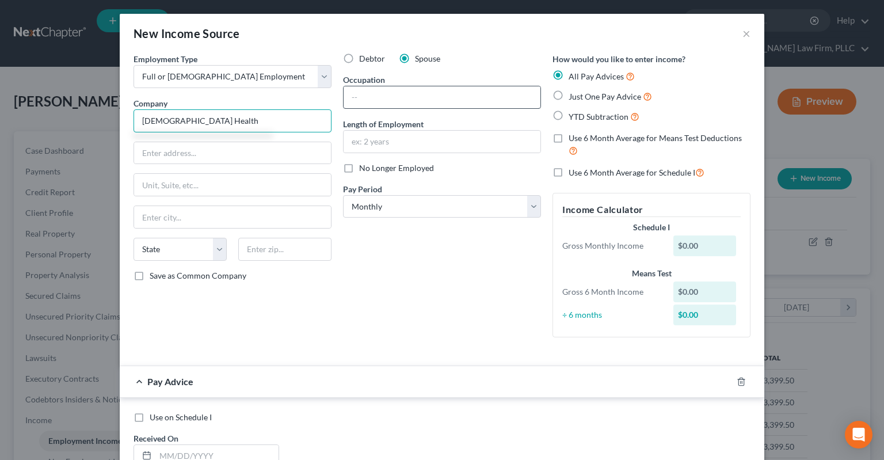
type input "[DEMOGRAPHIC_DATA] Health"
click at [452, 101] on input "text" at bounding box center [442, 97] width 197 height 22
type input "PCT"
click at [482, 132] on input "text" at bounding box center [442, 142] width 197 height 22
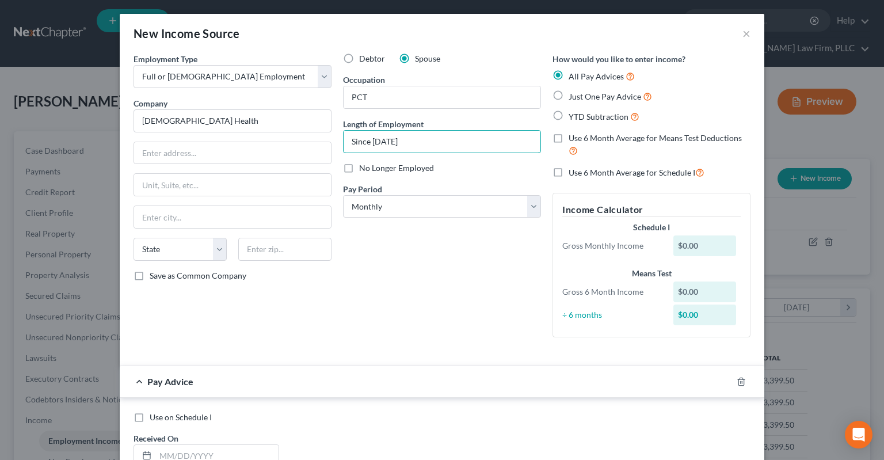
type input "Since [DATE]"
click at [569, 100] on span "Just One Pay Advice" at bounding box center [605, 97] width 73 height 10
click at [573, 97] on input "Just One Pay Advice" at bounding box center [576, 93] width 7 height 7
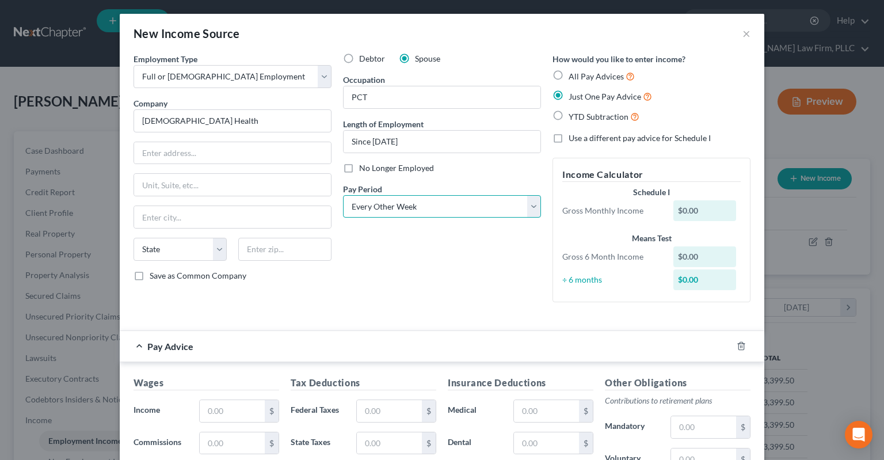
click option "Every Other Week" at bounding box center [0, 0] width 0 height 0
drag, startPoint x: 492, startPoint y: 275, endPoint x: 492, endPoint y: 282, distance: 6.9
click at [492, 276] on div "Debtor Spouse Occupation PCT Length of Employment Since [DATE] No Longer Employ…" at bounding box center [442, 182] width 210 height 258
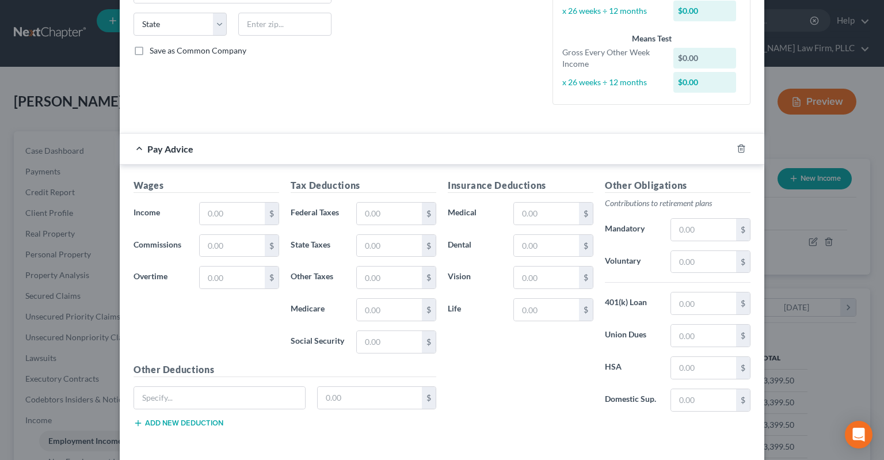
scroll to position [232, 0]
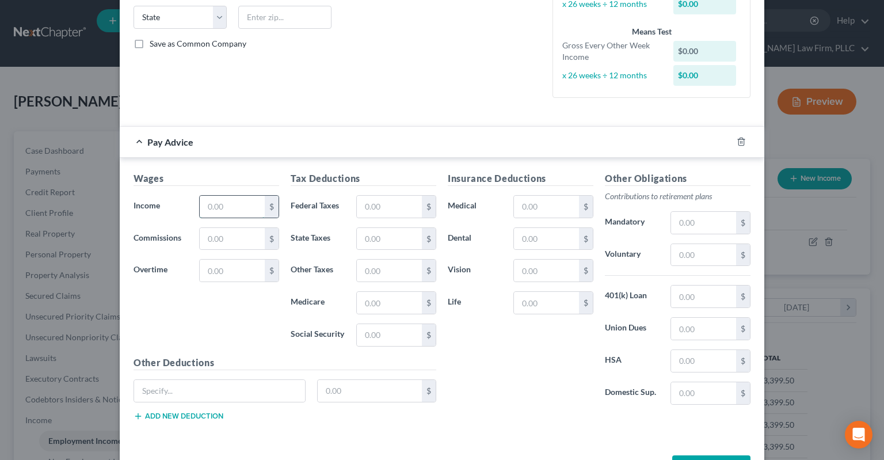
drag, startPoint x: 237, startPoint y: 199, endPoint x: 236, endPoint y: 210, distance: 10.4
click at [237, 200] on input "text" at bounding box center [232, 207] width 65 height 22
click at [257, 201] on input "text" at bounding box center [232, 207] width 65 height 22
click at [388, 204] on input "text" at bounding box center [389, 207] width 65 height 22
click at [252, 205] on input "text" at bounding box center [232, 207] width 65 height 22
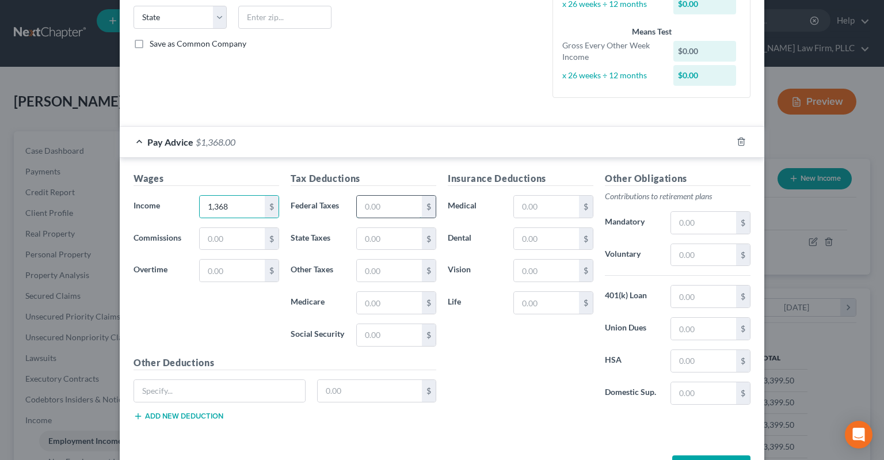
drag, startPoint x: 372, startPoint y: 204, endPoint x: 381, endPoint y: 210, distance: 10.6
click at [381, 207] on input "text" at bounding box center [389, 207] width 65 height 22
drag, startPoint x: 300, startPoint y: 387, endPoint x: 292, endPoint y: 388, distance: 8.1
click at [297, 386] on input "text" at bounding box center [219, 391] width 171 height 22
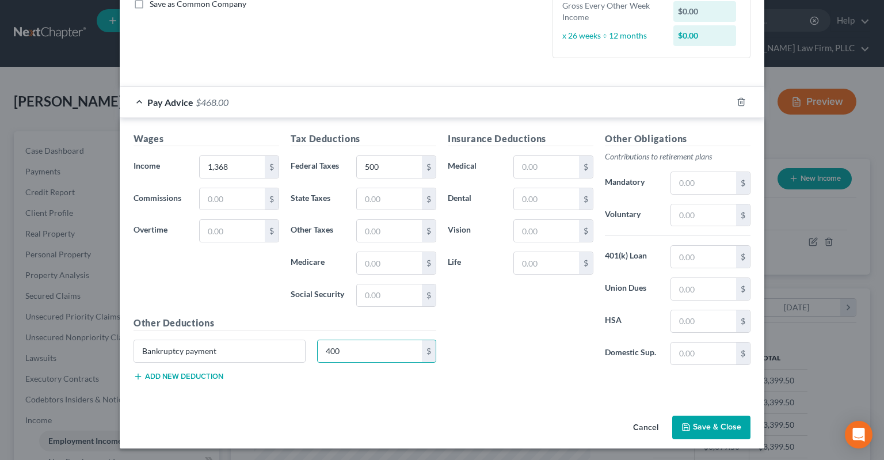
drag, startPoint x: 703, startPoint y: 420, endPoint x: 680, endPoint y: 402, distance: 29.0
click at [703, 420] on button "Save & Close" at bounding box center [711, 428] width 78 height 24
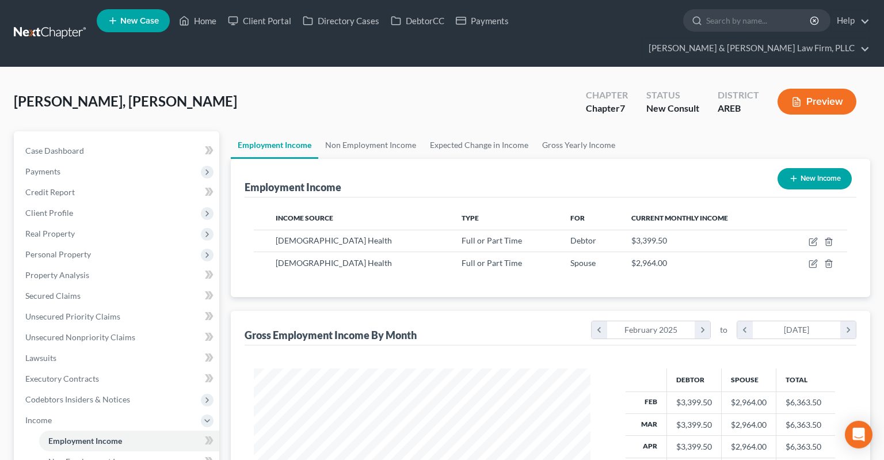
scroll to position [243, 0]
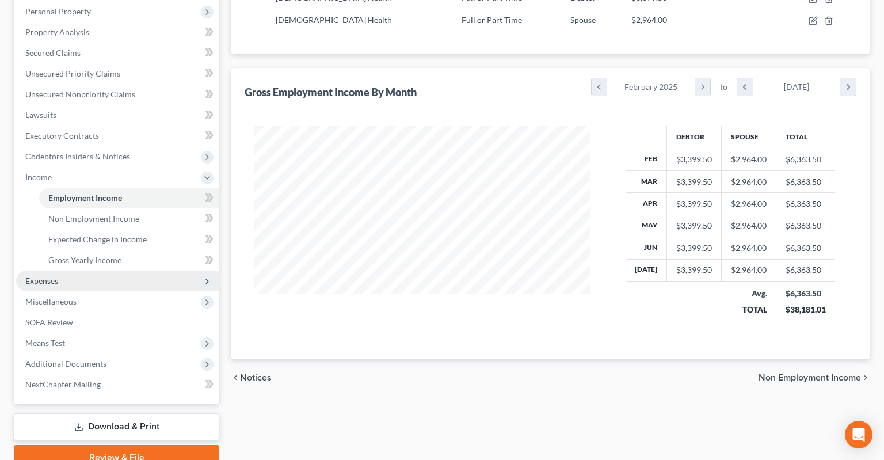
drag, startPoint x: 113, startPoint y: 256, endPoint x: 126, endPoint y: 257, distance: 13.3
click at [113, 271] on span "Expenses" at bounding box center [117, 281] width 203 height 21
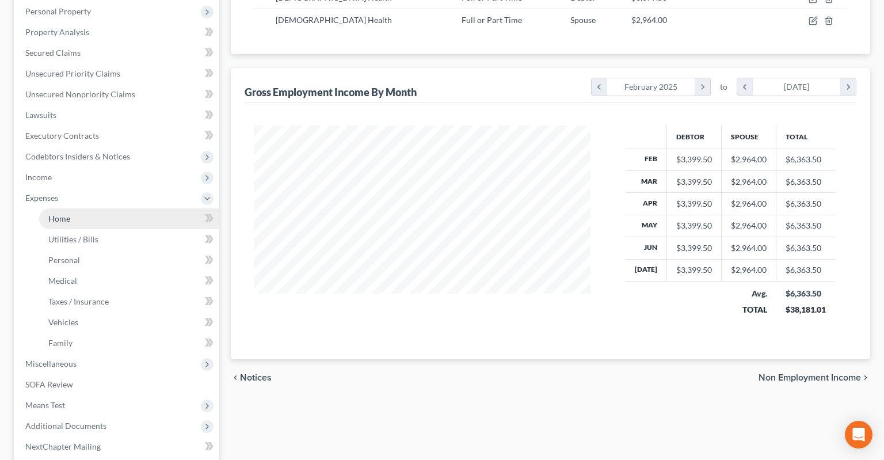
click at [122, 208] on link "Home" at bounding box center [129, 218] width 180 height 21
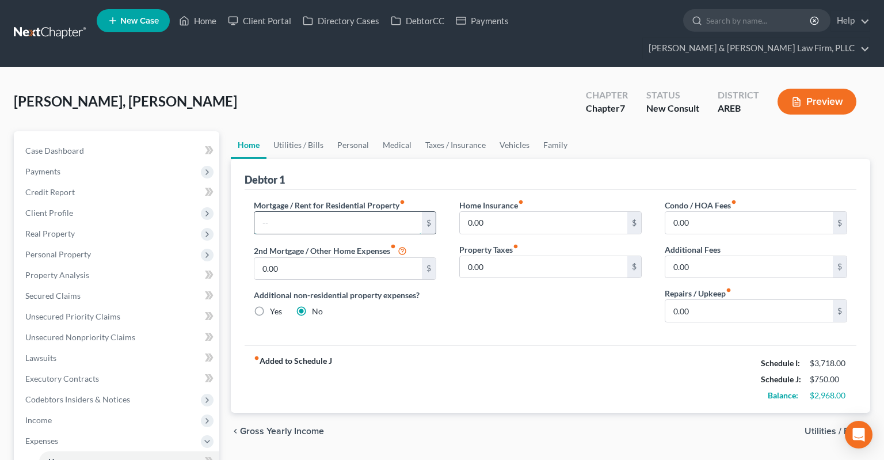
click at [321, 212] on input "text" at bounding box center [337, 223] width 167 height 22
click at [310, 131] on link "Utilities / Bills" at bounding box center [298, 145] width 64 height 28
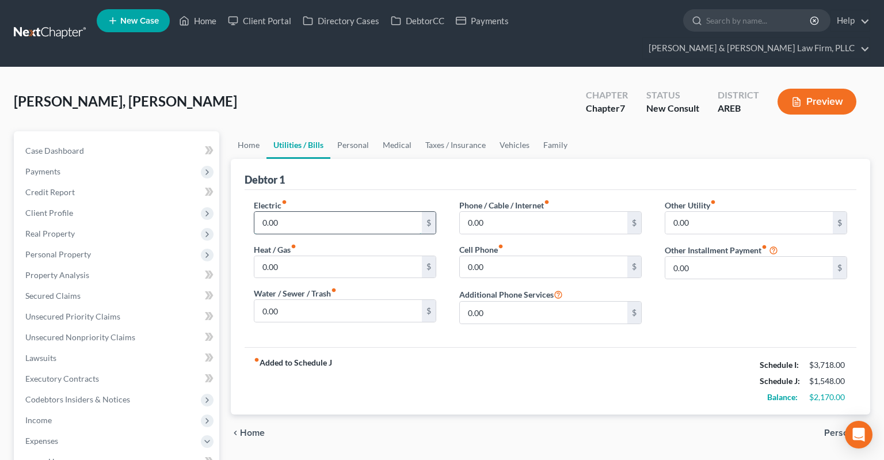
click at [307, 212] on input "0.00" at bounding box center [337, 223] width 167 height 22
click at [303, 300] on input "0.00" at bounding box center [337, 311] width 167 height 22
click at [333, 256] on input "0.00" at bounding box center [337, 267] width 167 height 22
click at [337, 256] on input "50" at bounding box center [337, 267] width 167 height 22
click at [485, 256] on input "0.00" at bounding box center [543, 267] width 167 height 22
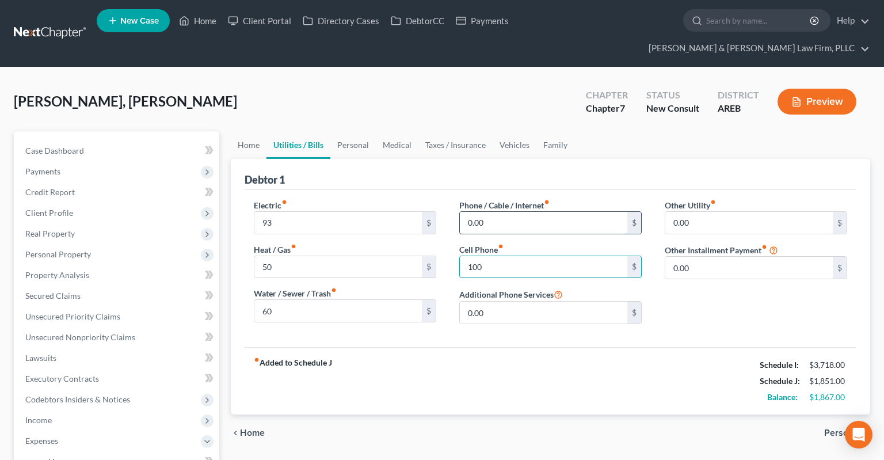
click at [495, 212] on input "0.00" at bounding box center [543, 223] width 167 height 22
click at [363, 131] on link "Personal" at bounding box center [352, 145] width 45 height 28
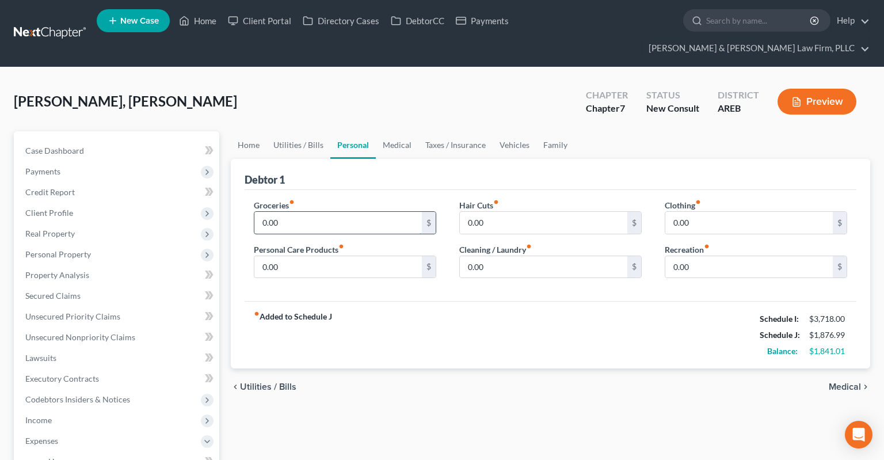
click at [336, 212] on input "0.00" at bounding box center [337, 223] width 167 height 22
click at [313, 212] on input "0.00" at bounding box center [337, 223] width 167 height 22
drag, startPoint x: 296, startPoint y: 203, endPoint x: 195, endPoint y: 206, distance: 101.3
click at [254, 212] on input "0.00" at bounding box center [337, 223] width 167 height 22
click at [695, 212] on input "0.00" at bounding box center [748, 223] width 167 height 22
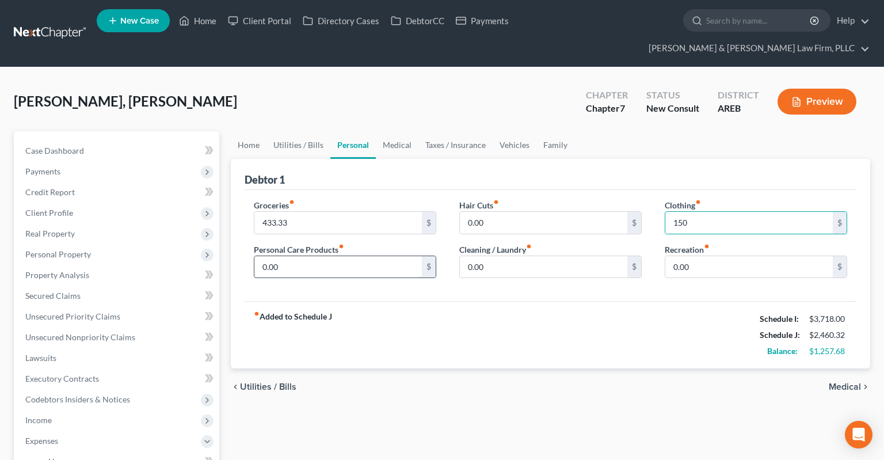
click at [381, 256] on input "0.00" at bounding box center [337, 267] width 167 height 22
click at [699, 256] on input "0.00" at bounding box center [748, 267] width 167 height 22
click at [403, 131] on link "Medical" at bounding box center [397, 145] width 43 height 28
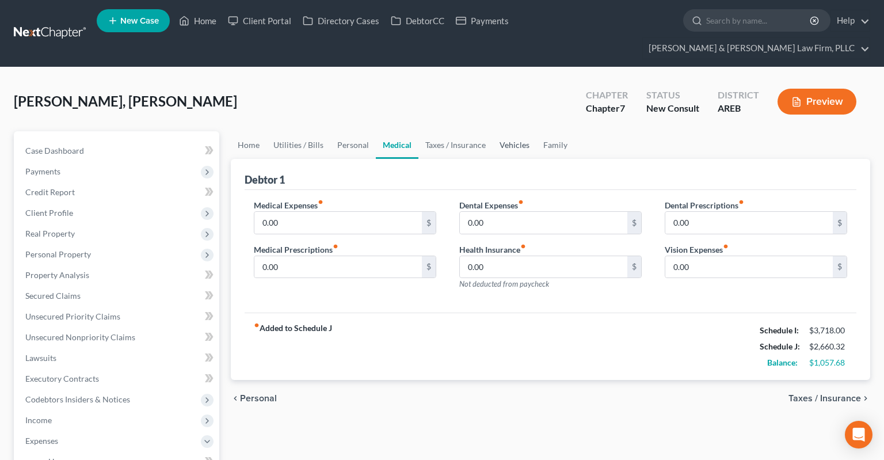
click at [530, 131] on link "Vehicles" at bounding box center [515, 145] width 44 height 28
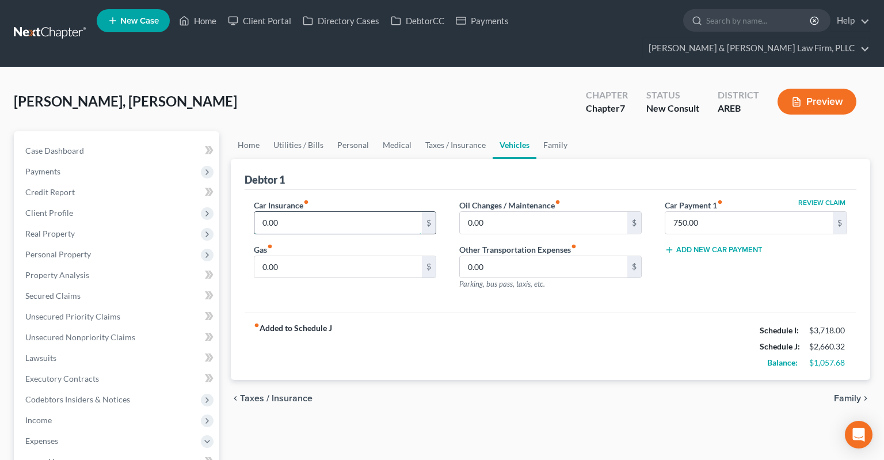
drag, startPoint x: 317, startPoint y: 201, endPoint x: 331, endPoint y: 195, distance: 15.2
click at [321, 212] on input "0.00" at bounding box center [337, 223] width 167 height 22
click at [372, 256] on input "0.00" at bounding box center [337, 267] width 167 height 22
click at [301, 256] on input "0.00" at bounding box center [337, 267] width 167 height 22
drag, startPoint x: 304, startPoint y: 245, endPoint x: 208, endPoint y: 254, distance: 96.5
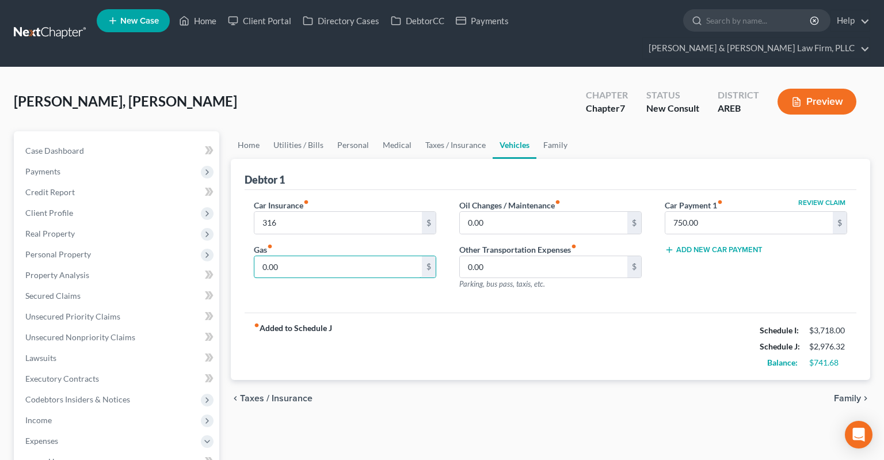
click at [254, 256] on input "0.00" at bounding box center [337, 267] width 167 height 22
drag, startPoint x: 480, startPoint y: 195, endPoint x: 498, endPoint y: 206, distance: 21.4
click at [480, 212] on input "0.00" at bounding box center [543, 223] width 167 height 22
drag, startPoint x: 496, startPoint y: 198, endPoint x: 399, endPoint y: 201, distance: 96.7
click at [460, 212] on input "0.00" at bounding box center [543, 223] width 167 height 22
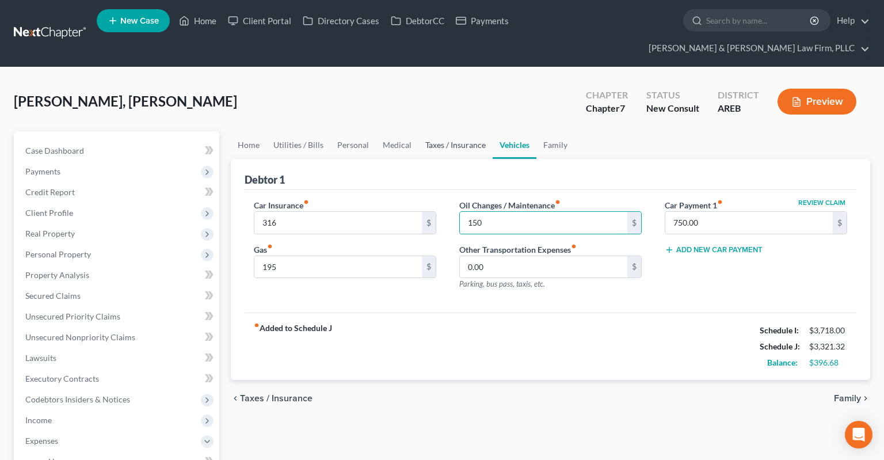
click at [464, 131] on link "Taxes / Insurance" at bounding box center [455, 145] width 74 height 28
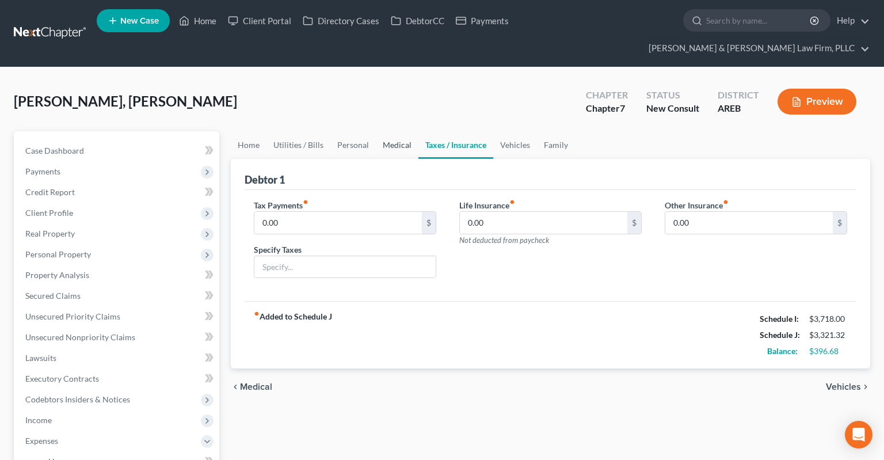
click at [409, 131] on link "Medical" at bounding box center [397, 145] width 43 height 28
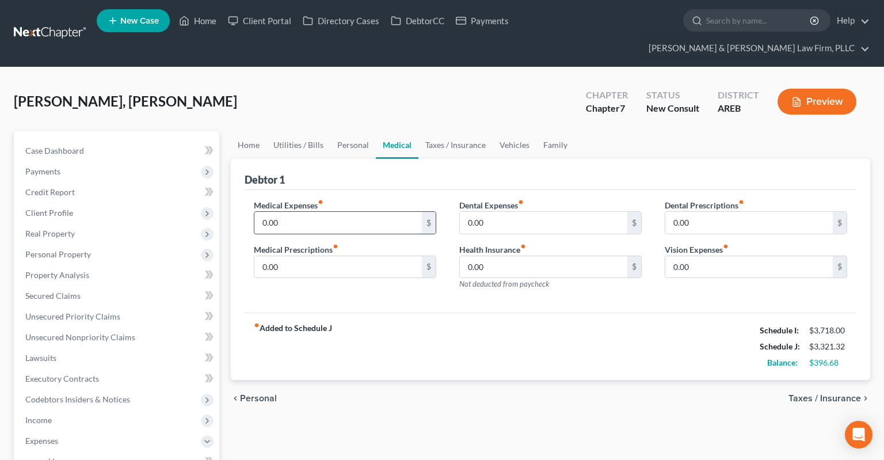
click at [334, 212] on input "0.00" at bounding box center [337, 223] width 167 height 22
click at [562, 131] on link "Family" at bounding box center [555, 145] width 38 height 28
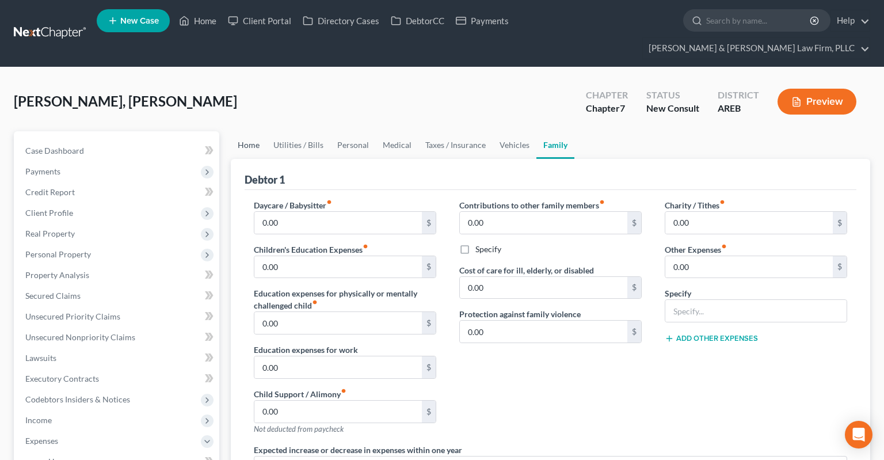
click at [243, 131] on link "Home" at bounding box center [249, 145] width 36 height 28
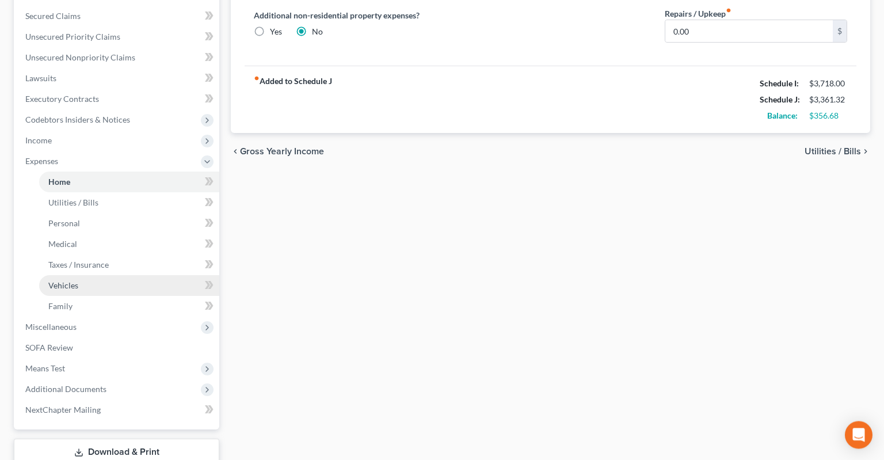
scroll to position [337, 0]
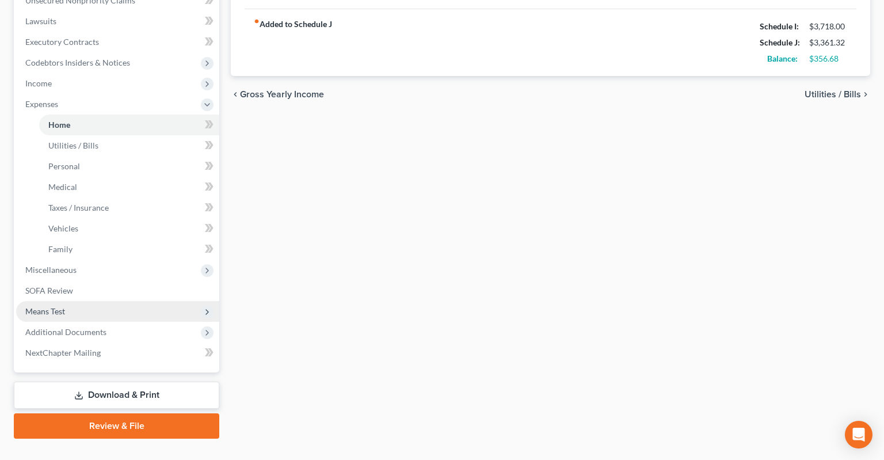
click at [85, 301] on span "Means Test" at bounding box center [117, 311] width 203 height 21
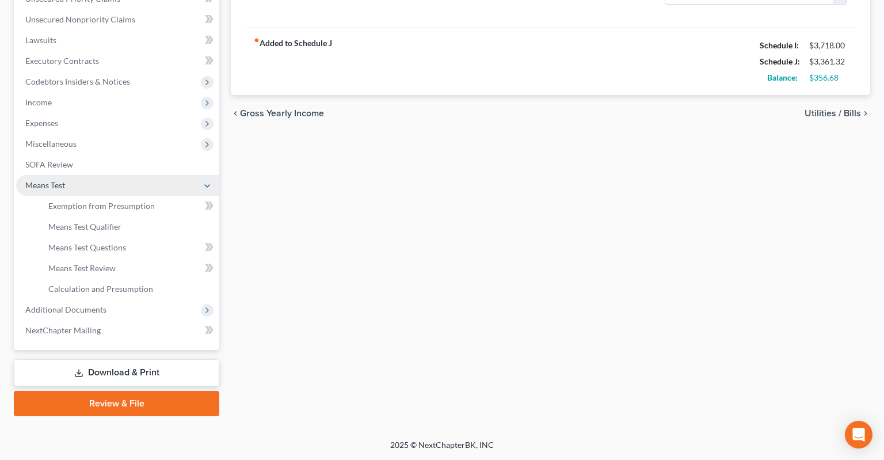
scroll to position [295, 0]
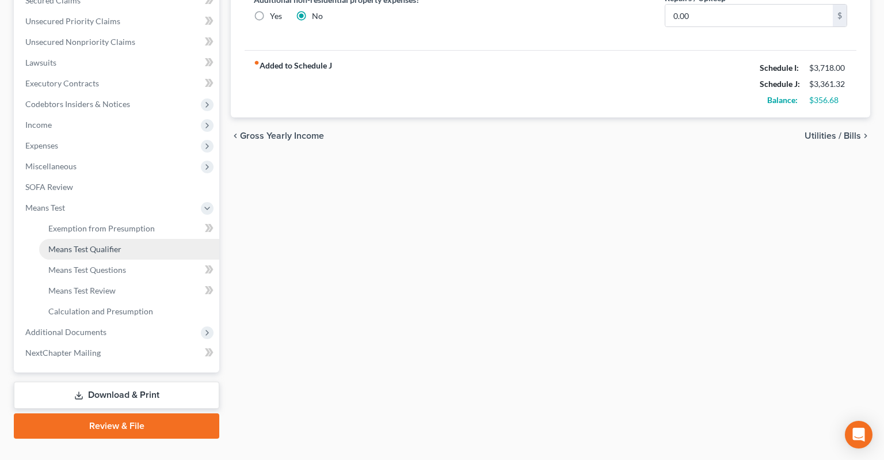
click at [119, 244] on span "Means Test Qualifier" at bounding box center [84, 249] width 73 height 10
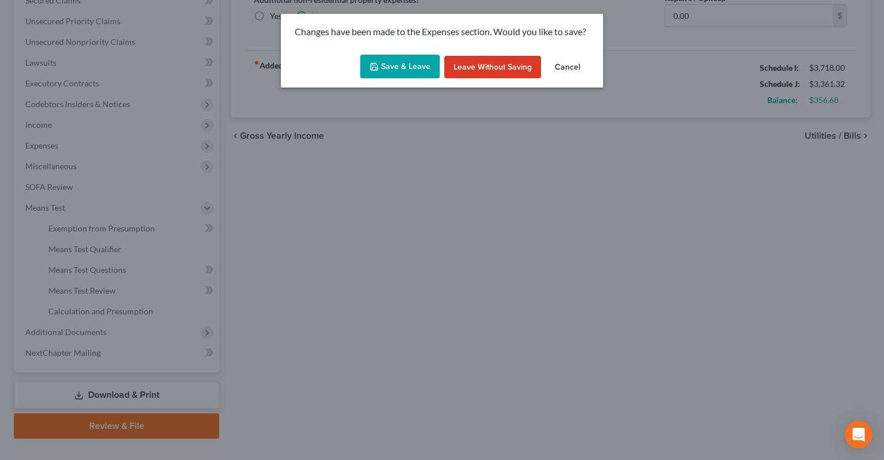
click at [406, 73] on button "Save & Leave" at bounding box center [399, 67] width 79 height 24
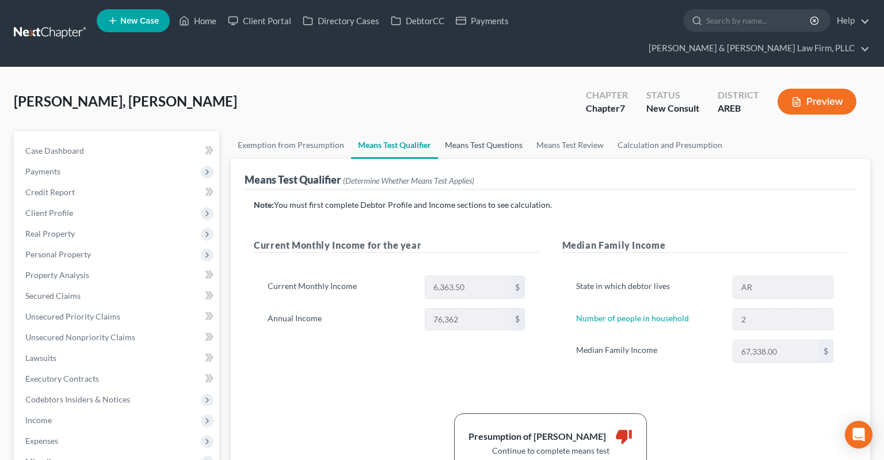
click at [497, 131] on link "Means Test Questions" at bounding box center [484, 145] width 92 height 28
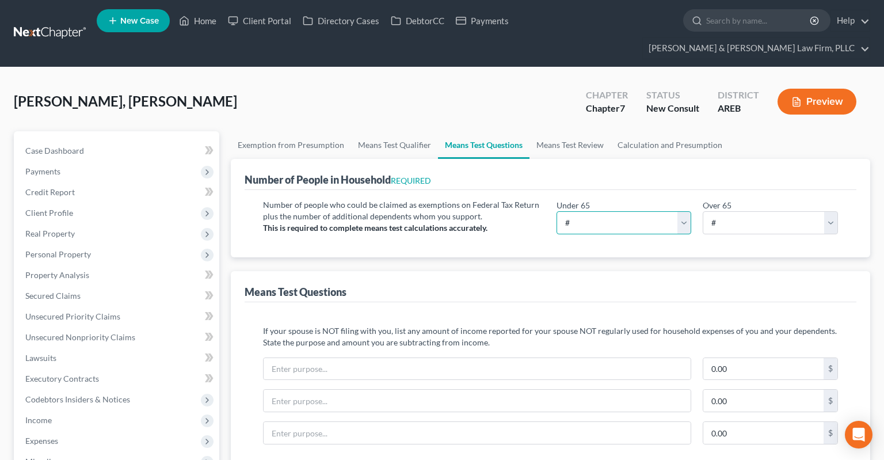
click at [557, 211] on select "# 0 1 2 3 4 5 6 7 8 9 10" at bounding box center [624, 222] width 135 height 23
click option "2" at bounding box center [0, 0] width 0 height 0
click at [743, 212] on div "Under 65 # 0 1 2 3 4 5 6 7 8 9 10 Over 65 # 0 1 2 3 4 5 6 7 8 9 10" at bounding box center [698, 221] width 294 height 44
click at [703, 211] on select "# 0 1 2 3 4 5 6 7 8 9 10" at bounding box center [770, 222] width 135 height 23
click option "0" at bounding box center [0, 0] width 0 height 0
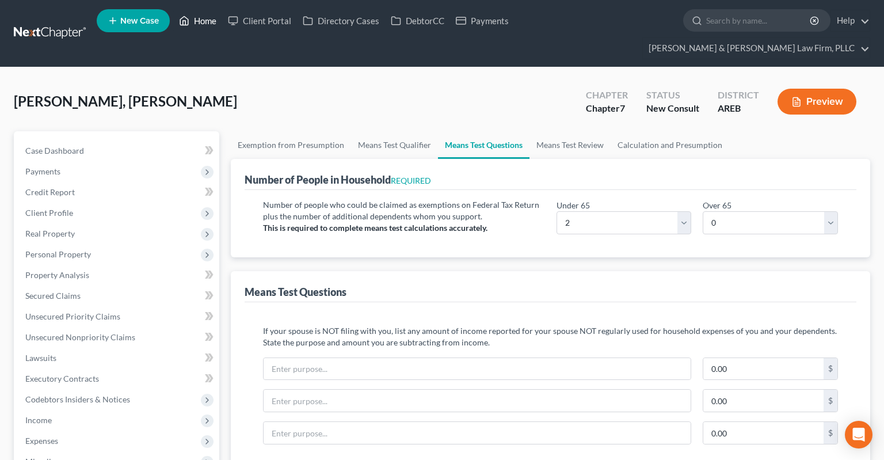
click at [190, 31] on link "Home" at bounding box center [197, 20] width 49 height 21
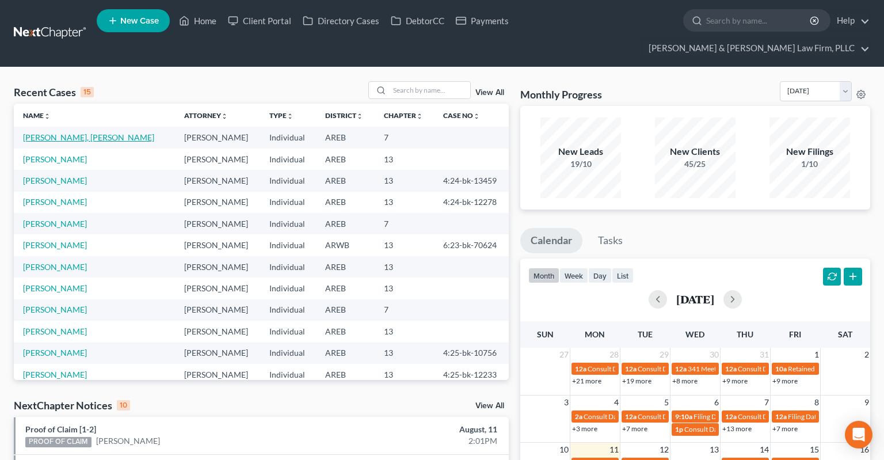
click at [68, 132] on link "[PERSON_NAME], [PERSON_NAME]" at bounding box center [88, 137] width 131 height 10
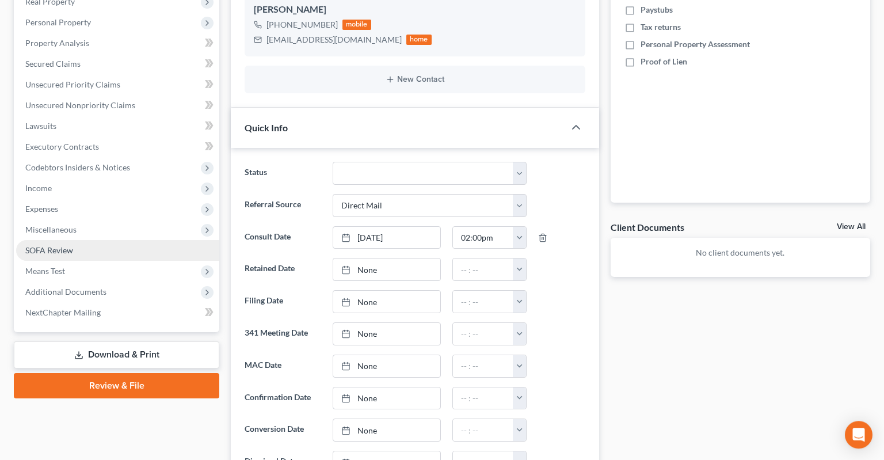
scroll to position [243, 0]
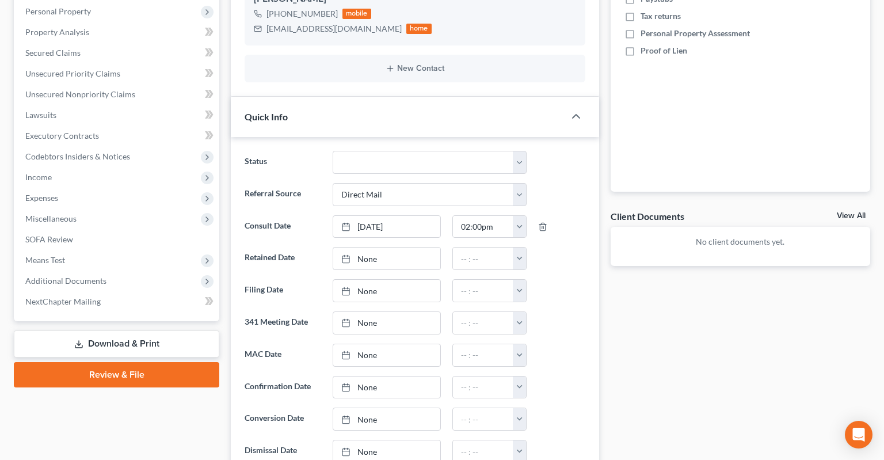
drag, startPoint x: 119, startPoint y: 236, endPoint x: 223, endPoint y: 229, distance: 104.4
click at [119, 250] on span "Means Test" at bounding box center [117, 260] width 203 height 21
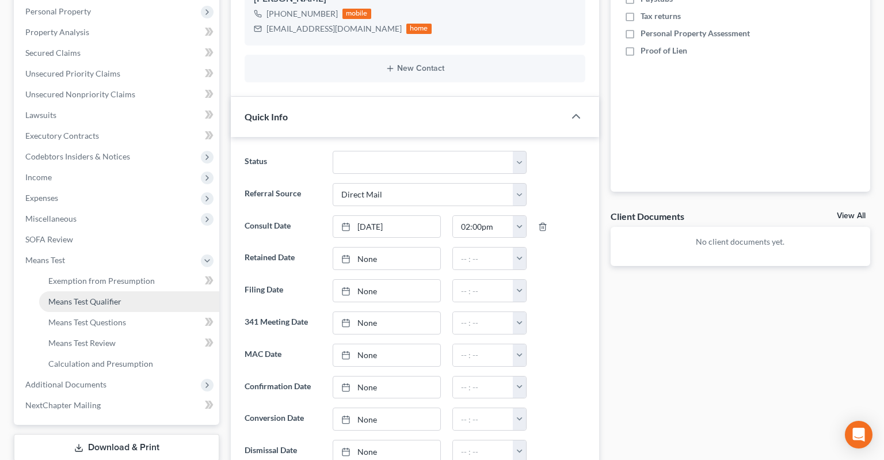
click at [121, 291] on link "Means Test Qualifier" at bounding box center [129, 301] width 180 height 21
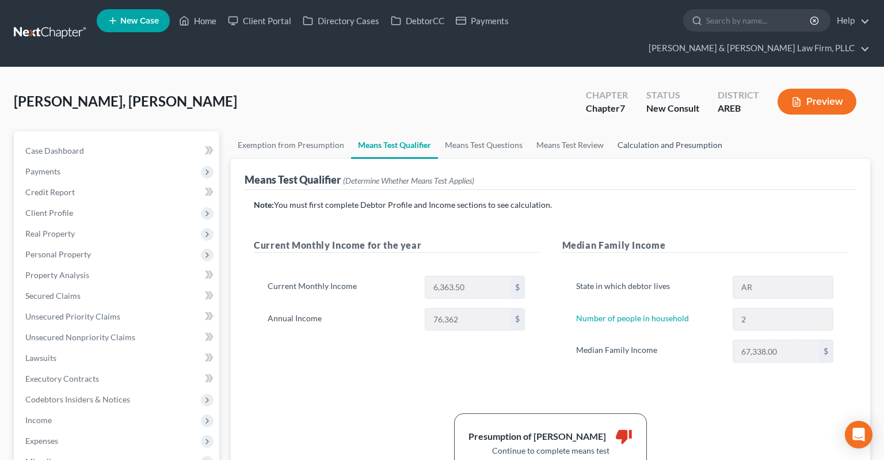
click at [676, 131] on link "Calculation and Presumption" at bounding box center [670, 145] width 119 height 28
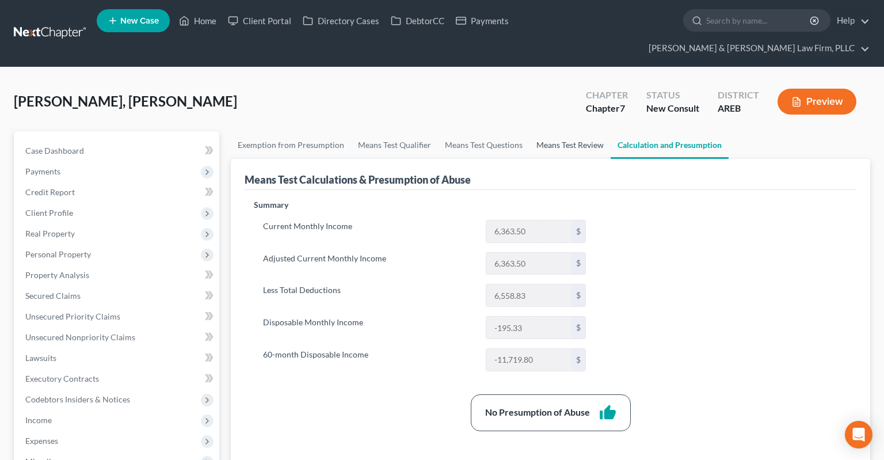
click at [562, 131] on link "Means Test Review" at bounding box center [570, 145] width 81 height 28
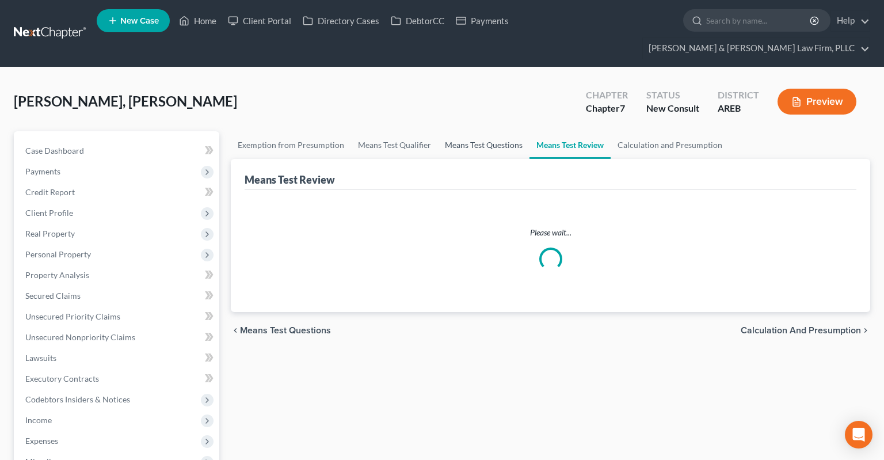
click at [501, 131] on link "Means Test Questions" at bounding box center [484, 145] width 92 height 28
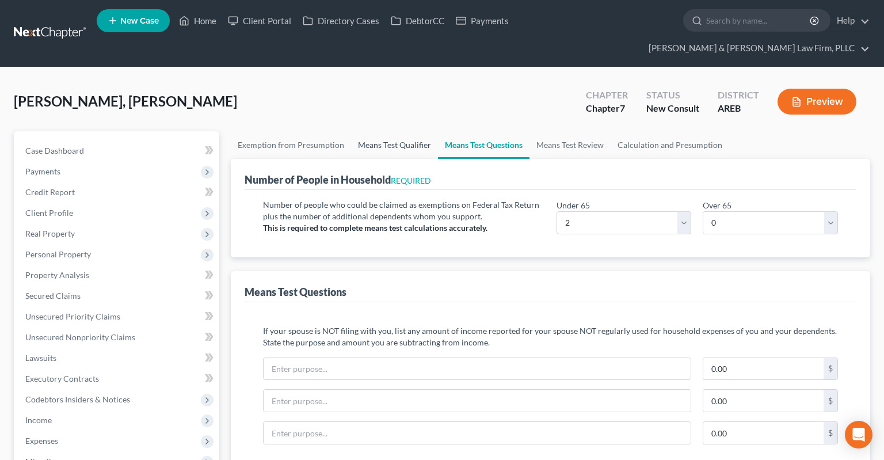
drag, startPoint x: 384, startPoint y: 128, endPoint x: 357, endPoint y: 123, distance: 27.5
click at [386, 131] on link "Means Test Qualifier" at bounding box center [394, 145] width 87 height 28
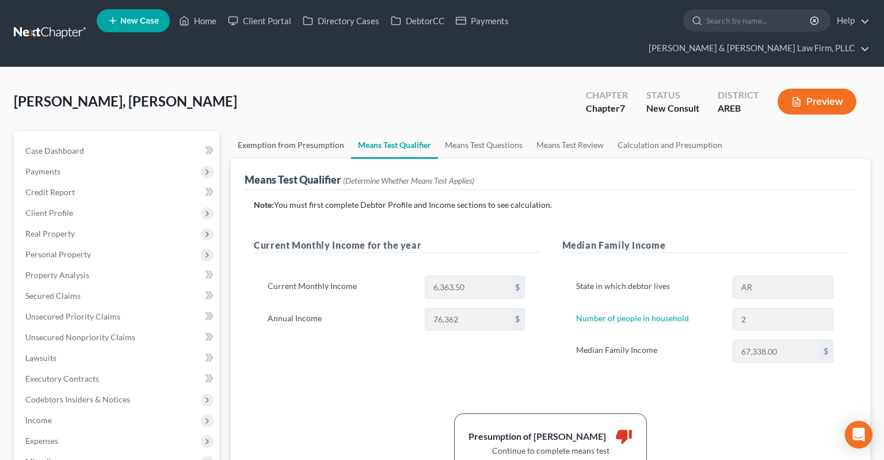
click at [342, 131] on link "Exemption from Presumption" at bounding box center [291, 145] width 120 height 28
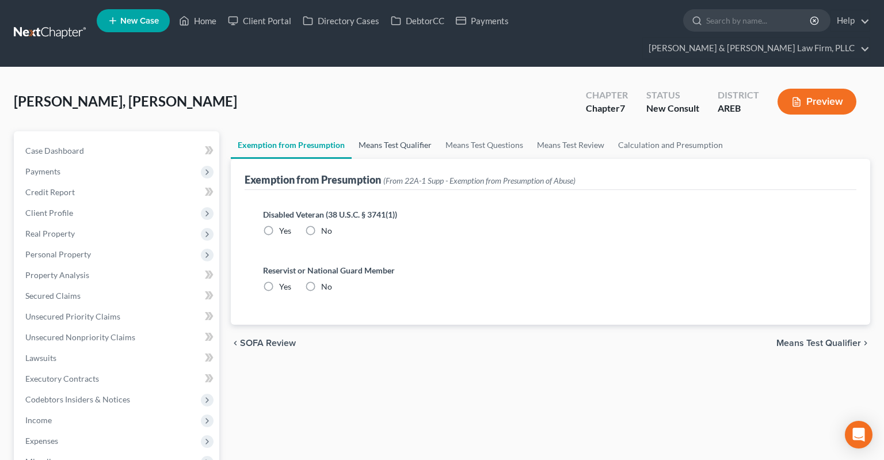
drag, startPoint x: 384, startPoint y: 119, endPoint x: 403, endPoint y: 118, distance: 19.0
click at [386, 131] on link "Means Test Qualifier" at bounding box center [395, 145] width 87 height 28
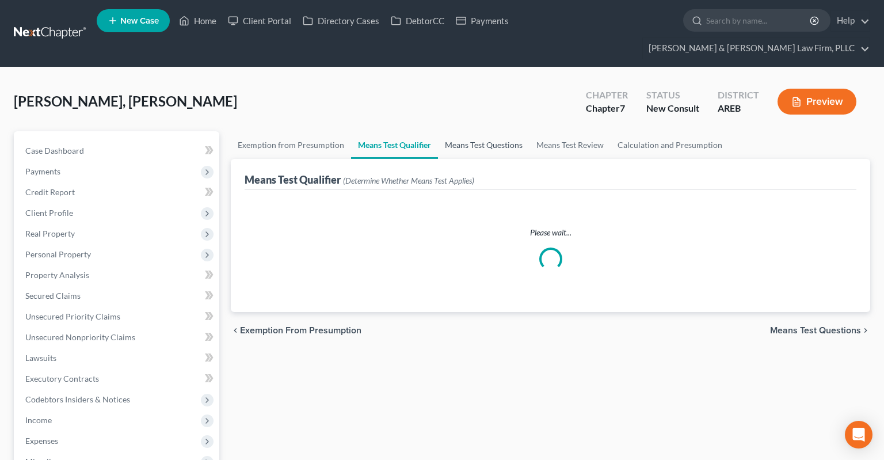
click at [467, 131] on link "Means Test Questions" at bounding box center [484, 145] width 92 height 28
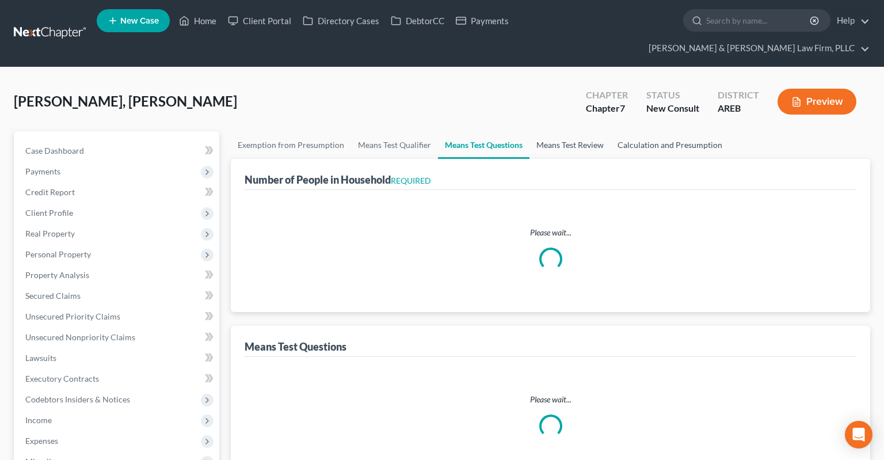
drag, startPoint x: 577, startPoint y: 119, endPoint x: 656, endPoint y: 122, distance: 78.9
click at [577, 131] on link "Means Test Review" at bounding box center [570, 145] width 81 height 28
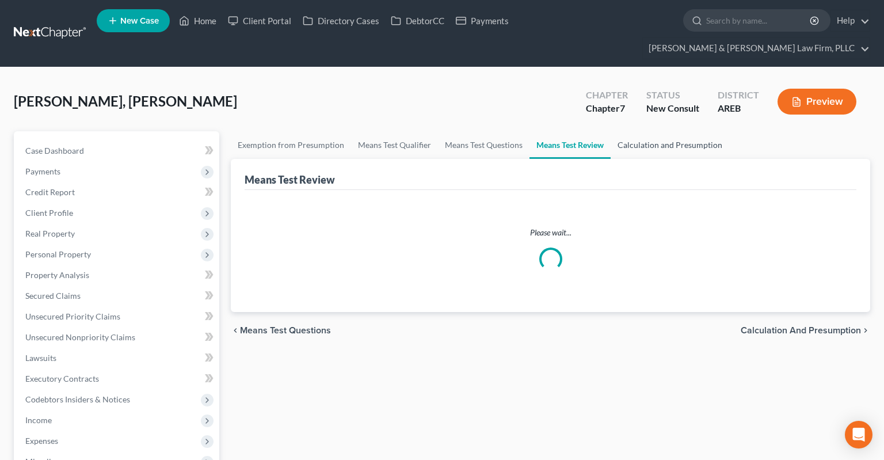
click at [657, 131] on link "Calculation and Presumption" at bounding box center [670, 145] width 119 height 28
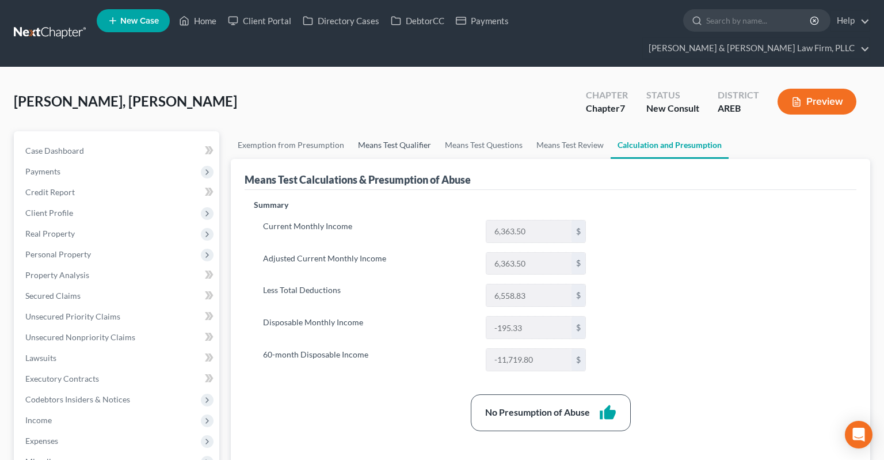
click at [391, 131] on link "Means Test Qualifier" at bounding box center [394, 145] width 87 height 28
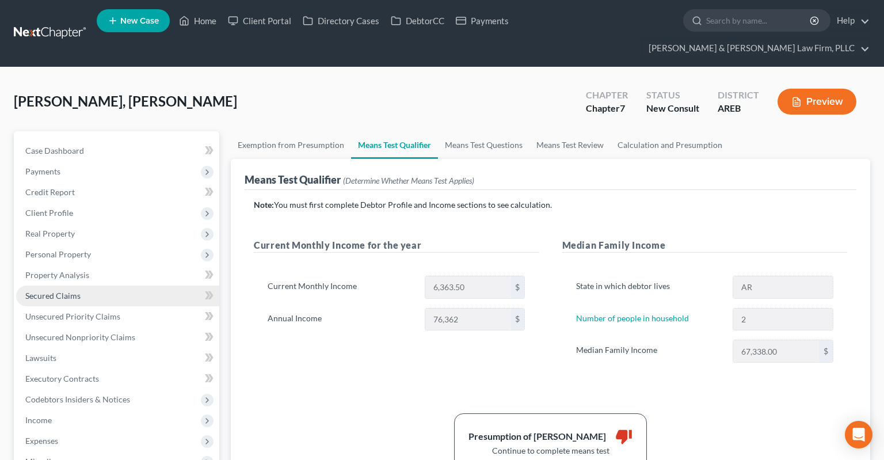
click at [153, 285] on link "Secured Claims" at bounding box center [117, 295] width 203 height 21
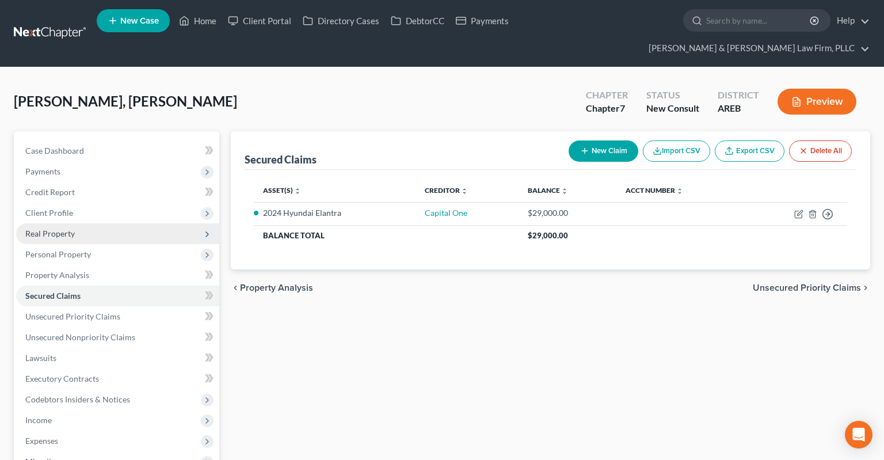
click at [92, 223] on span "Real Property" at bounding box center [117, 233] width 203 height 21
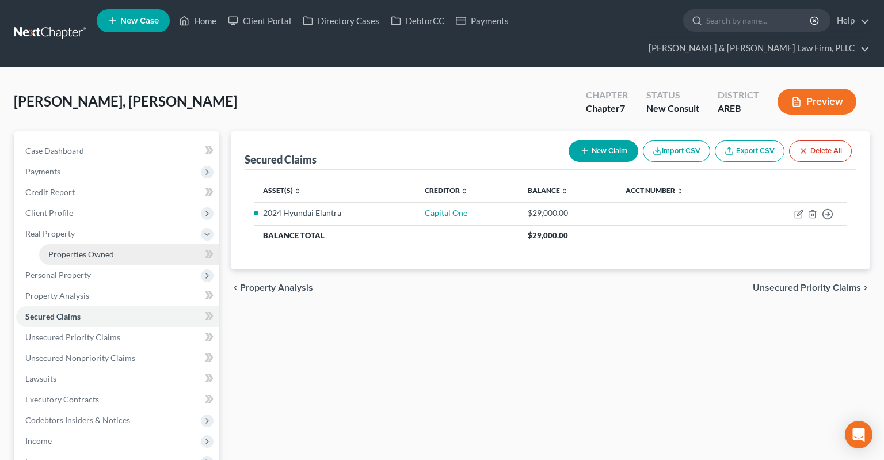
click at [152, 244] on link "Properties Owned" at bounding box center [129, 254] width 180 height 21
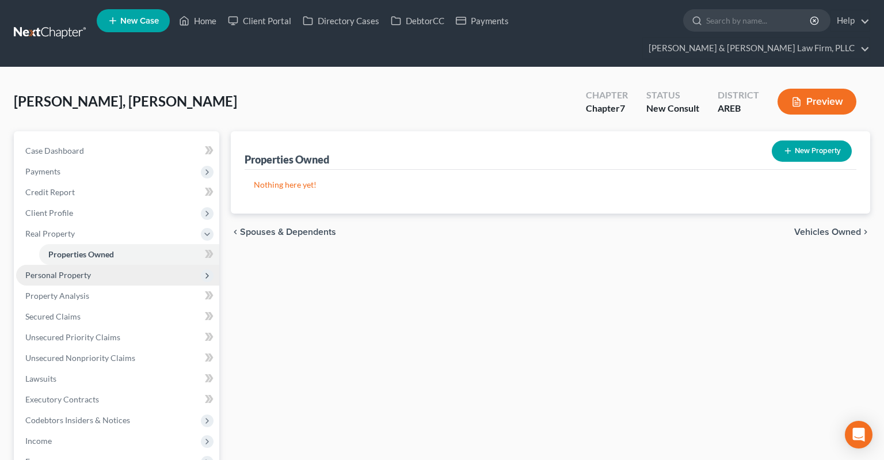
click at [144, 265] on span "Personal Property" at bounding box center [117, 275] width 203 height 21
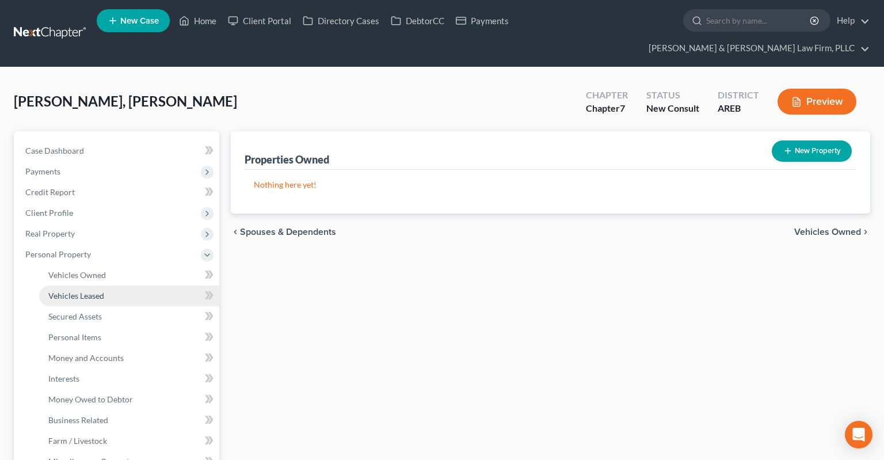
click at [130, 285] on link "Vehicles Leased" at bounding box center [129, 295] width 180 height 21
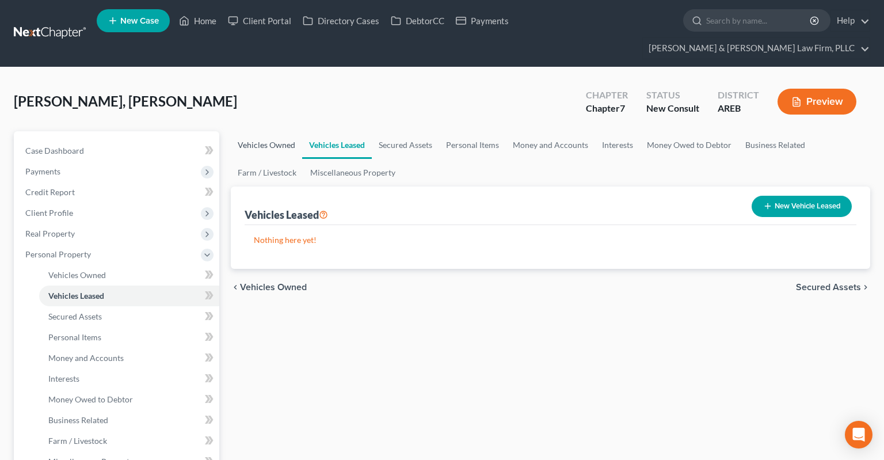
click at [268, 131] on link "Vehicles Owned" at bounding box center [266, 145] width 71 height 28
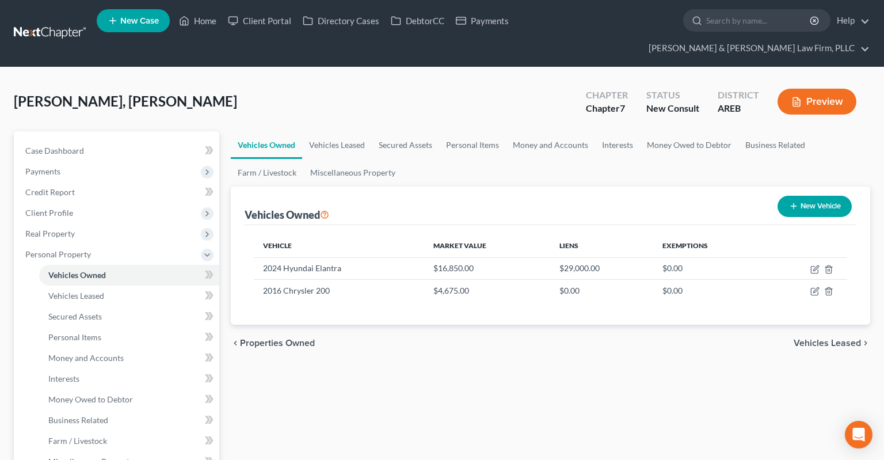
click at [117, 140] on link "Case Dashboard" at bounding box center [117, 150] width 203 height 21
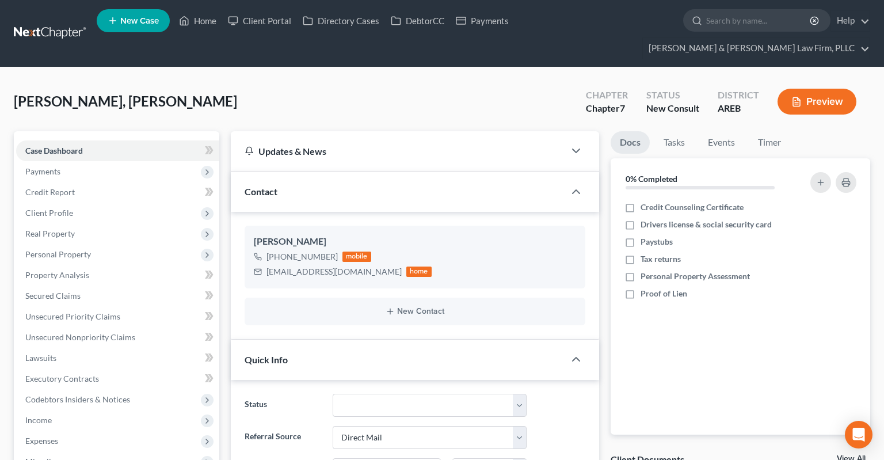
scroll to position [486, 0]
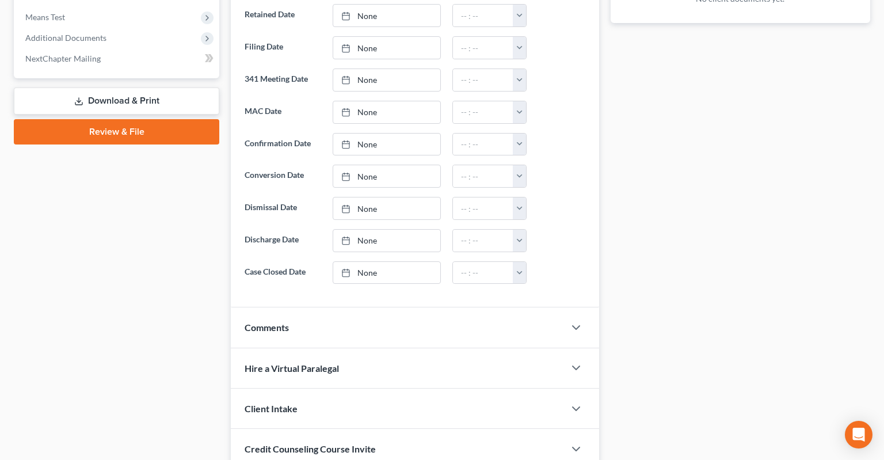
click at [364, 307] on div "Comments" at bounding box center [398, 327] width 334 height 40
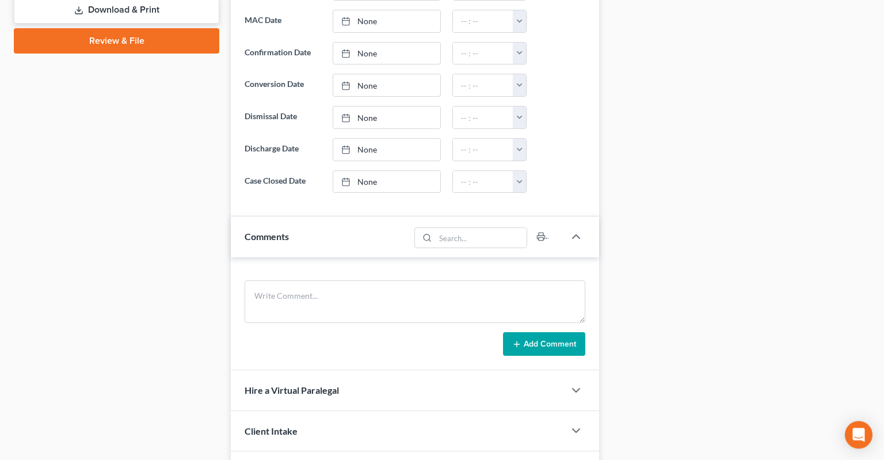
scroll to position [667, 0]
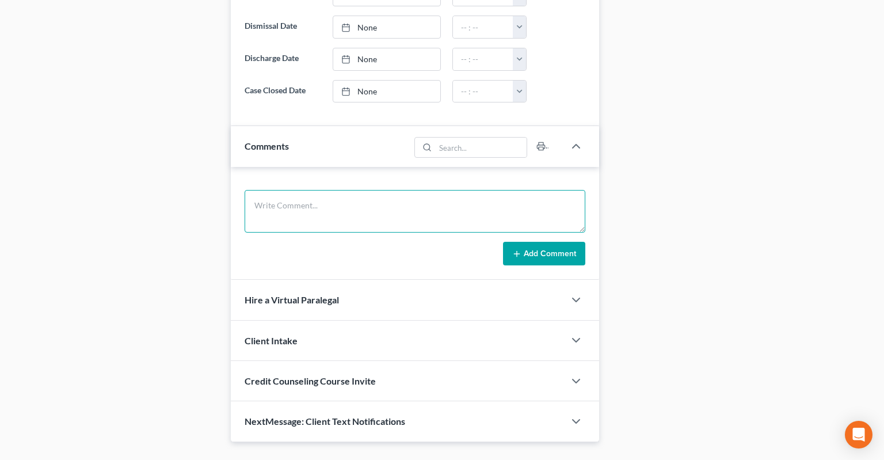
click at [364, 190] on textarea at bounding box center [415, 211] width 341 height 43
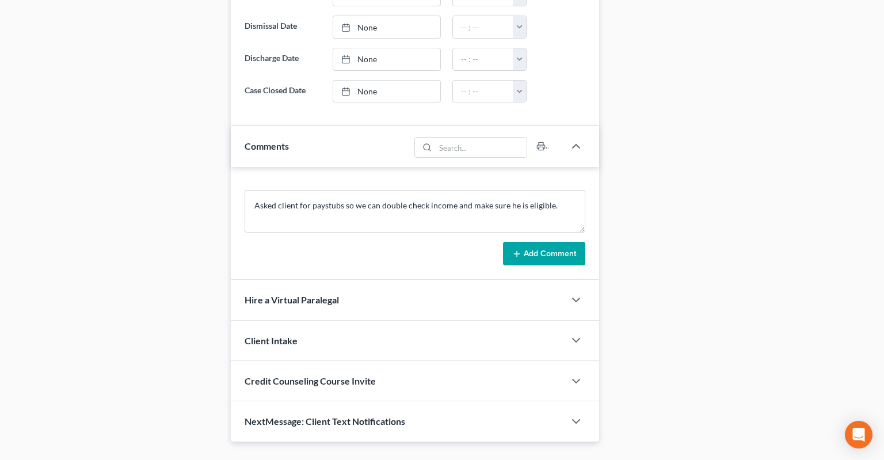
click at [526, 242] on button "Add Comment" at bounding box center [544, 254] width 82 height 24
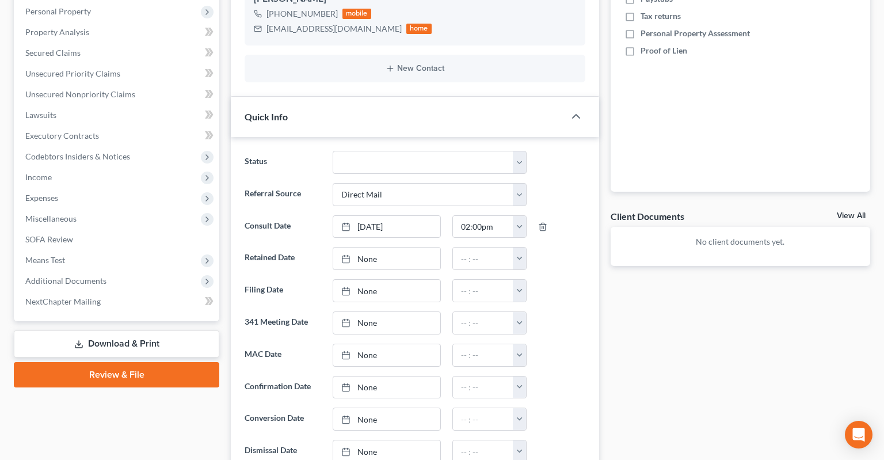
scroll to position [0, 0]
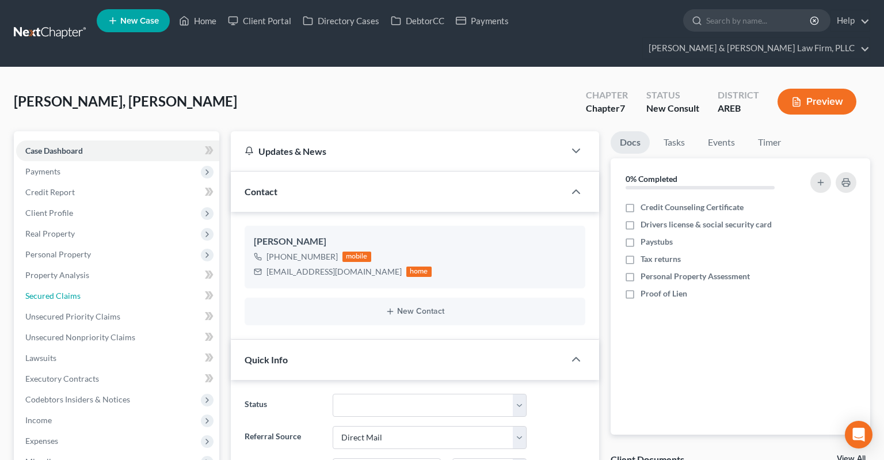
drag, startPoint x: 83, startPoint y: 279, endPoint x: 616, endPoint y: 168, distance: 544.3
click at [83, 285] on link "Secured Claims" at bounding box center [117, 295] width 203 height 21
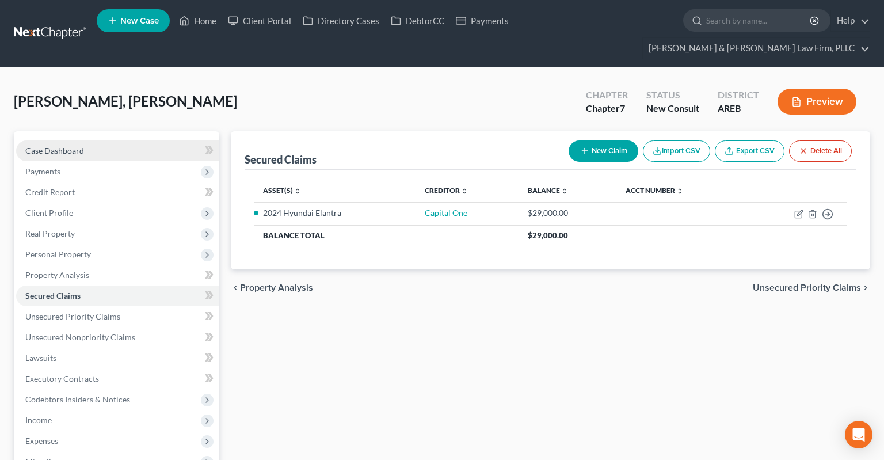
click at [156, 140] on link "Case Dashboard" at bounding box center [117, 150] width 203 height 21
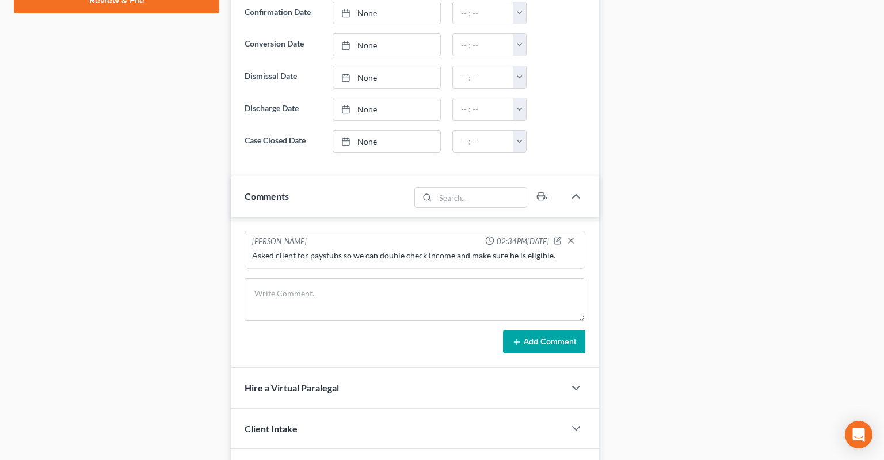
scroll to position [668, 0]
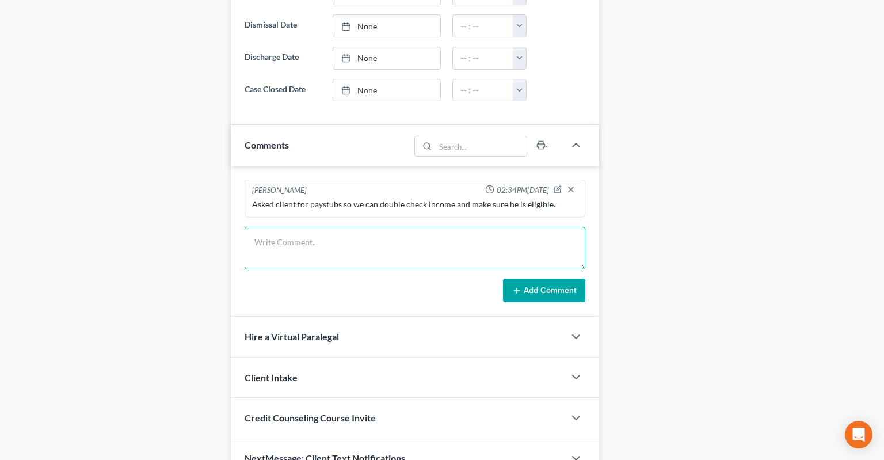
drag, startPoint x: 405, startPoint y: 222, endPoint x: 463, endPoint y: 222, distance: 58.1
click at [405, 227] on textarea at bounding box center [415, 248] width 341 height 43
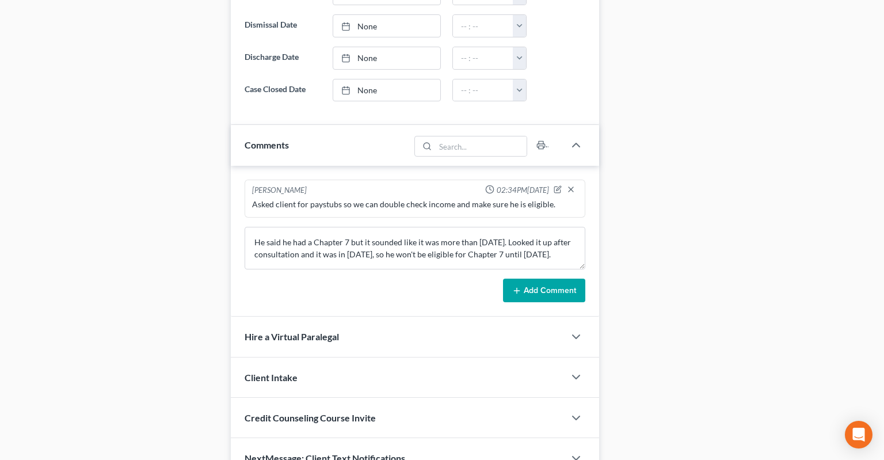
click at [561, 279] on button "Add Comment" at bounding box center [544, 291] width 82 height 24
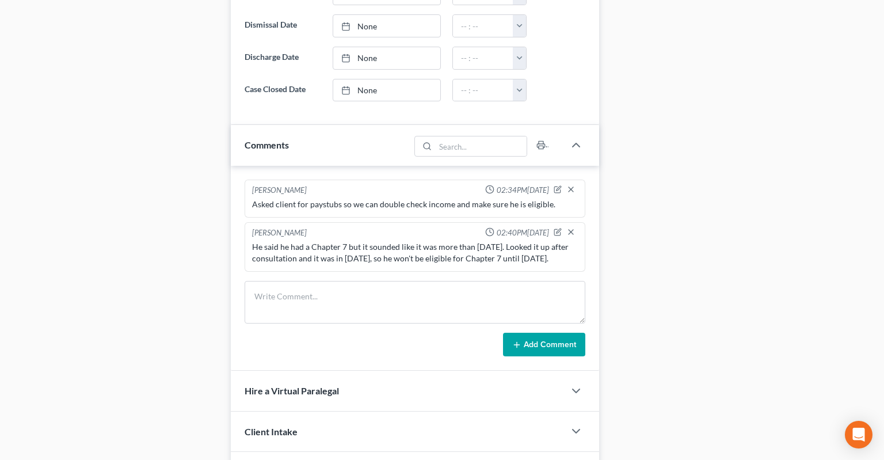
scroll to position [364, 0]
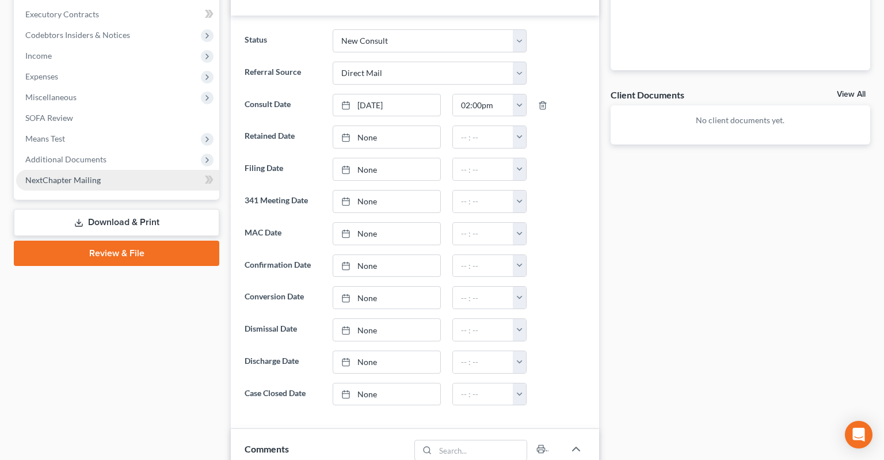
drag, startPoint x: 106, startPoint y: 143, endPoint x: 149, endPoint y: 151, distance: 43.5
click at [106, 149] on span "Additional Documents" at bounding box center [117, 159] width 203 height 21
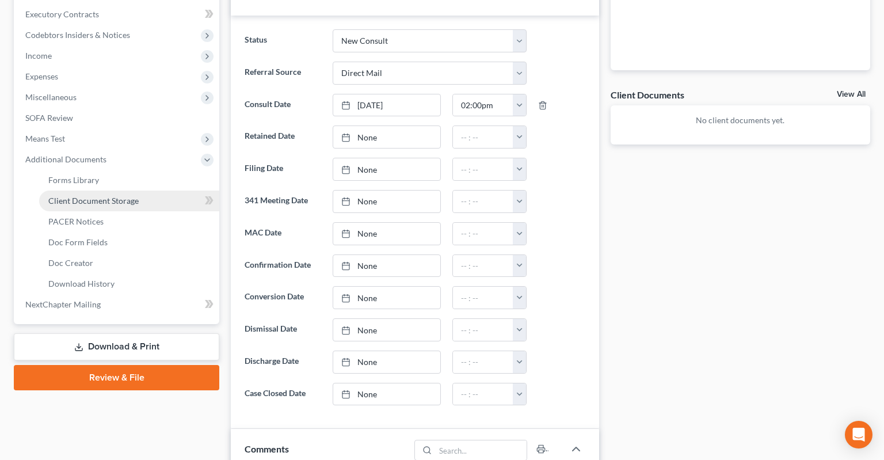
click at [135, 196] on span "Client Document Storage" at bounding box center [93, 201] width 90 height 10
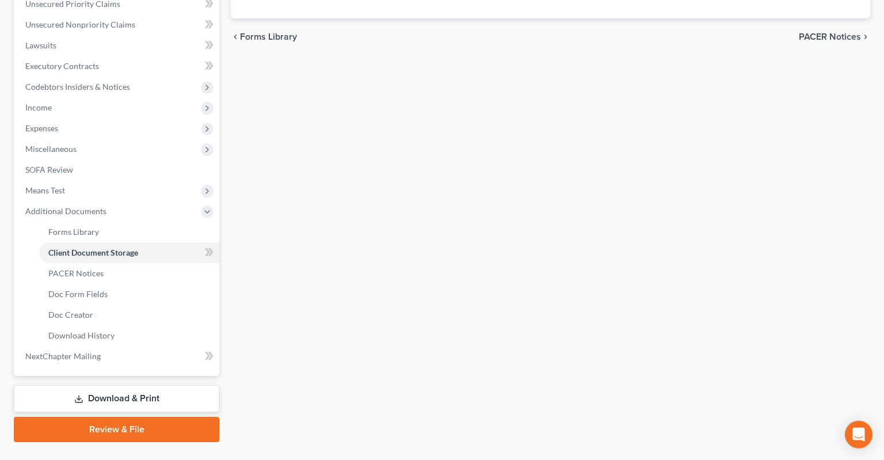
scroll to position [73, 0]
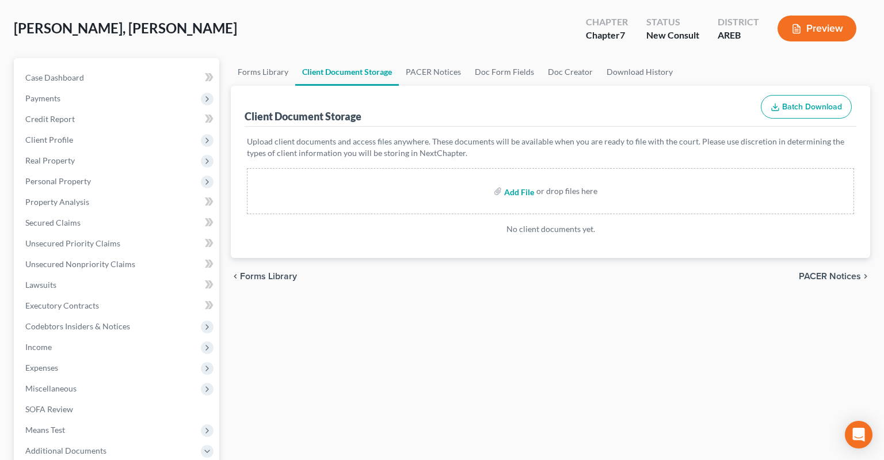
drag, startPoint x: 520, startPoint y: 169, endPoint x: 514, endPoint y: 172, distance: 6.4
click at [518, 181] on input "file" at bounding box center [518, 191] width 28 height 21
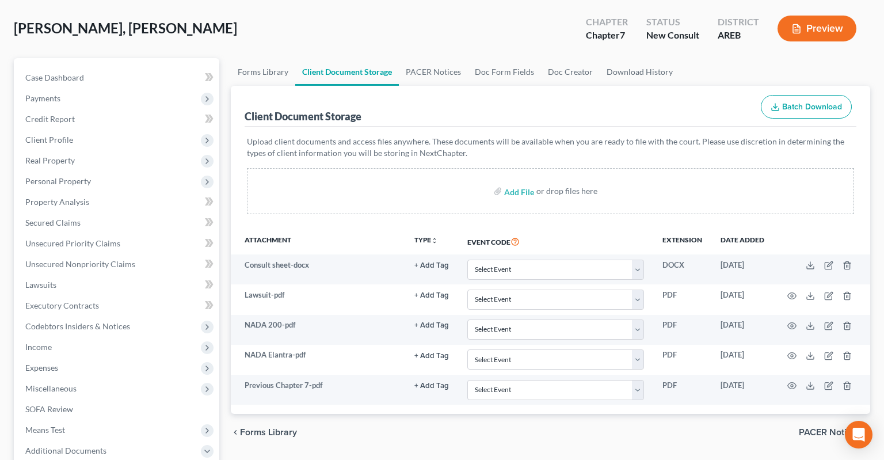
scroll to position [0, 0]
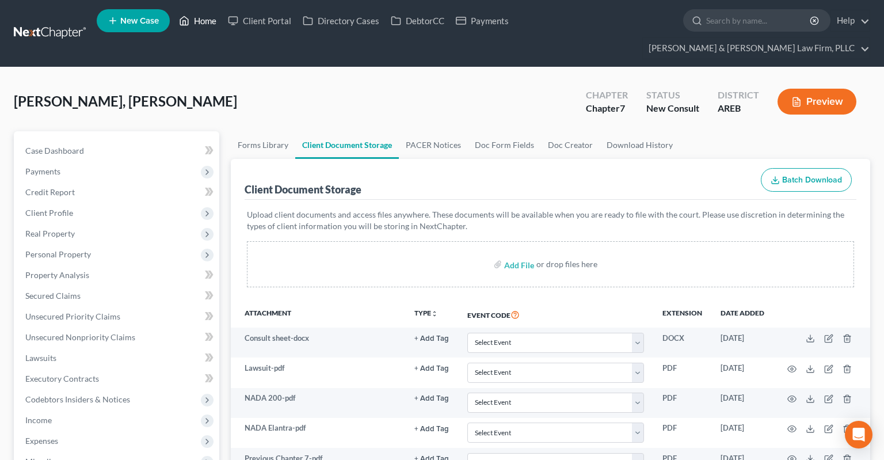
click at [206, 25] on link "Home" at bounding box center [197, 20] width 49 height 21
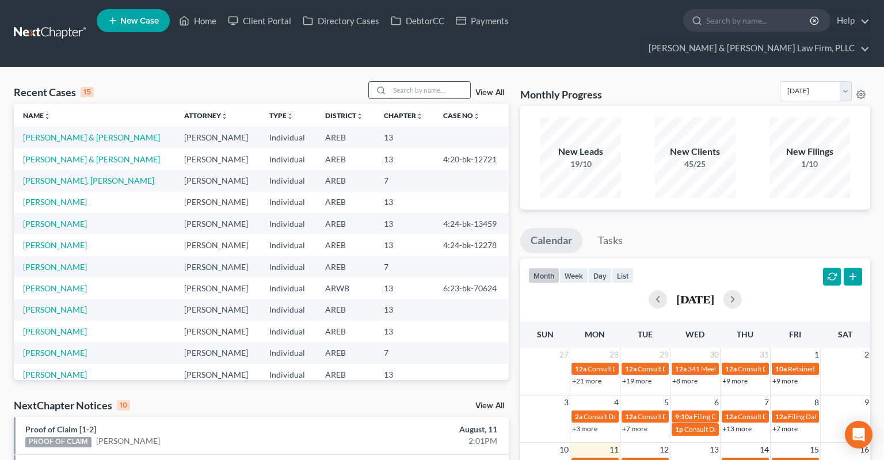
click at [398, 82] on input "search" at bounding box center [430, 90] width 81 height 17
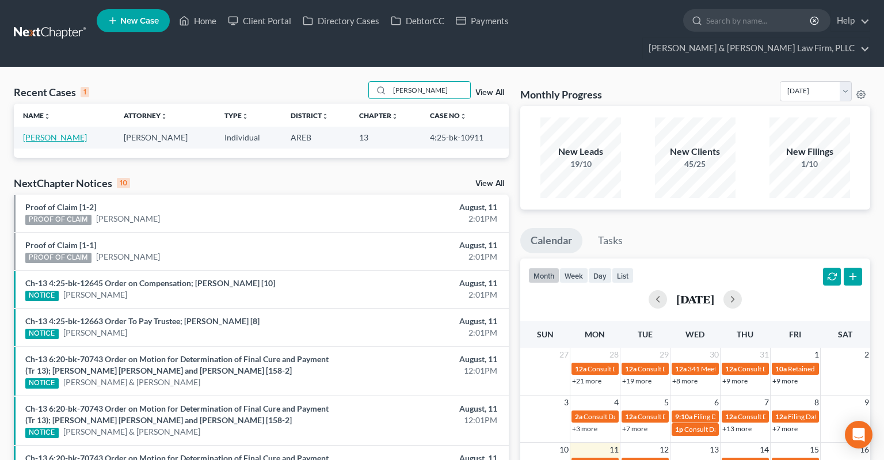
click at [48, 132] on link "[PERSON_NAME]" at bounding box center [55, 137] width 64 height 10
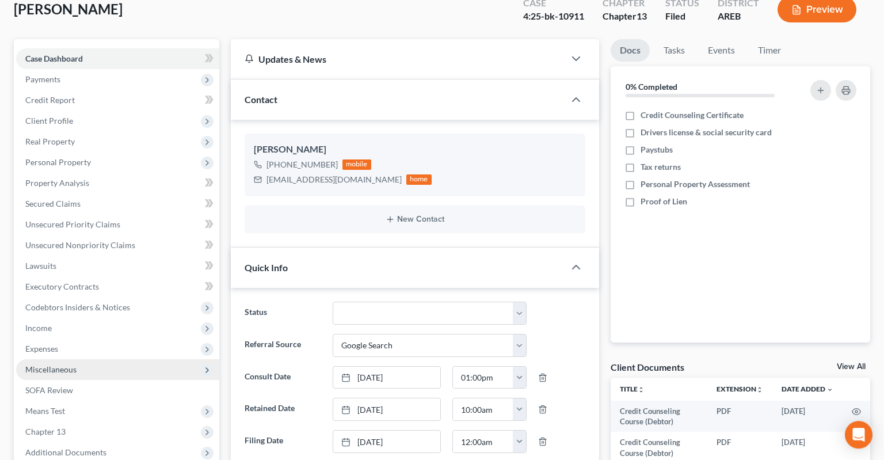
scroll to position [243, 0]
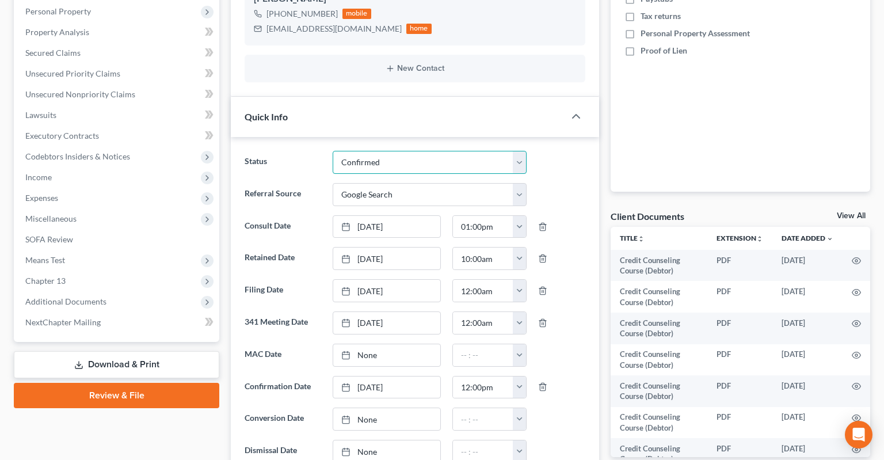
click option "Confirmed" at bounding box center [0, 0] width 0 height 0
click at [582, 183] on div "Referral Source Select Word Of Mouth Previous Clients Direct Mail Website Googl…" at bounding box center [415, 194] width 352 height 23
click at [122, 291] on span "Additional Documents" at bounding box center [117, 301] width 203 height 21
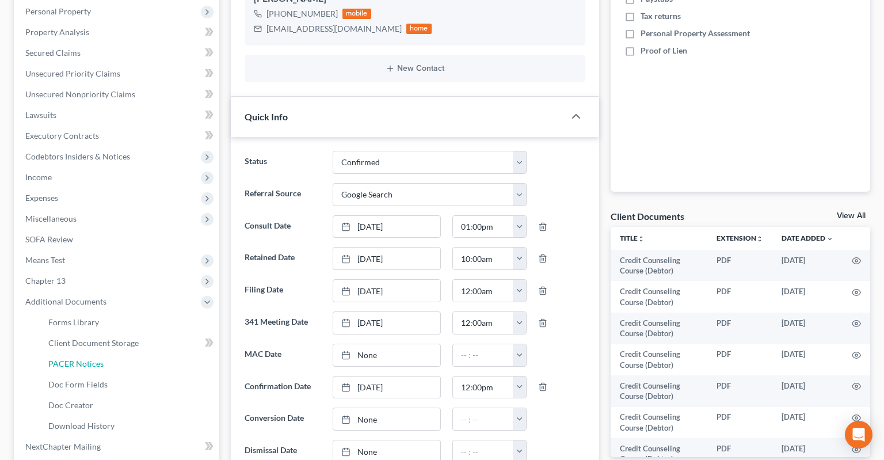
drag, startPoint x: 100, startPoint y: 344, endPoint x: 593, endPoint y: 311, distance: 494.4
click at [101, 359] on span "PACER Notices" at bounding box center [75, 364] width 55 height 10
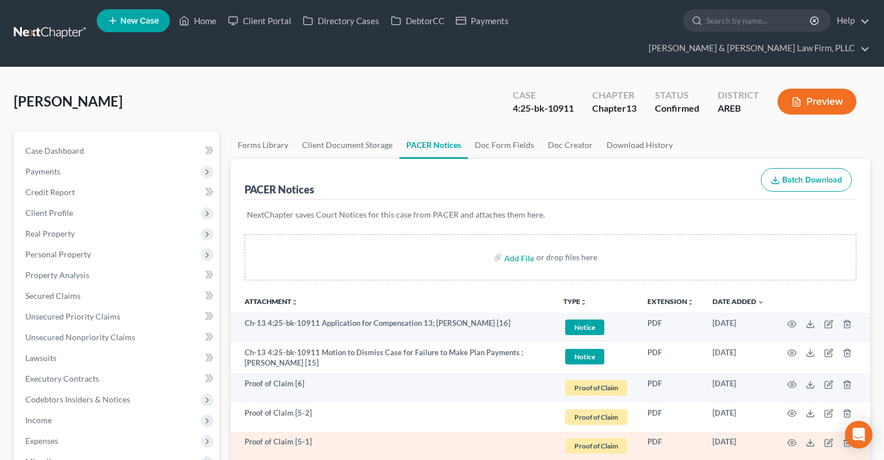
scroll to position [121, 0]
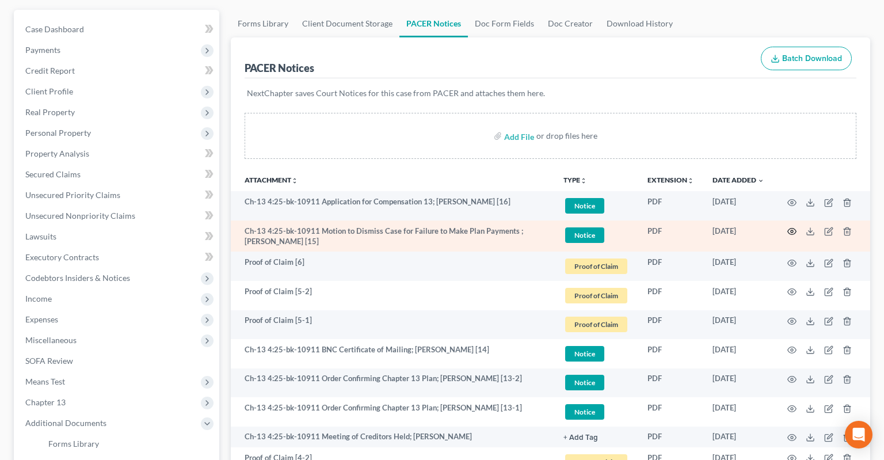
click at [789, 227] on icon "button" at bounding box center [791, 231] width 9 height 9
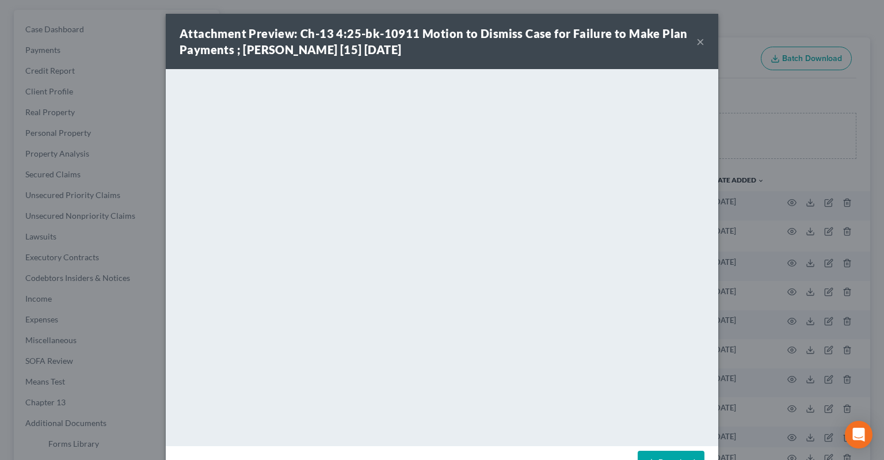
click at [664, 454] on link "Download" at bounding box center [671, 463] width 67 height 24
drag, startPoint x: 699, startPoint y: 40, endPoint x: 630, endPoint y: 68, distance: 74.9
click at [699, 39] on button "×" at bounding box center [700, 42] width 8 height 14
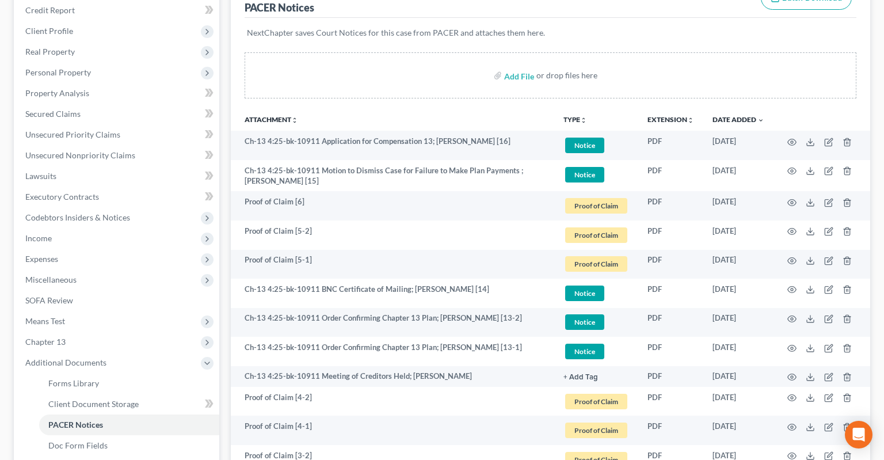
scroll to position [0, 0]
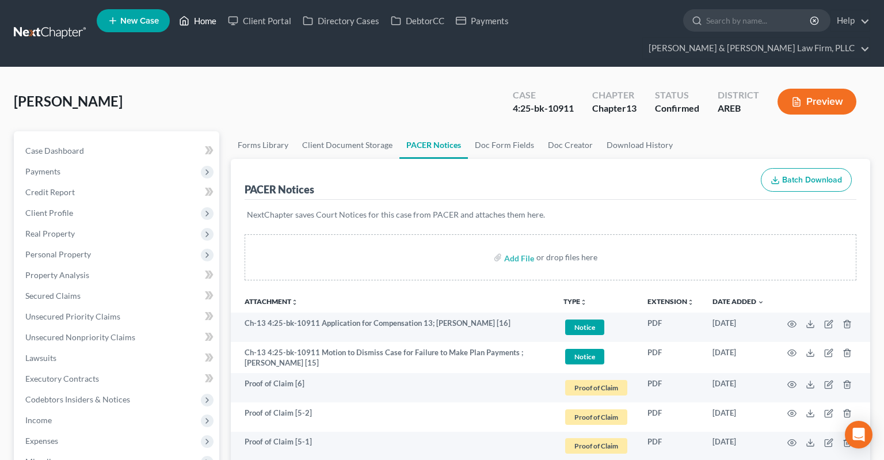
click at [194, 29] on link "Home" at bounding box center [197, 20] width 49 height 21
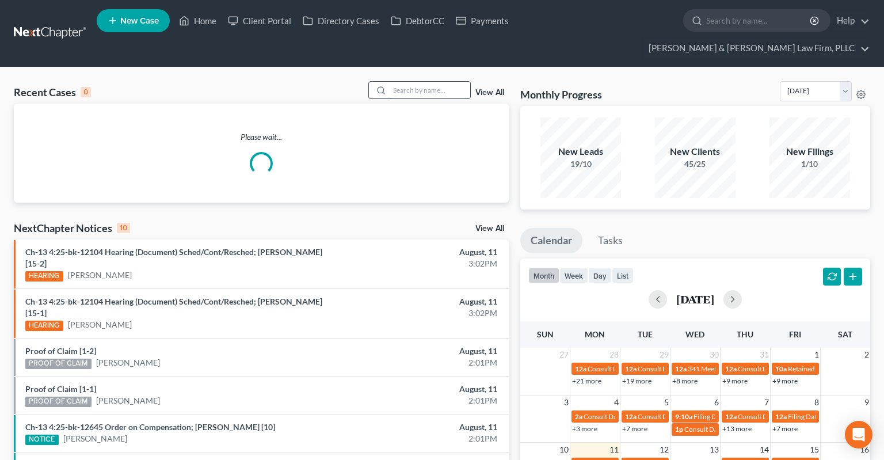
click at [432, 82] on input "search" at bounding box center [430, 90] width 81 height 17
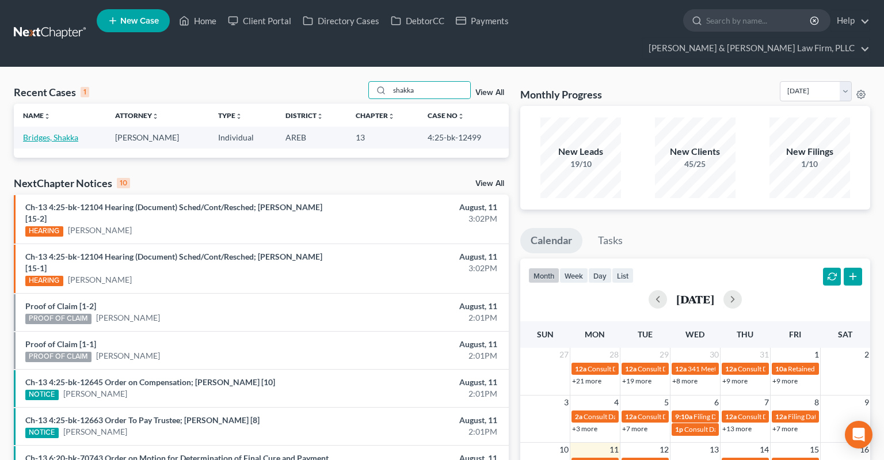
click at [64, 132] on link "Bridges, Shakka" at bounding box center [50, 137] width 55 height 10
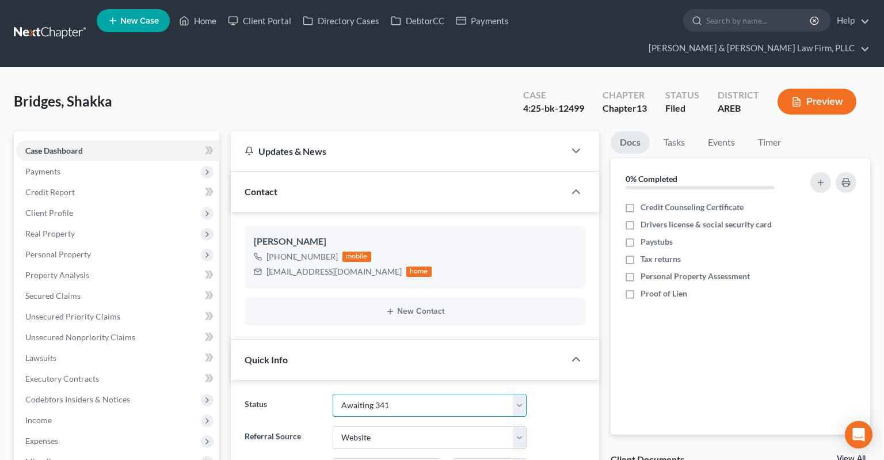
click option "Awaiting 341" at bounding box center [0, 0] width 0 height 0
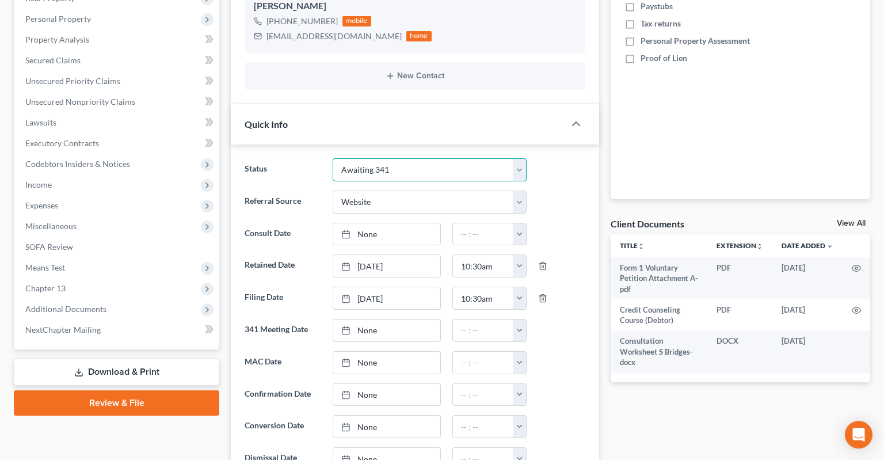
scroll to position [304, 0]
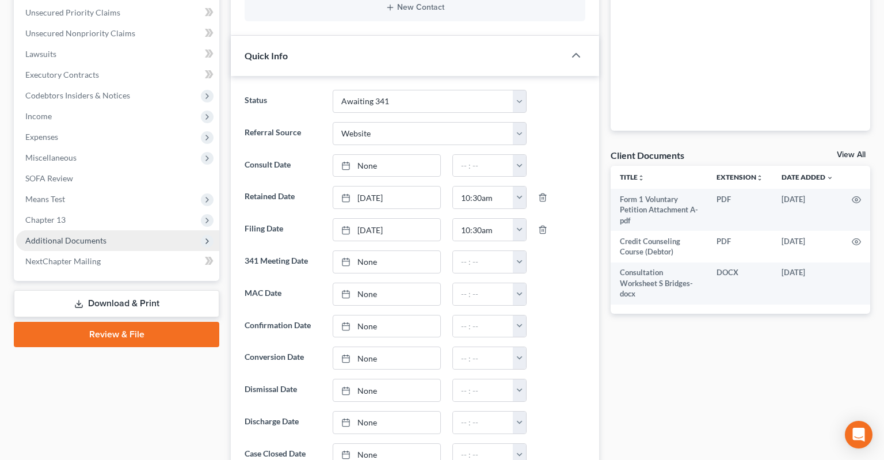
click at [119, 230] on span "Additional Documents" at bounding box center [117, 240] width 203 height 21
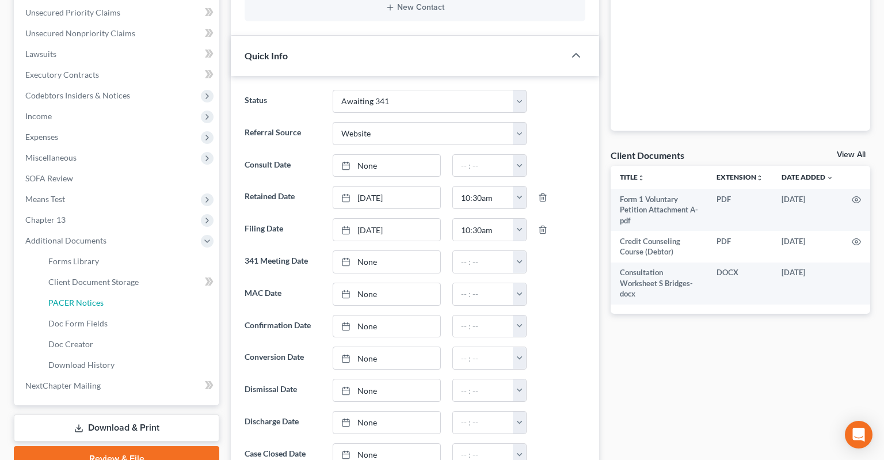
drag, startPoint x: 139, startPoint y: 276, endPoint x: 379, endPoint y: 254, distance: 241.0
click at [142, 292] on link "PACER Notices" at bounding box center [129, 302] width 180 height 21
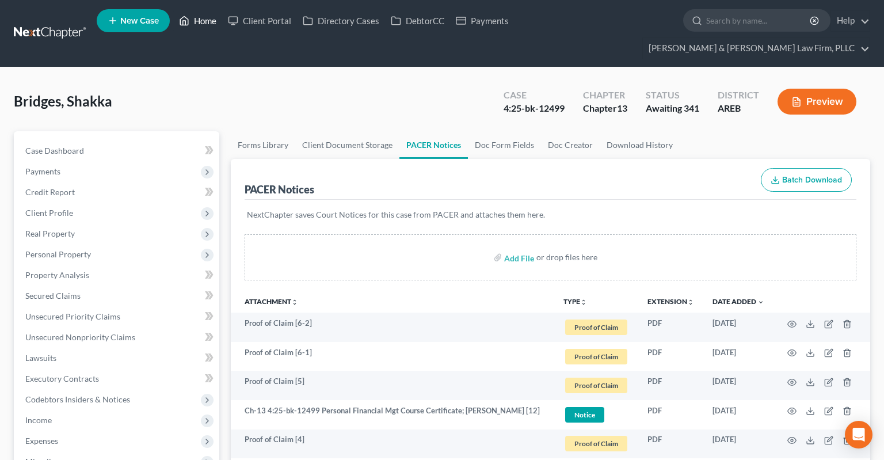
click at [192, 28] on link "Home" at bounding box center [197, 20] width 49 height 21
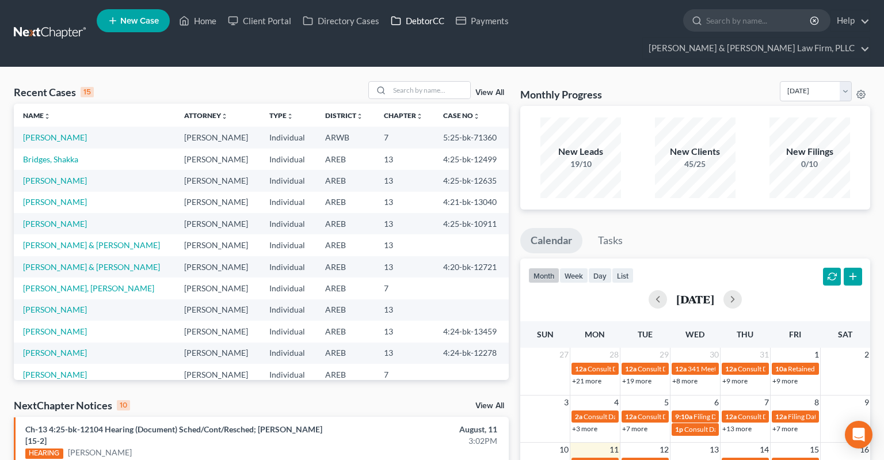
click at [406, 22] on link "DebtorCC" at bounding box center [417, 20] width 65 height 21
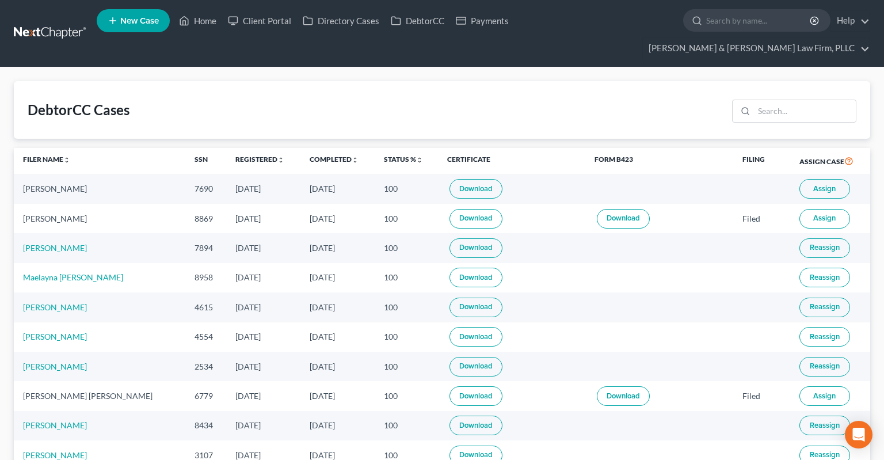
click at [818, 184] on span "Assign" at bounding box center [824, 188] width 22 height 9
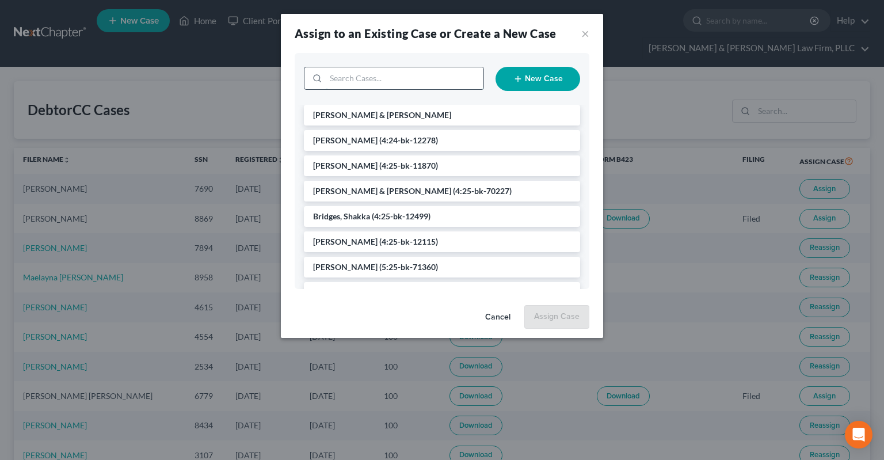
click at [386, 77] on input "search" at bounding box center [405, 78] width 158 height 22
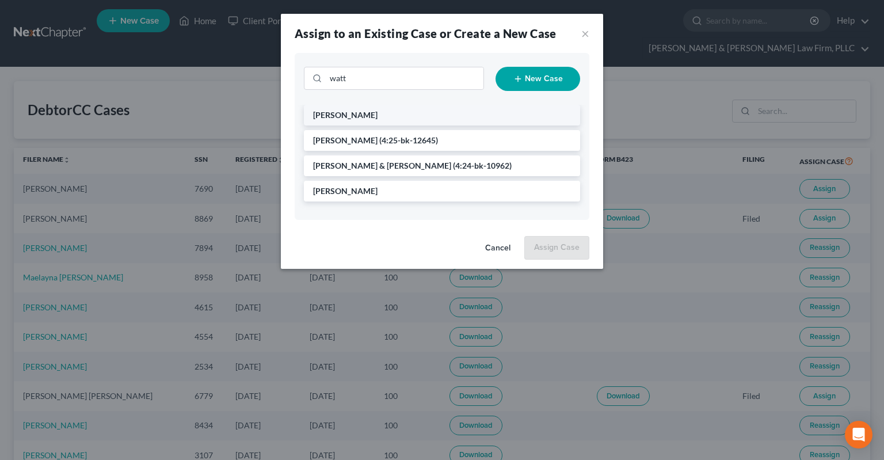
click at [365, 119] on li "[PERSON_NAME]" at bounding box center [442, 115] width 276 height 21
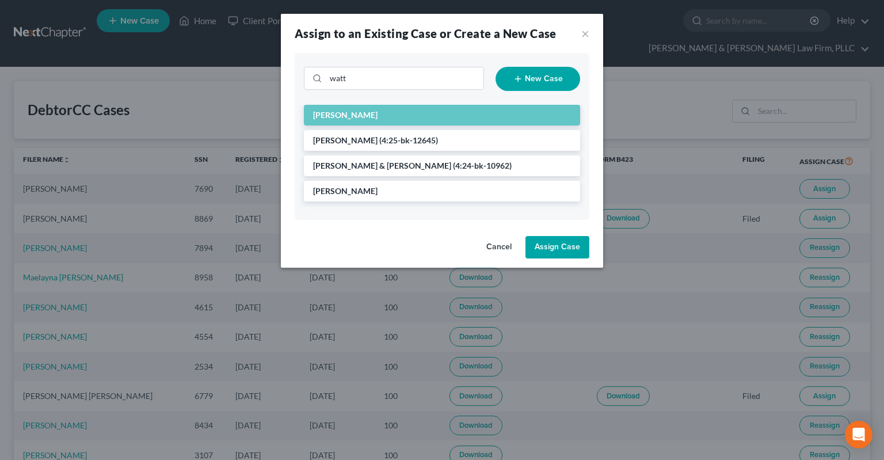
click at [557, 248] on button "Assign Case" at bounding box center [558, 247] width 64 height 23
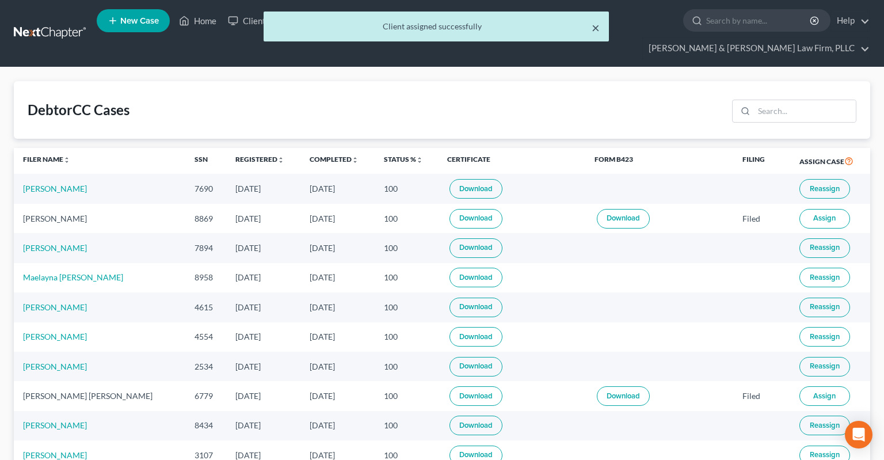
click at [598, 29] on button "×" at bounding box center [596, 28] width 8 height 14
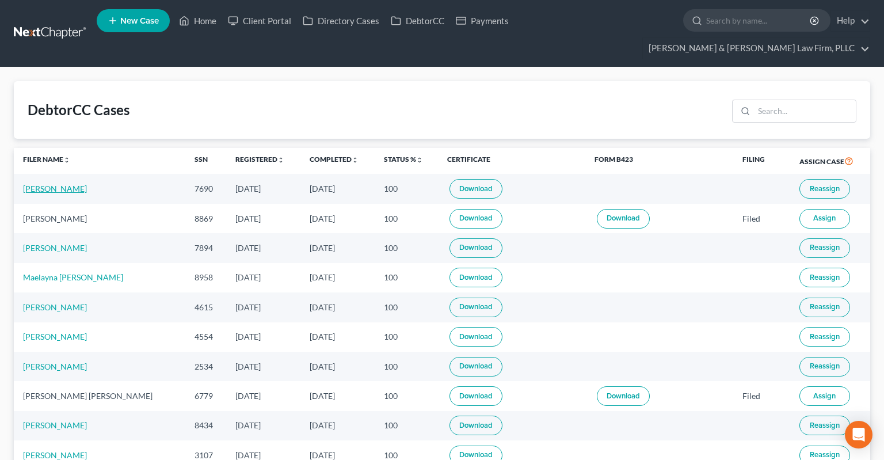
click at [37, 184] on link "[PERSON_NAME]" at bounding box center [55, 189] width 64 height 10
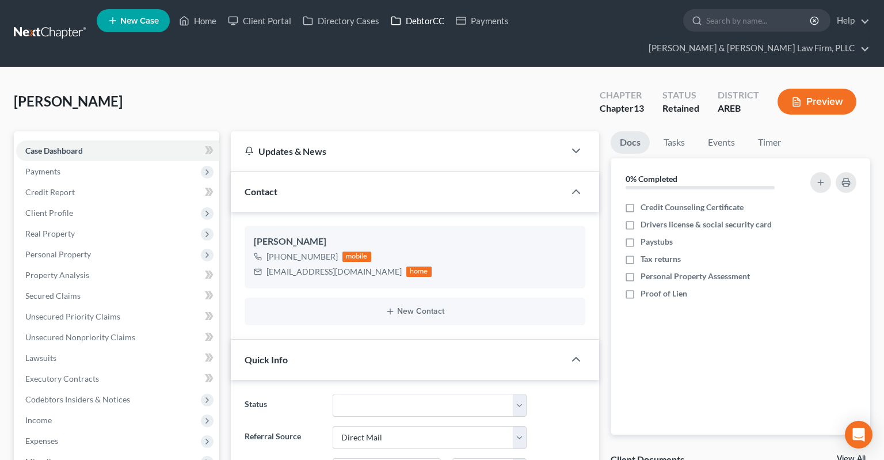
click at [431, 25] on link "DebtorCC" at bounding box center [417, 20] width 65 height 21
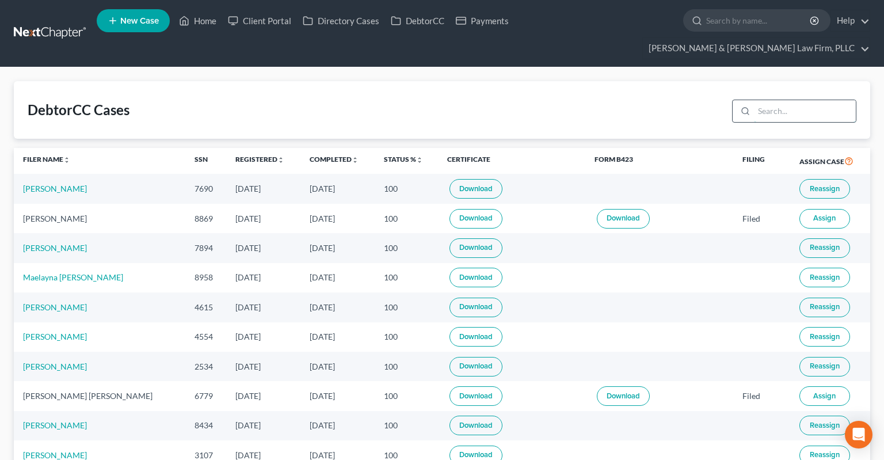
click at [772, 100] on input "search" at bounding box center [805, 111] width 102 height 22
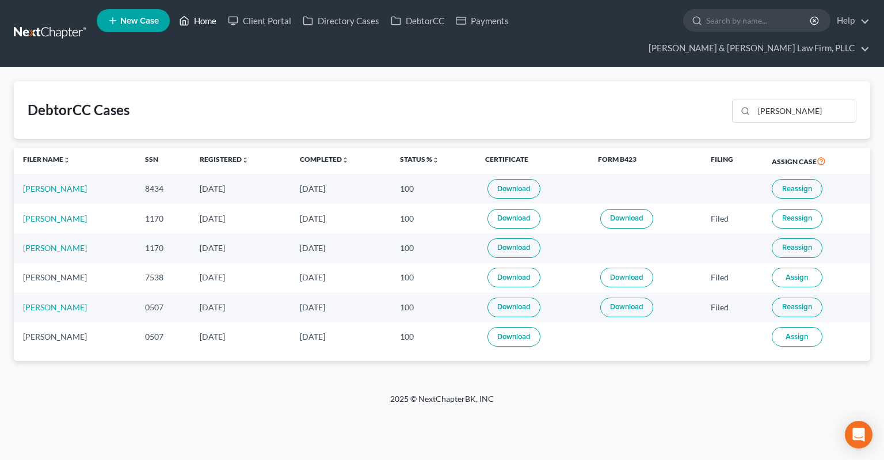
click at [197, 29] on link "Home" at bounding box center [197, 20] width 49 height 21
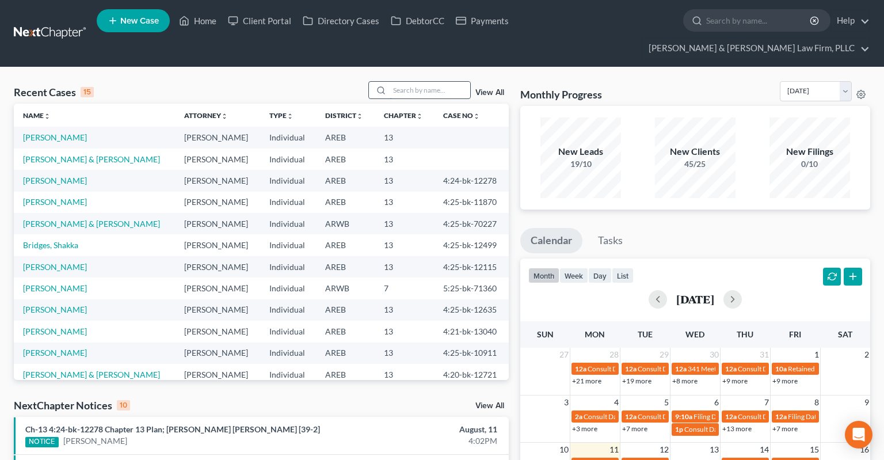
click at [428, 82] on input "search" at bounding box center [430, 90] width 81 height 17
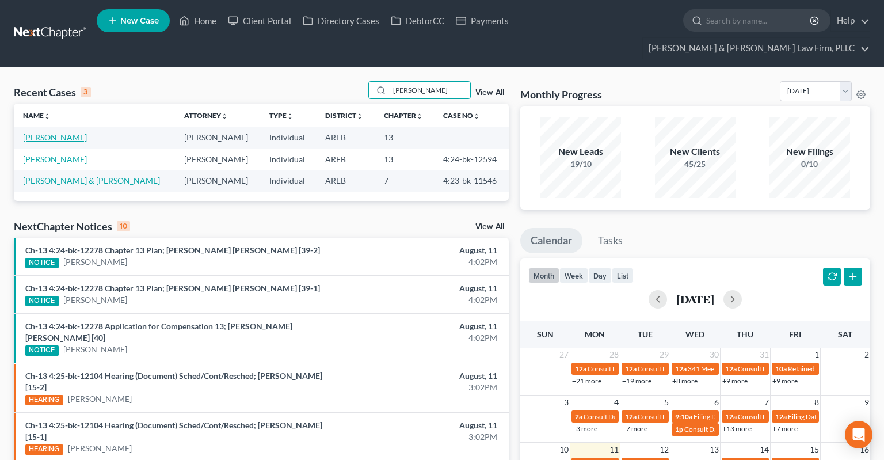
click at [56, 132] on link "[PERSON_NAME]" at bounding box center [55, 137] width 64 height 10
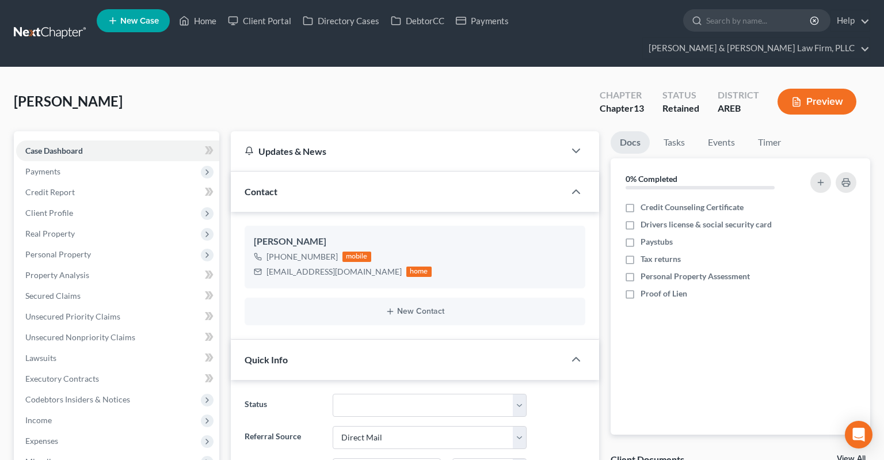
click at [473, 86] on div "[PERSON_NAME] Upgraded Chapter Chapter 13 Status Retained District AREB Preview" at bounding box center [442, 106] width 856 height 50
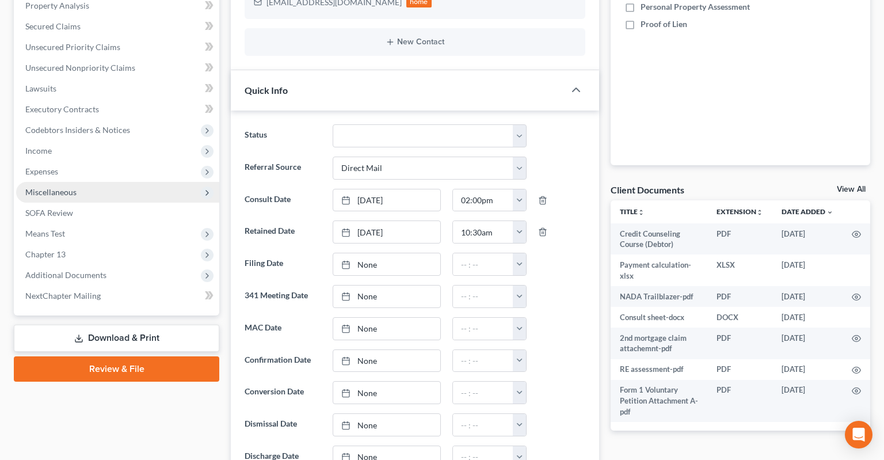
scroll to position [304, 0]
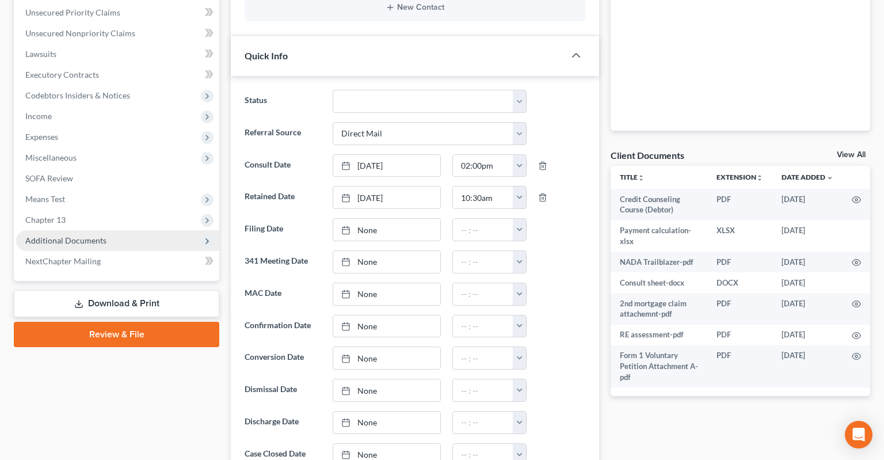
drag, startPoint x: 142, startPoint y: 208, endPoint x: 101, endPoint y: 220, distance: 41.9
click at [139, 211] on ul "Case Dashboard Payments Invoices Payments Payments Credit Report Client Profile" at bounding box center [117, 54] width 203 height 435
click at [135, 230] on span "Additional Documents" at bounding box center [117, 240] width 203 height 21
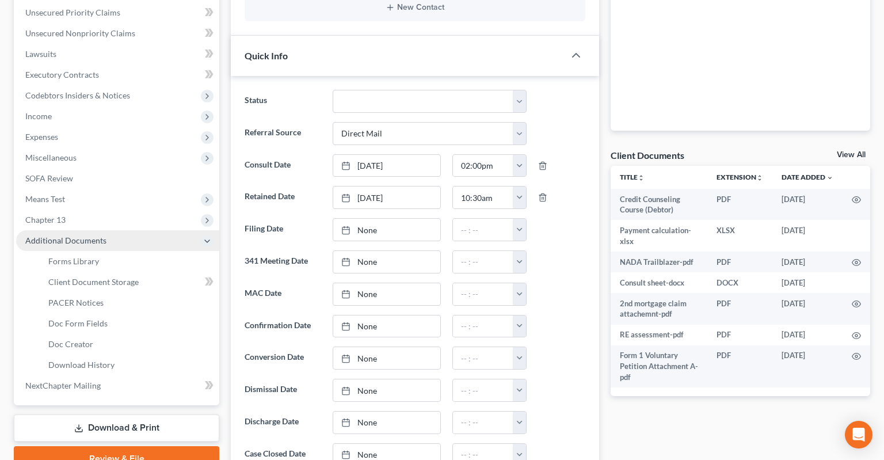
click at [101, 235] on span "Additional Documents" at bounding box center [65, 240] width 81 height 10
click at [135, 230] on span "Additional Documents" at bounding box center [117, 240] width 203 height 21
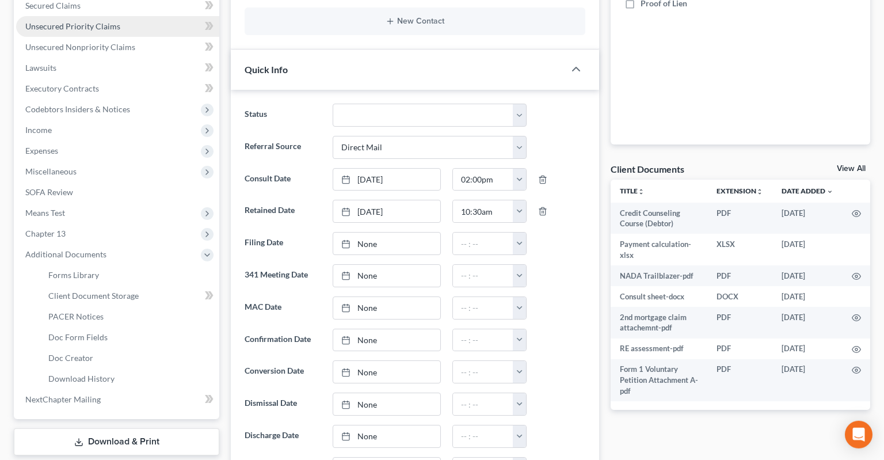
scroll to position [182, 0]
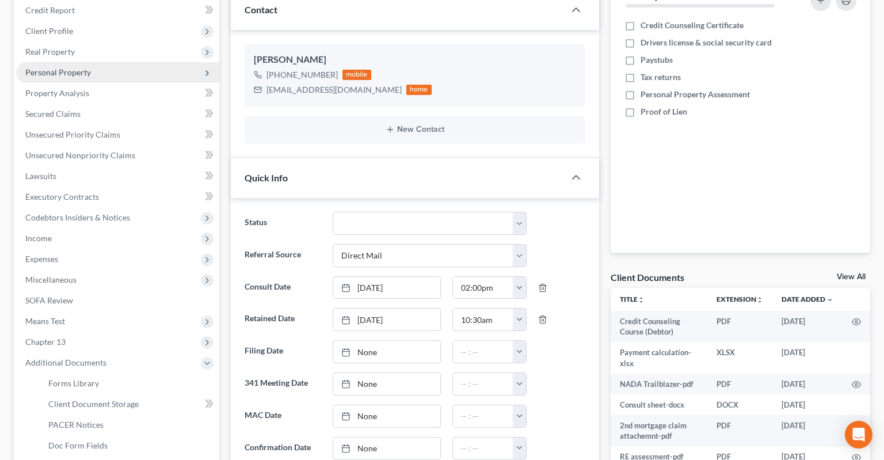
drag, startPoint x: 116, startPoint y: 50, endPoint x: 115, endPoint y: 55, distance: 5.9
click at [116, 62] on span "Personal Property" at bounding box center [117, 72] width 203 height 21
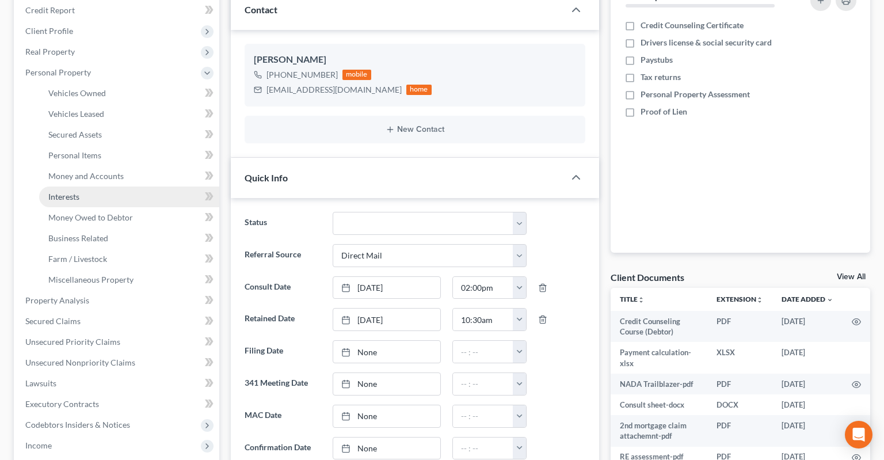
click at [98, 186] on link "Interests" at bounding box center [129, 196] width 180 height 21
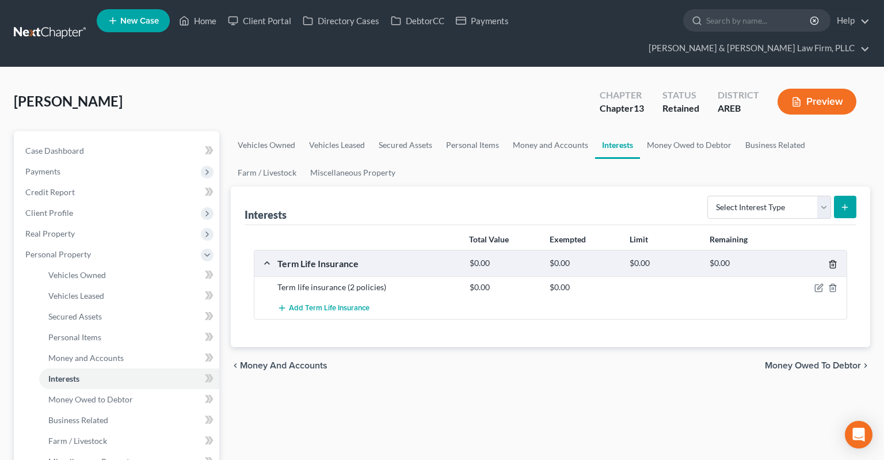
click at [833, 264] on line "button" at bounding box center [833, 265] width 0 height 2
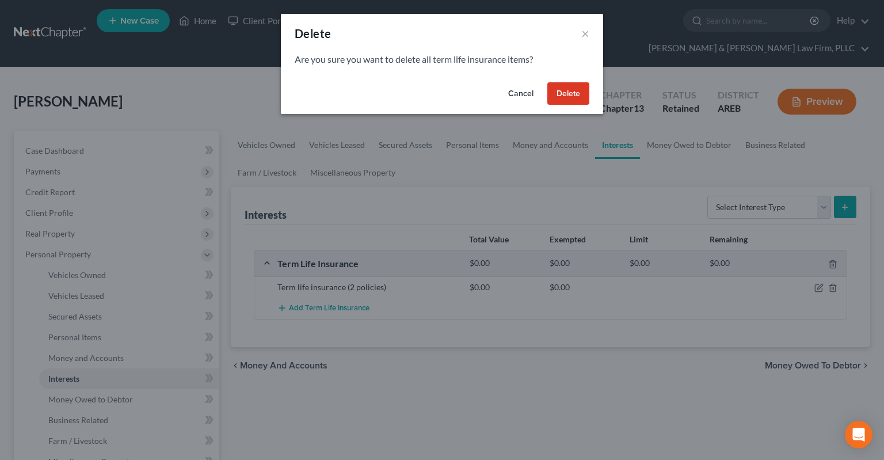
click at [574, 98] on button "Delete" at bounding box center [568, 93] width 42 height 23
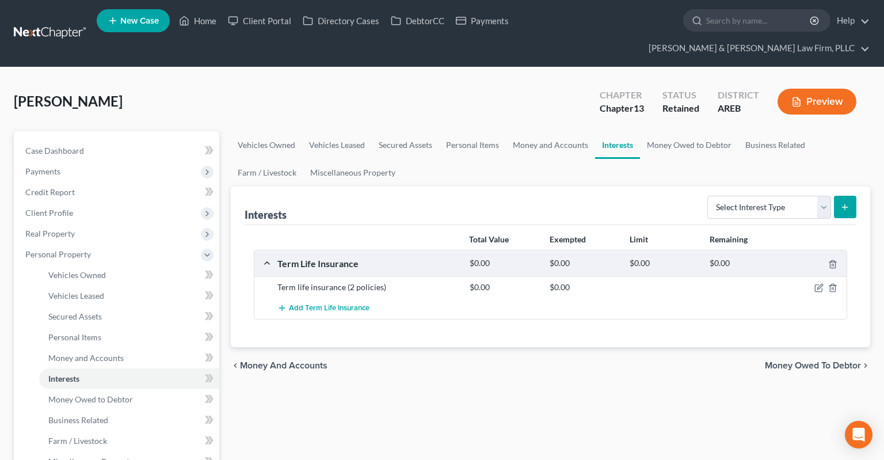
click at [462, 81] on div "[PERSON_NAME] Upgraded Chapter Chapter 13 Status Retained District AREB Preview" at bounding box center [442, 106] width 856 height 50
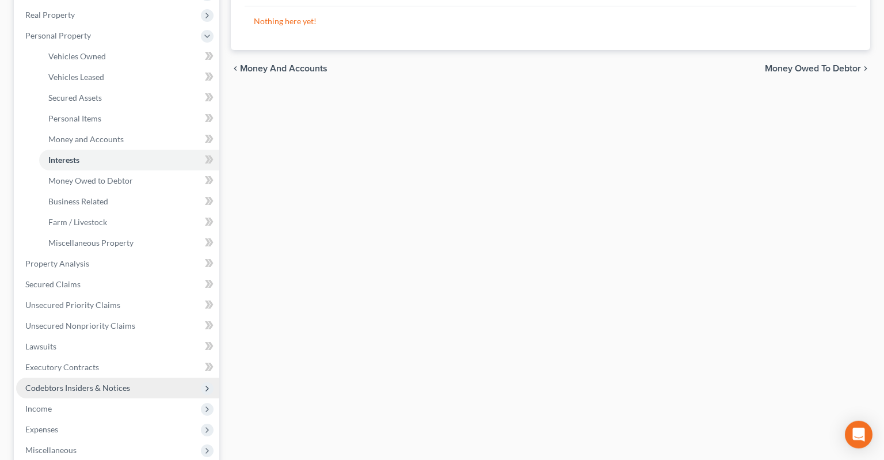
scroll to position [304, 0]
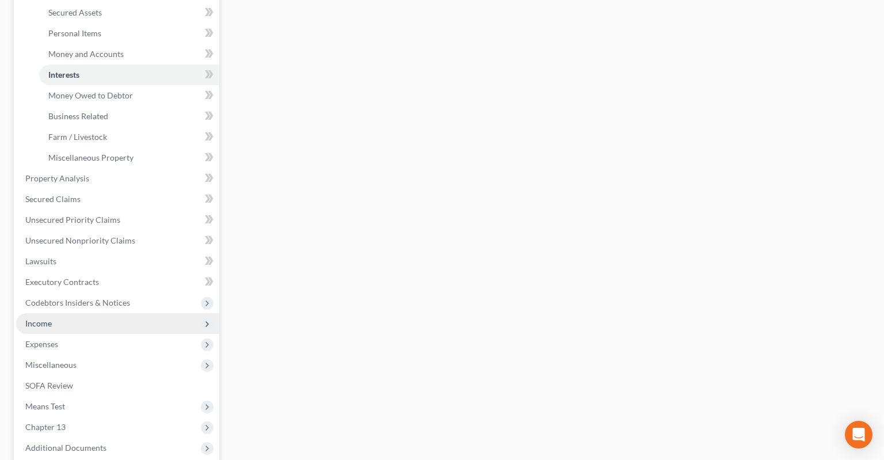
click at [91, 313] on span "Income" at bounding box center [117, 323] width 203 height 21
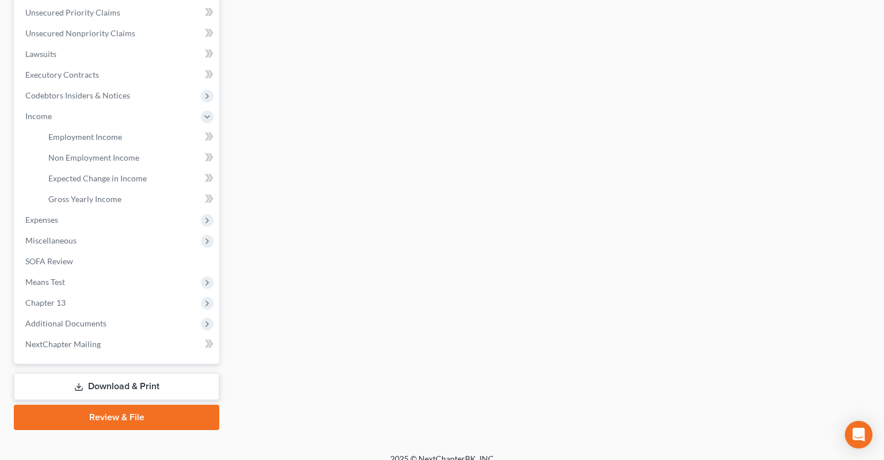
scroll to position [295, 0]
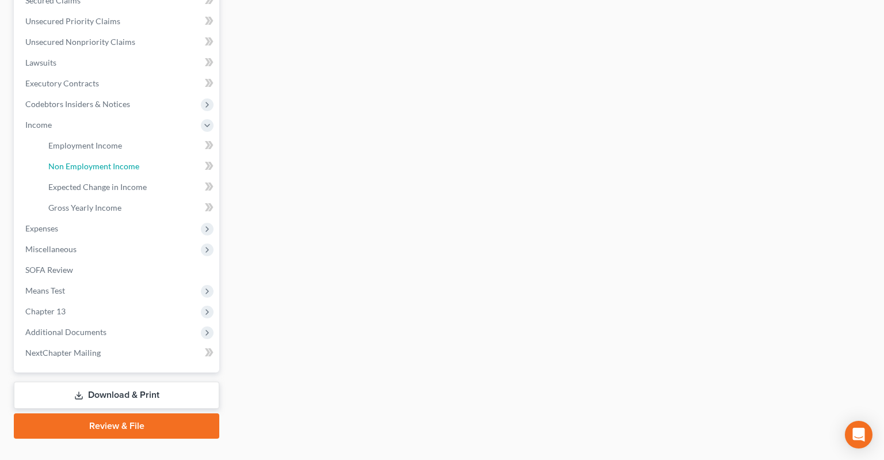
drag, startPoint x: 132, startPoint y: 148, endPoint x: 239, endPoint y: 149, distance: 106.5
click at [132, 161] on span "Non Employment Income" at bounding box center [93, 166] width 91 height 10
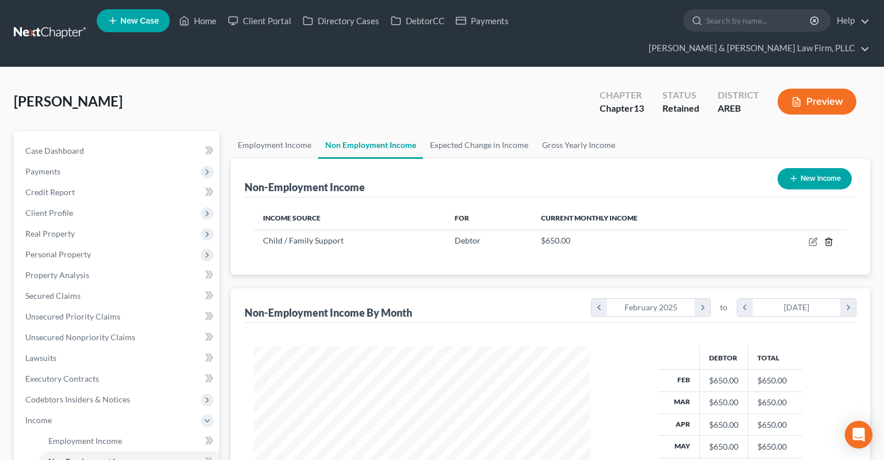
drag, startPoint x: 829, startPoint y: 220, endPoint x: 749, endPoint y: 252, distance: 85.5
click at [736, 257] on div "Non-Employment Income New Income Income Source For Current Monthly Income Child…" at bounding box center [550, 369] width 639 height 421
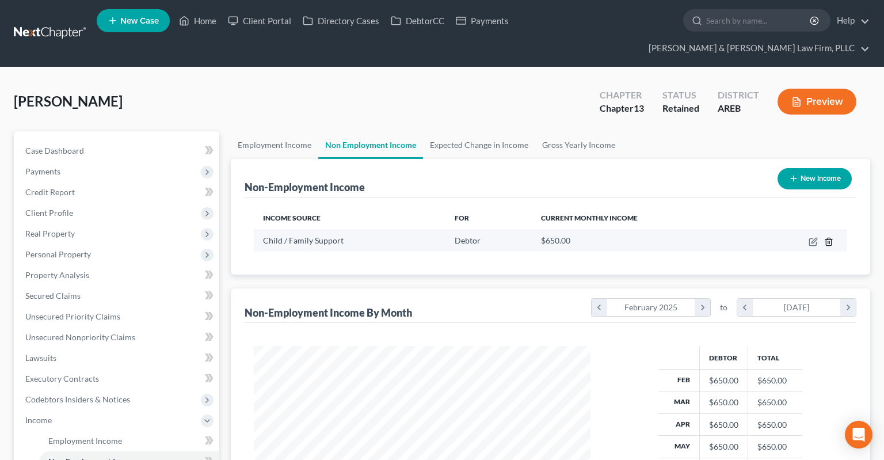
click at [831, 237] on icon "button" at bounding box center [828, 241] width 9 height 9
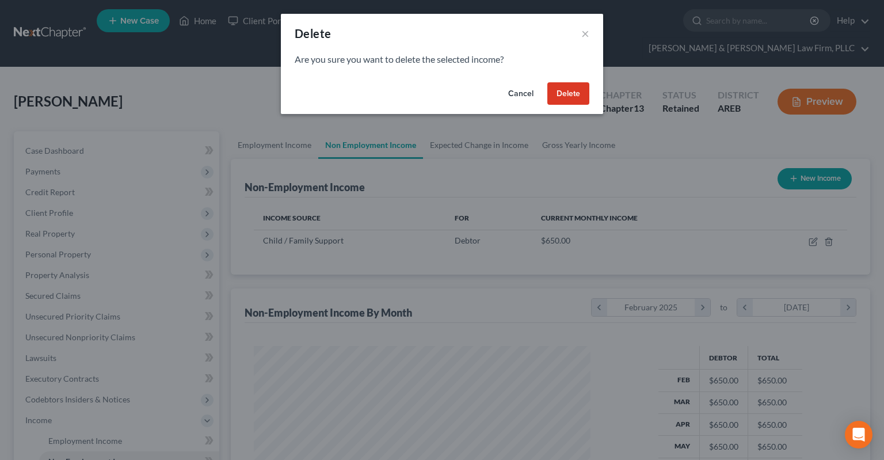
click at [562, 92] on button "Delete" at bounding box center [568, 93] width 42 height 23
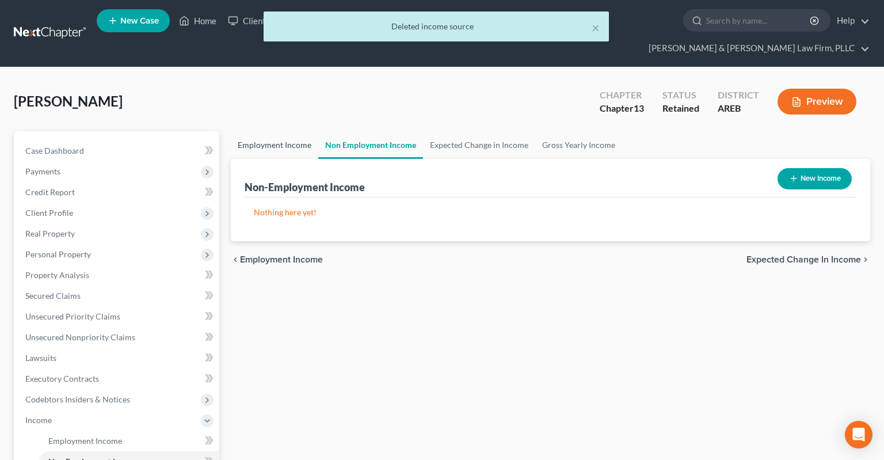
click at [276, 131] on link "Employment Income" at bounding box center [274, 145] width 87 height 28
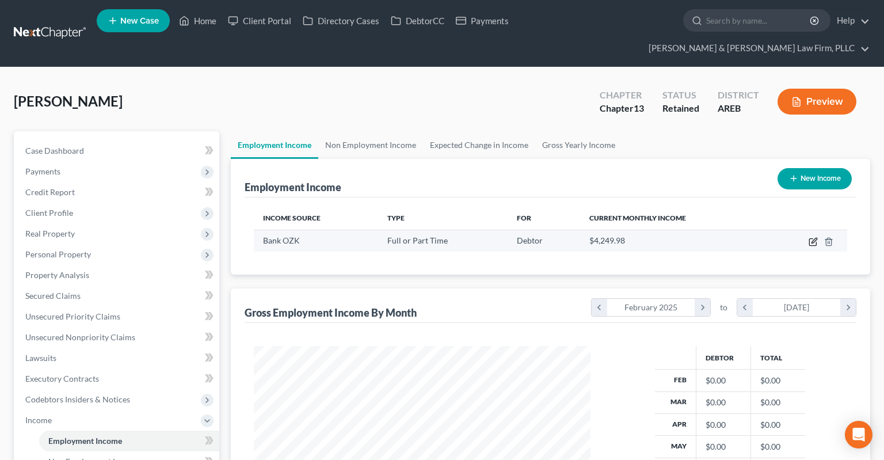
click at [816, 237] on icon "button" at bounding box center [813, 241] width 9 height 9
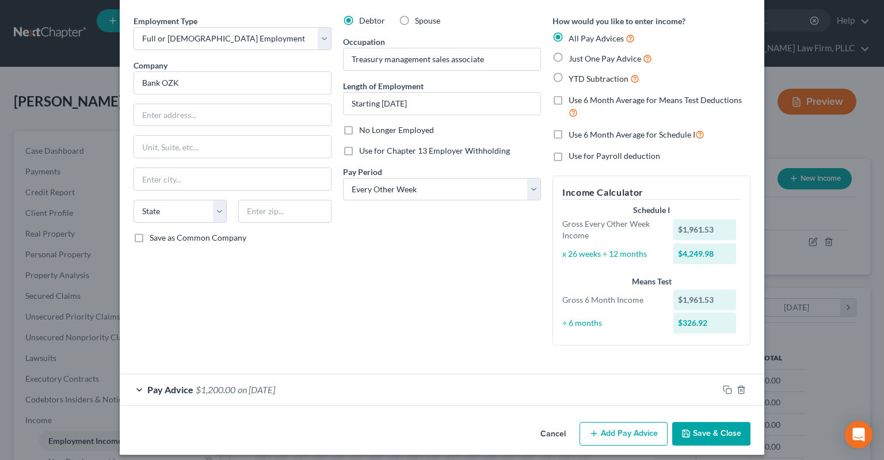
scroll to position [46, 0]
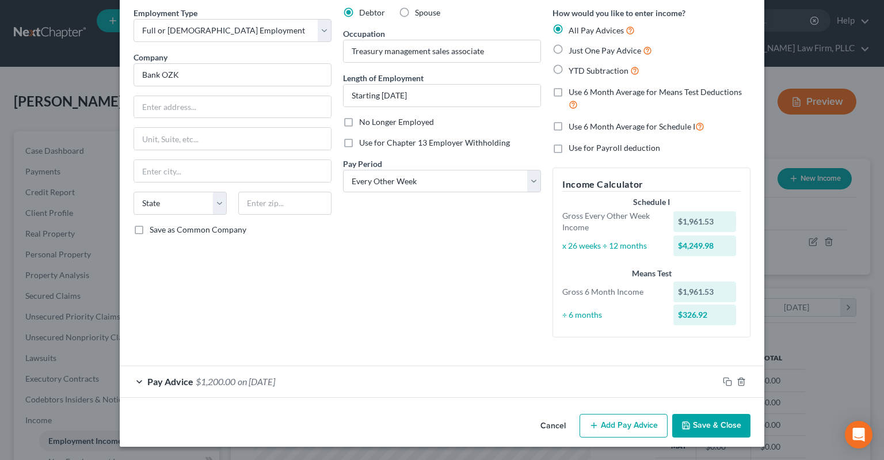
click at [544, 429] on button "Cancel" at bounding box center [553, 426] width 44 height 23
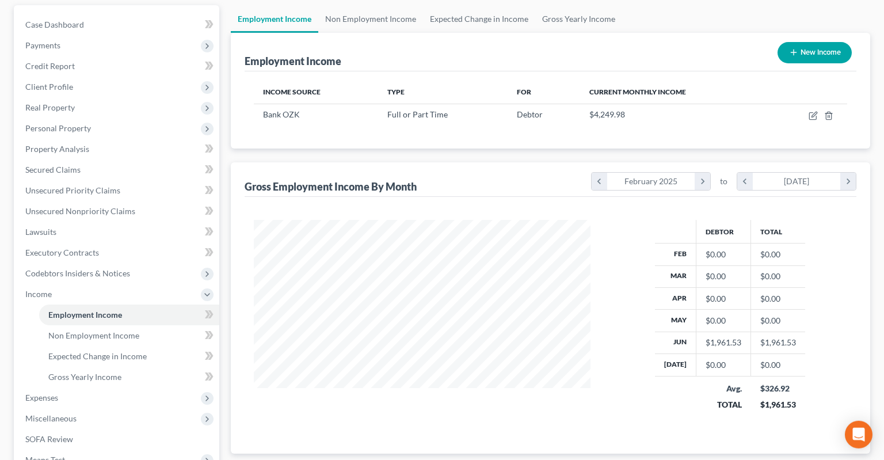
scroll to position [60, 0]
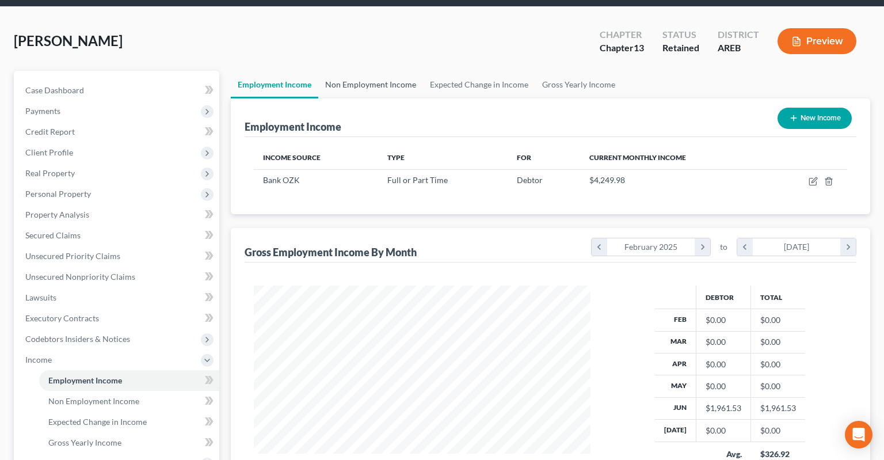
click at [383, 71] on link "Non Employment Income" at bounding box center [370, 85] width 105 height 28
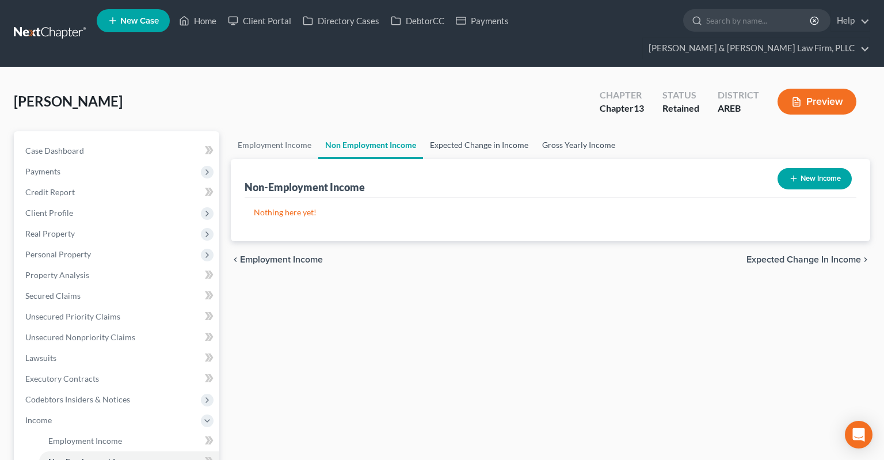
click at [468, 131] on link "Expected Change in Income" at bounding box center [479, 145] width 112 height 28
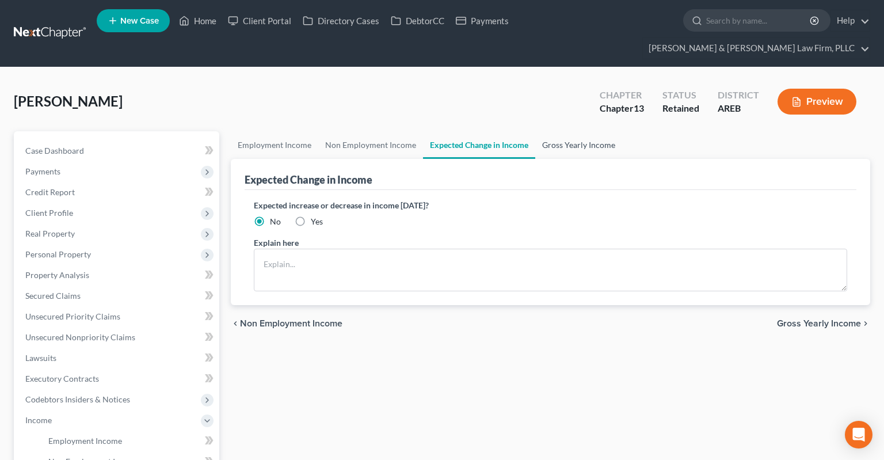
click at [581, 131] on link "Gross Yearly Income" at bounding box center [578, 145] width 87 height 28
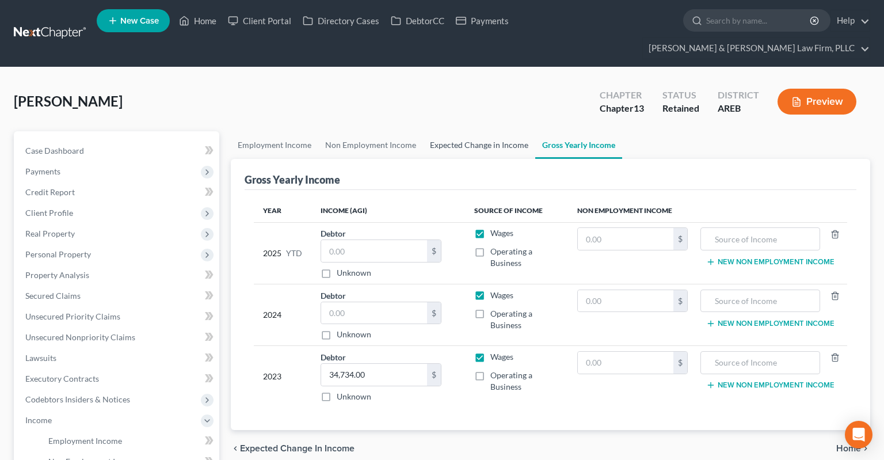
drag, startPoint x: 482, startPoint y: 132, endPoint x: 535, endPoint y: 130, distance: 53.6
click at [482, 132] on link "Expected Change in Income" at bounding box center [479, 145] width 112 height 28
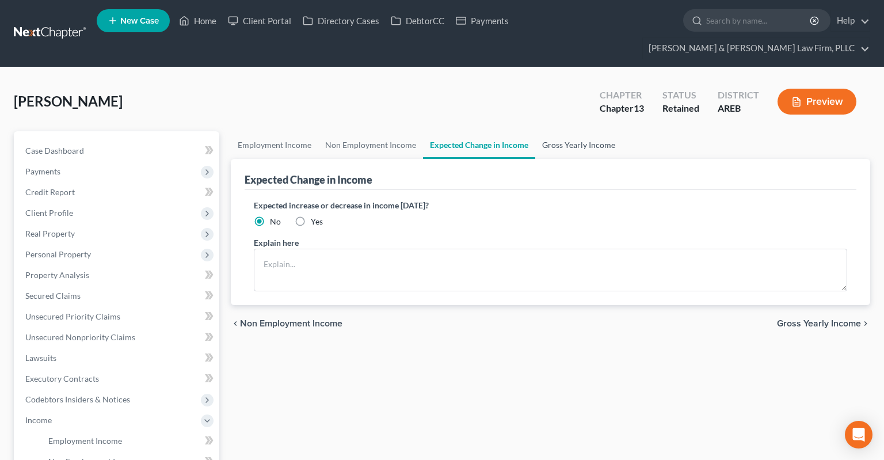
click at [580, 131] on link "Gross Yearly Income" at bounding box center [578, 145] width 87 height 28
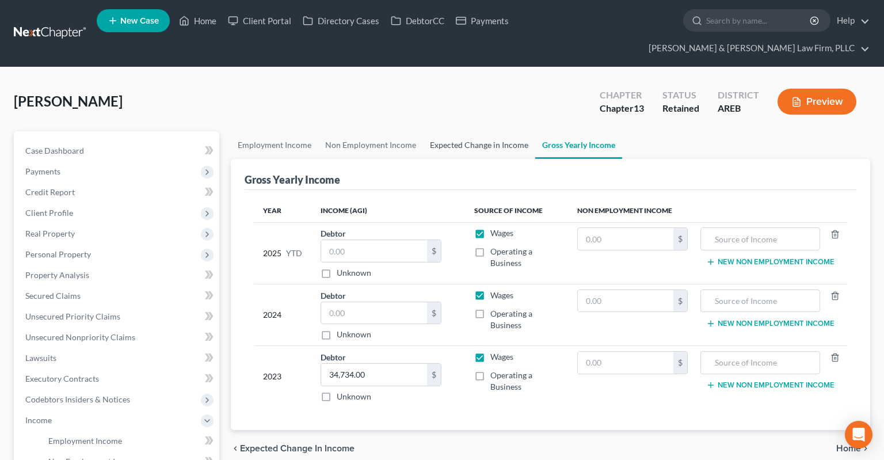
click at [492, 131] on link "Expected Change in Income" at bounding box center [479, 145] width 112 height 28
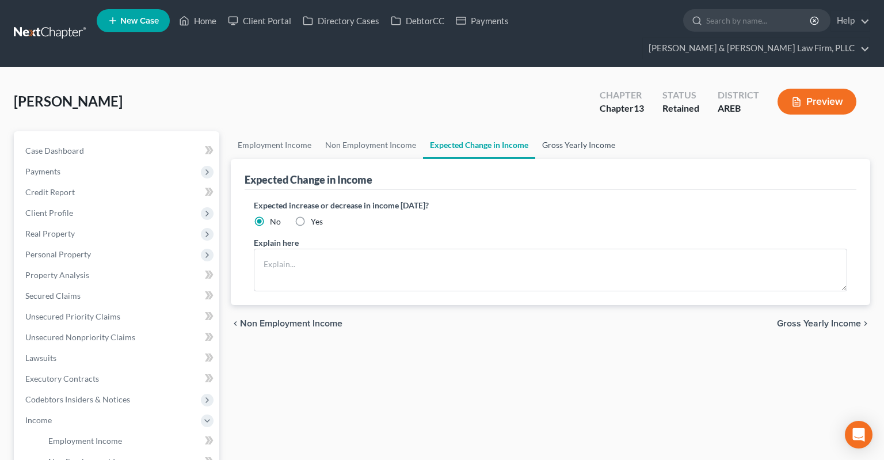
click at [588, 131] on link "Gross Yearly Income" at bounding box center [578, 145] width 87 height 28
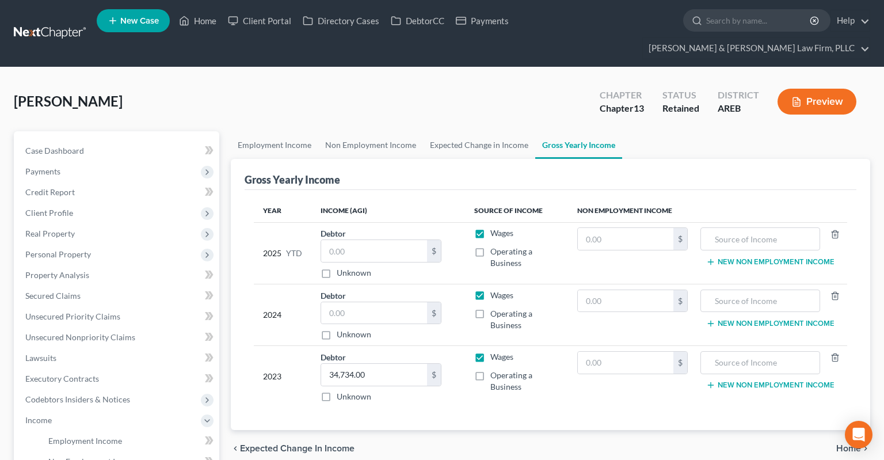
click at [577, 131] on link "Gross Yearly Income" at bounding box center [578, 145] width 87 height 28
click at [484, 131] on link "Expected Change in Income" at bounding box center [479, 145] width 112 height 28
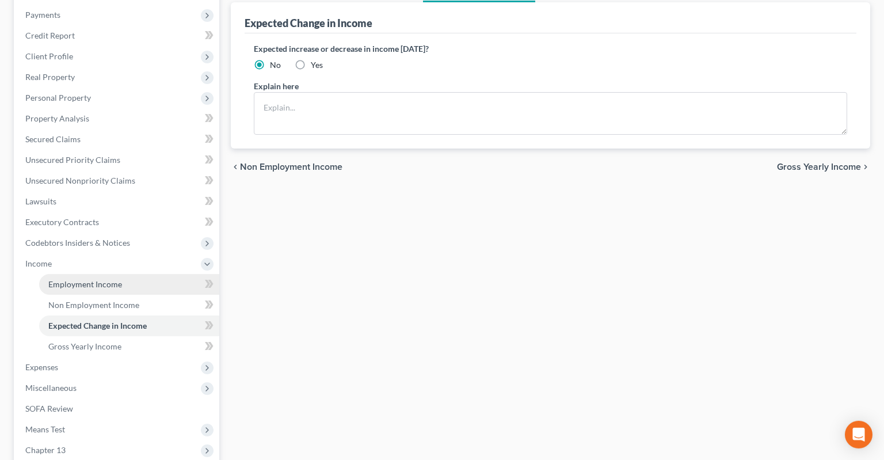
scroll to position [182, 0]
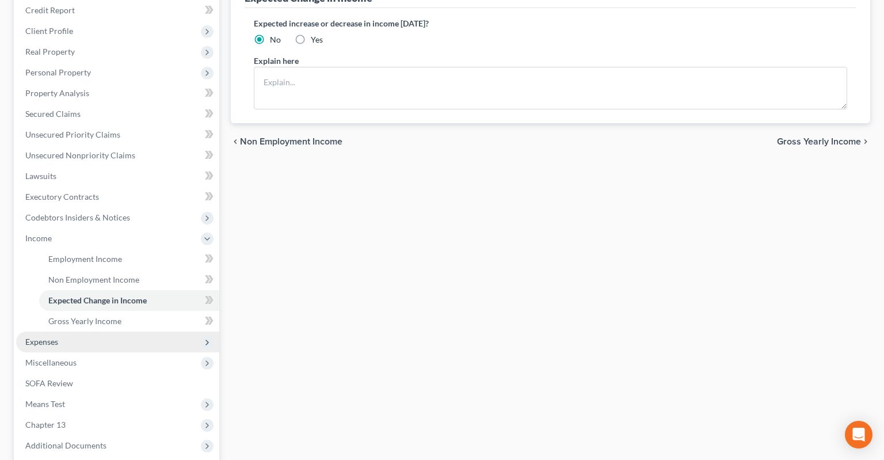
click at [83, 332] on span "Expenses" at bounding box center [117, 342] width 203 height 21
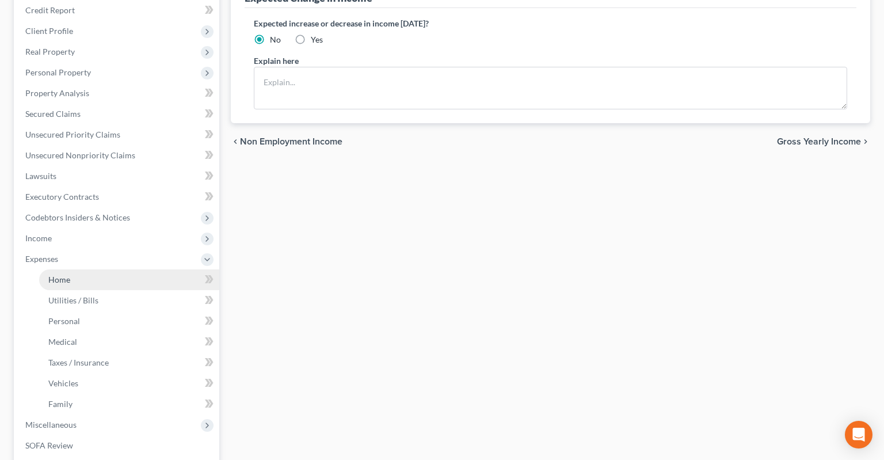
click at [100, 269] on link "Home" at bounding box center [129, 279] width 180 height 21
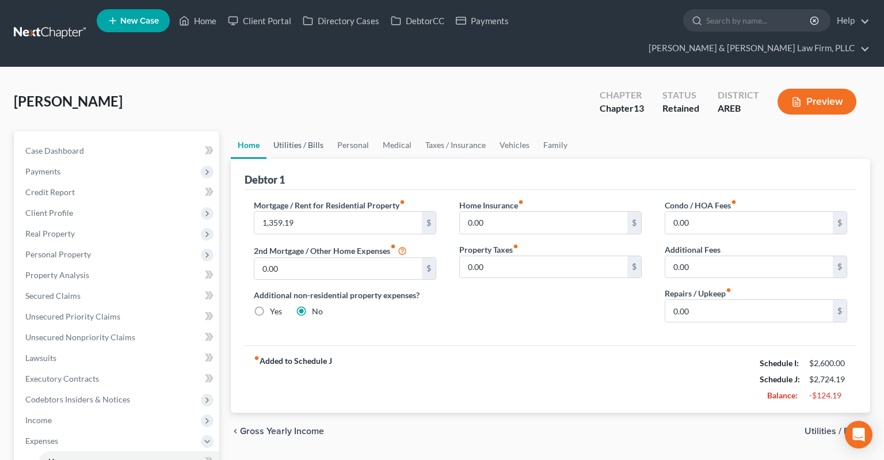
click at [307, 131] on link "Utilities / Bills" at bounding box center [298, 145] width 64 height 28
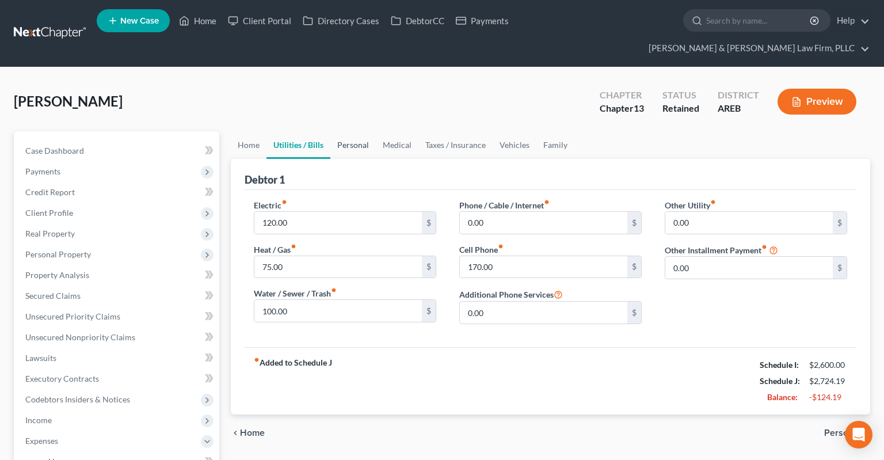
click at [349, 133] on link "Personal" at bounding box center [352, 145] width 45 height 28
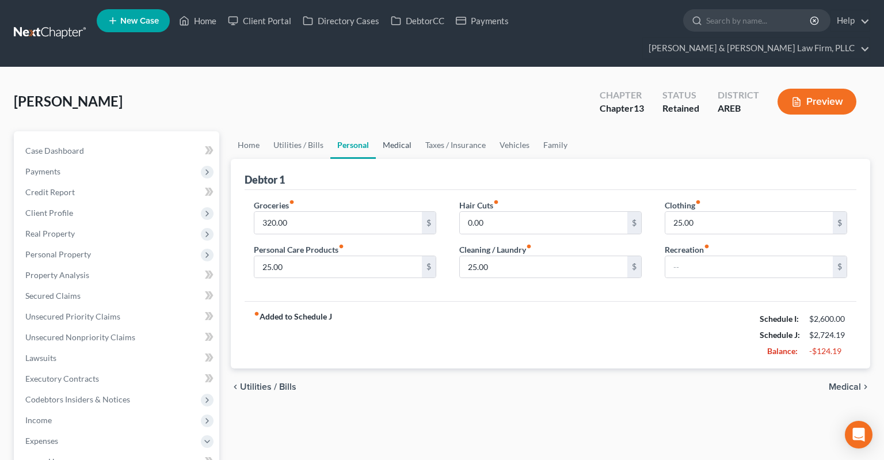
drag, startPoint x: 392, startPoint y: 132, endPoint x: 403, endPoint y: 134, distance: 11.6
click at [392, 133] on link "Medical" at bounding box center [397, 145] width 43 height 28
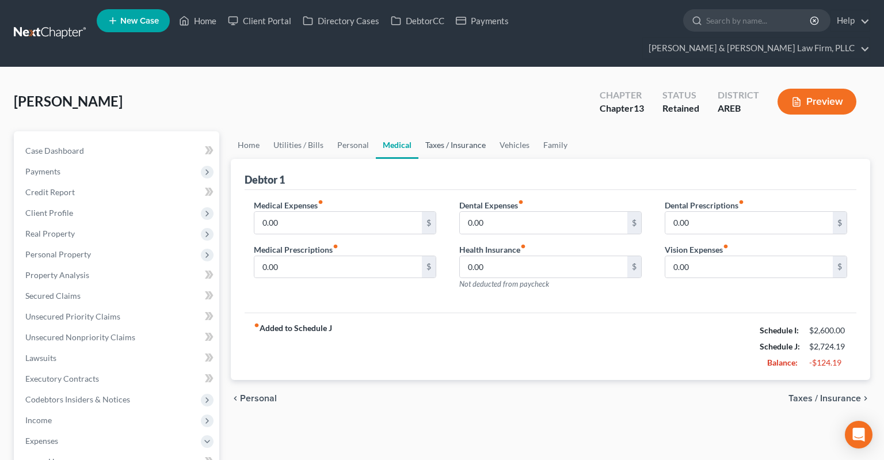
click at [446, 131] on link "Taxes / Insurance" at bounding box center [455, 145] width 74 height 28
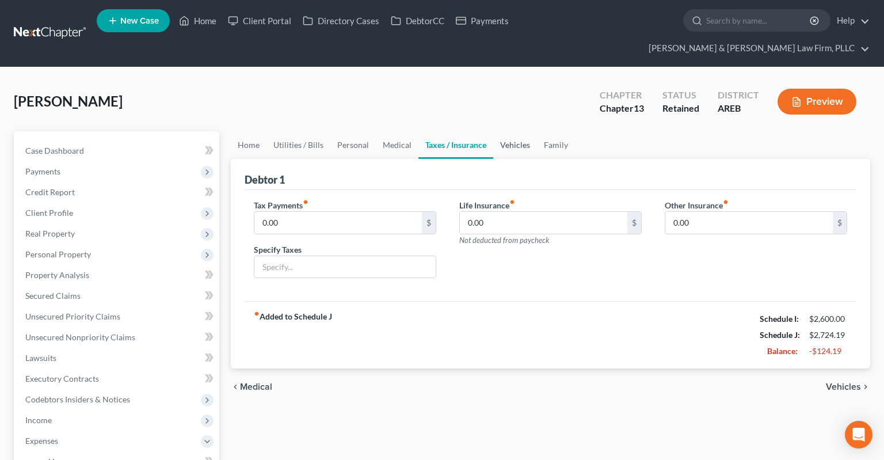
click at [498, 131] on link "Vehicles" at bounding box center [515, 145] width 44 height 28
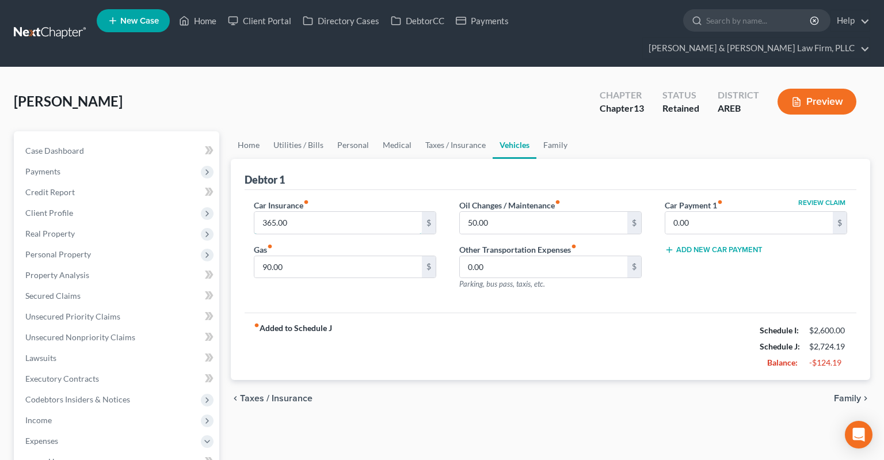
click at [254, 212] on input "365.00" at bounding box center [337, 223] width 167 height 22
drag, startPoint x: 195, startPoint y: 195, endPoint x: 165, endPoint y: 194, distance: 30.5
click at [254, 212] on input "365.00" at bounding box center [337, 223] width 167 height 22
click at [494, 93] on div "[PERSON_NAME] Upgraded Chapter Chapter 13 Status Retained District AREB Preview" at bounding box center [442, 106] width 856 height 50
click at [545, 131] on link "Family" at bounding box center [555, 145] width 38 height 28
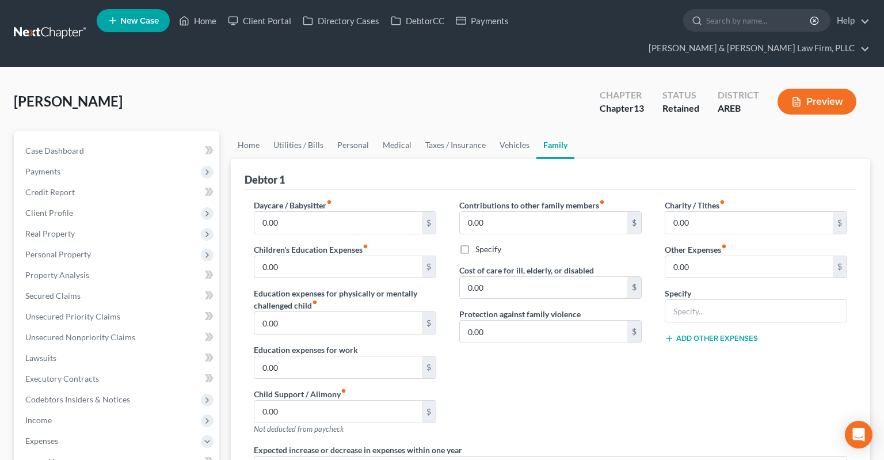
click at [517, 159] on div "Debtor 1" at bounding box center [551, 174] width 612 height 31
click at [513, 131] on link "Vehicles" at bounding box center [515, 145] width 44 height 28
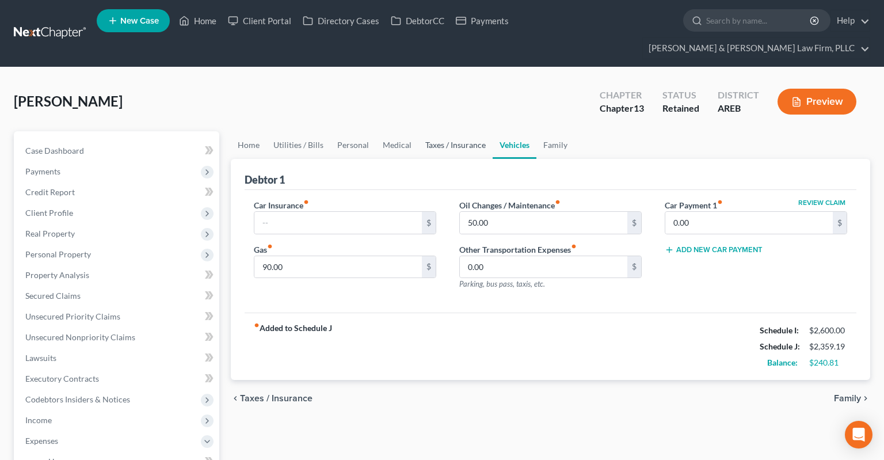
click at [457, 132] on link "Taxes / Insurance" at bounding box center [455, 145] width 74 height 28
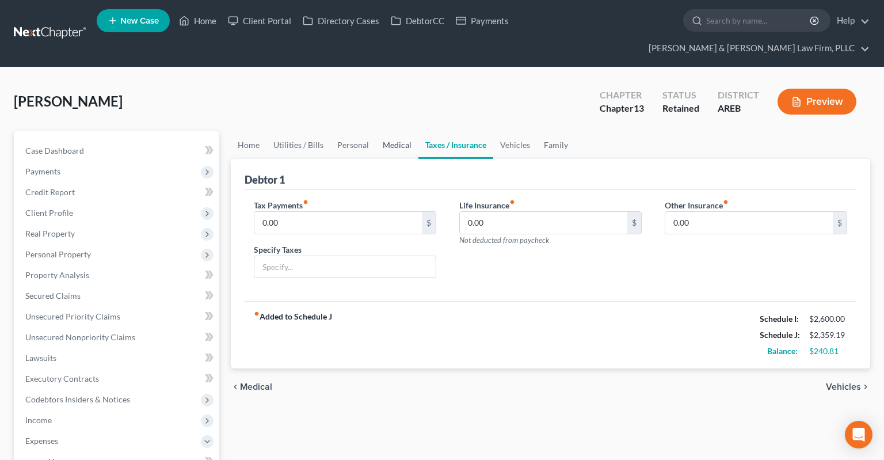
click at [406, 131] on link "Medical" at bounding box center [397, 145] width 43 height 28
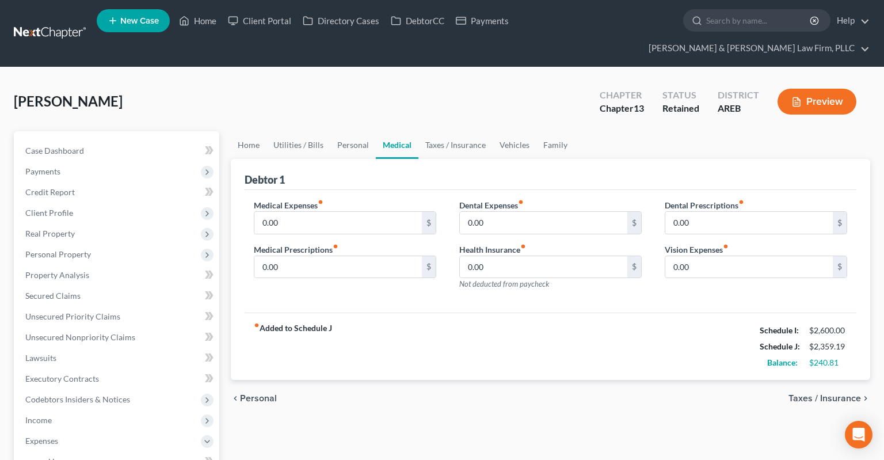
click at [342, 159] on div "Debtor 1" at bounding box center [551, 174] width 612 height 31
click at [342, 133] on link "Personal" at bounding box center [352, 145] width 45 height 28
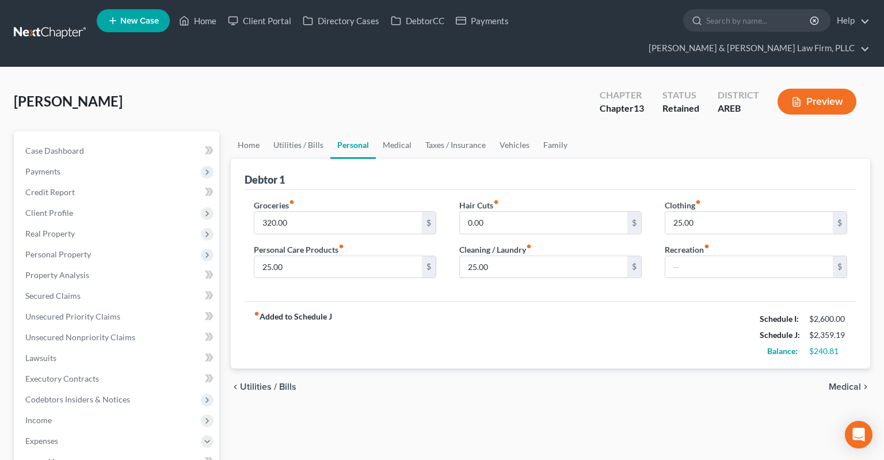
drag, startPoint x: 493, startPoint y: 250, endPoint x: 451, endPoint y: 251, distance: 41.5
click at [460, 256] on input "25.00" at bounding box center [543, 267] width 167 height 22
drag, startPoint x: 501, startPoint y: 243, endPoint x: 439, endPoint y: 252, distance: 62.8
click at [460, 257] on input "25.00" at bounding box center [543, 267] width 167 height 22
type input "0"
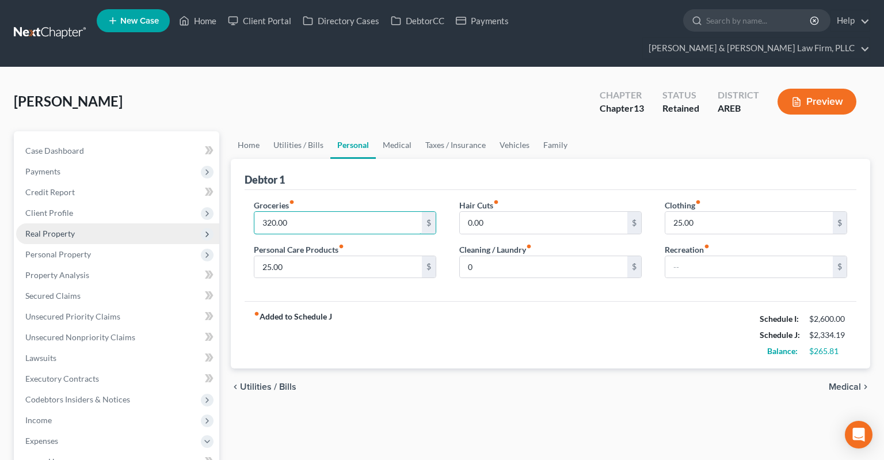
drag, startPoint x: 307, startPoint y: 200, endPoint x: 201, endPoint y: 207, distance: 106.1
click at [254, 212] on input "320.00" at bounding box center [337, 223] width 167 height 22
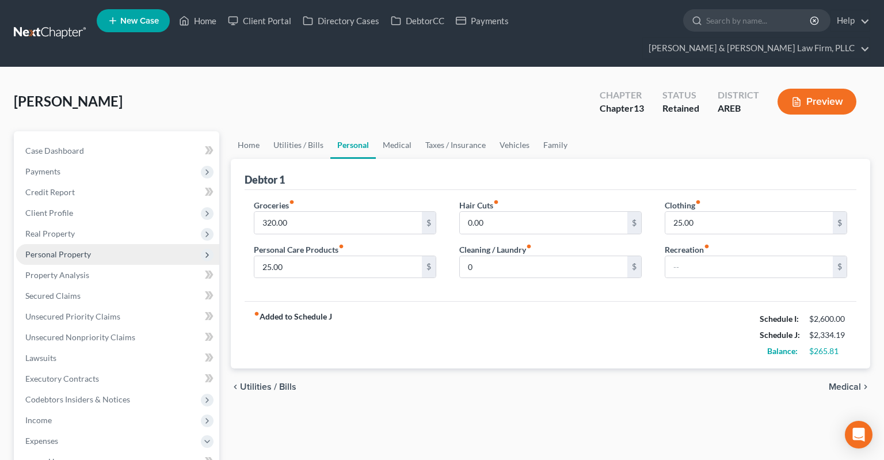
drag, startPoint x: 271, startPoint y: 216, endPoint x: 196, endPoint y: 227, distance: 75.6
click at [158, 229] on div "Petition Navigation Case Dashboard Payments Invoices Payments Payments Credit R…" at bounding box center [442, 463] width 868 height 665
drag, startPoint x: 292, startPoint y: 201, endPoint x: 336, endPoint y: 188, distance: 45.9
click at [254, 212] on input "320.00" at bounding box center [337, 223] width 167 height 22
click at [296, 131] on link "Utilities / Bills" at bounding box center [298, 145] width 64 height 28
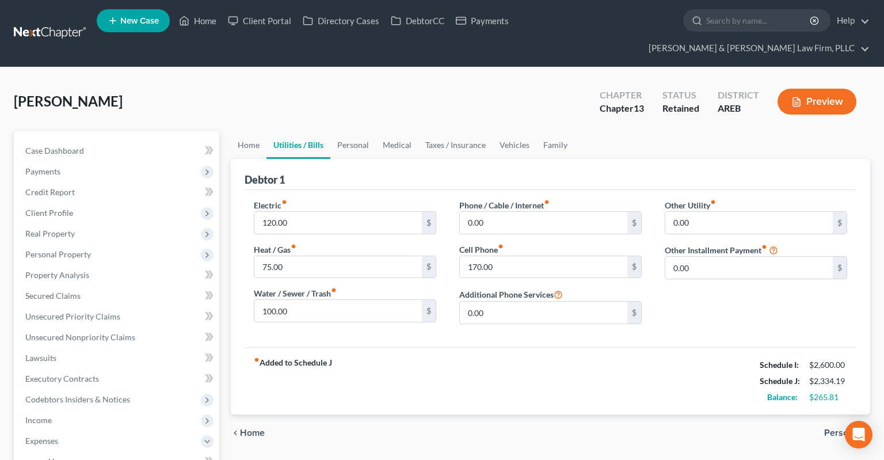
click at [222, 131] on div "Petition Navigation Case Dashboard Payments Invoices Payments Payments Credit R…" at bounding box center [442, 463] width 868 height 665
drag, startPoint x: 512, startPoint y: 250, endPoint x: 488, endPoint y: 252, distance: 23.7
click at [496, 256] on input "170.00" at bounding box center [543, 267] width 167 height 22
type input "165"
click at [340, 300] on input "100.00" at bounding box center [337, 311] width 167 height 22
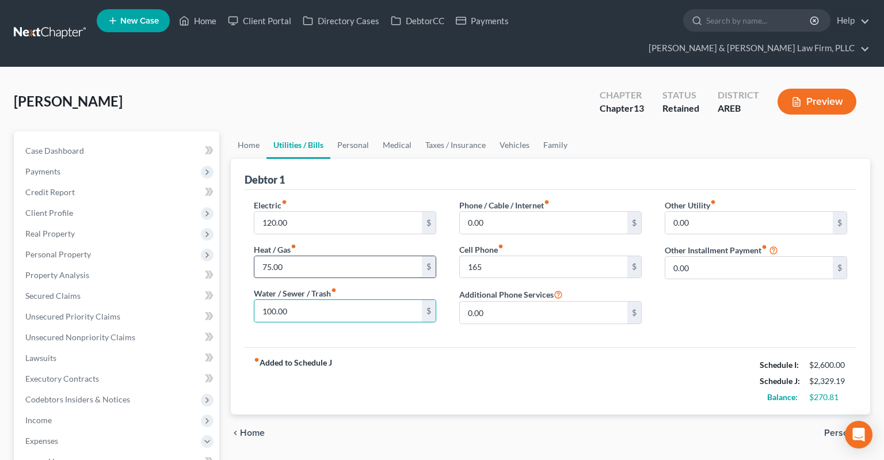
click at [325, 256] on input "75.00" at bounding box center [337, 267] width 167 height 22
click at [258, 131] on link "Home" at bounding box center [249, 145] width 36 height 28
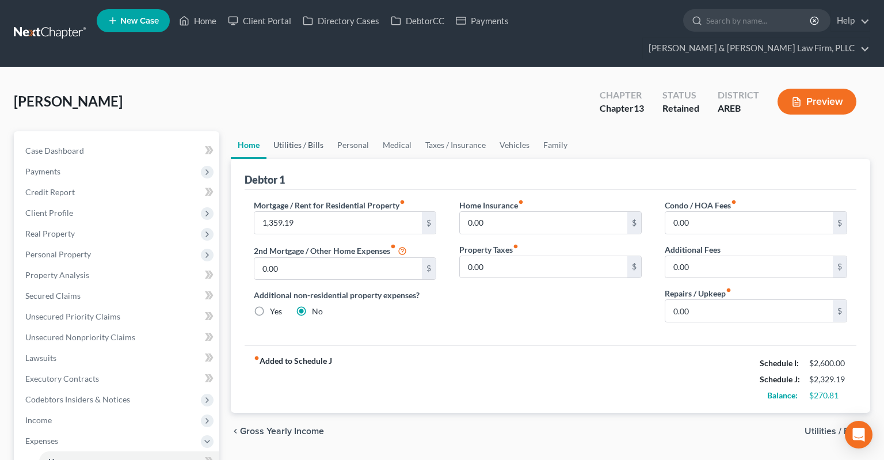
click at [305, 131] on link "Utilities / Bills" at bounding box center [298, 145] width 64 height 28
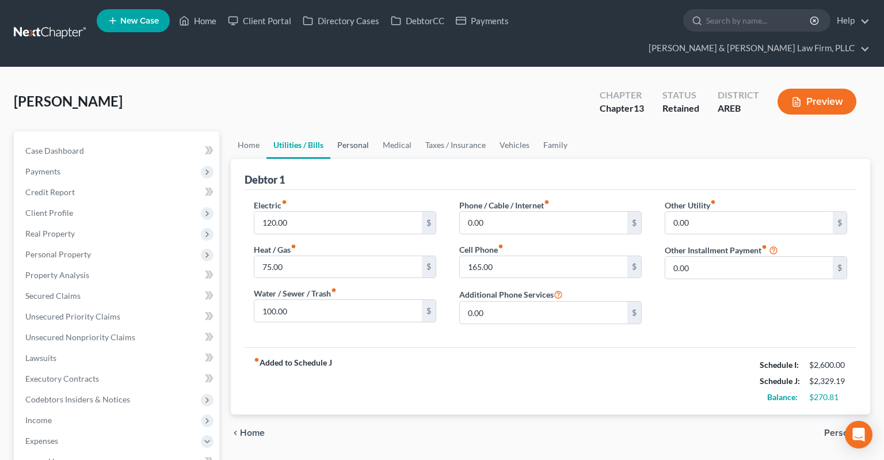
click at [341, 131] on link "Personal" at bounding box center [352, 145] width 45 height 28
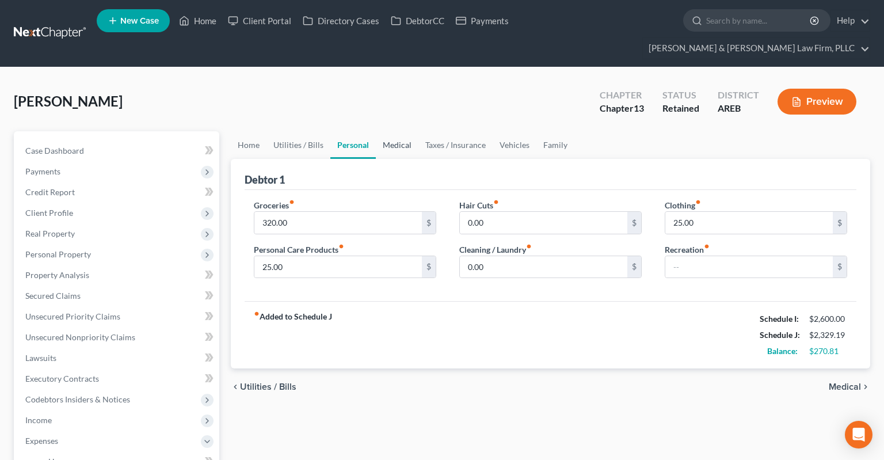
click at [384, 131] on link "Medical" at bounding box center [397, 145] width 43 height 28
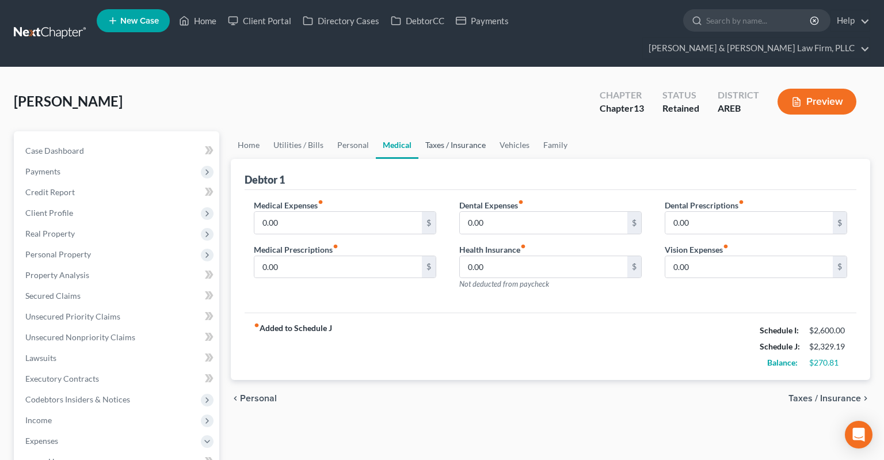
click at [445, 136] on link "Taxes / Insurance" at bounding box center [455, 145] width 74 height 28
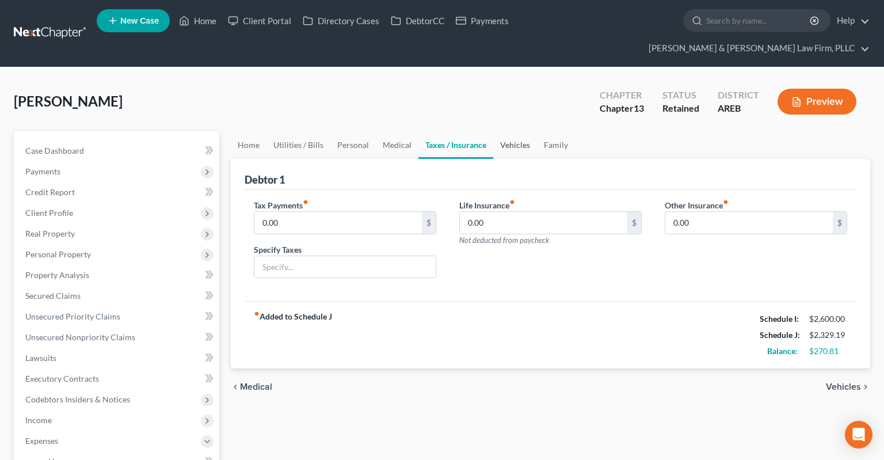
click at [504, 132] on link "Vehicles" at bounding box center [515, 145] width 44 height 28
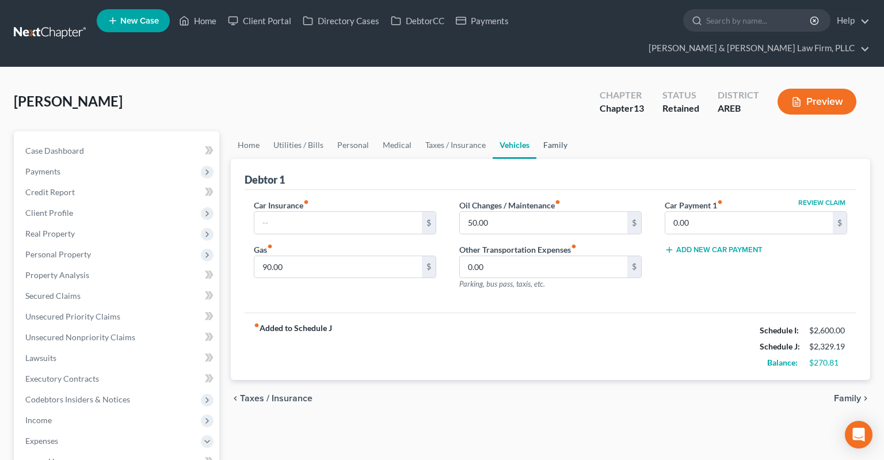
click at [550, 131] on link "Family" at bounding box center [555, 145] width 38 height 28
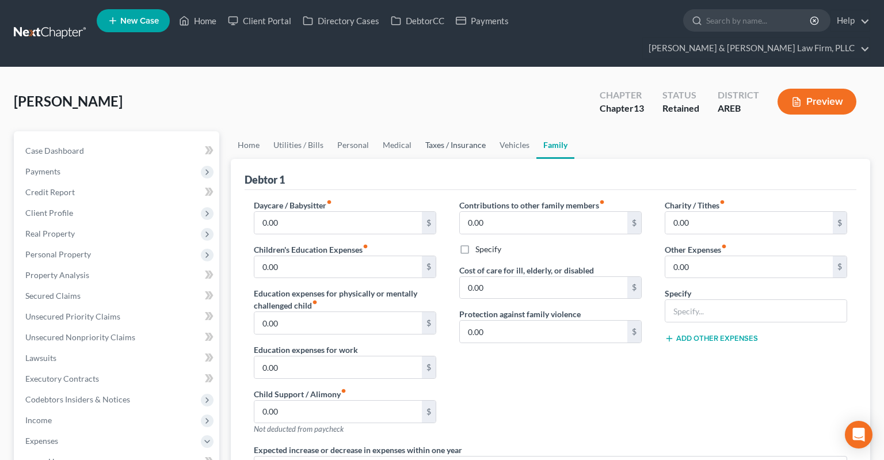
click at [479, 132] on link "Taxes / Insurance" at bounding box center [455, 145] width 74 height 28
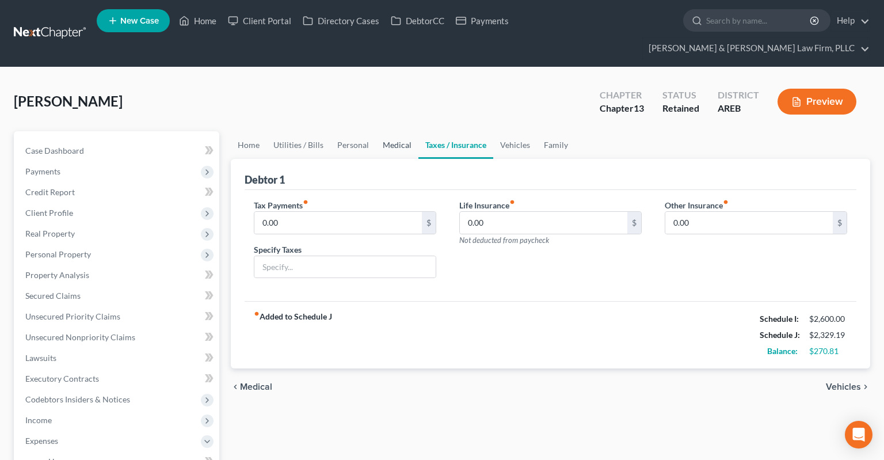
click at [400, 131] on link "Medical" at bounding box center [397, 145] width 43 height 28
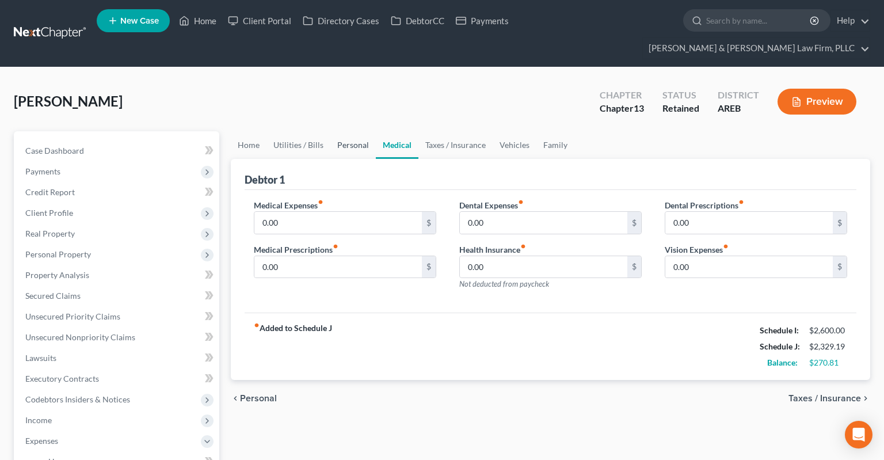
click at [343, 131] on link "Personal" at bounding box center [352, 145] width 45 height 28
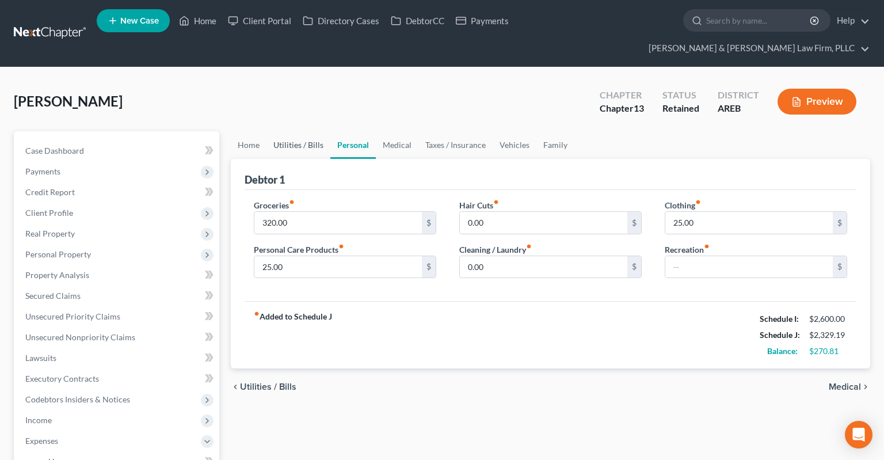
click at [314, 131] on link "Utilities / Bills" at bounding box center [298, 145] width 64 height 28
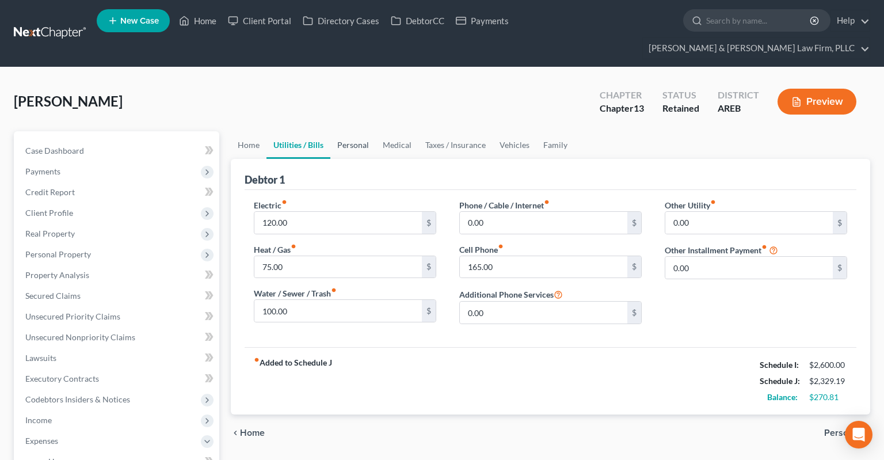
click at [362, 159] on div "Debtor 1" at bounding box center [551, 174] width 612 height 31
click at [357, 131] on link "Personal" at bounding box center [352, 145] width 45 height 28
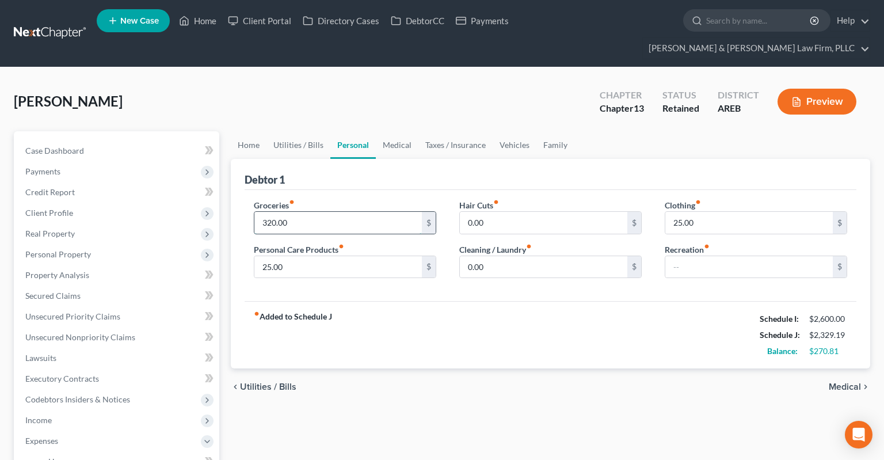
click at [300, 212] on input "320.00" at bounding box center [337, 223] width 167 height 22
type input "100"
click at [311, 131] on link "Utilities / Bills" at bounding box center [298, 145] width 64 height 28
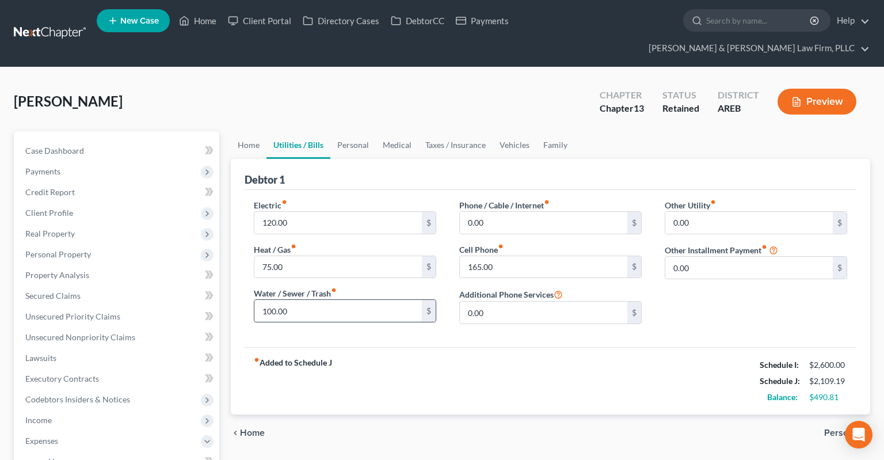
click at [317, 300] on input "100.00" at bounding box center [337, 311] width 167 height 22
drag, startPoint x: 250, startPoint y: 121, endPoint x: 280, endPoint y: 133, distance: 32.3
click at [249, 131] on link "Home" at bounding box center [249, 145] width 36 height 28
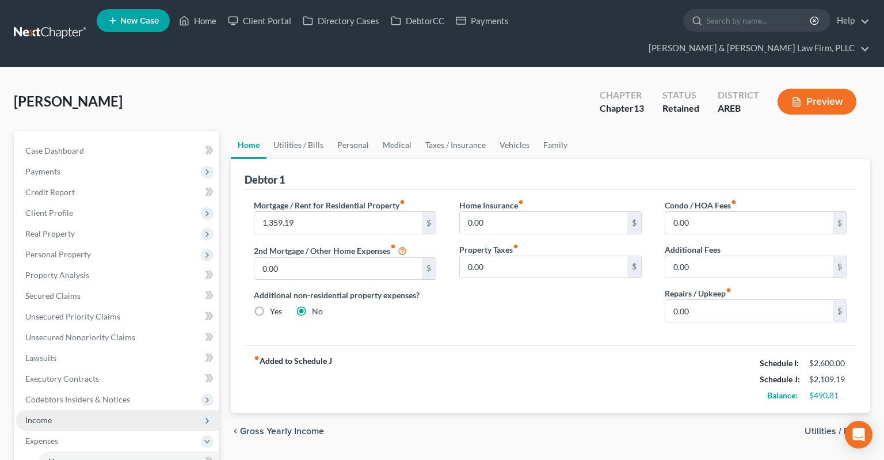
drag, startPoint x: 64, startPoint y: 401, endPoint x: 121, endPoint y: 368, distance: 65.8
click at [64, 410] on span "Income" at bounding box center [117, 420] width 203 height 21
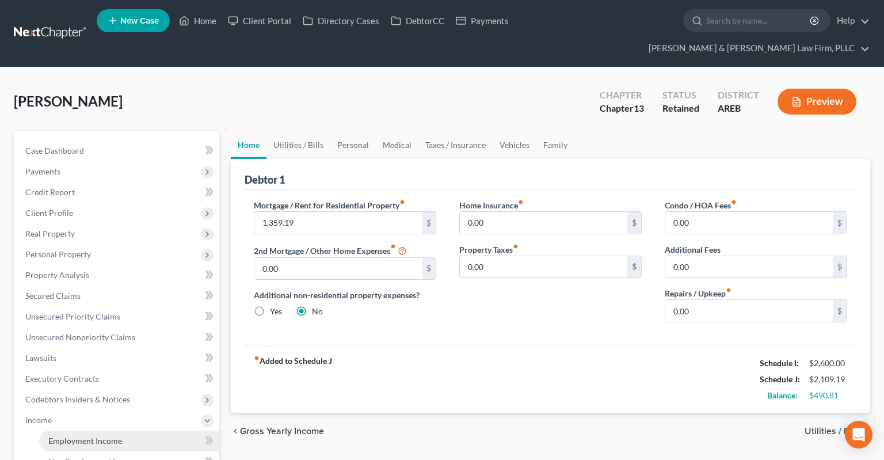
click at [97, 436] on span "Employment Income" at bounding box center [85, 441] width 74 height 10
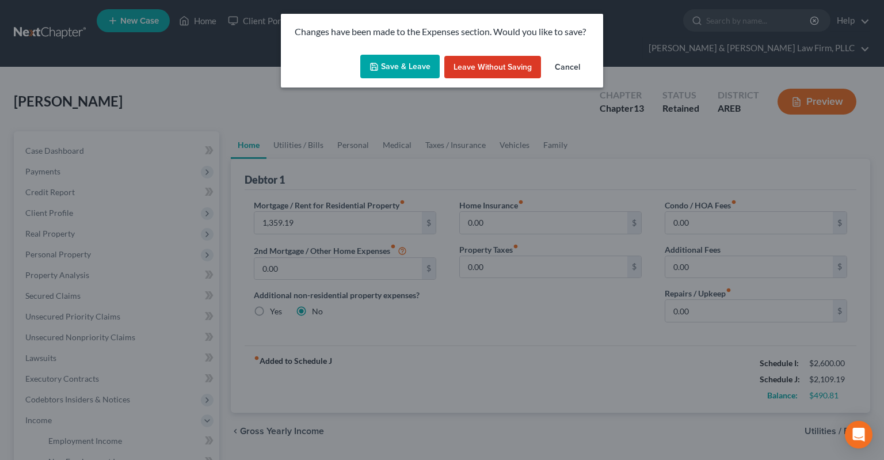
click at [401, 70] on button "Save & Leave" at bounding box center [399, 67] width 79 height 24
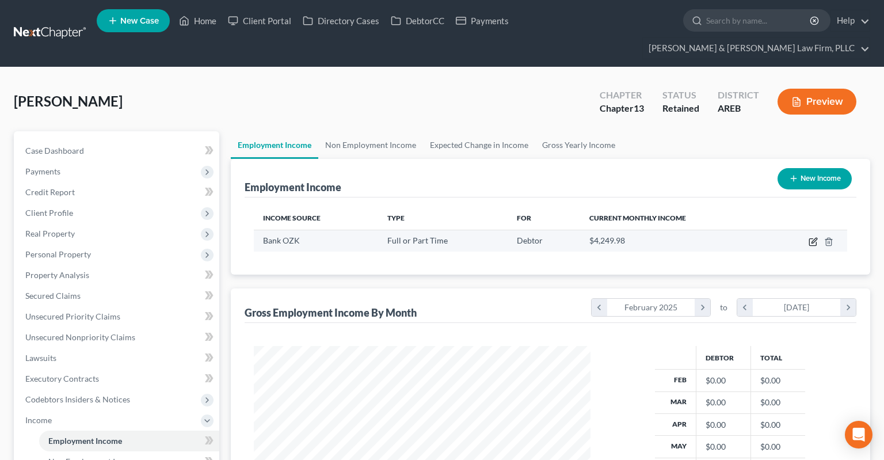
click at [812, 238] on icon "button" at bounding box center [814, 240] width 5 height 5
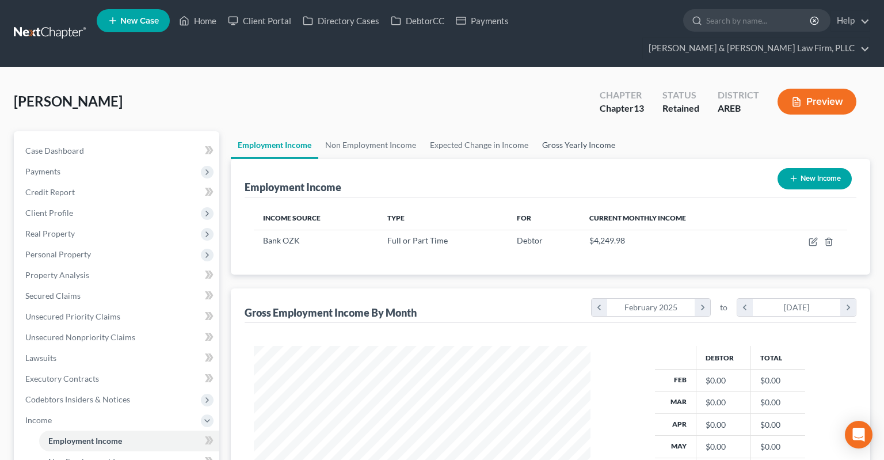
select select "0"
select select "2"
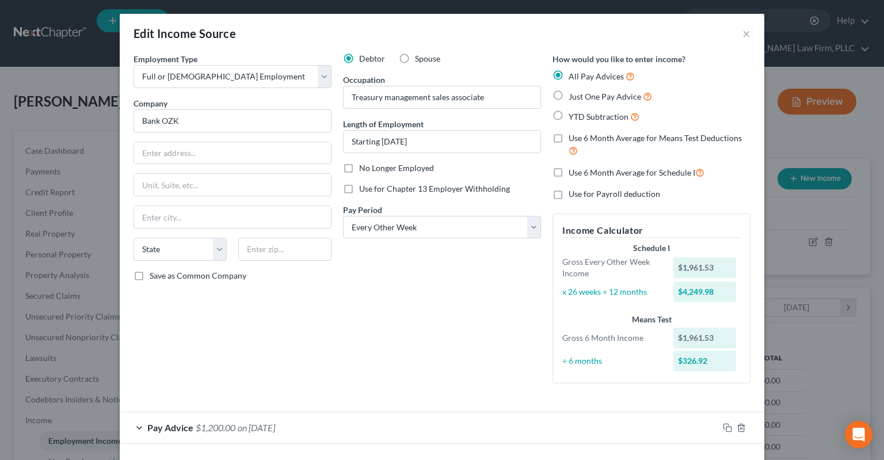
click at [273, 386] on div "Employment Type * Select Full or Part Time Employment Self Employment Company *…" at bounding box center [233, 223] width 210 height 340
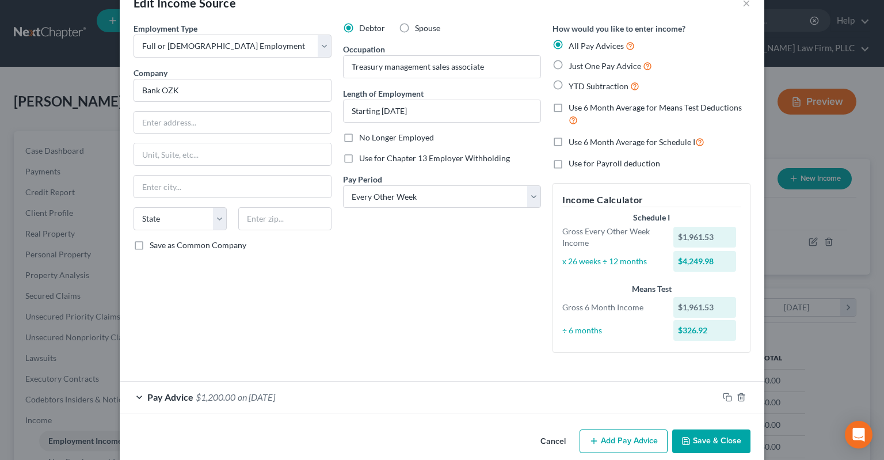
scroll to position [46, 0]
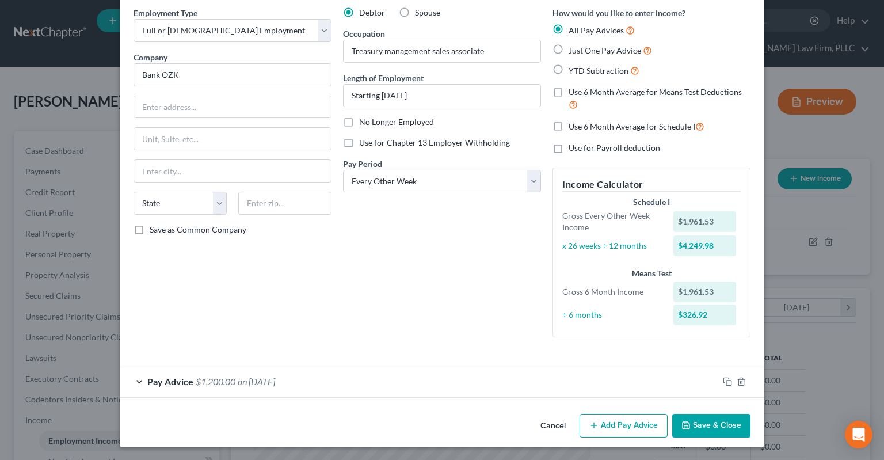
click at [212, 379] on span "$1,200.00" at bounding box center [216, 381] width 40 height 11
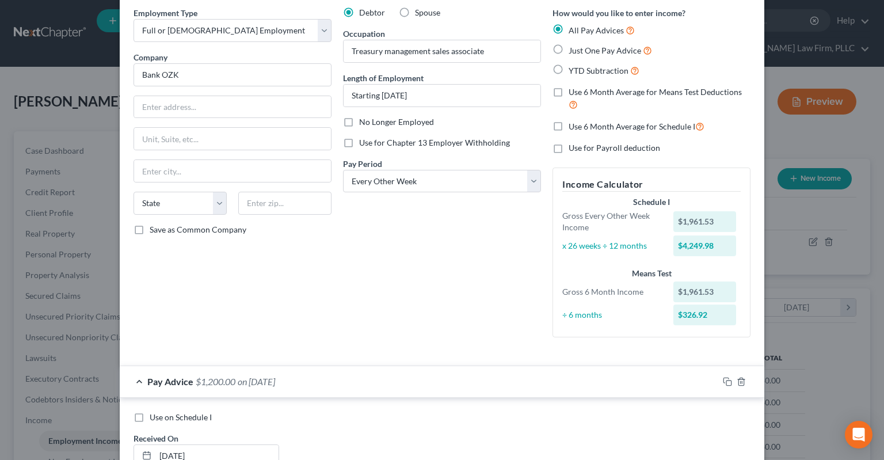
scroll to position [278, 0]
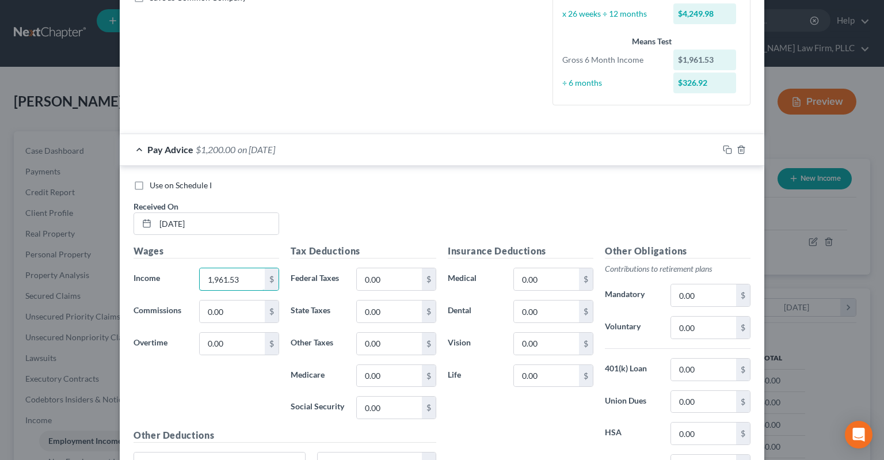
drag, startPoint x: 248, startPoint y: 280, endPoint x: 307, endPoint y: 229, distance: 78.4
click at [265, 275] on input "1,961.53" at bounding box center [232, 279] width 65 height 22
type input "4,316.22"
type input "187.59"
type input "8"
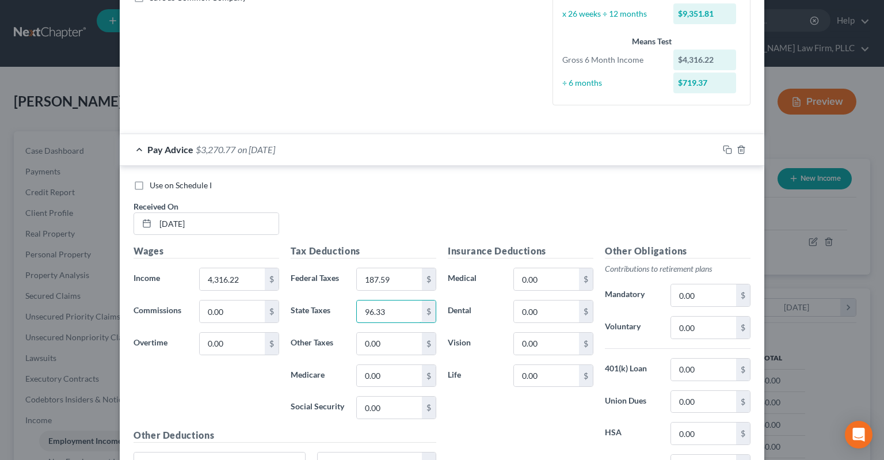
type input "96.33"
type input "56.36"
type input "3"
type input "240.98"
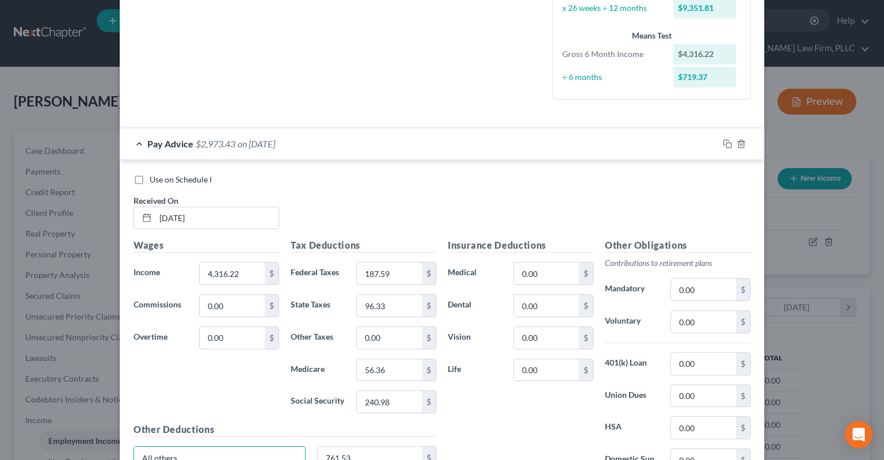
type input "All others"
type input "116.24"
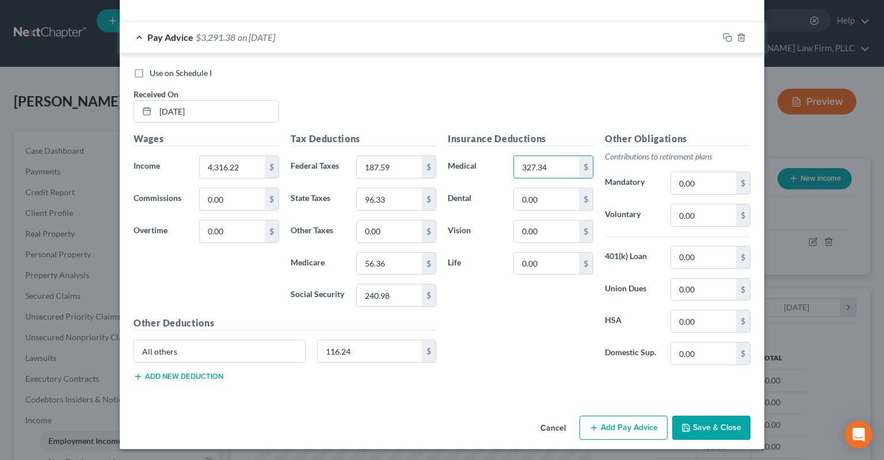
type input "327.34"
type input "12.83"
type input "5.83"
type input "425.01"
click at [729, 429] on button "Save & Close" at bounding box center [711, 428] width 78 height 24
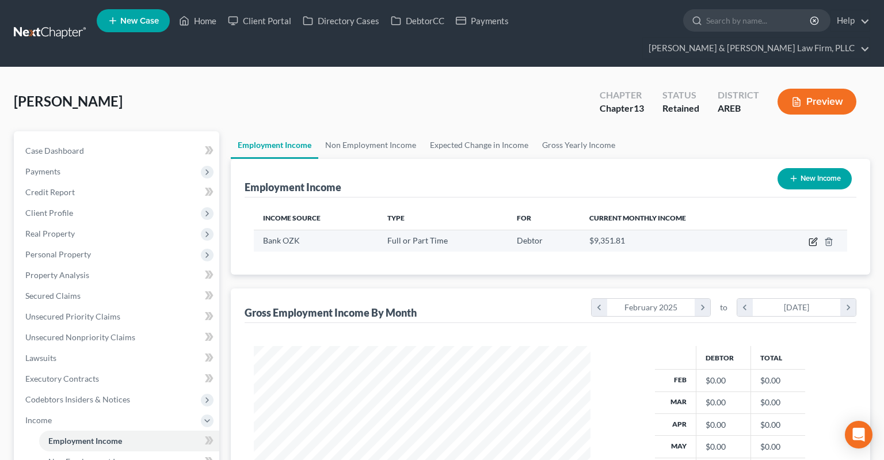
click at [813, 237] on icon "button" at bounding box center [813, 241] width 9 height 9
select select "0"
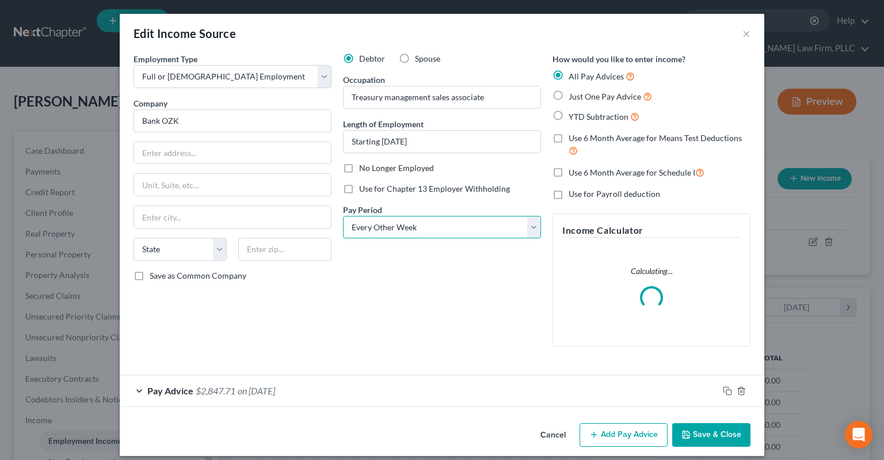
click at [343, 216] on select "Select Monthly Twice Monthly Every Other Week Weekly" at bounding box center [442, 227] width 198 height 23
select select "0"
click option "Monthly" at bounding box center [0, 0] width 0 height 0
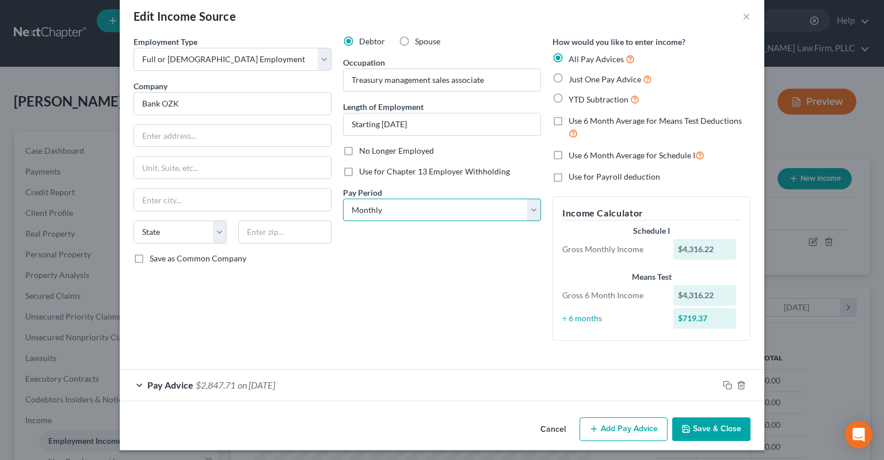
scroll to position [21, 0]
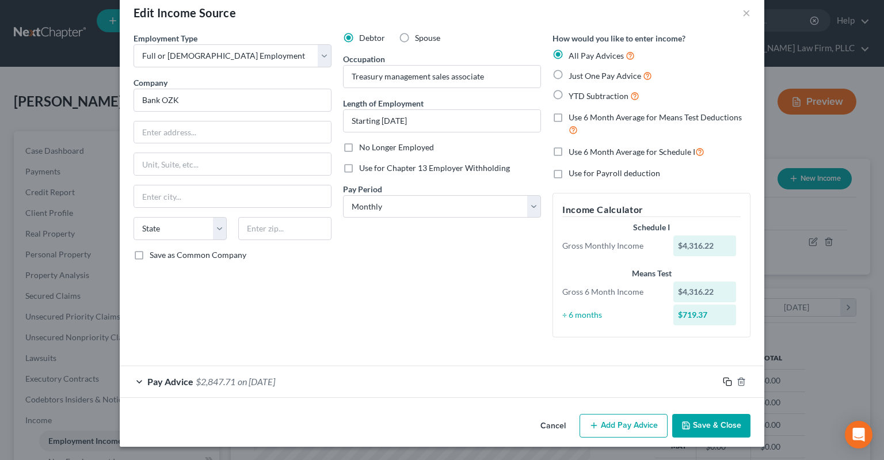
click at [728, 380] on rect "button" at bounding box center [728, 382] width 5 height 5
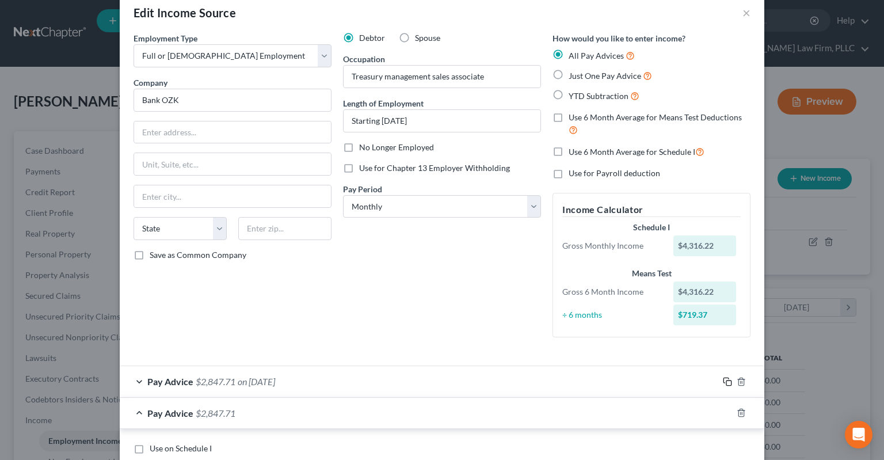
scroll to position [195, 0]
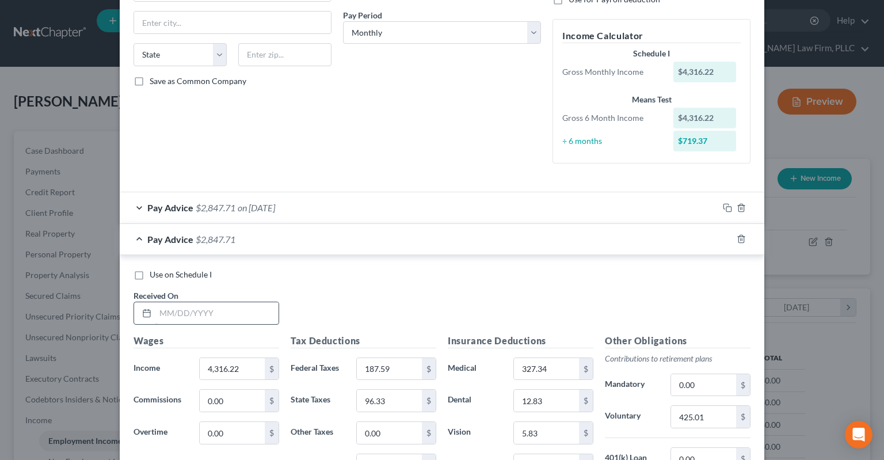
click at [216, 308] on input "text" at bounding box center [216, 313] width 123 height 22
type input "07/01/2025"
drag, startPoint x: 245, startPoint y: 206, endPoint x: 212, endPoint y: 239, distance: 46.4
click at [245, 206] on span "on [DATE]" at bounding box center [256, 207] width 37 height 11
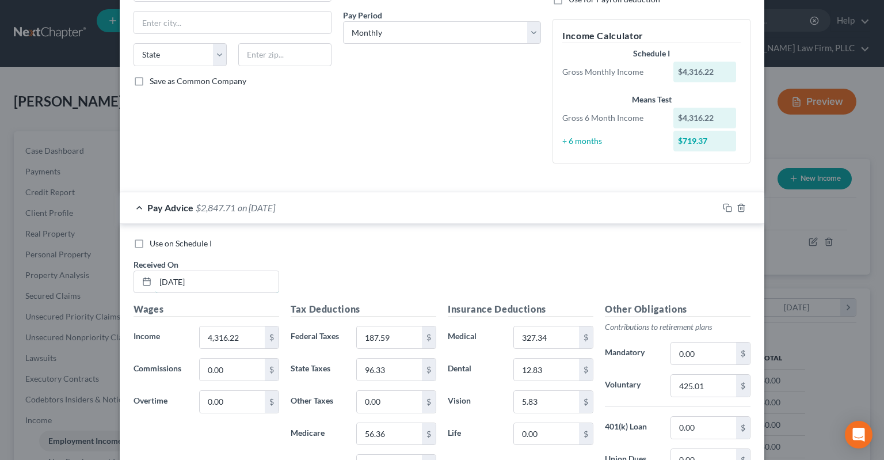
drag, startPoint x: 140, startPoint y: 291, endPoint x: 89, endPoint y: 300, distance: 51.9
click at [155, 291] on input "[DATE]" at bounding box center [216, 282] width 123 height 22
type input "06/01/2025"
click at [335, 112] on div "Employment Type * Select Full or Part Time Employment Self Employment Company *…" at bounding box center [442, 20] width 629 height 324
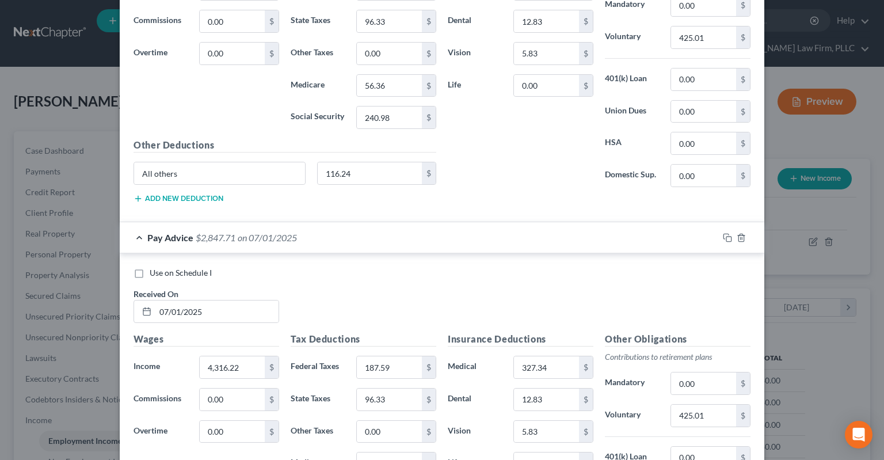
scroll to position [741, 0]
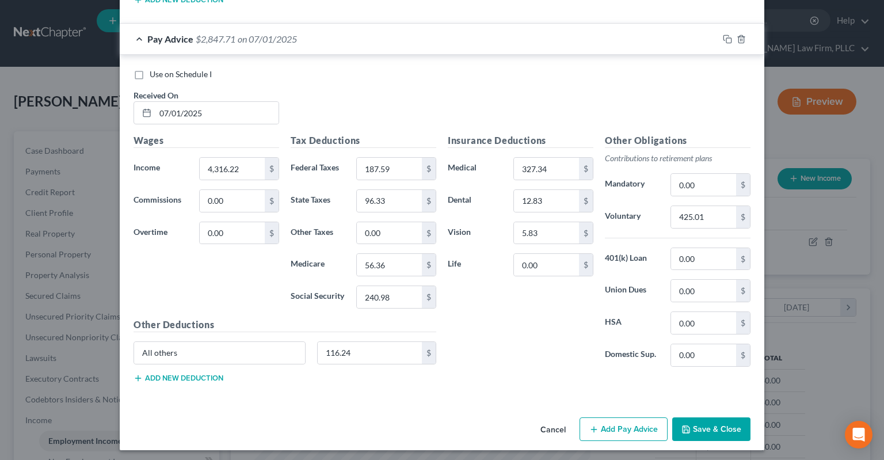
click at [720, 429] on button "Save & Close" at bounding box center [711, 429] width 78 height 24
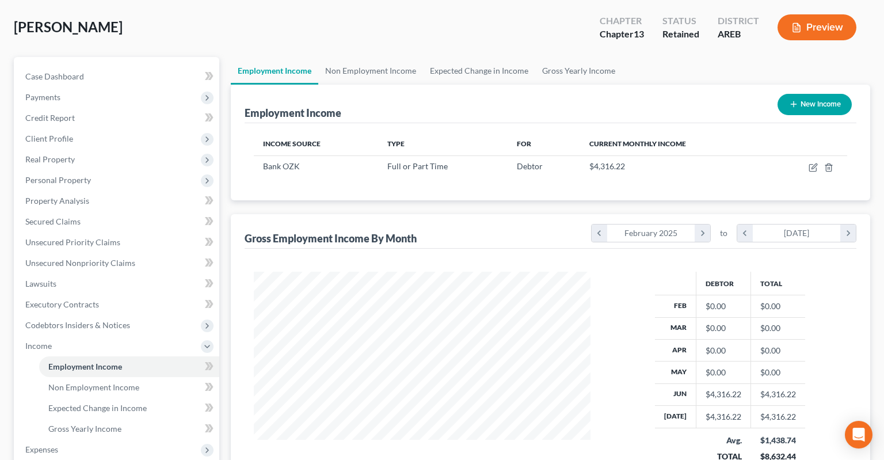
scroll to position [0, 0]
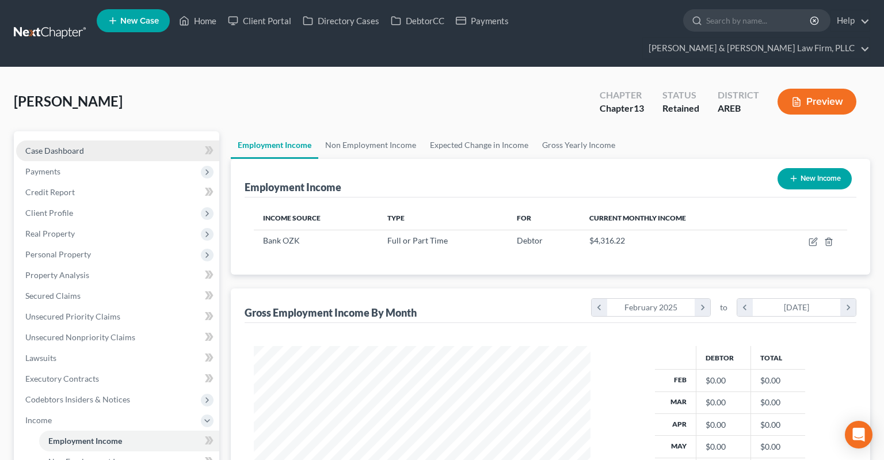
click at [130, 140] on link "Case Dashboard" at bounding box center [117, 150] width 203 height 21
select select "8"
select select "2"
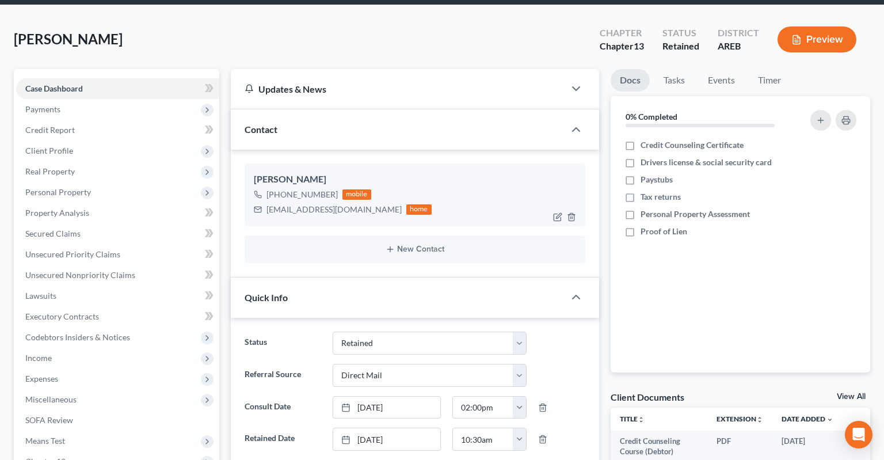
scroll to position [121, 0]
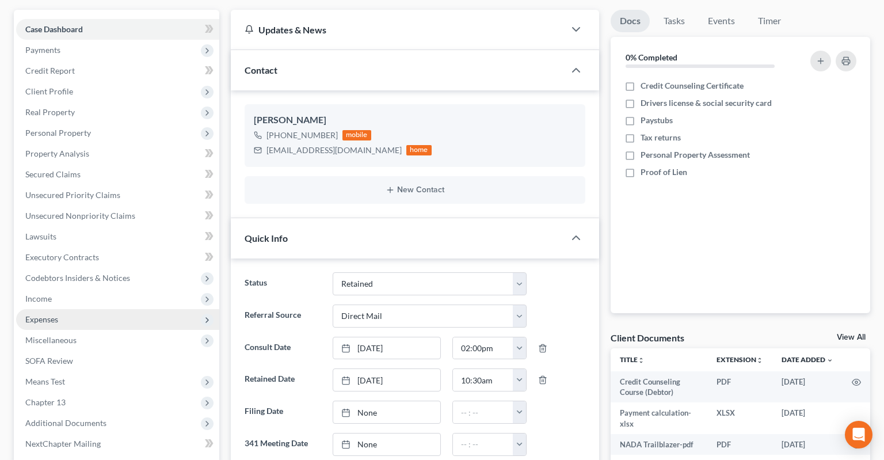
drag, startPoint x: 97, startPoint y: 292, endPoint x: 58, endPoint y: 296, distance: 39.4
click at [96, 309] on span "Expenses" at bounding box center [117, 319] width 203 height 21
click at [109, 309] on span "Expenses" at bounding box center [117, 319] width 203 height 21
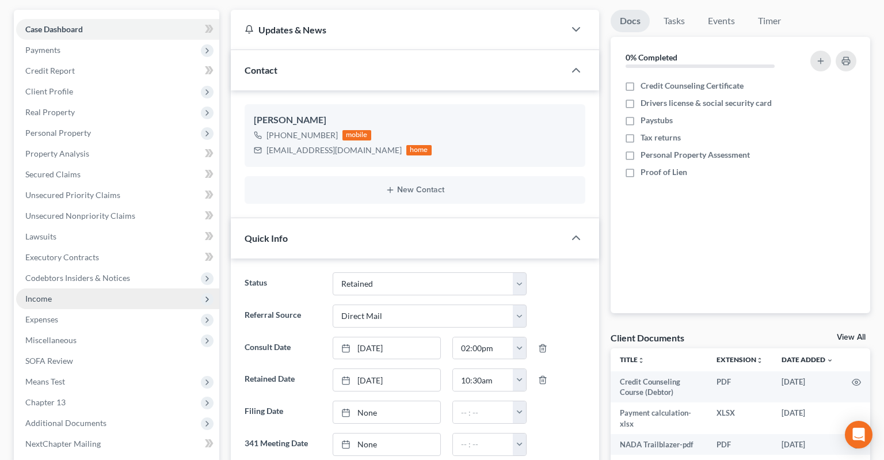
drag, startPoint x: 58, startPoint y: 296, endPoint x: 72, endPoint y: 287, distance: 16.9
click at [59, 309] on span "Expenses" at bounding box center [117, 319] width 203 height 21
click at [58, 314] on span "Expenses" at bounding box center [41, 319] width 33 height 10
drag, startPoint x: 72, startPoint y: 287, endPoint x: 109, endPoint y: 300, distance: 39.7
click at [72, 288] on span "Income" at bounding box center [117, 298] width 203 height 21
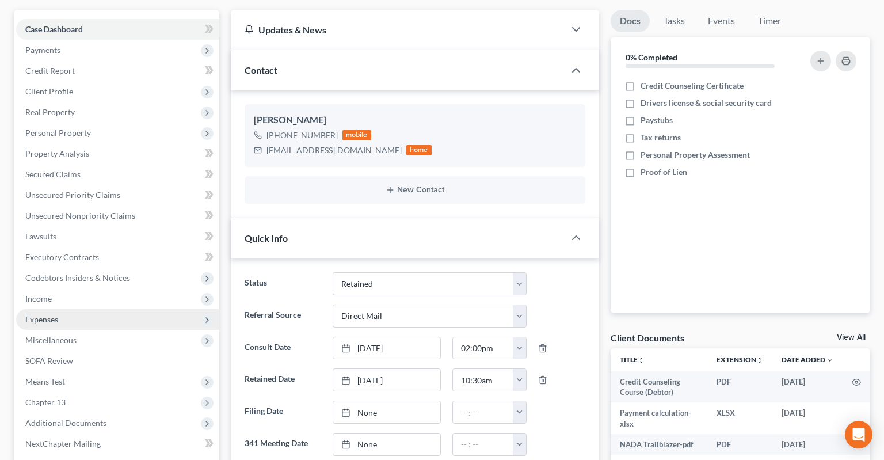
click at [73, 288] on span "Income" at bounding box center [117, 298] width 203 height 21
click at [107, 309] on span "Expenses" at bounding box center [117, 319] width 203 height 21
click at [109, 309] on span "Expenses" at bounding box center [117, 319] width 203 height 21
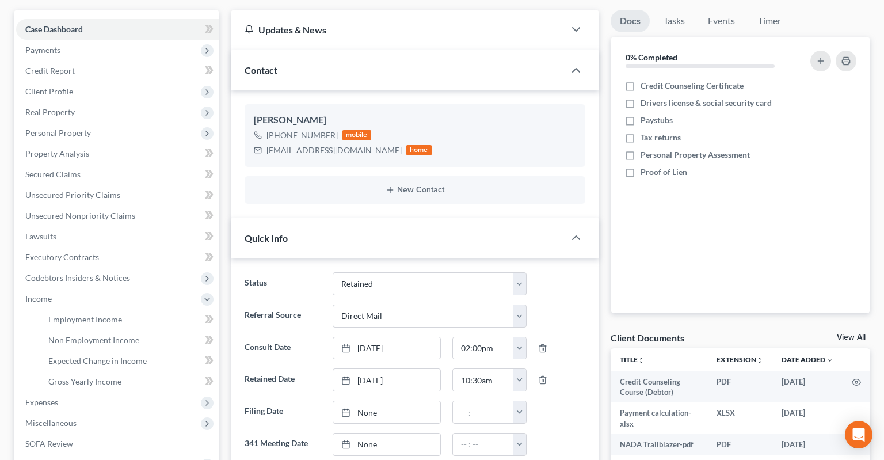
drag, startPoint x: 109, startPoint y: 300, endPoint x: 620, endPoint y: 21, distance: 581.9
click at [112, 299] on ul "Case Dashboard Payments Invoices Payments Payments Credit Report Client Profile" at bounding box center [117, 278] width 203 height 518
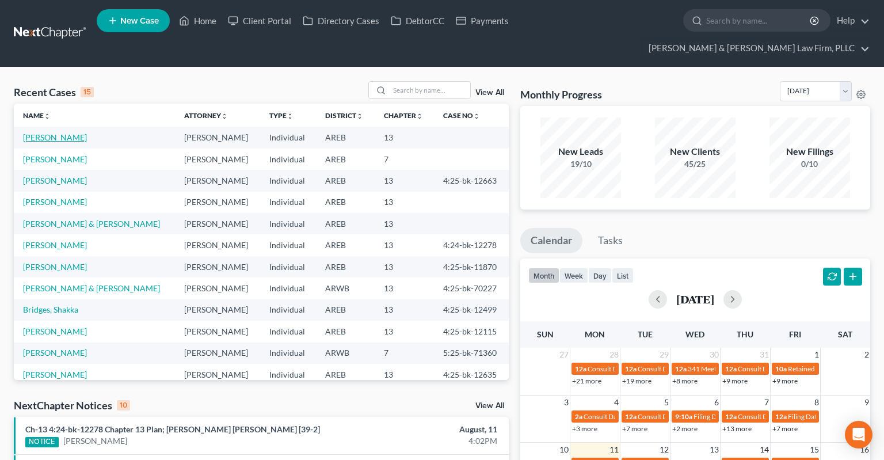
click at [61, 132] on link "[PERSON_NAME]" at bounding box center [55, 137] width 64 height 10
select select "2"
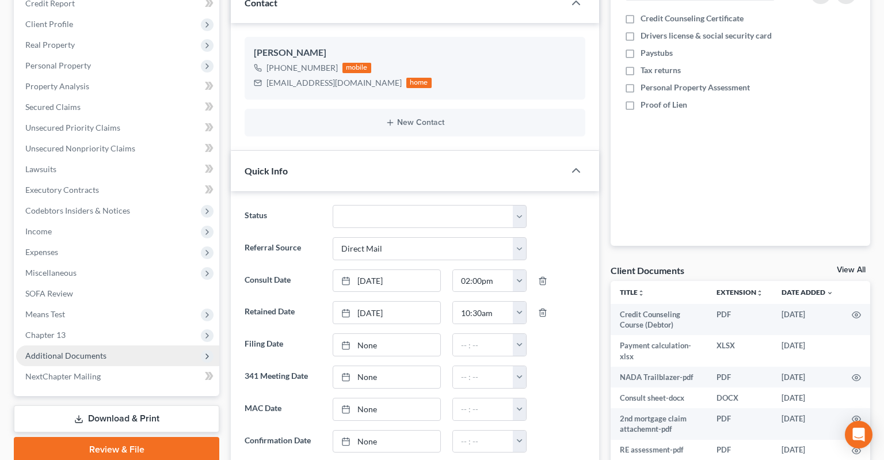
scroll to position [243, 0]
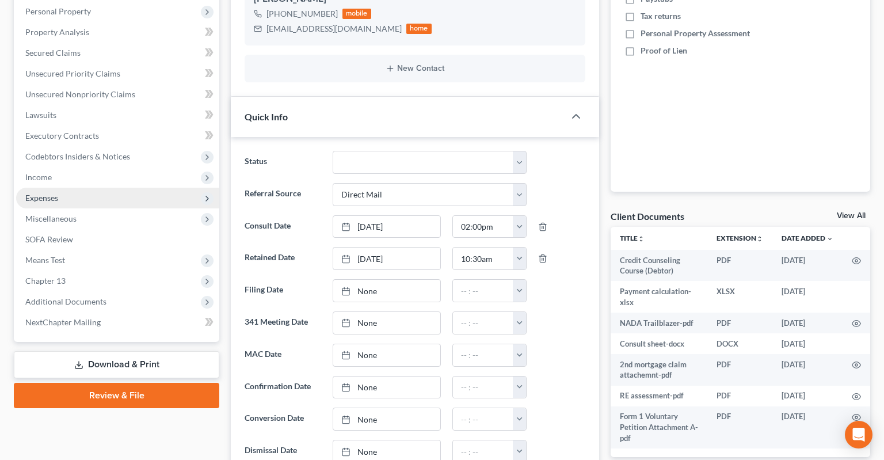
click at [63, 188] on span "Expenses" at bounding box center [117, 198] width 203 height 21
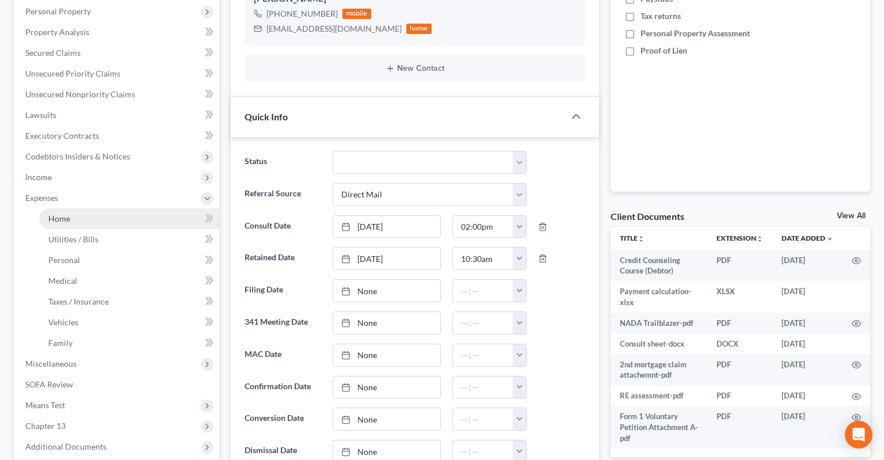
click at [103, 208] on link "Home" at bounding box center [129, 218] width 180 height 21
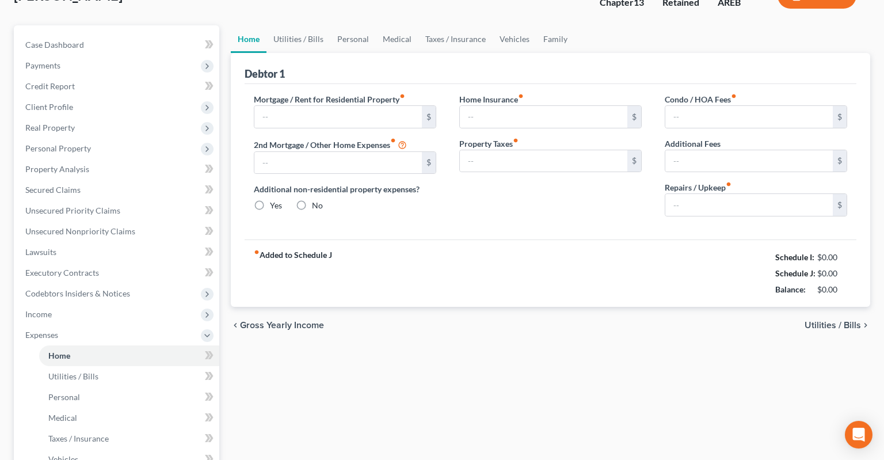
type input "1,359.19"
type input "0.00"
radio input "true"
type input "0.00"
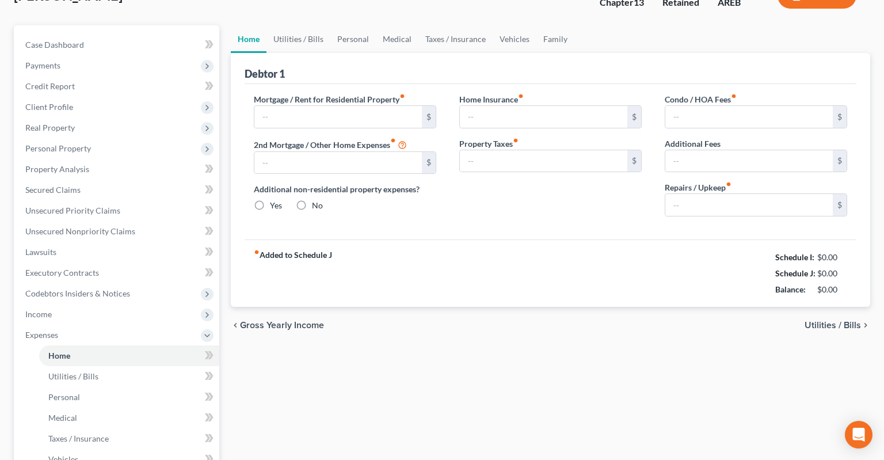
type input "0.00"
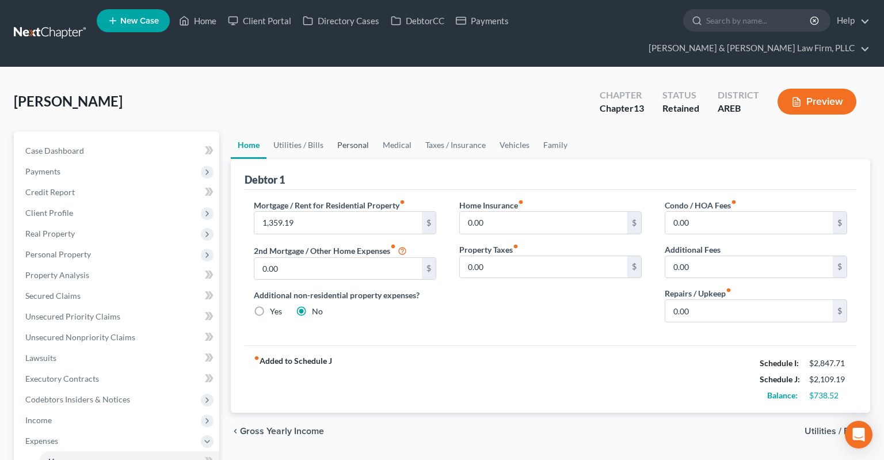
click at [340, 131] on link "Personal" at bounding box center [352, 145] width 45 height 28
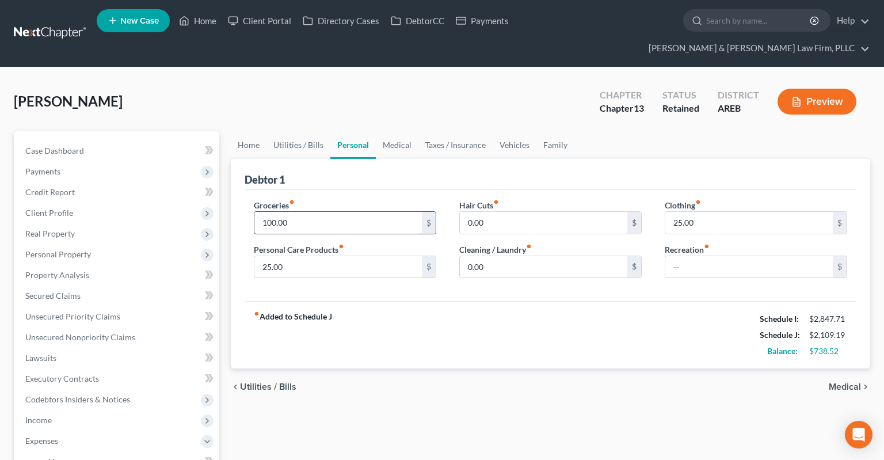
click at [354, 212] on input "100.00" at bounding box center [337, 223] width 167 height 22
type input "4"
type input "310"
drag, startPoint x: 547, startPoint y: 125, endPoint x: 505, endPoint y: 125, distance: 41.4
click at [547, 131] on link "Family" at bounding box center [555, 145] width 38 height 28
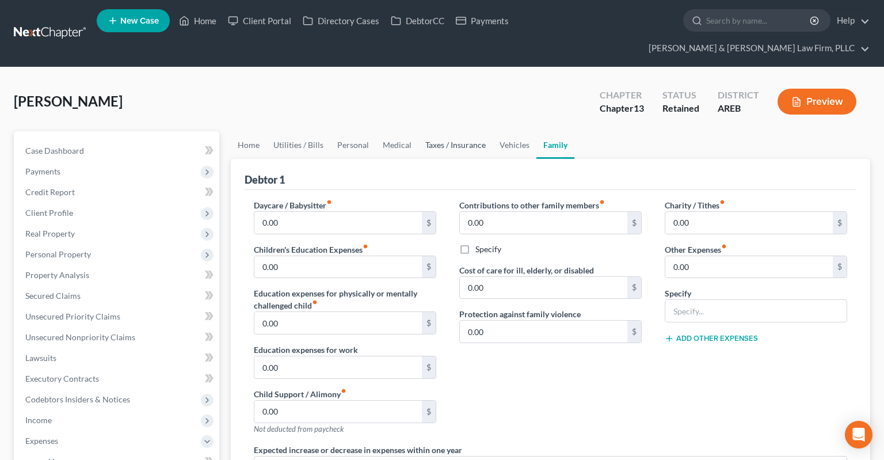
click at [487, 131] on link "Taxes / Insurance" at bounding box center [455, 145] width 74 height 28
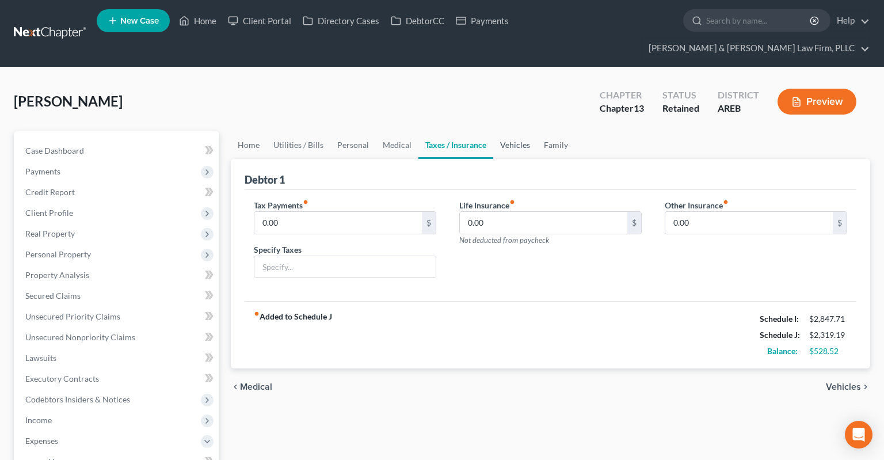
click at [505, 131] on link "Vehicles" at bounding box center [515, 145] width 44 height 28
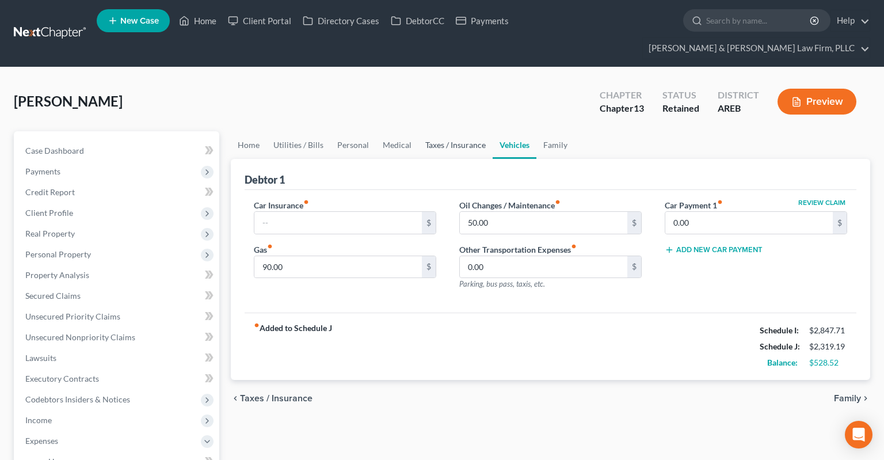
click at [436, 131] on link "Taxes / Insurance" at bounding box center [455, 145] width 74 height 28
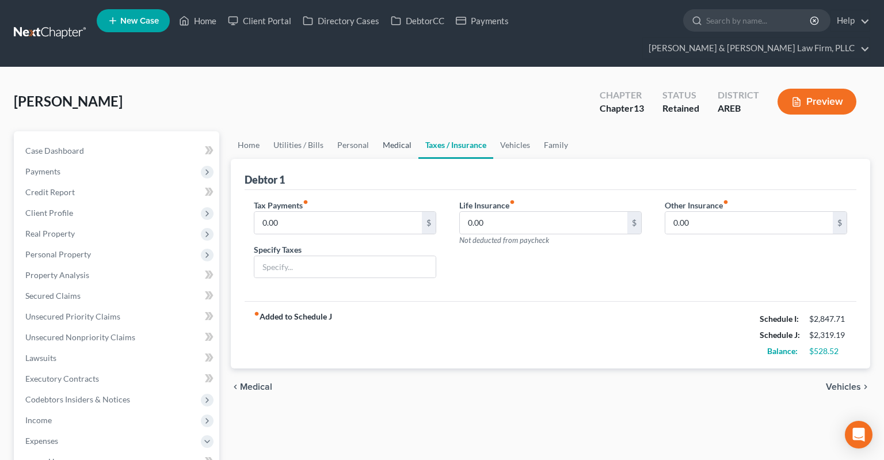
click at [391, 131] on link "Medical" at bounding box center [397, 145] width 43 height 28
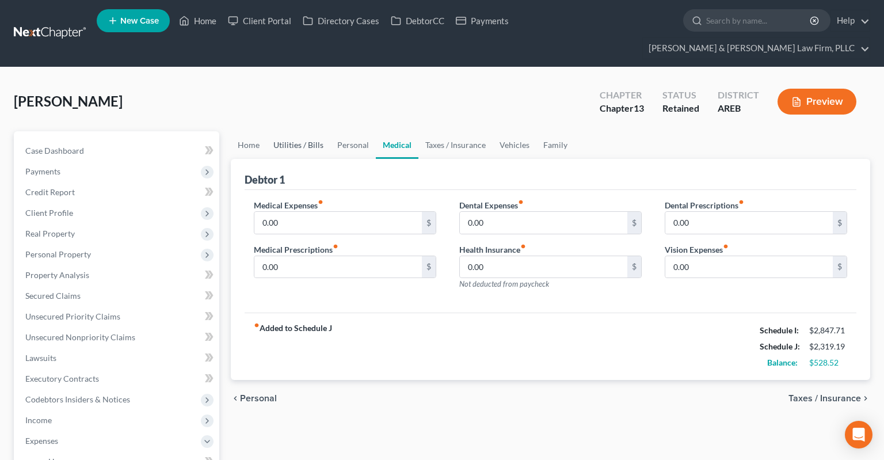
click at [304, 132] on link "Utilities / Bills" at bounding box center [298, 145] width 64 height 28
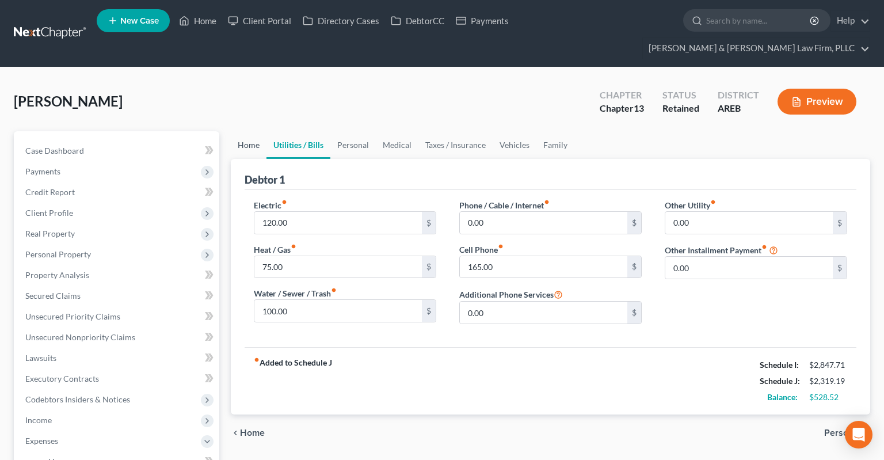
click at [249, 131] on link "Home" at bounding box center [249, 145] width 36 height 28
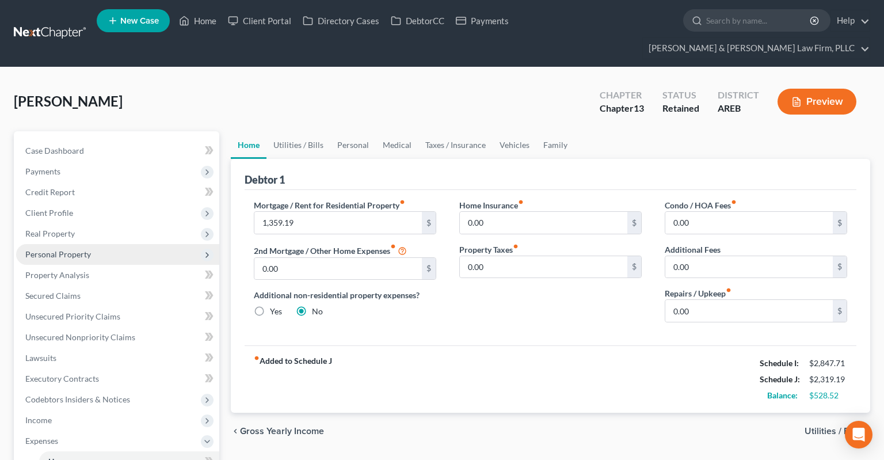
click at [98, 244] on span "Personal Property" at bounding box center [117, 254] width 203 height 21
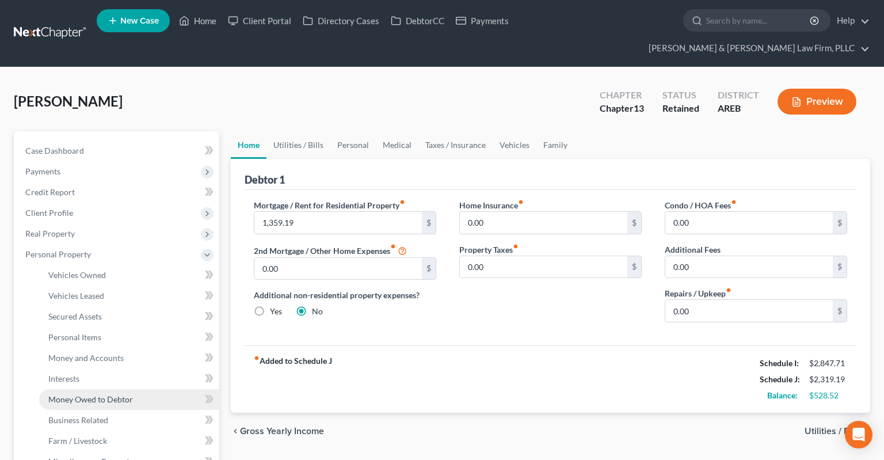
click at [131, 389] on link "Money Owed to Debtor" at bounding box center [129, 399] width 180 height 21
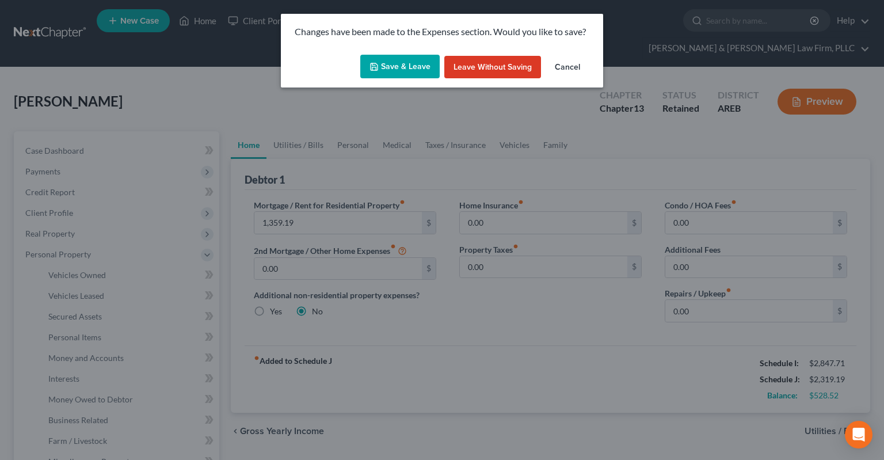
click at [405, 67] on button "Save & Leave" at bounding box center [399, 67] width 79 height 24
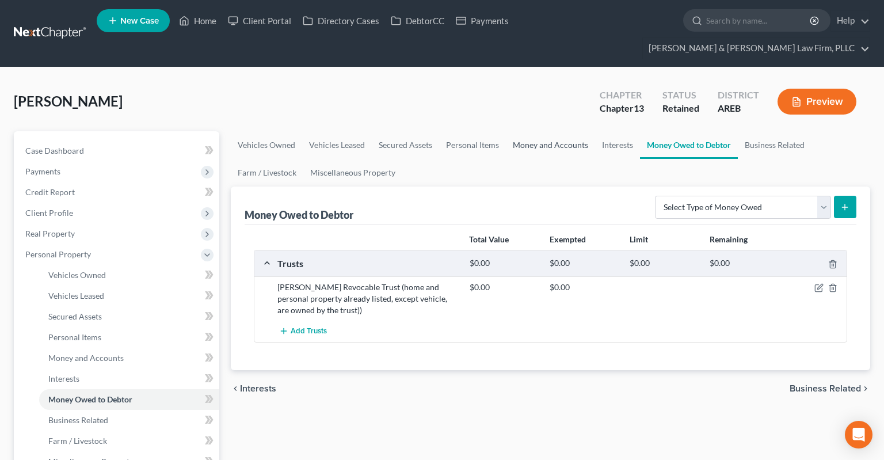
click at [542, 131] on link "Money and Accounts" at bounding box center [550, 145] width 89 height 28
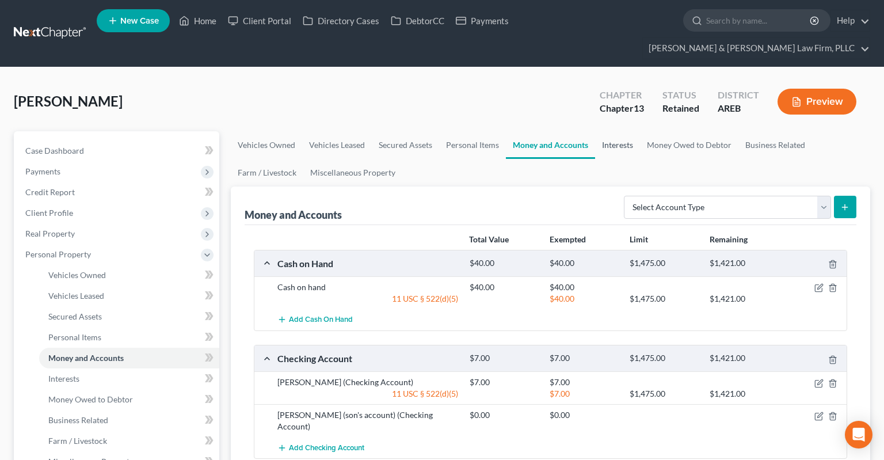
click at [616, 131] on link "Interests" at bounding box center [617, 145] width 45 height 28
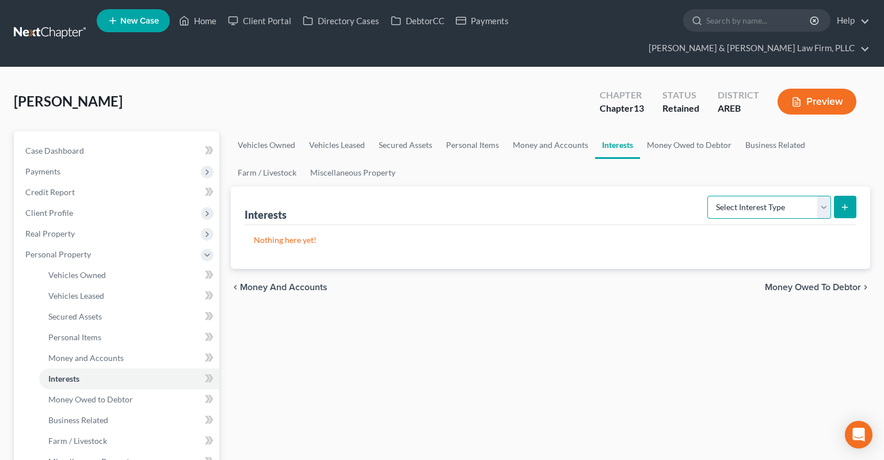
click at [707, 196] on select "Select Interest Type 401K Annuity Bond Education IRA Government Bond Government…" at bounding box center [769, 207] width 124 height 23
select select "401k"
click option "401K" at bounding box center [0, 0] width 0 height 0
click at [841, 196] on button "submit" at bounding box center [845, 207] width 22 height 22
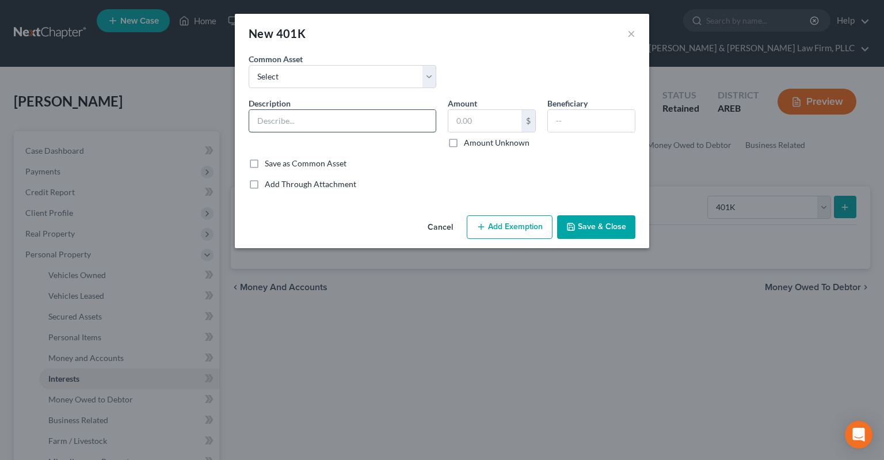
drag, startPoint x: 346, startPoint y: 118, endPoint x: 347, endPoint y: 124, distance: 6.4
click at [345, 119] on input "text" at bounding box center [342, 121] width 186 height 22
type input "4"
type input "401k and IRA (just started)"
drag, startPoint x: 487, startPoint y: 122, endPoint x: 492, endPoint y: 125, distance: 5.9
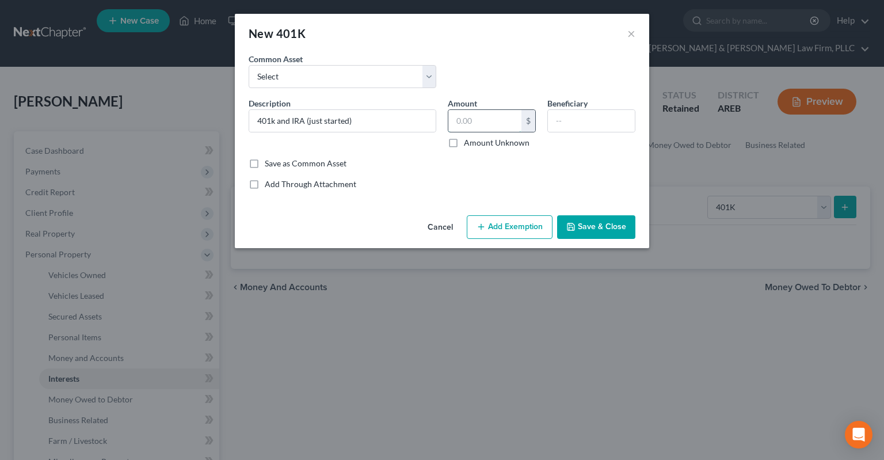
click at [488, 122] on input "text" at bounding box center [484, 121] width 73 height 22
type input "0"
click at [604, 230] on button "Save & Close" at bounding box center [596, 227] width 78 height 24
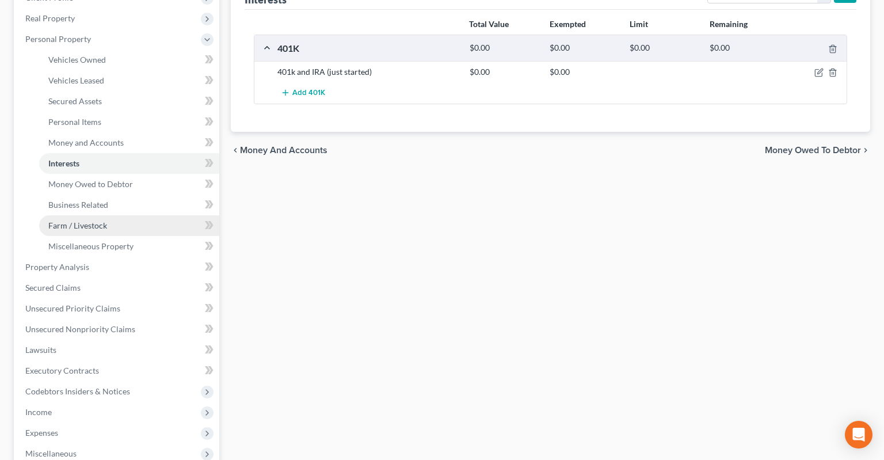
scroll to position [243, 0]
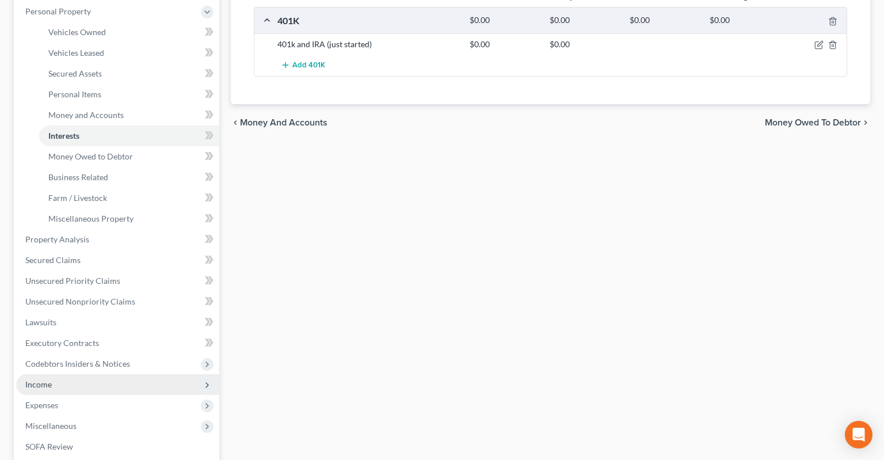
click at [130, 374] on span "Income" at bounding box center [117, 384] width 203 height 21
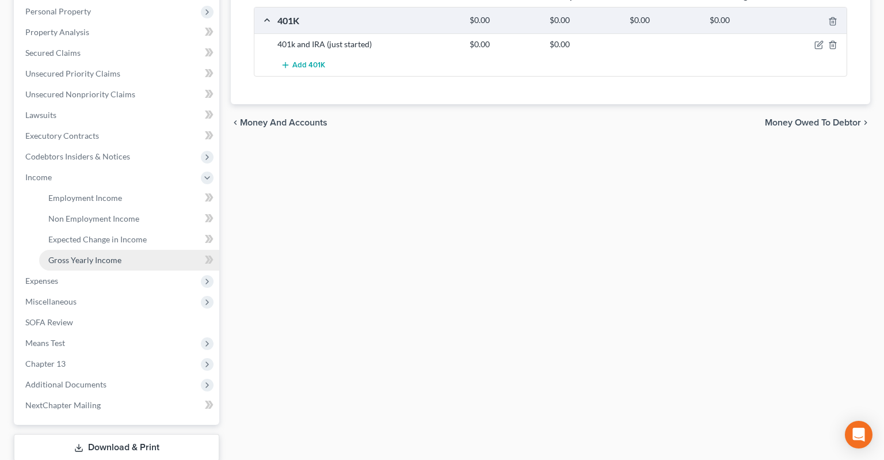
click at [119, 255] on span "Gross Yearly Income" at bounding box center [84, 260] width 73 height 10
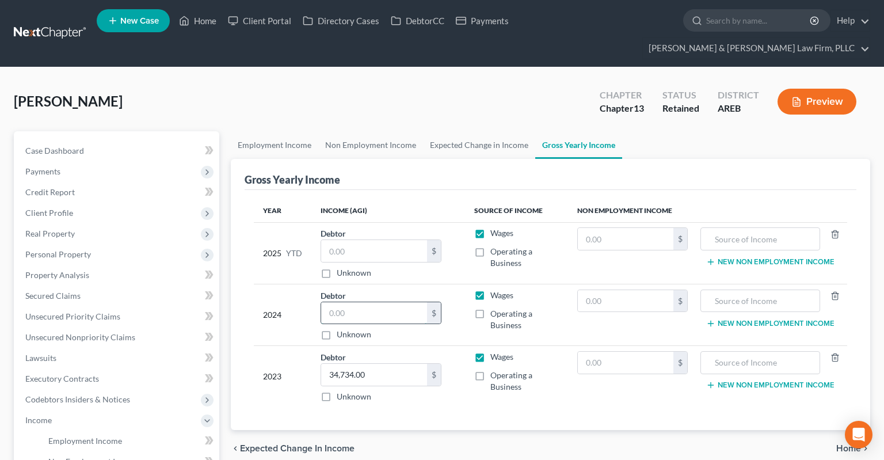
click at [358, 302] on input "text" at bounding box center [374, 313] width 106 height 22
type input "10,000"
click at [348, 240] on input "text" at bounding box center [374, 251] width 106 height 22
click at [393, 240] on input "text" at bounding box center [374, 251] width 106 height 22
type input "5,500"
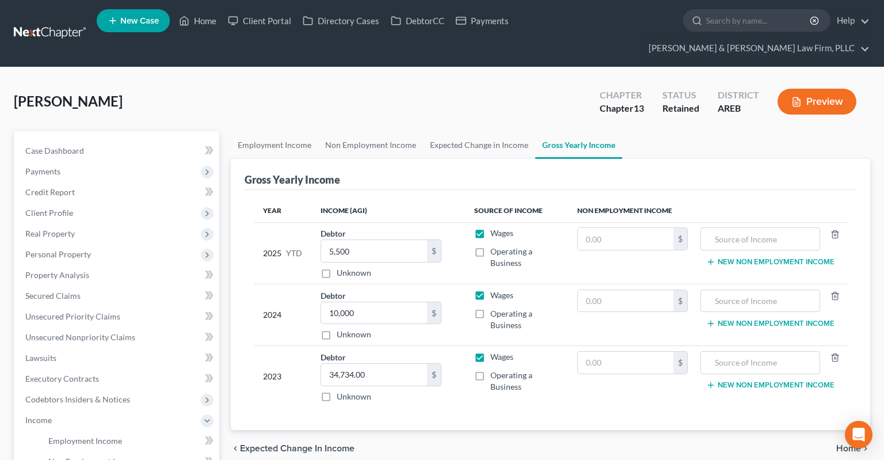
click at [391, 81] on div "[PERSON_NAME] Upgraded Chapter Chapter 13 Status Retained District AREB Preview" at bounding box center [442, 106] width 856 height 50
click at [271, 131] on link "Employment Income" at bounding box center [274, 145] width 87 height 28
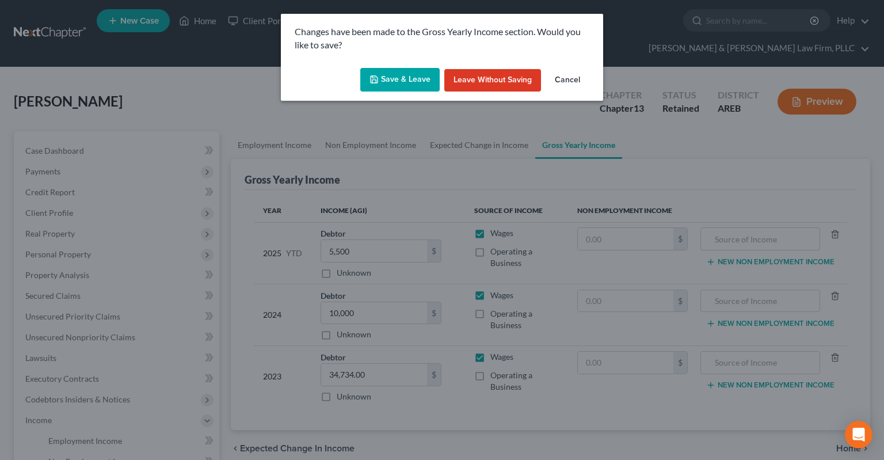
click at [413, 86] on button "Save & Leave" at bounding box center [399, 80] width 79 height 24
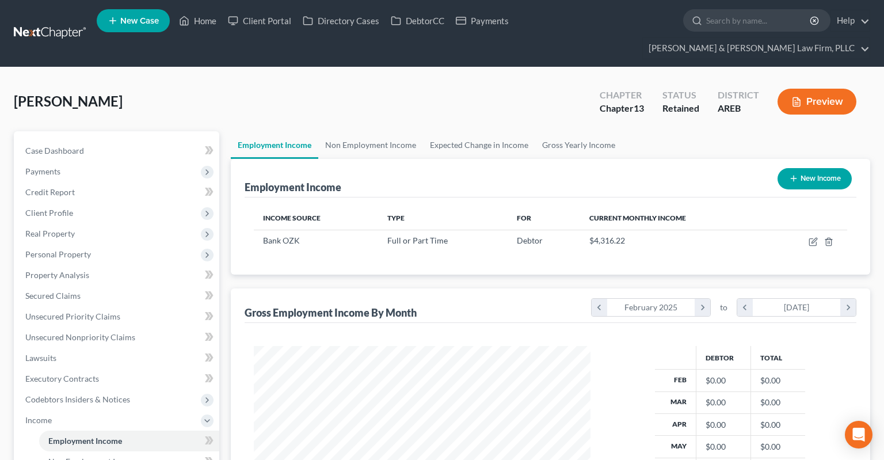
scroll to position [205, 359]
click at [310, 89] on div "[PERSON_NAME] Upgraded Chapter Chapter 13 Status Retained District AREB Preview" at bounding box center [442, 106] width 856 height 50
click at [295, 81] on div "[PERSON_NAME] Upgraded Chapter Chapter 13 Status Retained District AREB Preview" at bounding box center [442, 106] width 856 height 50
